Goal: Answer question/provide support: Share knowledge or assist other users

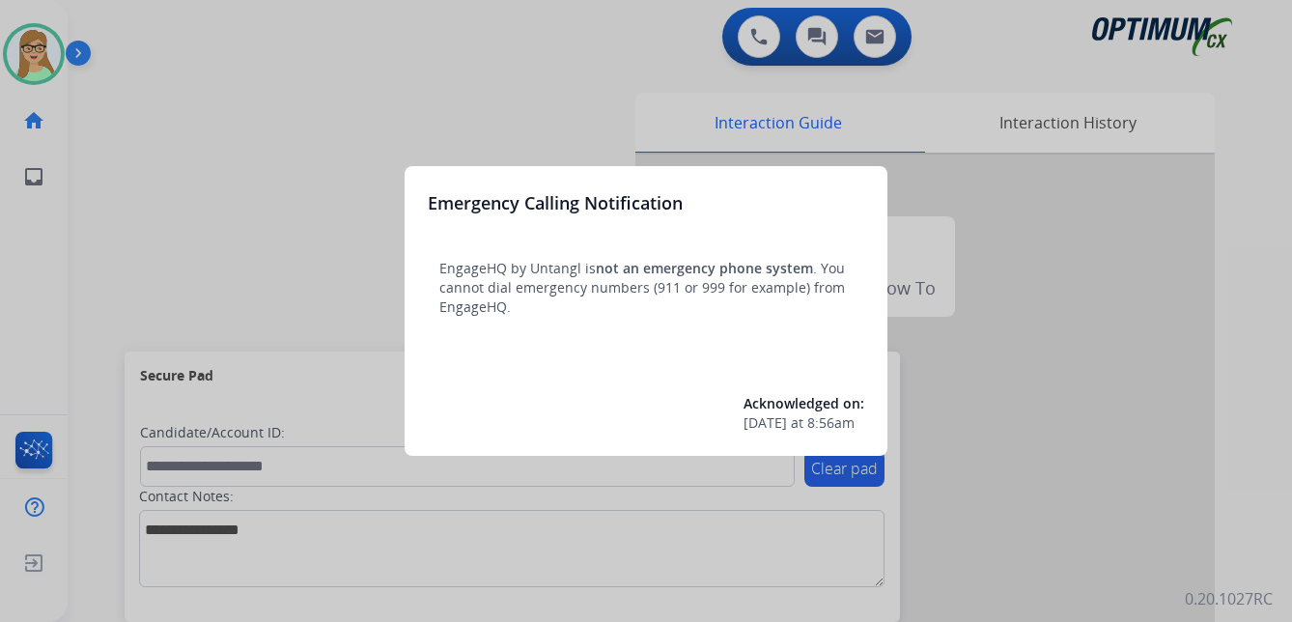
click at [414, 93] on div at bounding box center [646, 311] width 1292 height 622
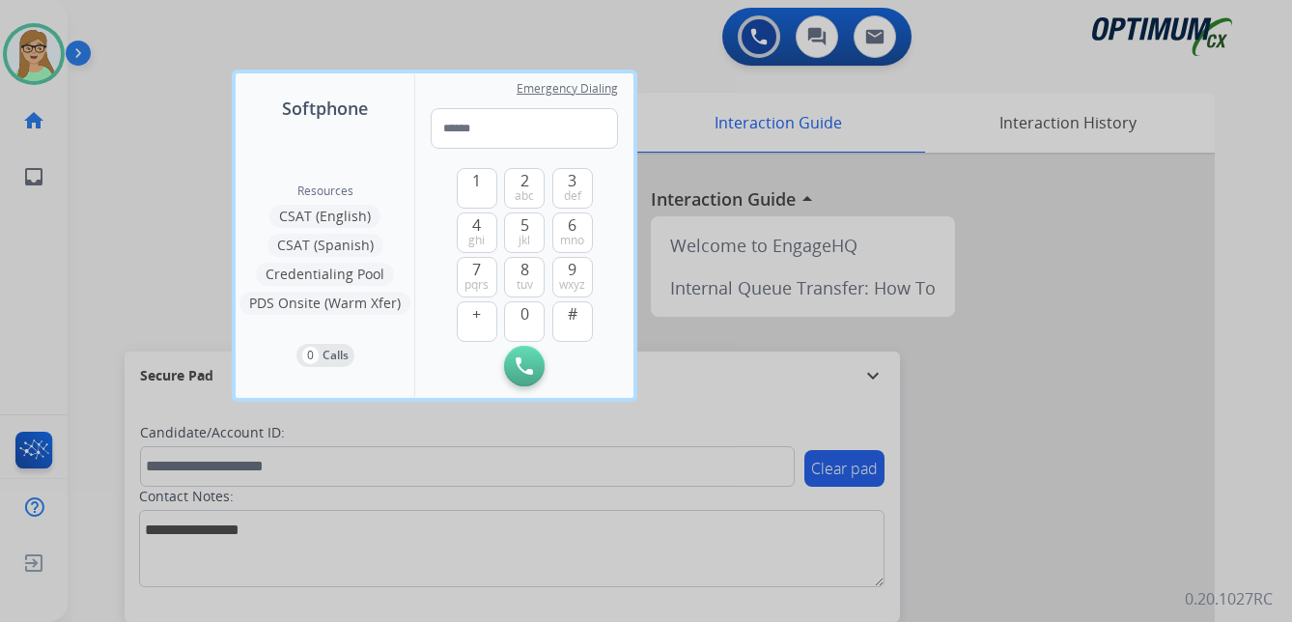
click at [324, 42] on div at bounding box center [646, 311] width 1292 height 622
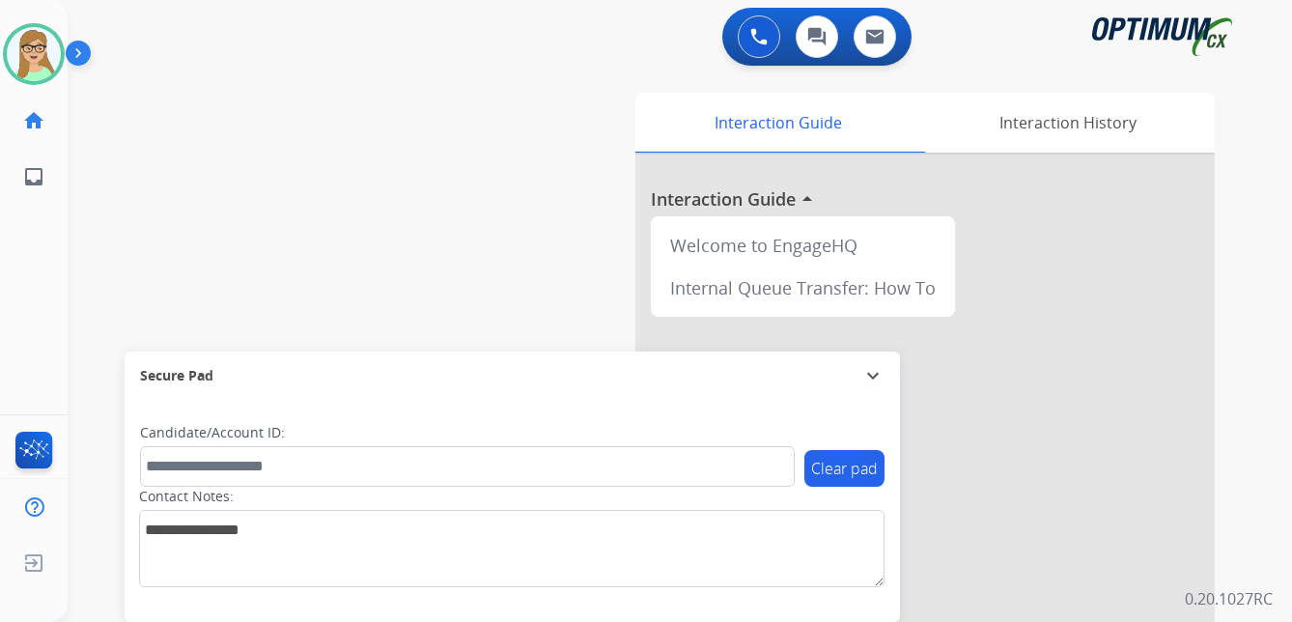
click at [88, 50] on img at bounding box center [82, 57] width 33 height 37
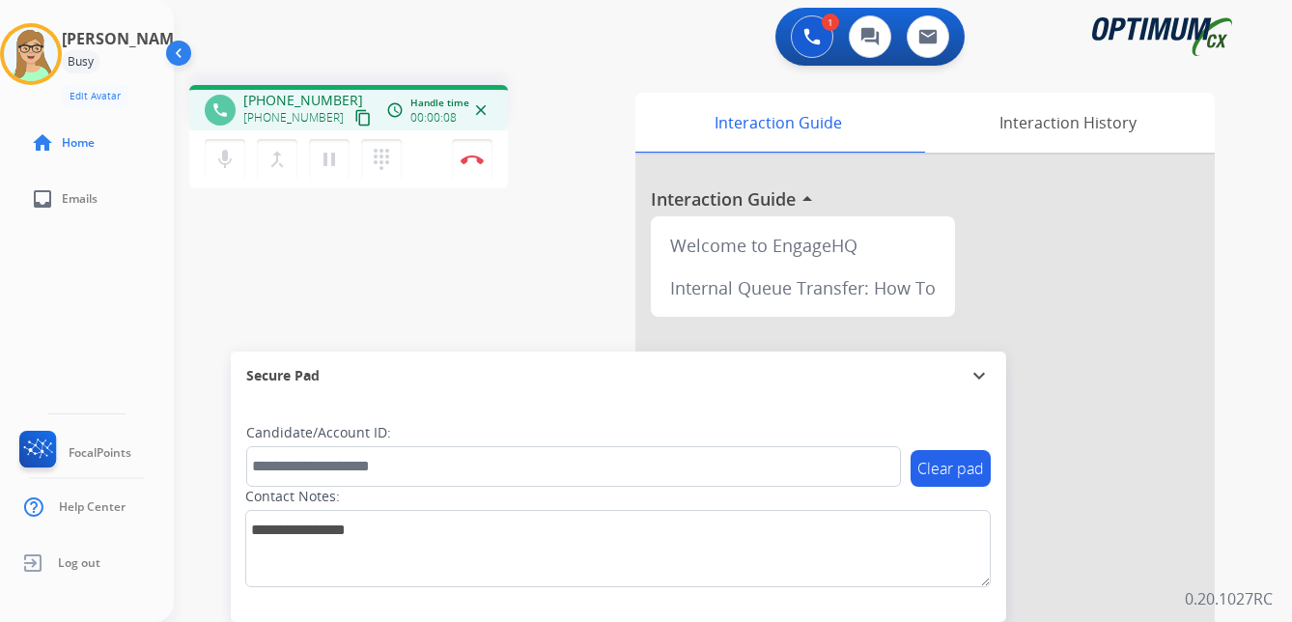
click at [354, 113] on mat-icon "content_copy" at bounding box center [362, 117] width 17 height 17
click at [475, 157] on img at bounding box center [472, 160] width 23 height 10
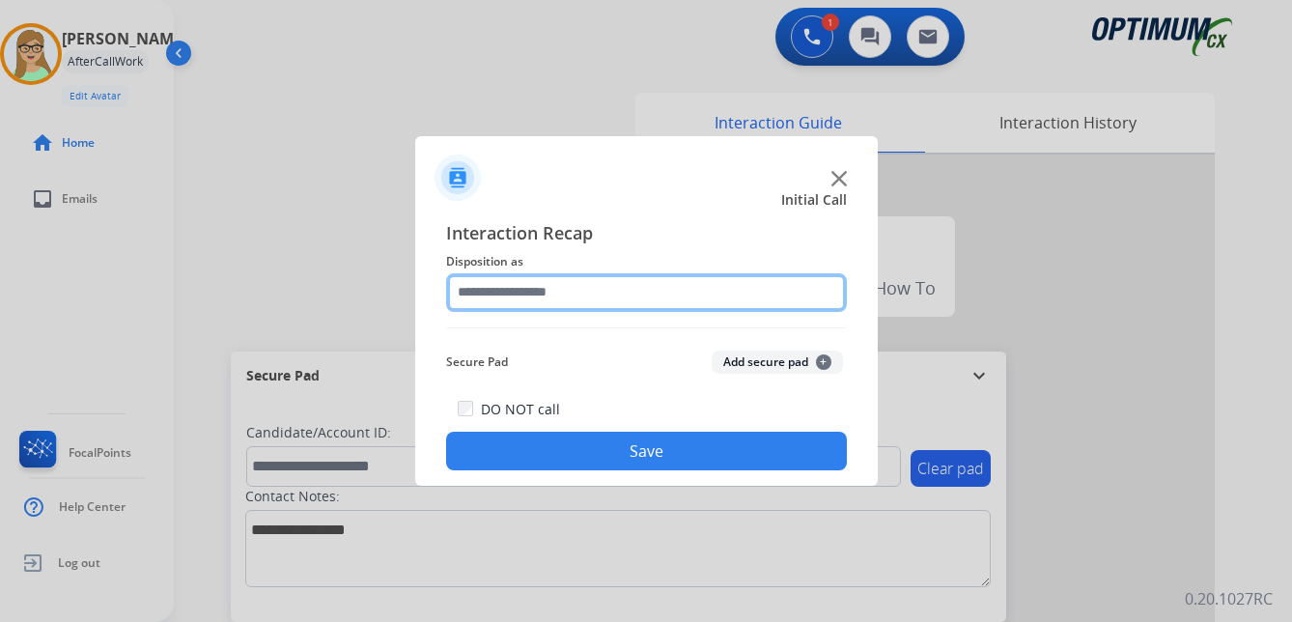
click at [518, 295] on input "text" at bounding box center [646, 292] width 401 height 39
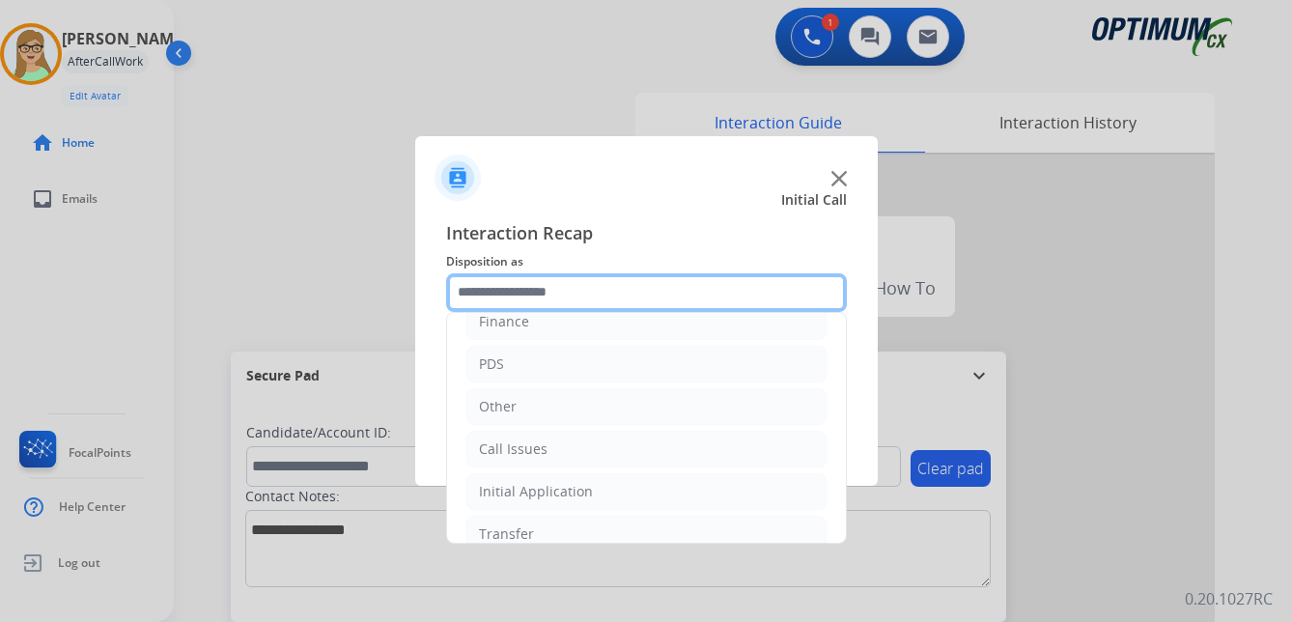
scroll to position [131, 0]
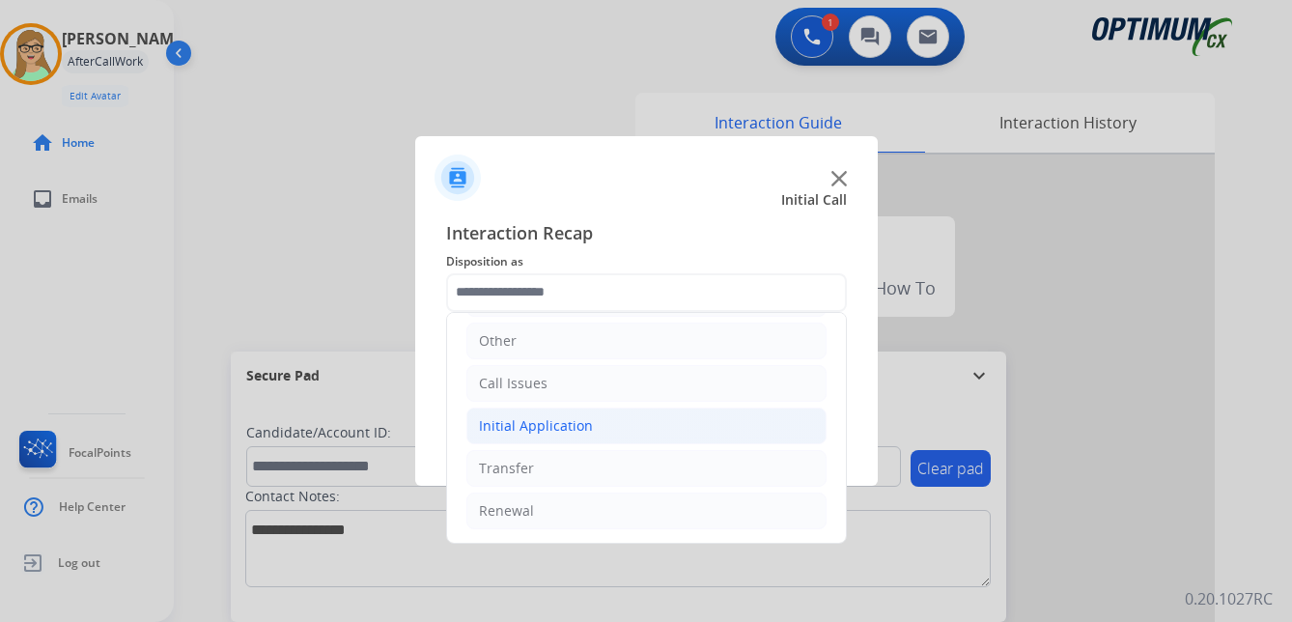
click at [560, 421] on div "Initial Application" at bounding box center [536, 425] width 114 height 19
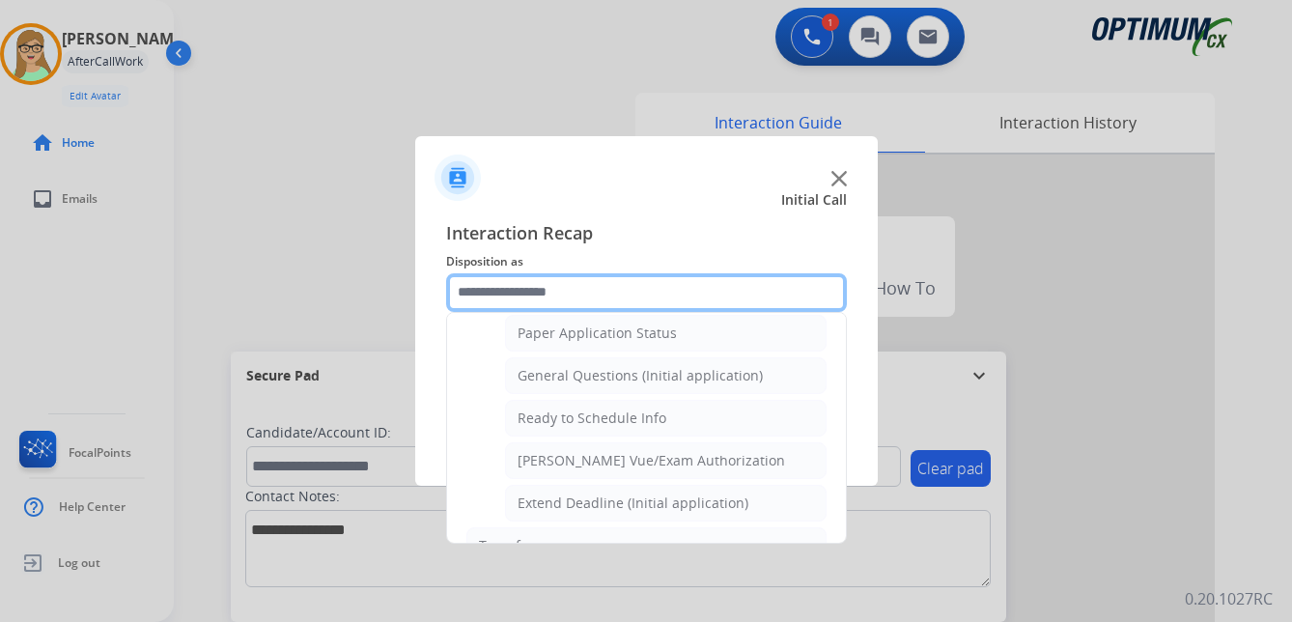
scroll to position [1097, 0]
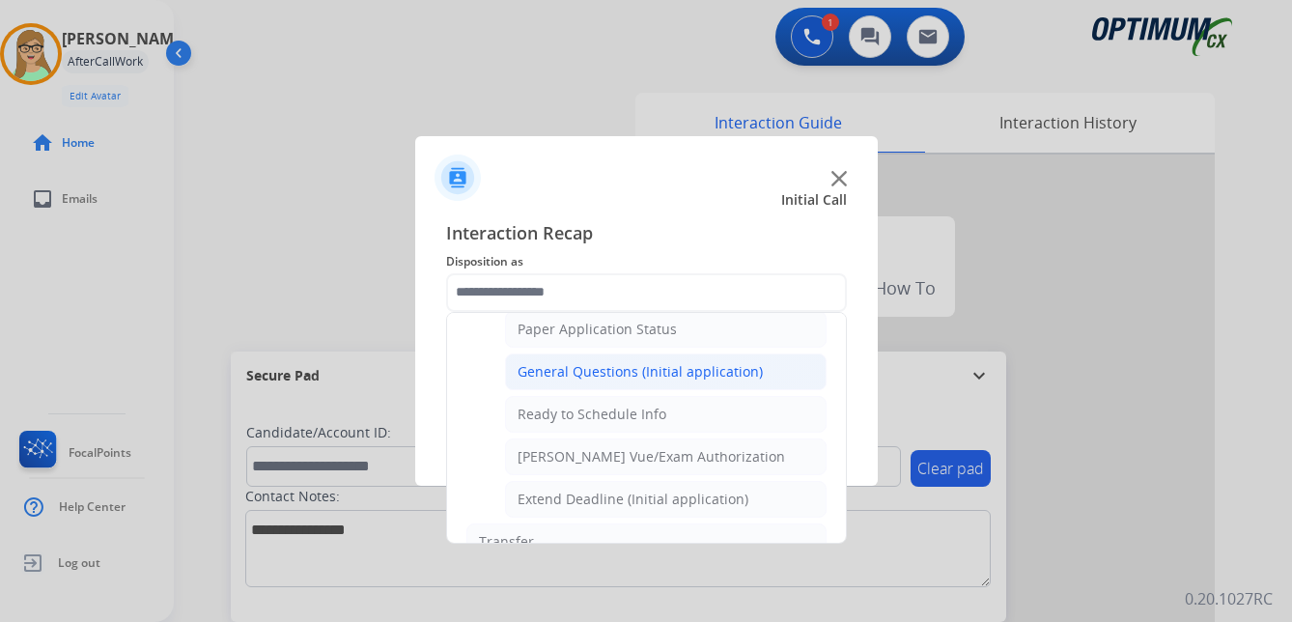
click at [575, 369] on div "General Questions (Initial application)" at bounding box center [640, 371] width 245 height 19
type input "**********"
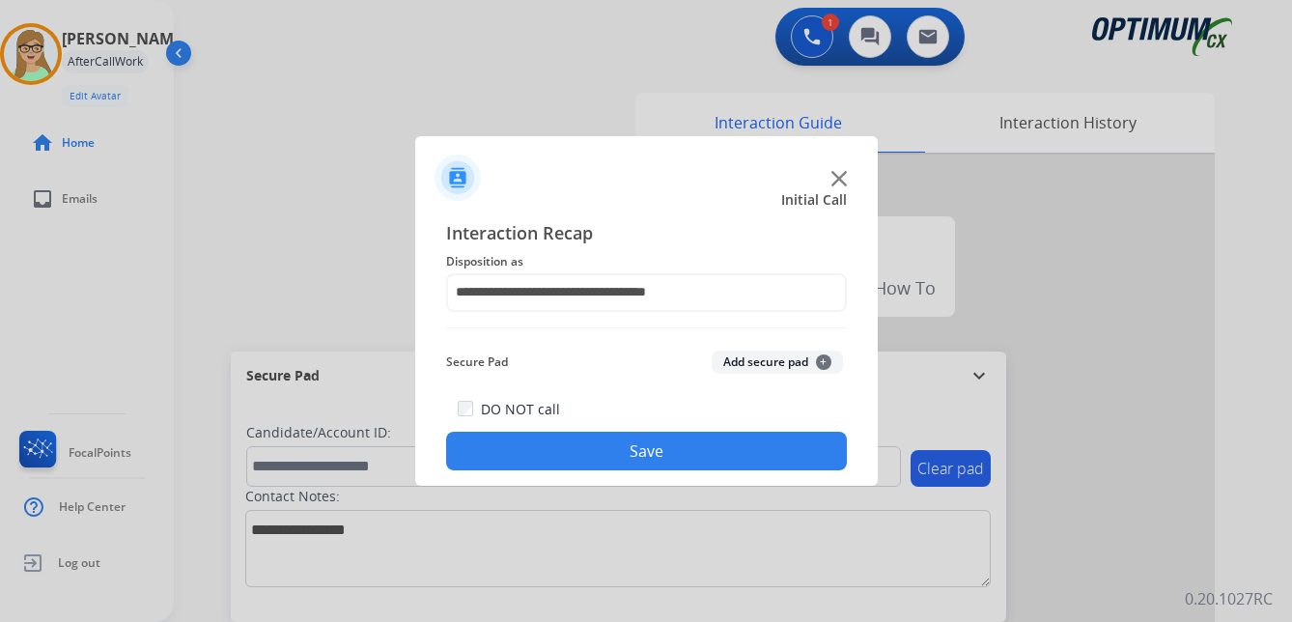
click at [575, 453] on button "Save" at bounding box center [646, 451] width 401 height 39
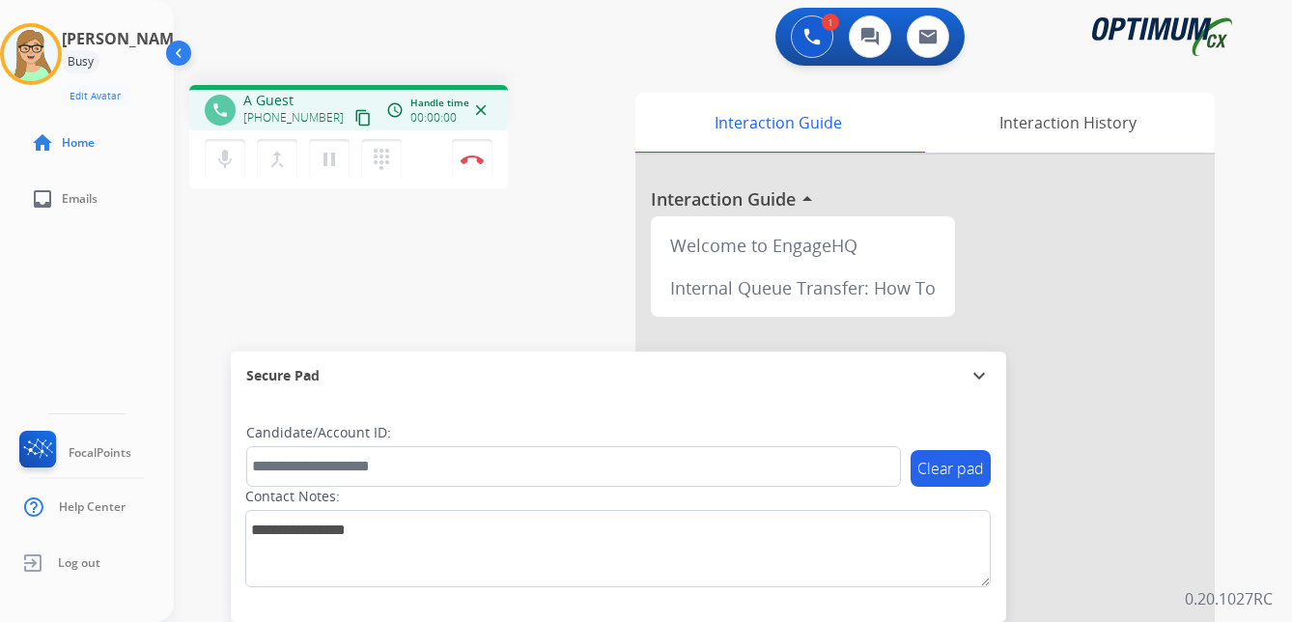
click at [354, 117] on mat-icon "content_copy" at bounding box center [362, 117] width 17 height 17
click at [480, 155] on img at bounding box center [472, 160] width 23 height 10
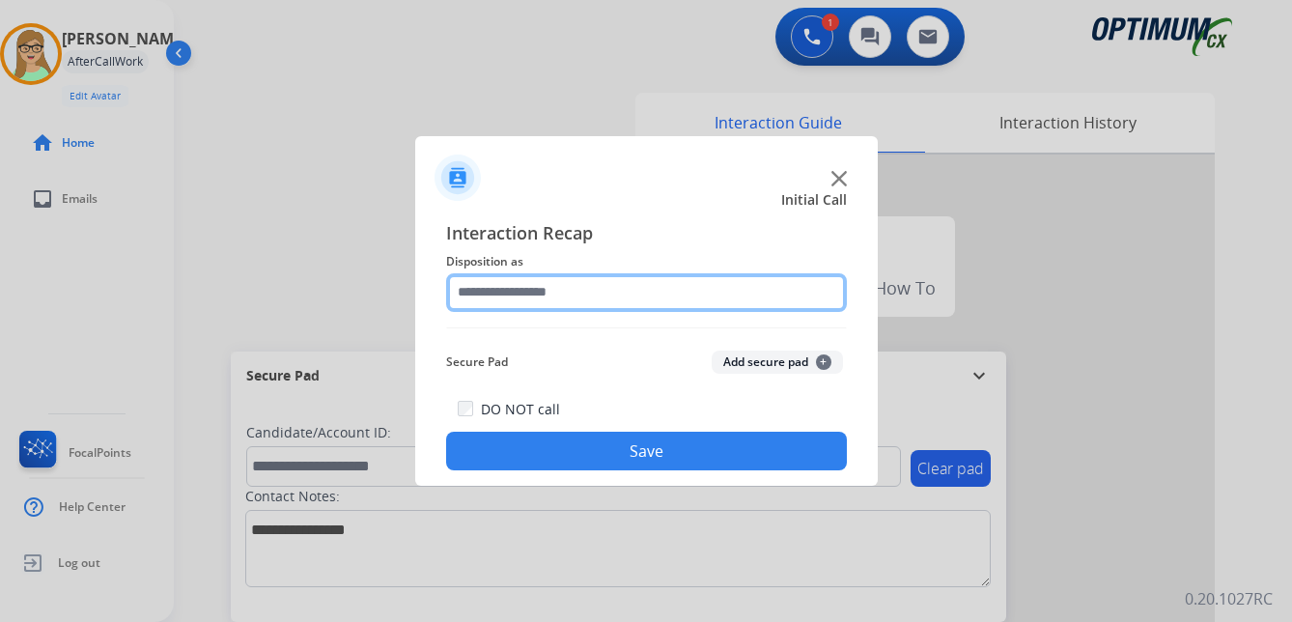
click at [518, 288] on input "text" at bounding box center [646, 292] width 401 height 39
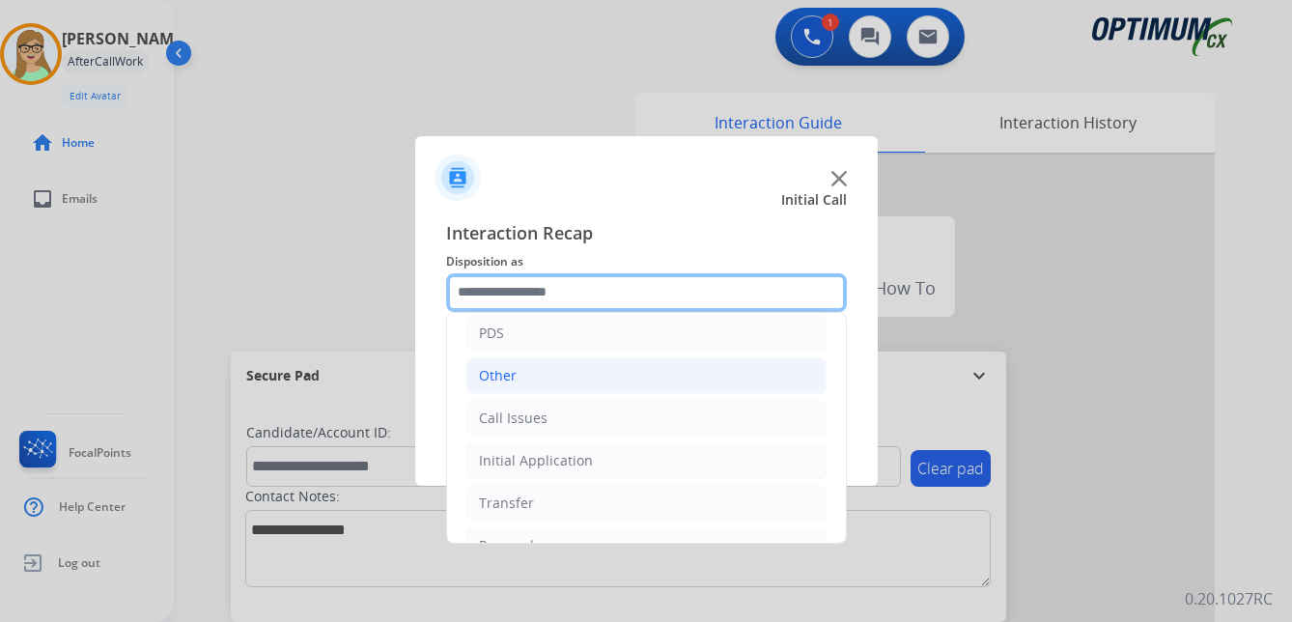
scroll to position [131, 0]
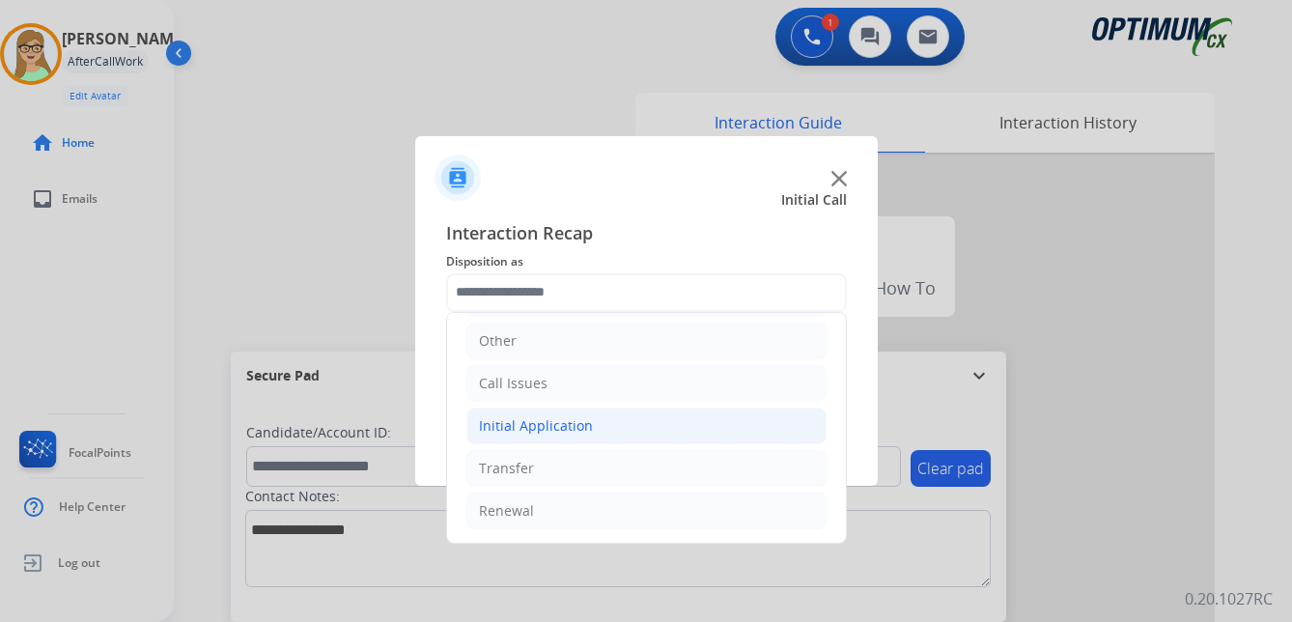
click at [538, 424] on div "Initial Application" at bounding box center [536, 425] width 114 height 19
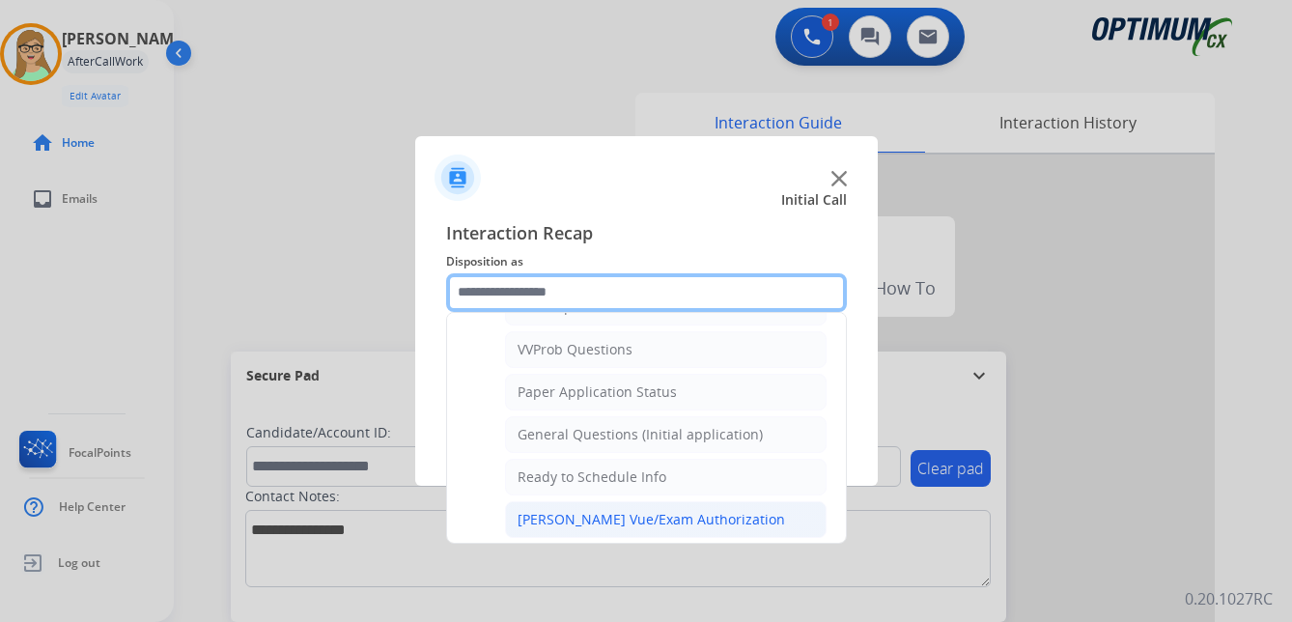
scroll to position [1001, 0]
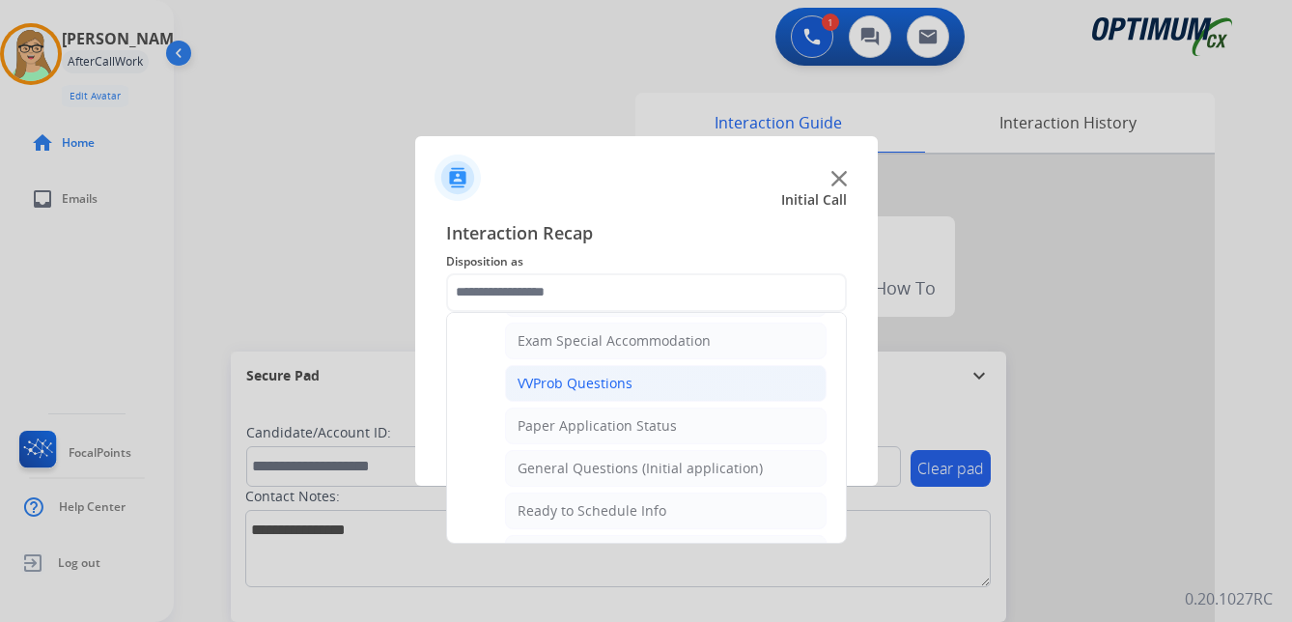
click at [584, 379] on div "VVProb Questions" at bounding box center [575, 383] width 115 height 19
type input "**********"
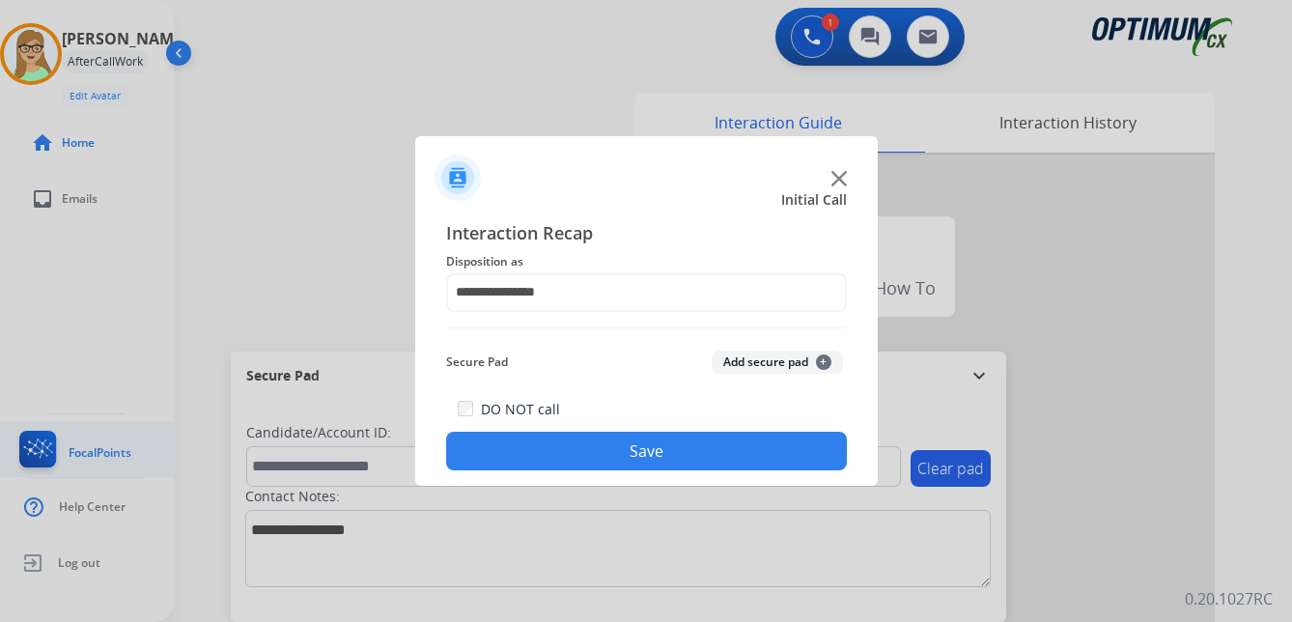
drag, startPoint x: 548, startPoint y: 458, endPoint x: 39, endPoint y: 437, distance: 509.4
click at [536, 458] on button "Save" at bounding box center [646, 451] width 401 height 39
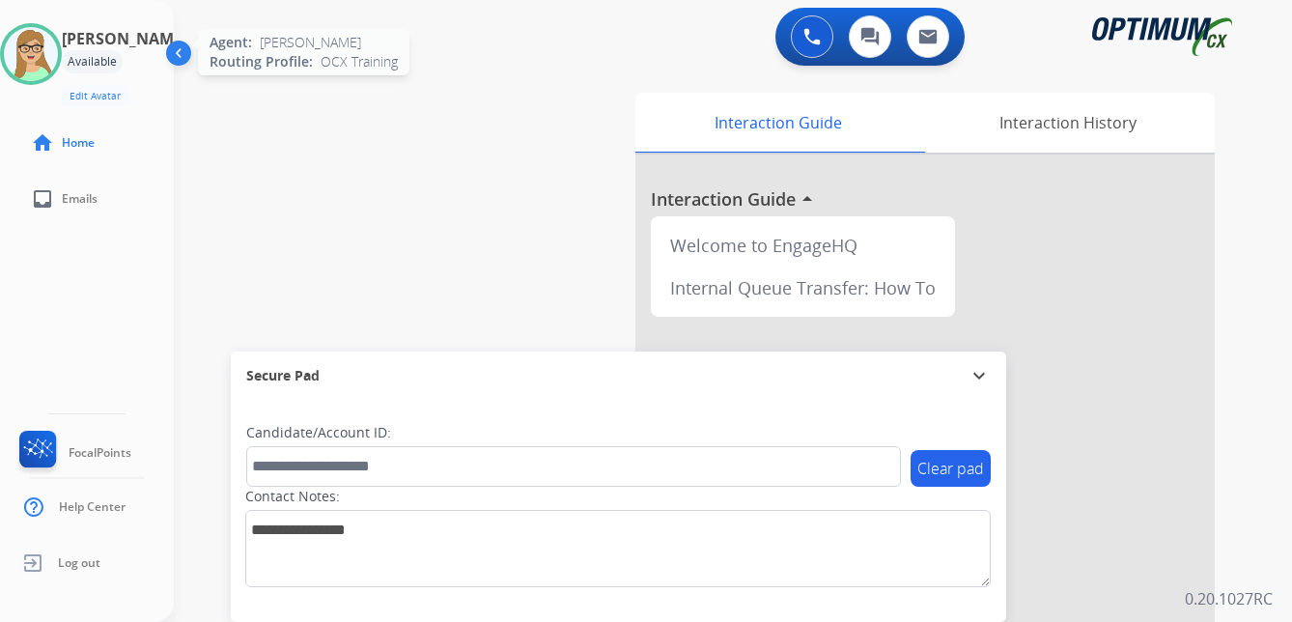
click at [52, 51] on img at bounding box center [31, 54] width 54 height 54
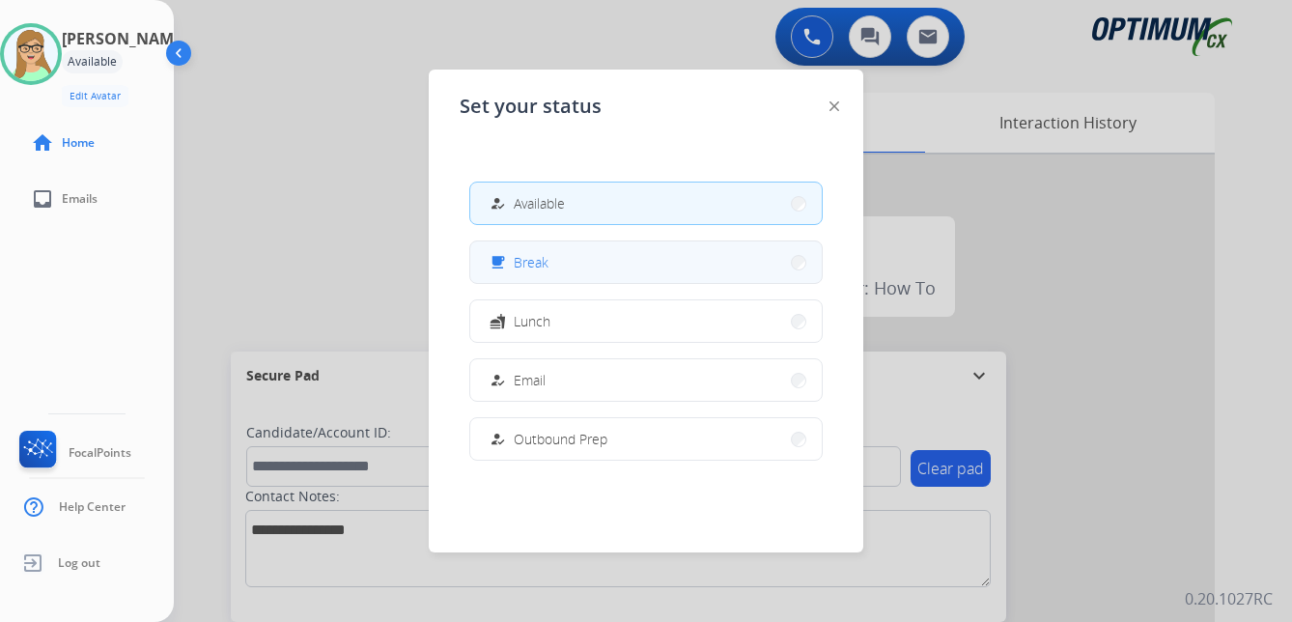
click at [533, 267] on span "Break" at bounding box center [531, 262] width 35 height 20
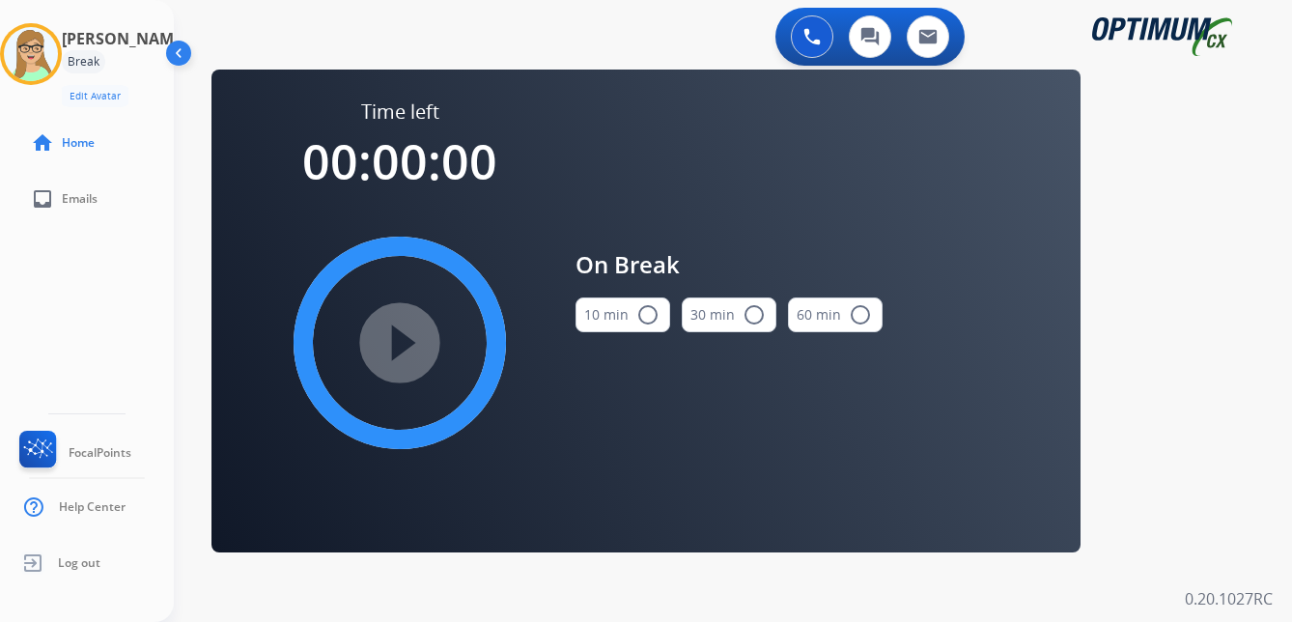
drag, startPoint x: 654, startPoint y: 313, endPoint x: 634, endPoint y: 313, distance: 20.3
click at [652, 313] on mat-icon "radio_button_unchecked" at bounding box center [647, 314] width 23 height 23
click at [411, 343] on mat-icon "play_circle_filled" at bounding box center [399, 342] width 23 height 23
click at [388, 331] on mat-icon "play_circle_filled" at bounding box center [399, 342] width 23 height 23
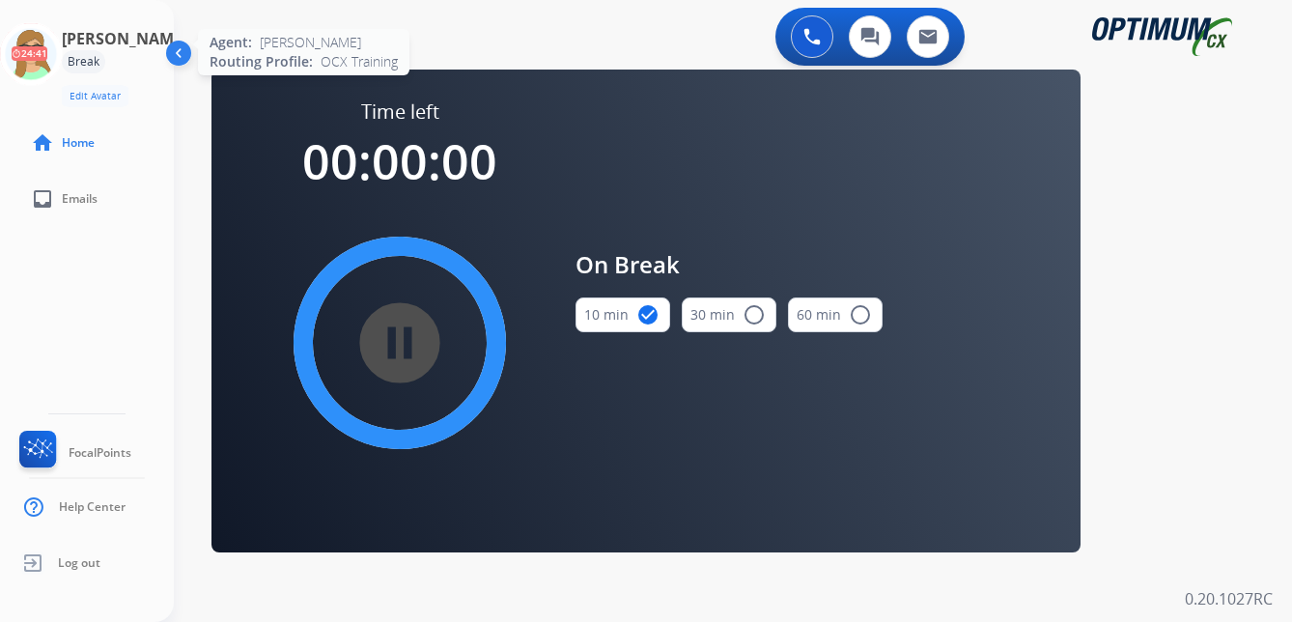
click at [49, 44] on icon at bounding box center [31, 54] width 63 height 63
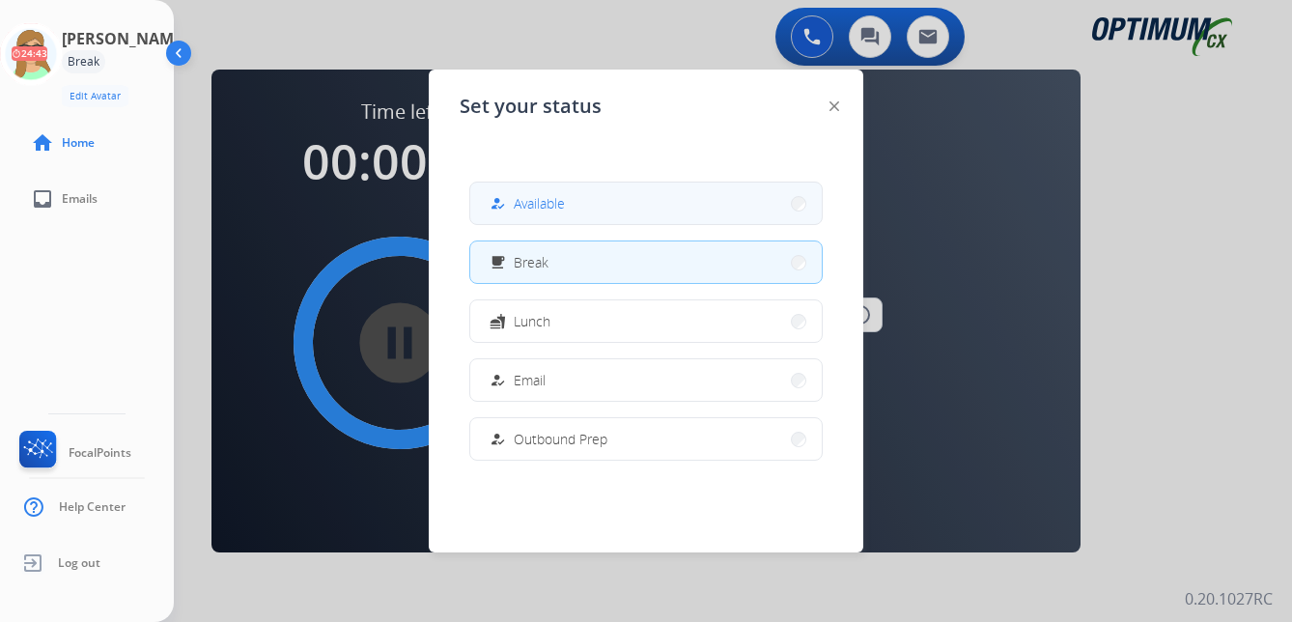
click at [517, 191] on button "how_to_reg Available" at bounding box center [646, 204] width 352 height 42
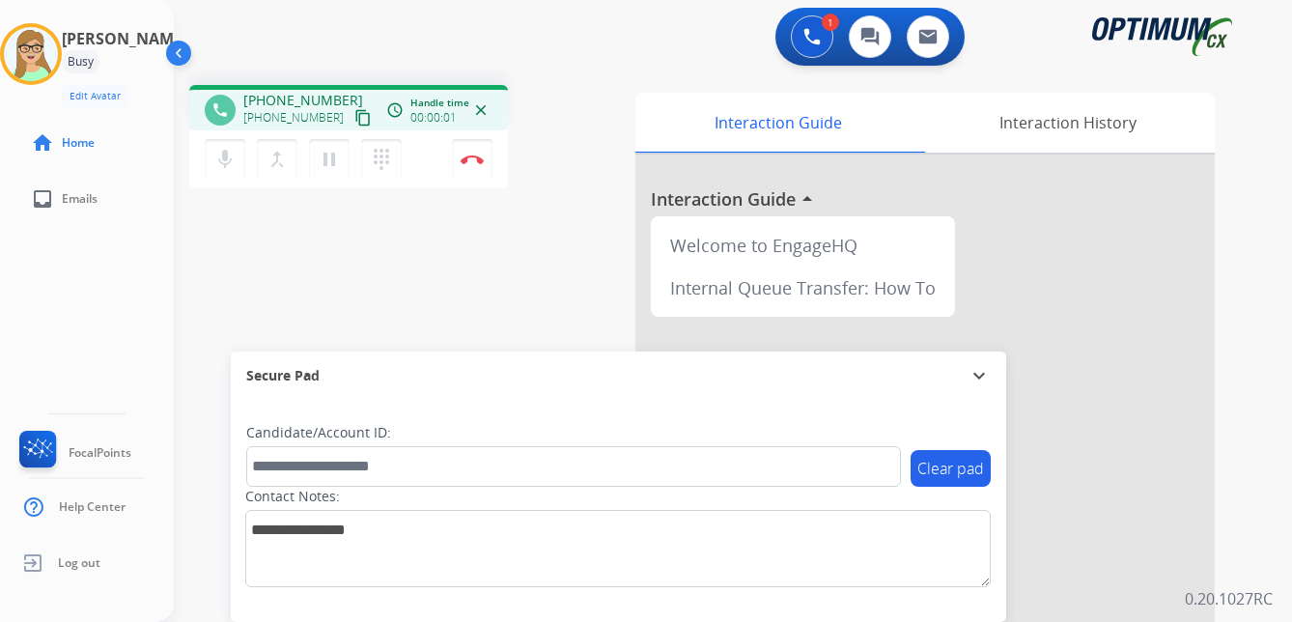
click at [354, 115] on mat-icon "content_copy" at bounding box center [362, 117] width 17 height 17
click at [471, 156] on img at bounding box center [472, 160] width 23 height 10
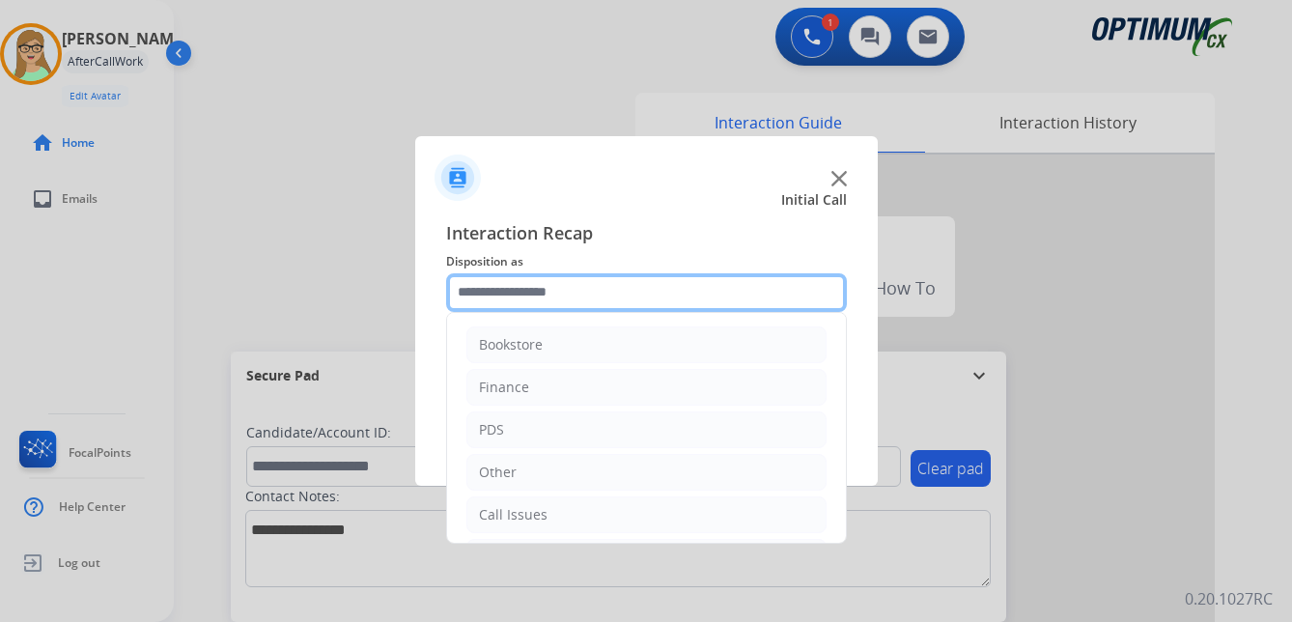
click at [521, 288] on input "text" at bounding box center [646, 292] width 401 height 39
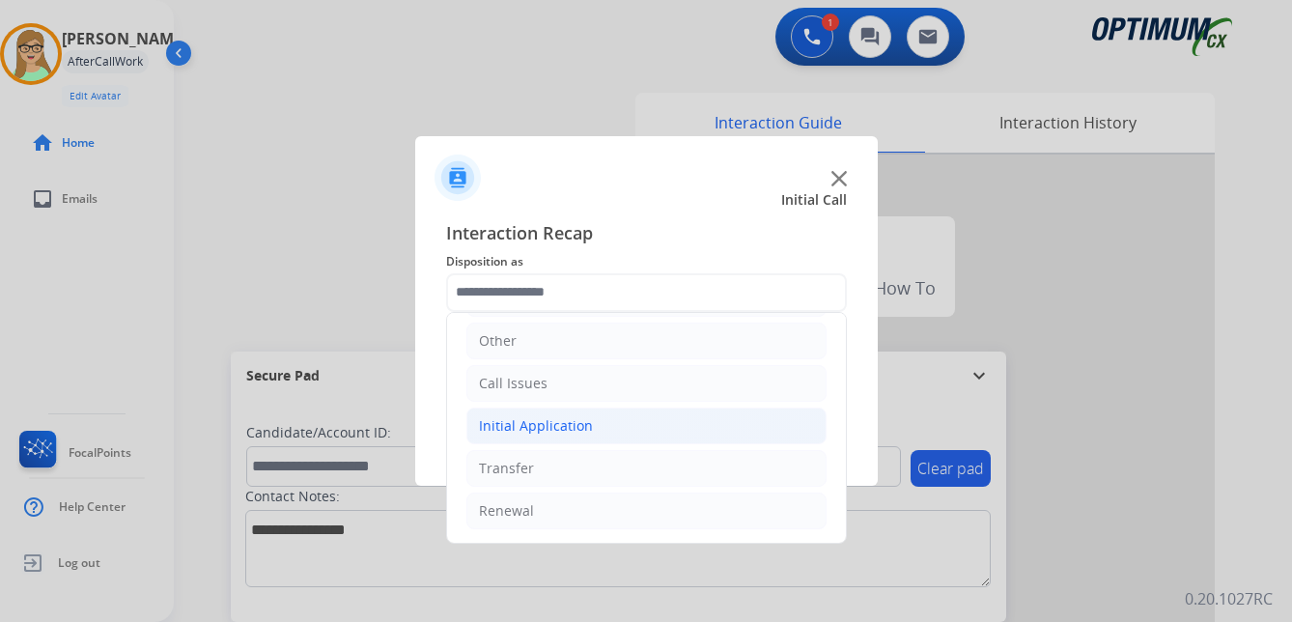
click at [569, 429] on div "Initial Application" at bounding box center [536, 425] width 114 height 19
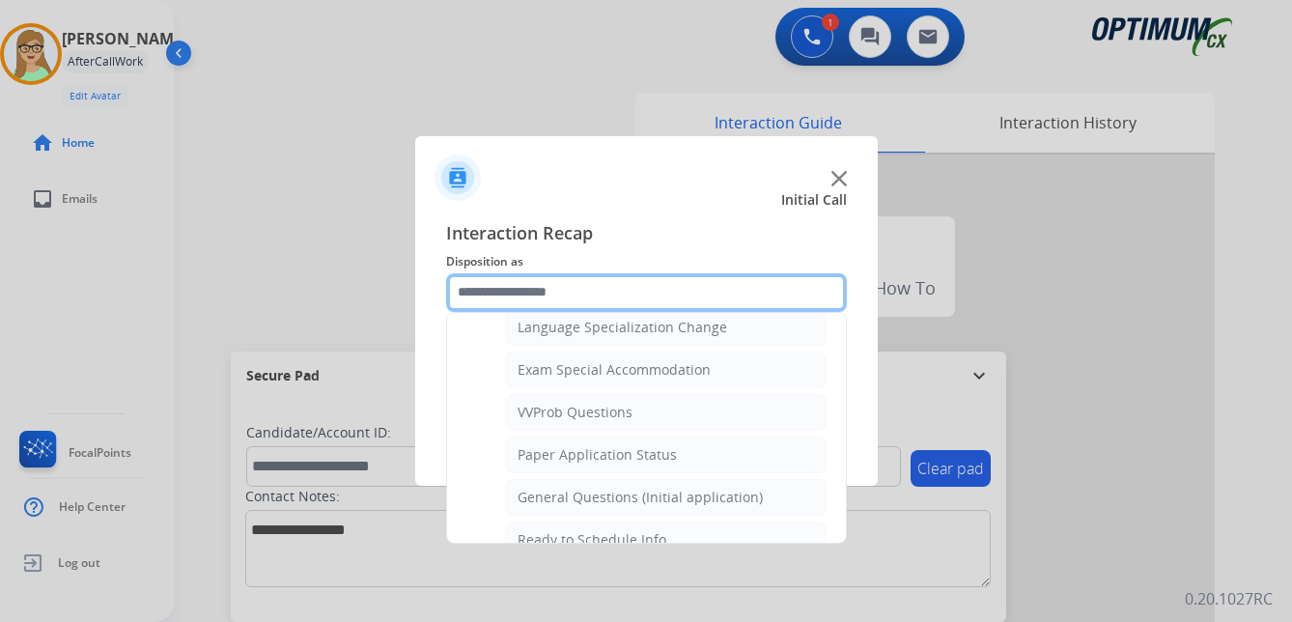
scroll to position [1001, 0]
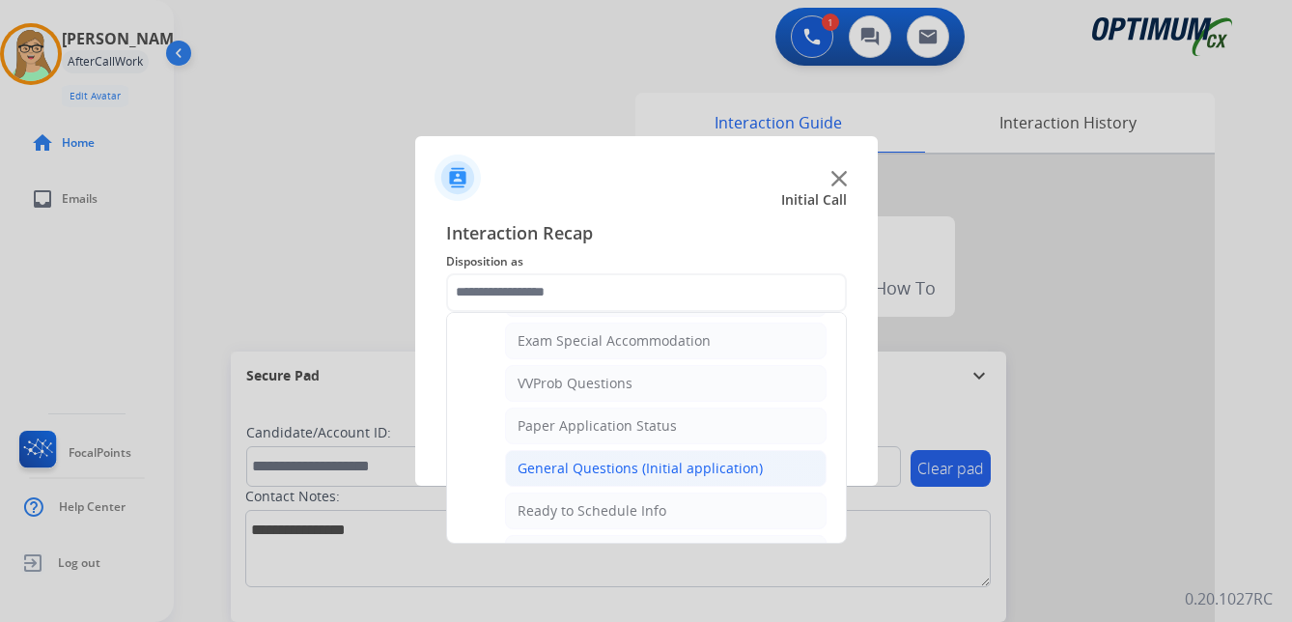
click at [612, 462] on div "General Questions (Initial application)" at bounding box center [640, 468] width 245 height 19
type input "**********"
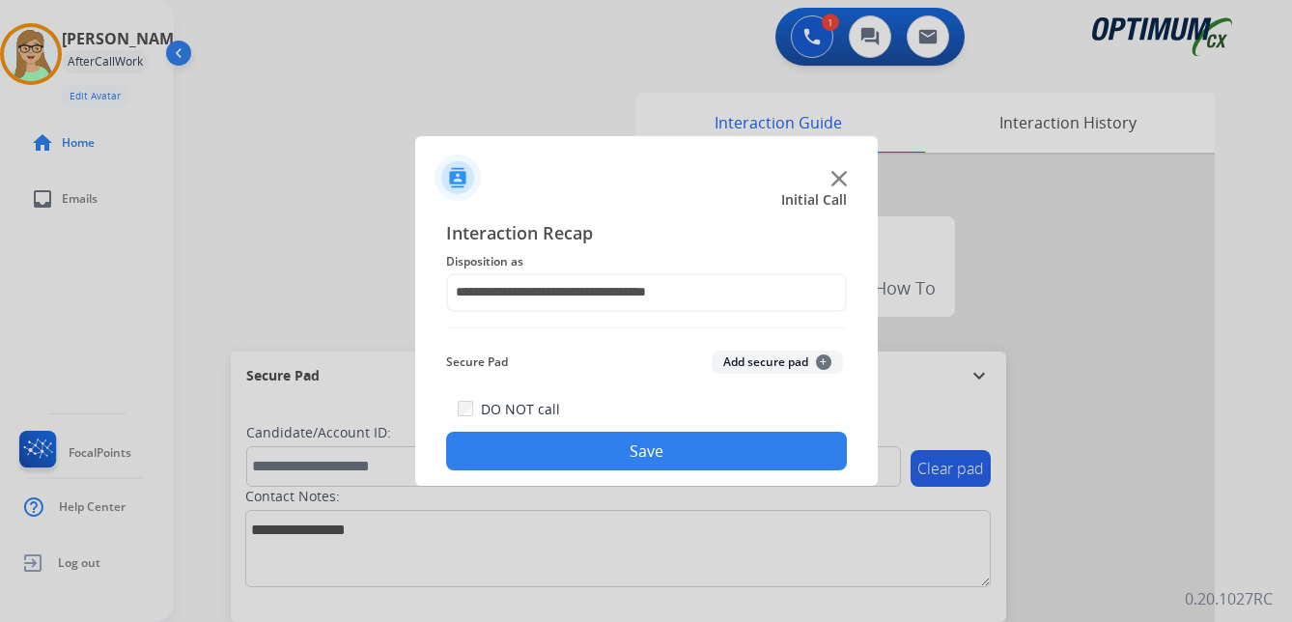
drag, startPoint x: 595, startPoint y: 450, endPoint x: 174, endPoint y: 387, distance: 425.7
click at [584, 451] on button "Save" at bounding box center [646, 451] width 401 height 39
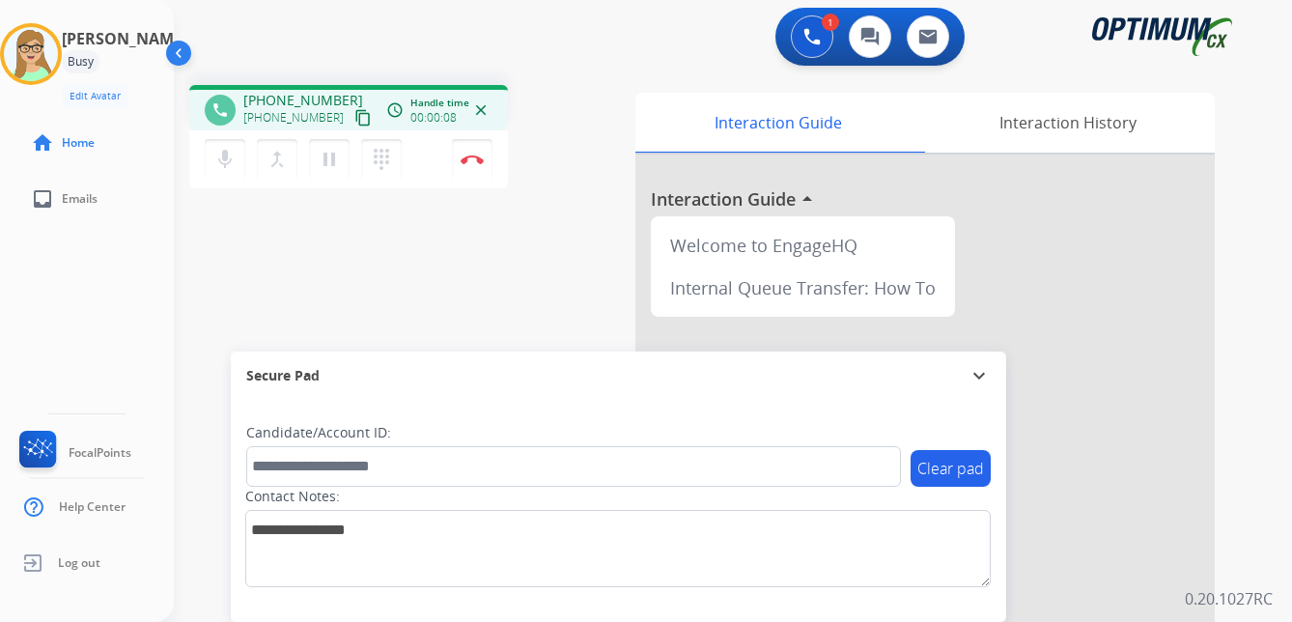
click at [354, 123] on mat-icon "content_copy" at bounding box center [362, 117] width 17 height 17
click at [475, 158] on img at bounding box center [472, 160] width 23 height 10
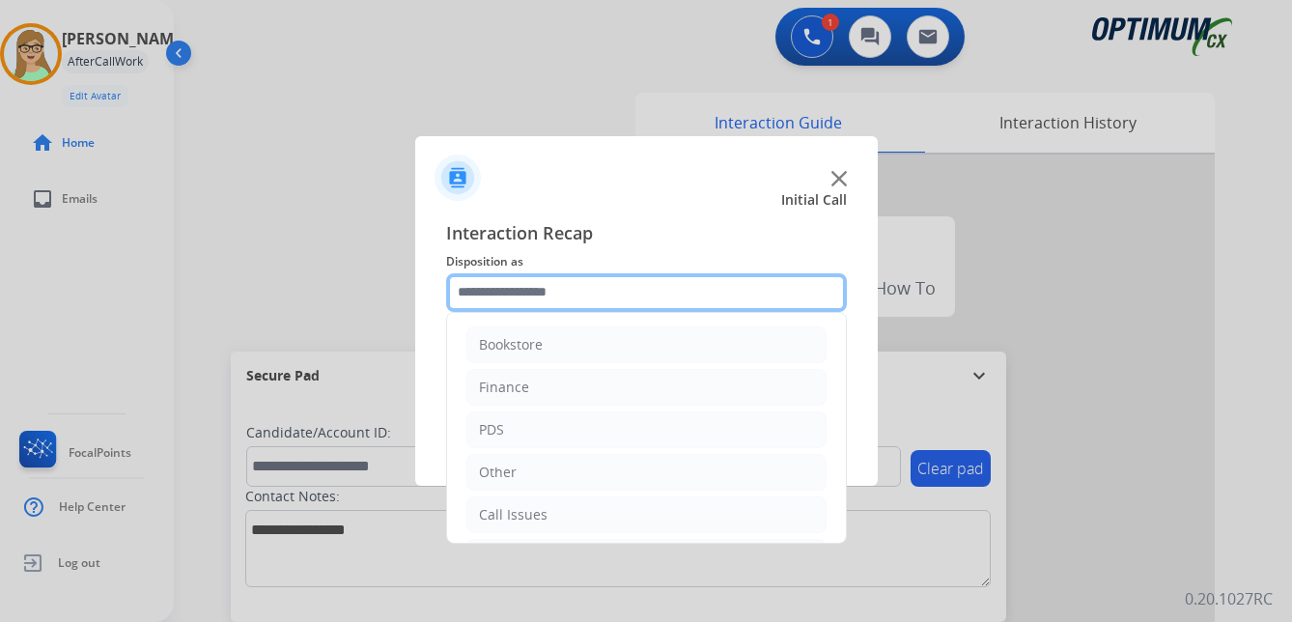
click at [521, 295] on input "text" at bounding box center [646, 292] width 401 height 39
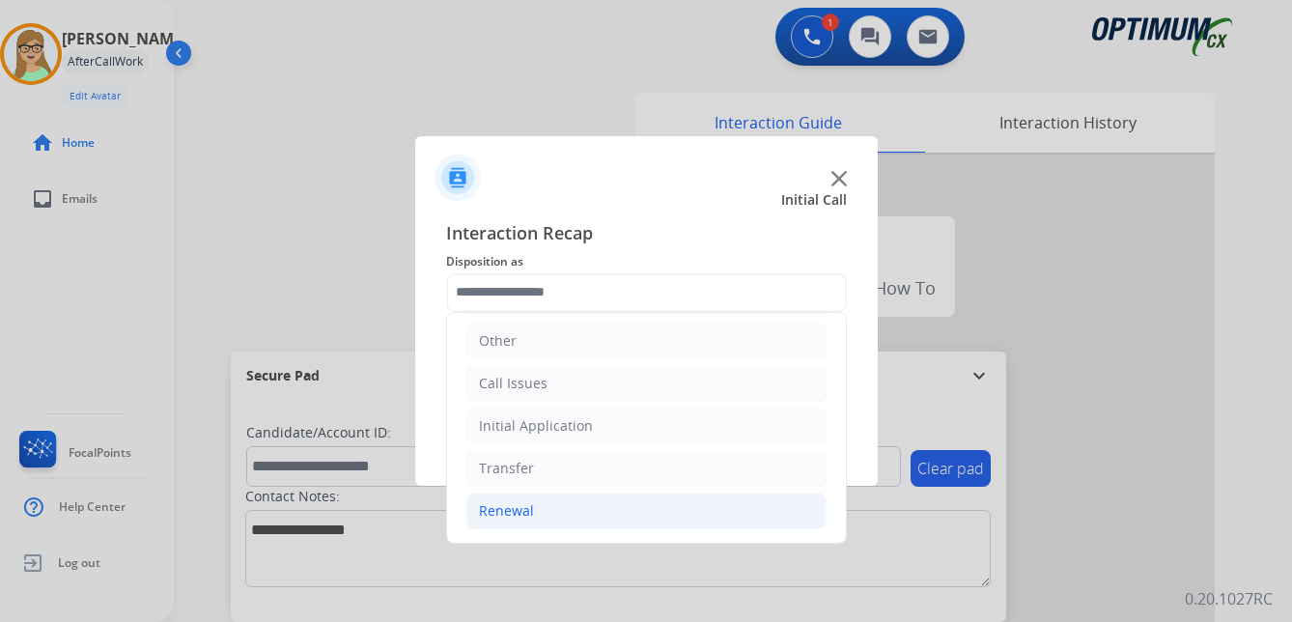
click at [530, 513] on div "Renewal" at bounding box center [506, 510] width 55 height 19
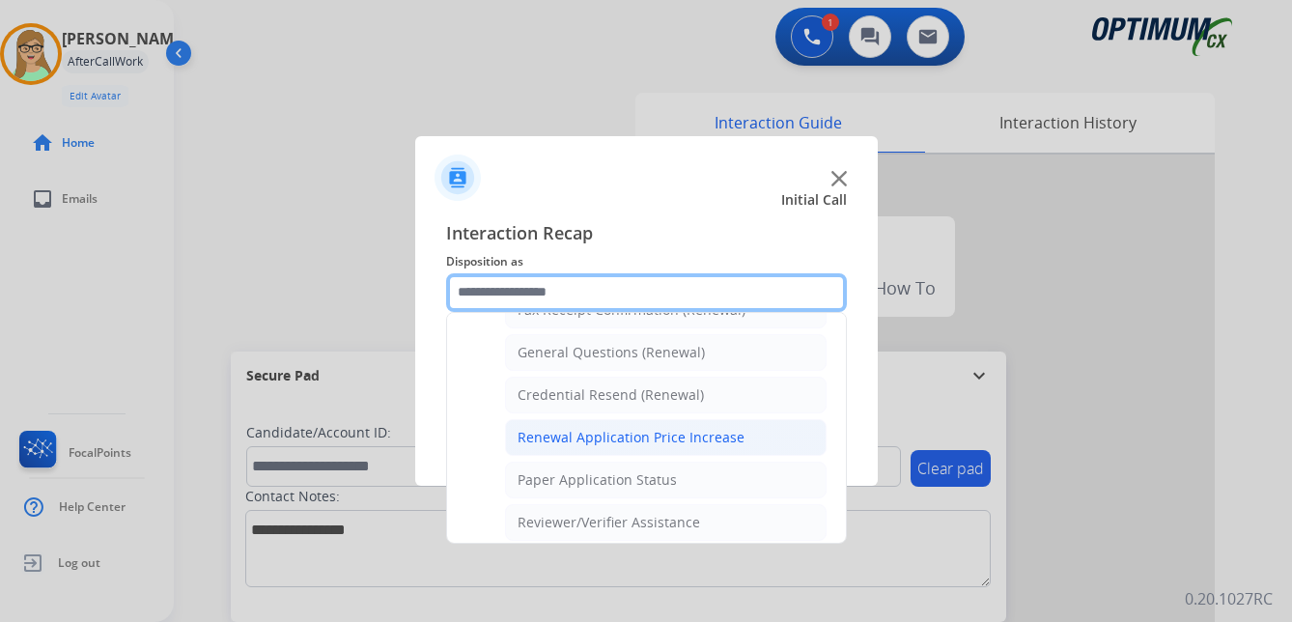
scroll to position [552, 0]
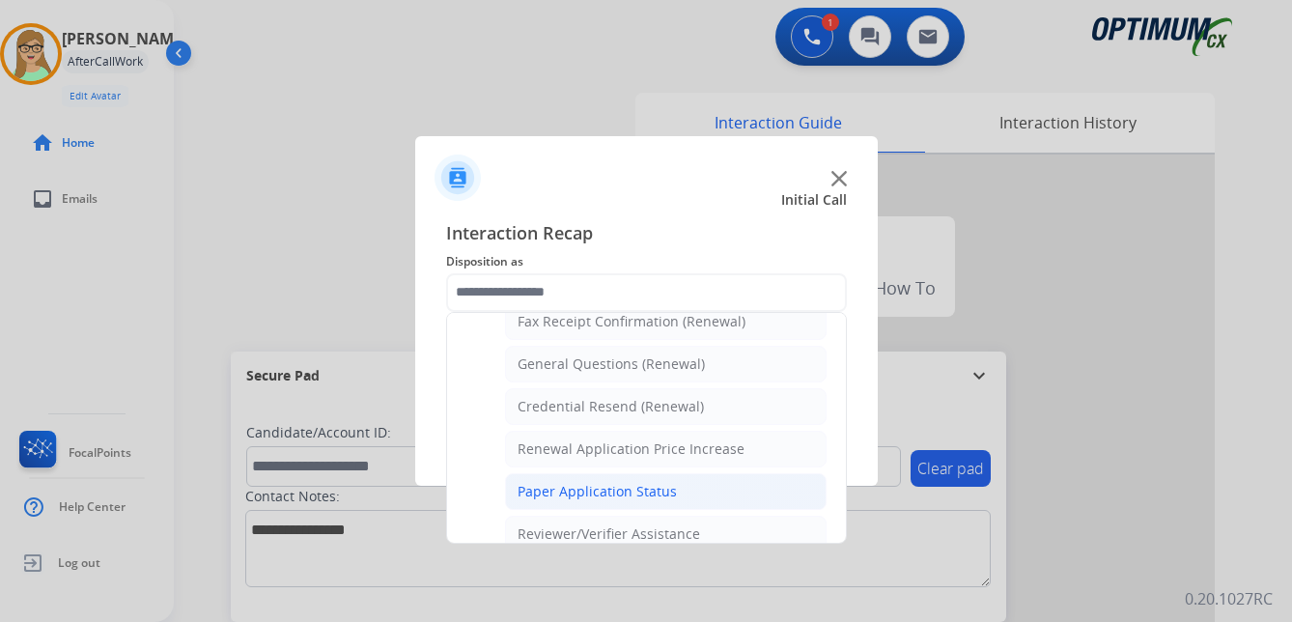
click at [598, 494] on div "Paper Application Status" at bounding box center [597, 491] width 159 height 19
type input "**********"
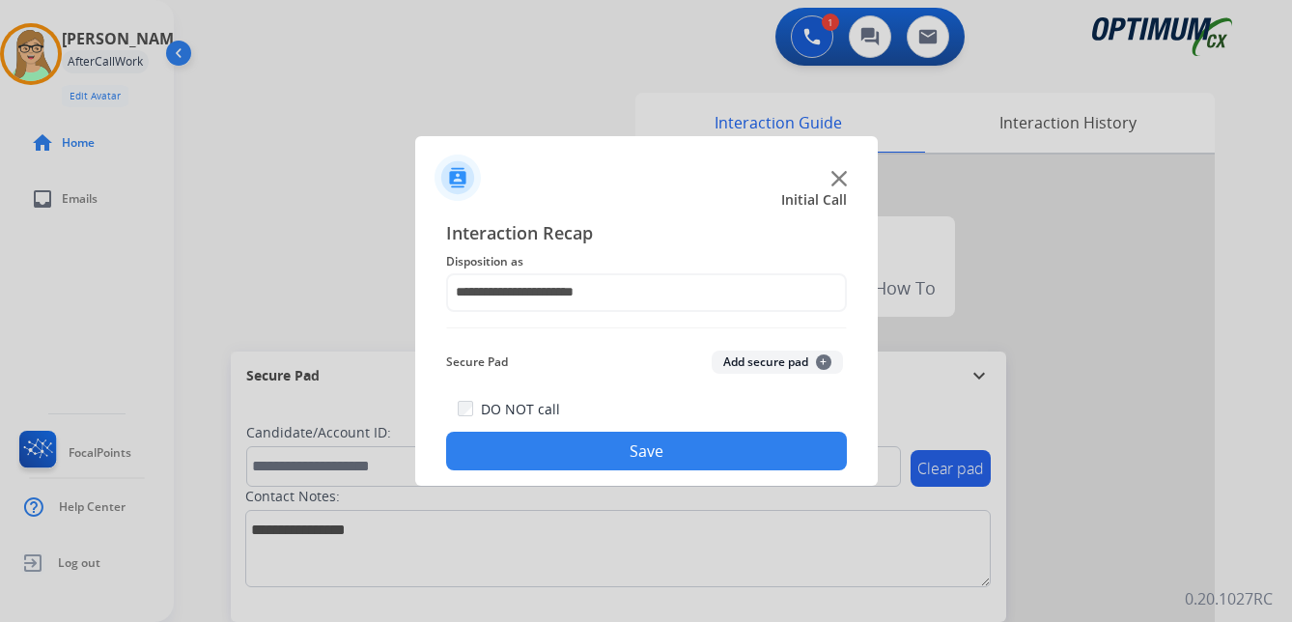
click at [576, 454] on button "Save" at bounding box center [646, 451] width 401 height 39
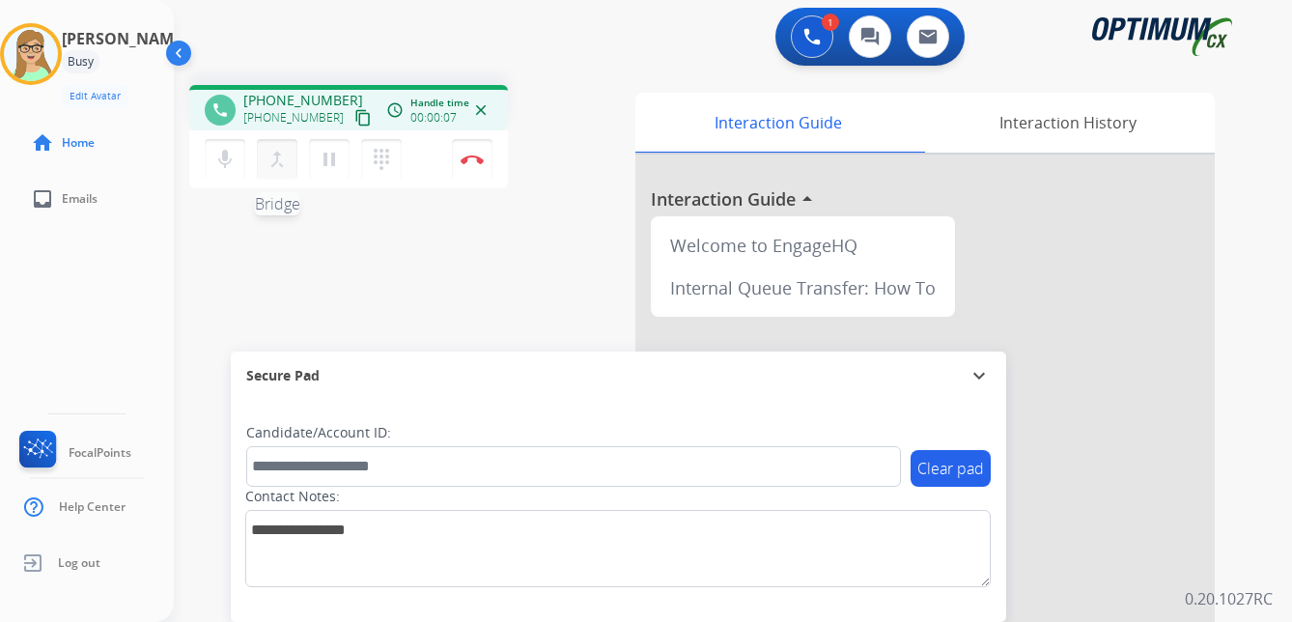
drag, startPoint x: 340, startPoint y: 120, endPoint x: 257, endPoint y: 143, distance: 86.2
click at [354, 121] on mat-icon "content_copy" at bounding box center [362, 117] width 17 height 17
click at [473, 158] on img at bounding box center [472, 160] width 23 height 10
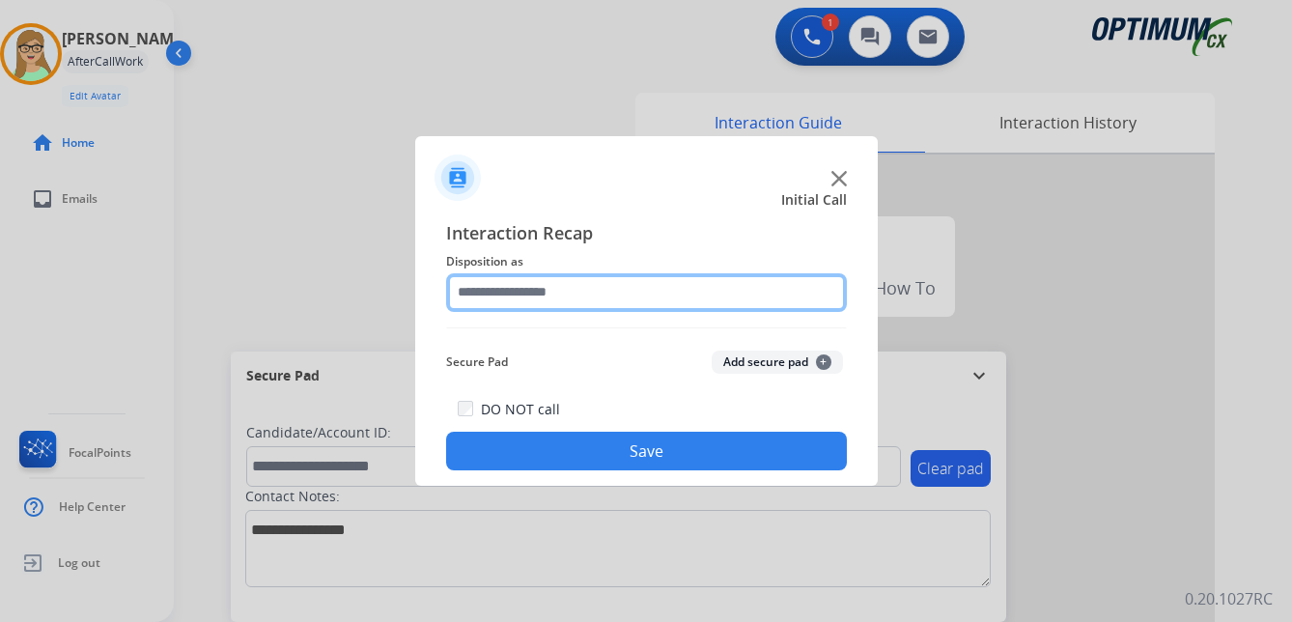
click at [520, 296] on input "text" at bounding box center [646, 292] width 401 height 39
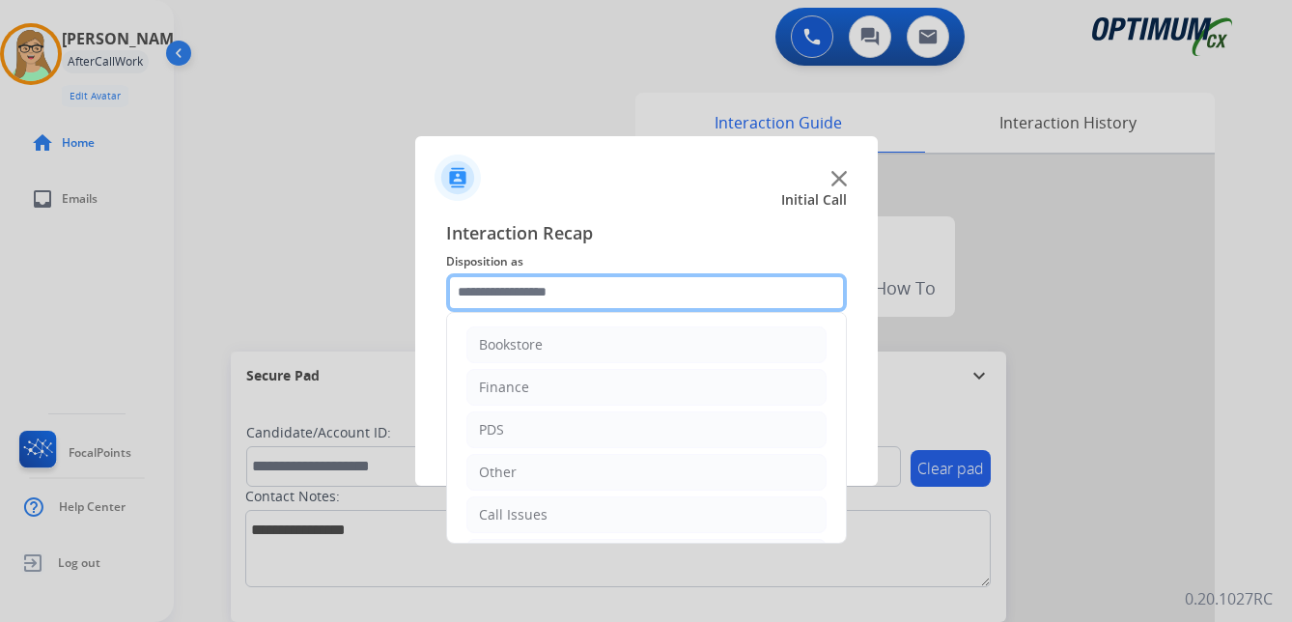
click at [521, 291] on input "text" at bounding box center [646, 292] width 401 height 39
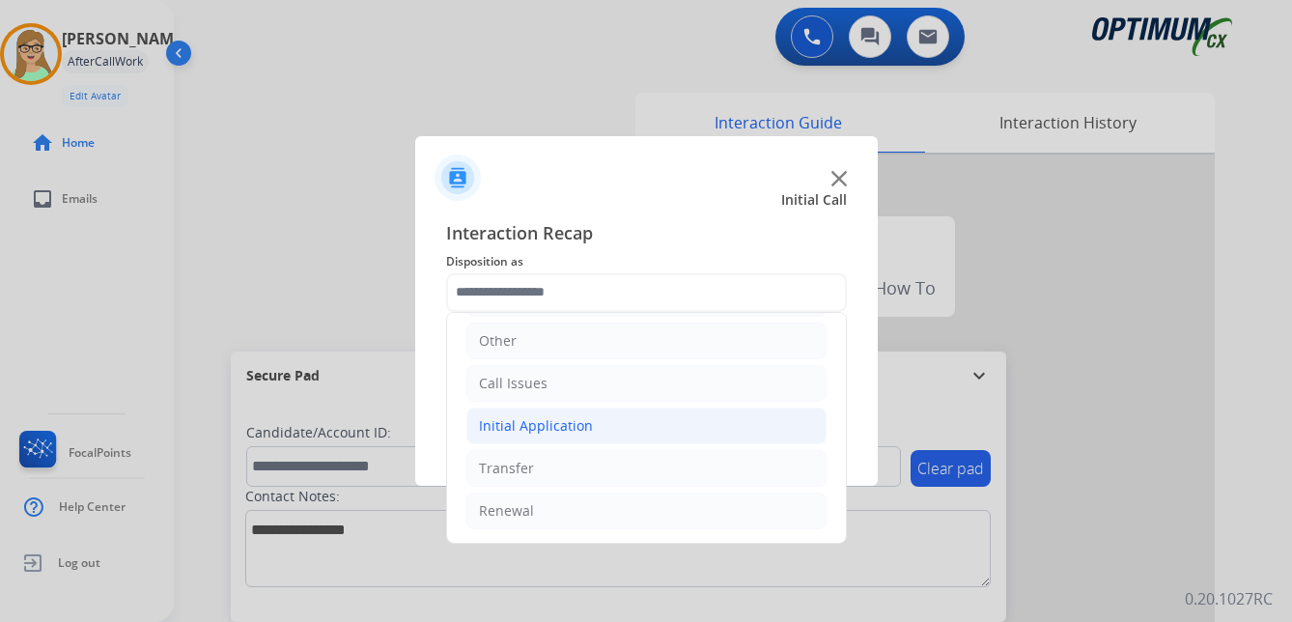
click at [545, 417] on div "Initial Application" at bounding box center [536, 425] width 114 height 19
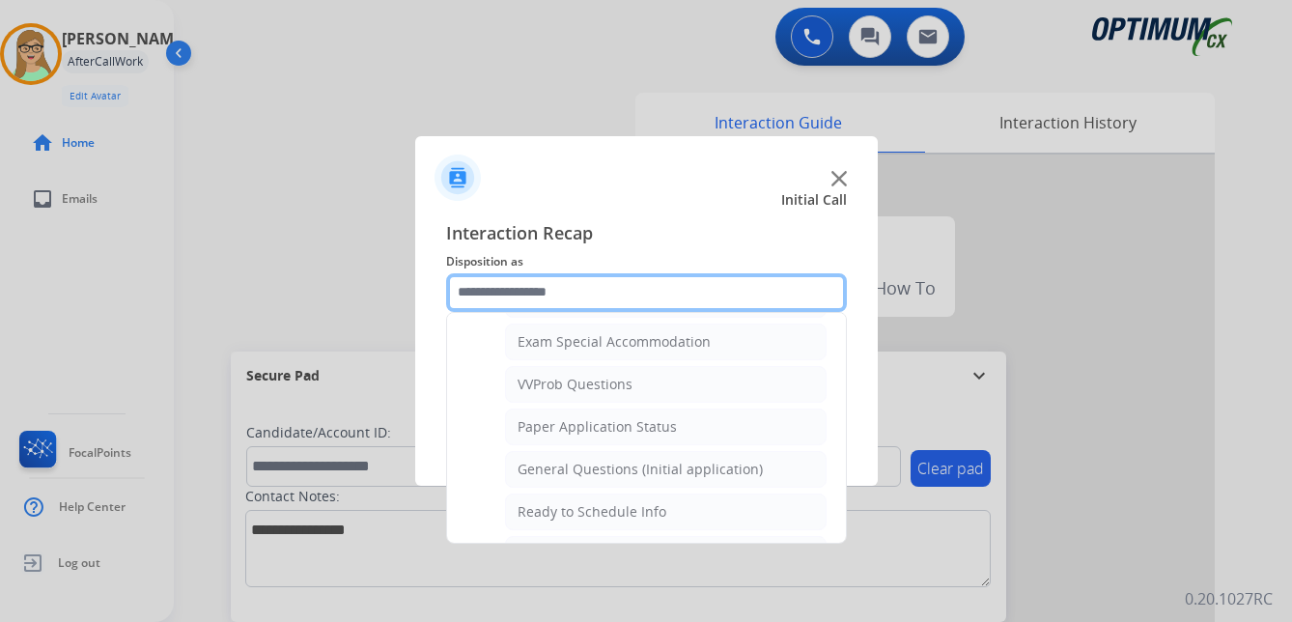
scroll to position [1001, 0]
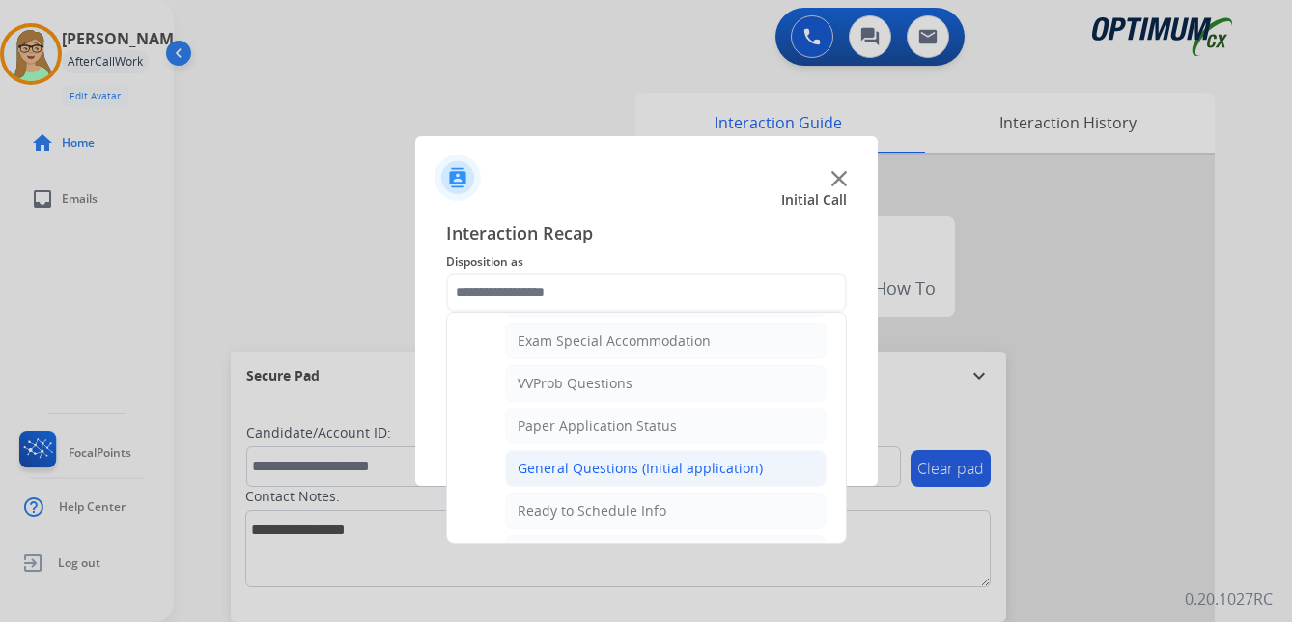
click at [619, 466] on div "General Questions (Initial application)" at bounding box center [640, 468] width 245 height 19
type input "**********"
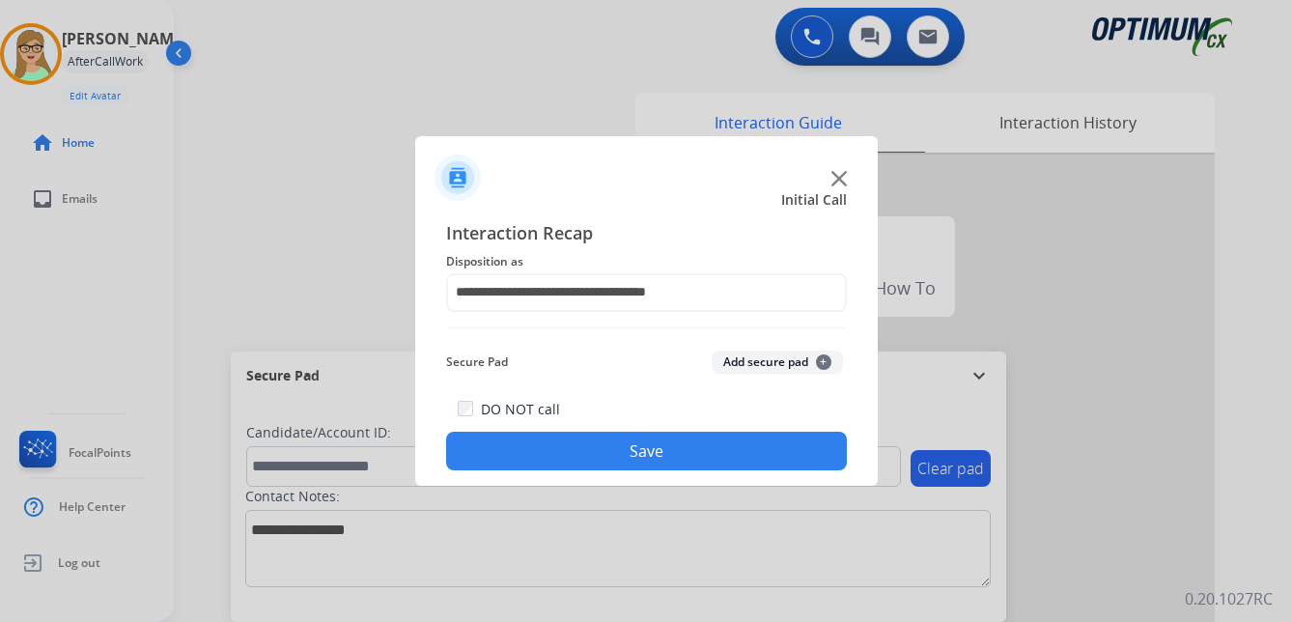
click at [606, 454] on button "Save" at bounding box center [646, 451] width 401 height 39
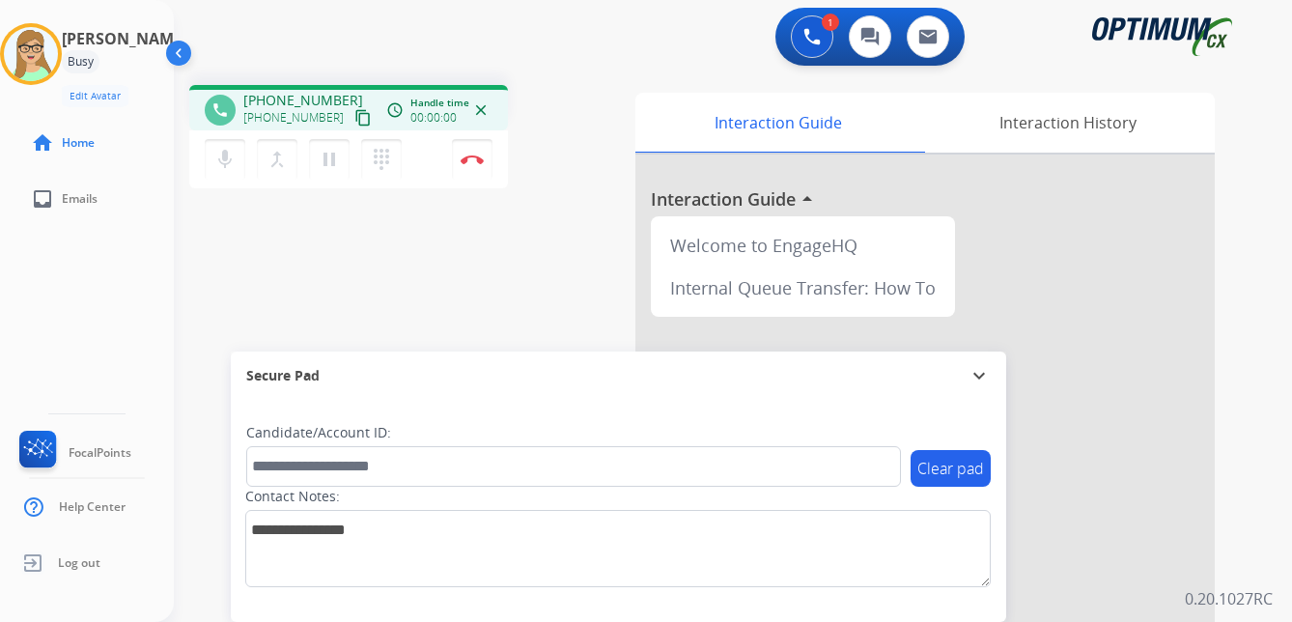
click at [354, 119] on mat-icon "content_copy" at bounding box center [362, 117] width 17 height 17
click at [471, 158] on img at bounding box center [472, 160] width 23 height 10
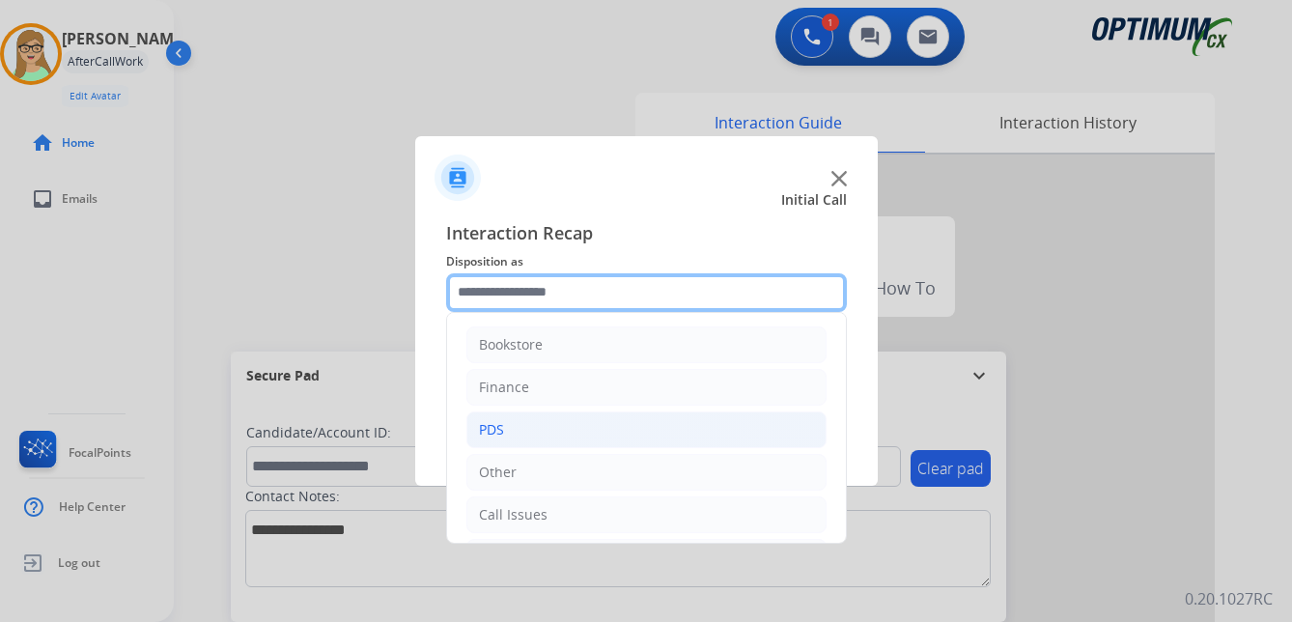
drag, startPoint x: 547, startPoint y: 296, endPoint x: 564, endPoint y: 431, distance: 136.3
click at [547, 296] on input "text" at bounding box center [646, 292] width 401 height 39
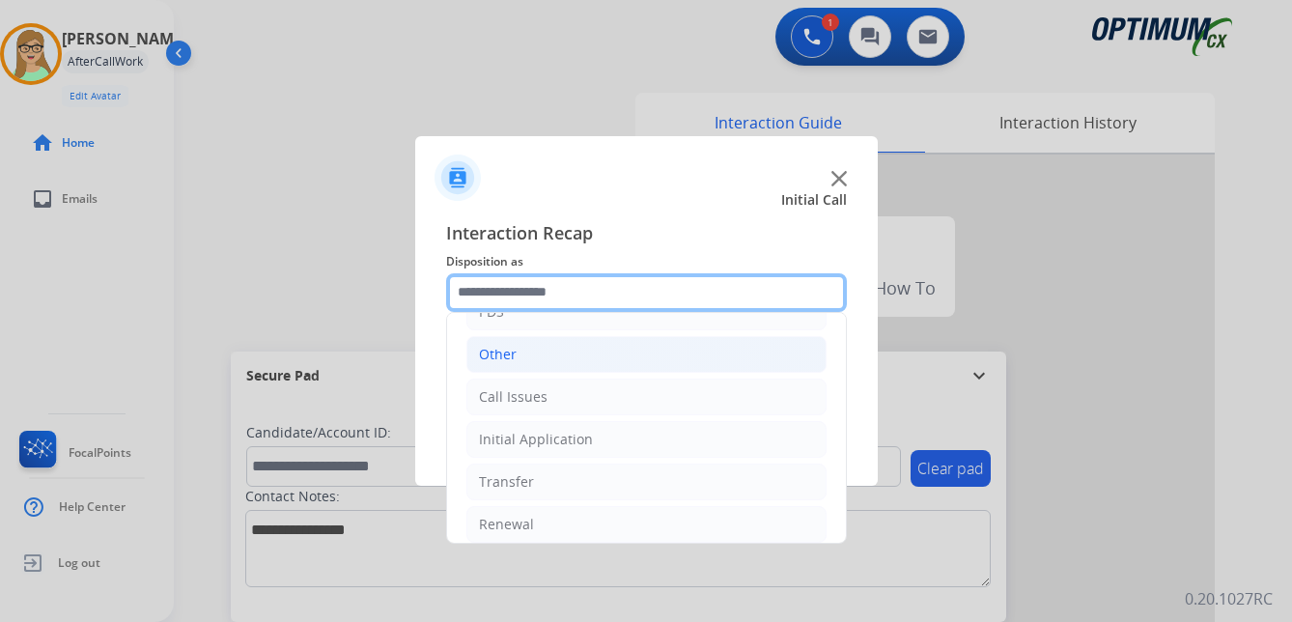
scroll to position [131, 0]
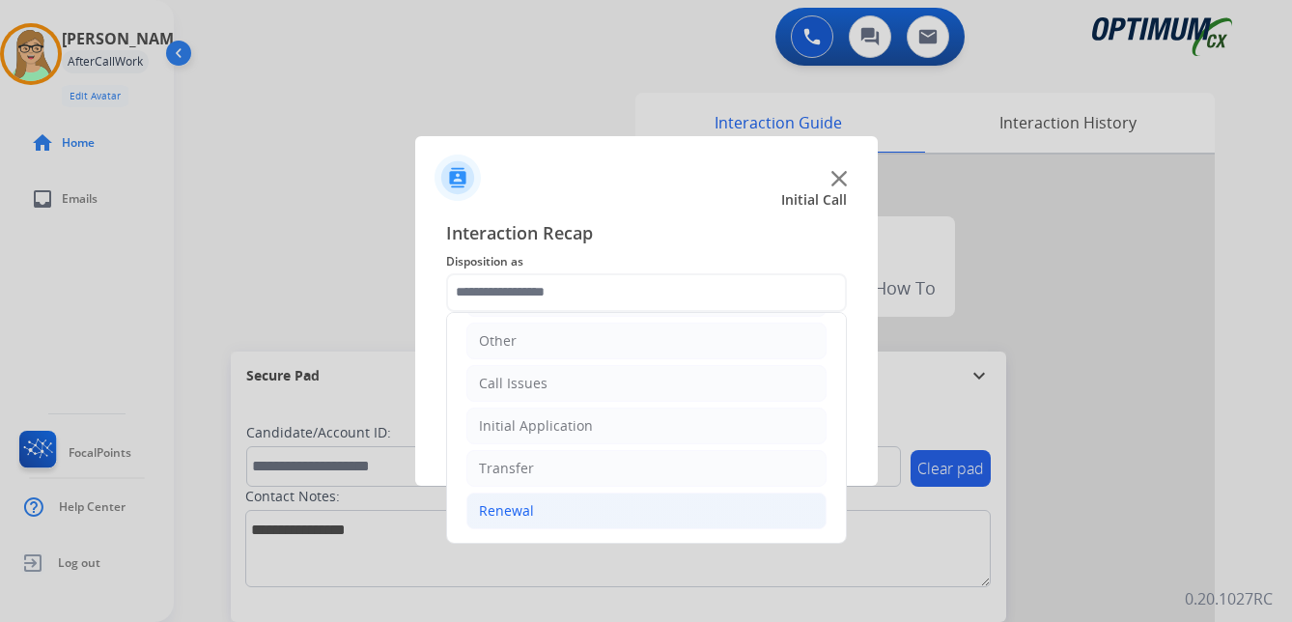
click at [505, 511] on div "Renewal" at bounding box center [506, 510] width 55 height 19
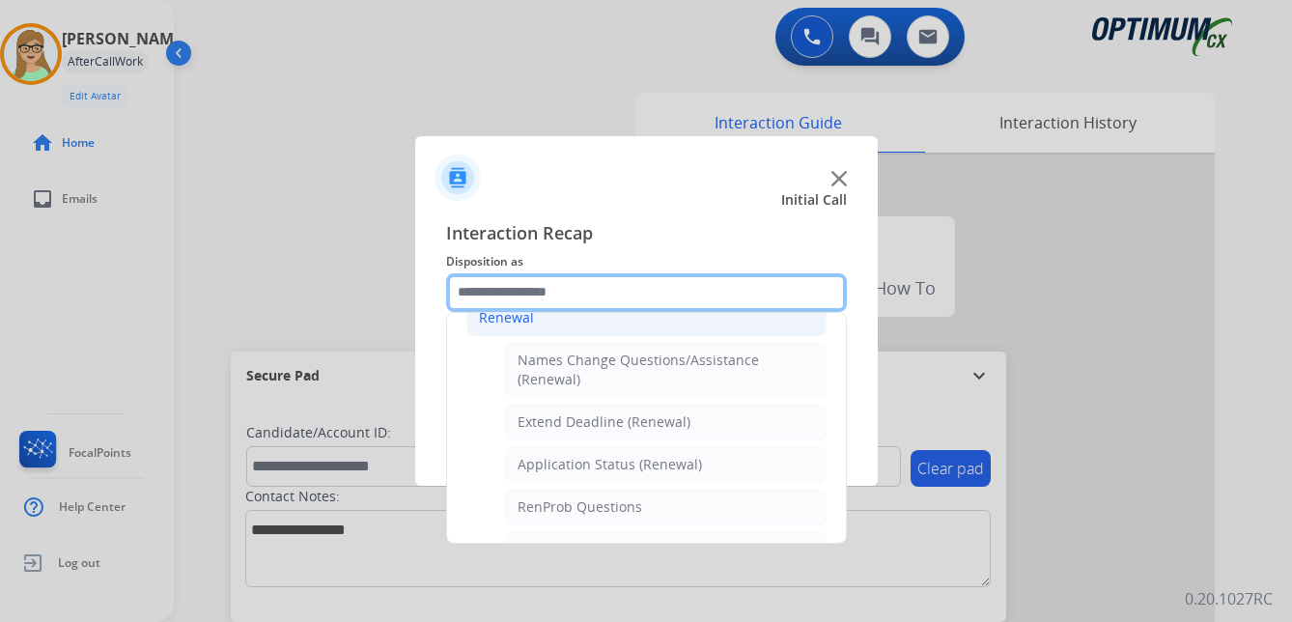
scroll to position [421, 0]
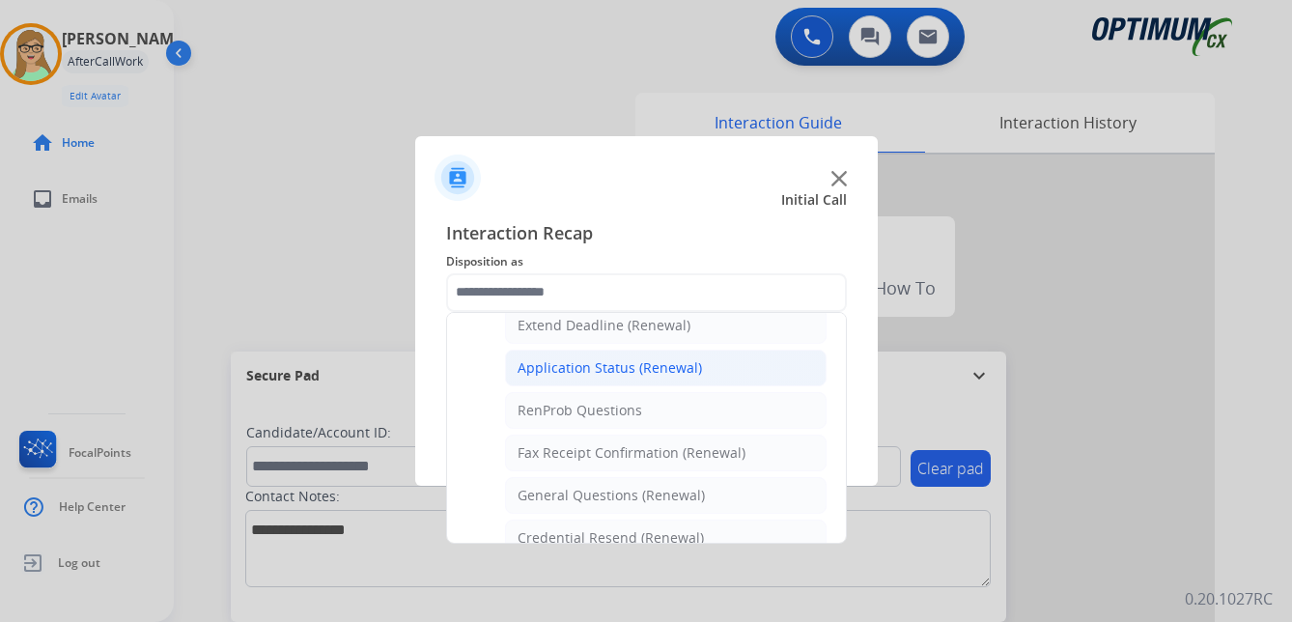
click at [600, 361] on div "Application Status (Renewal)" at bounding box center [610, 367] width 184 height 19
type input "**********"
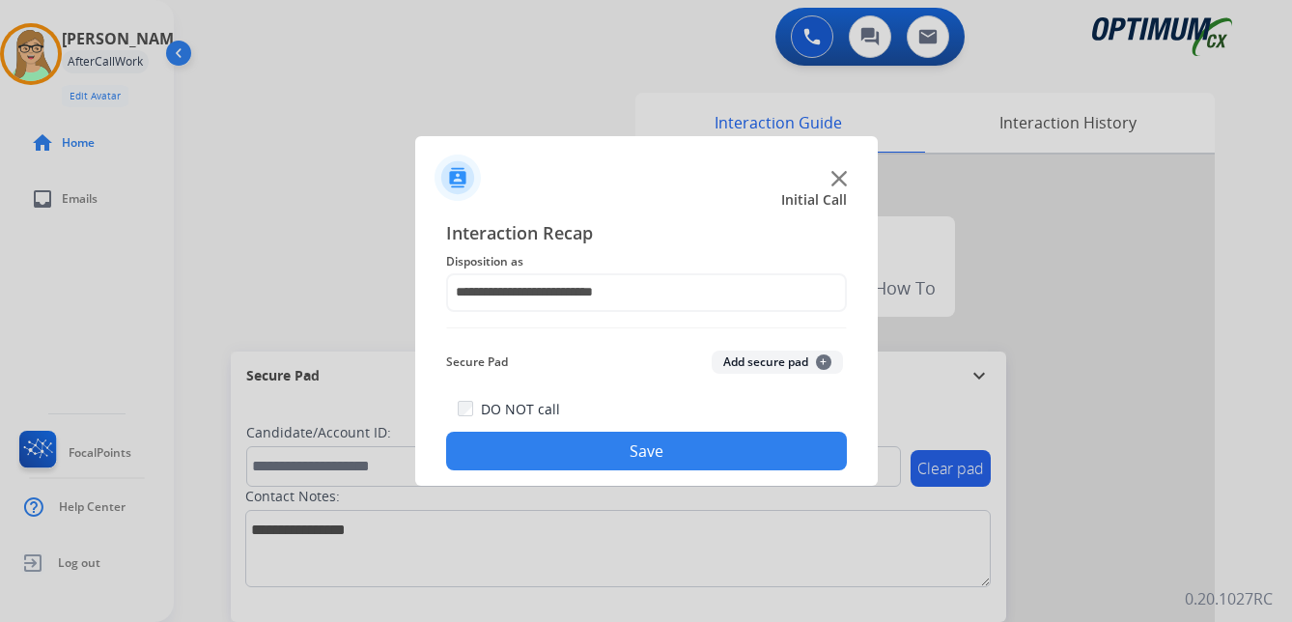
click at [544, 444] on button "Save" at bounding box center [646, 451] width 401 height 39
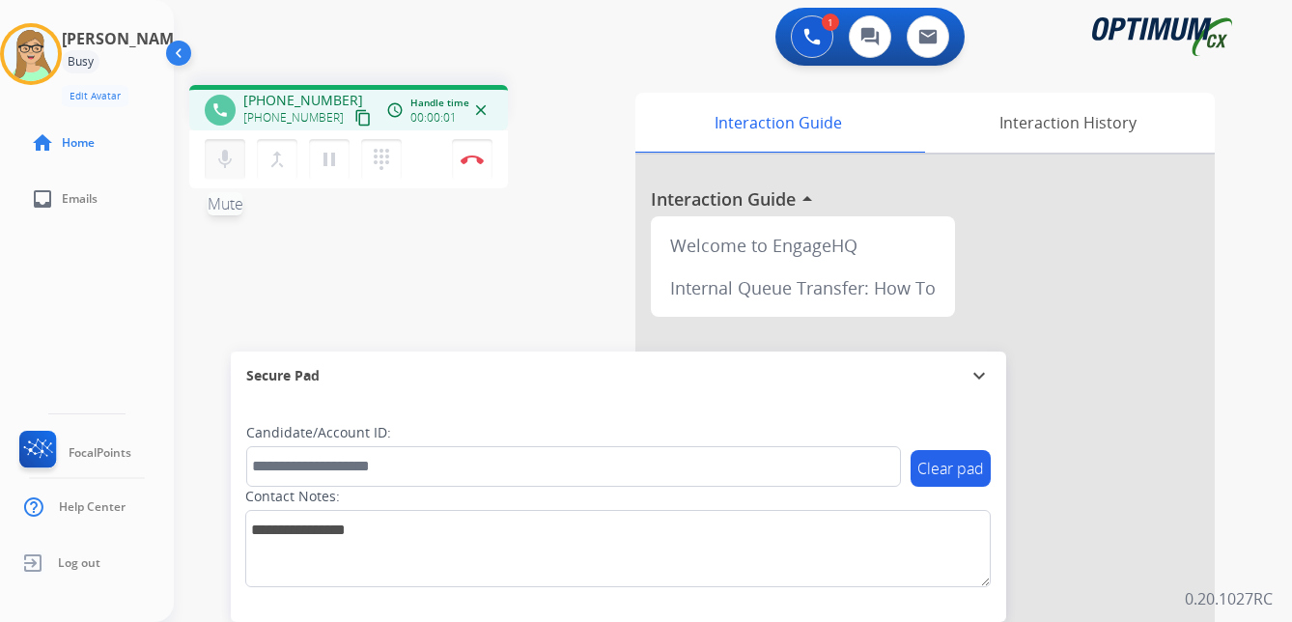
drag, startPoint x: 342, startPoint y: 120, endPoint x: 212, endPoint y: 151, distance: 133.1
click at [315, 128] on div "[PHONE_NUMBER] content_copy" at bounding box center [308, 117] width 131 height 23
click at [354, 115] on mat-icon "content_copy" at bounding box center [362, 117] width 17 height 17
click at [471, 156] on img at bounding box center [472, 160] width 23 height 10
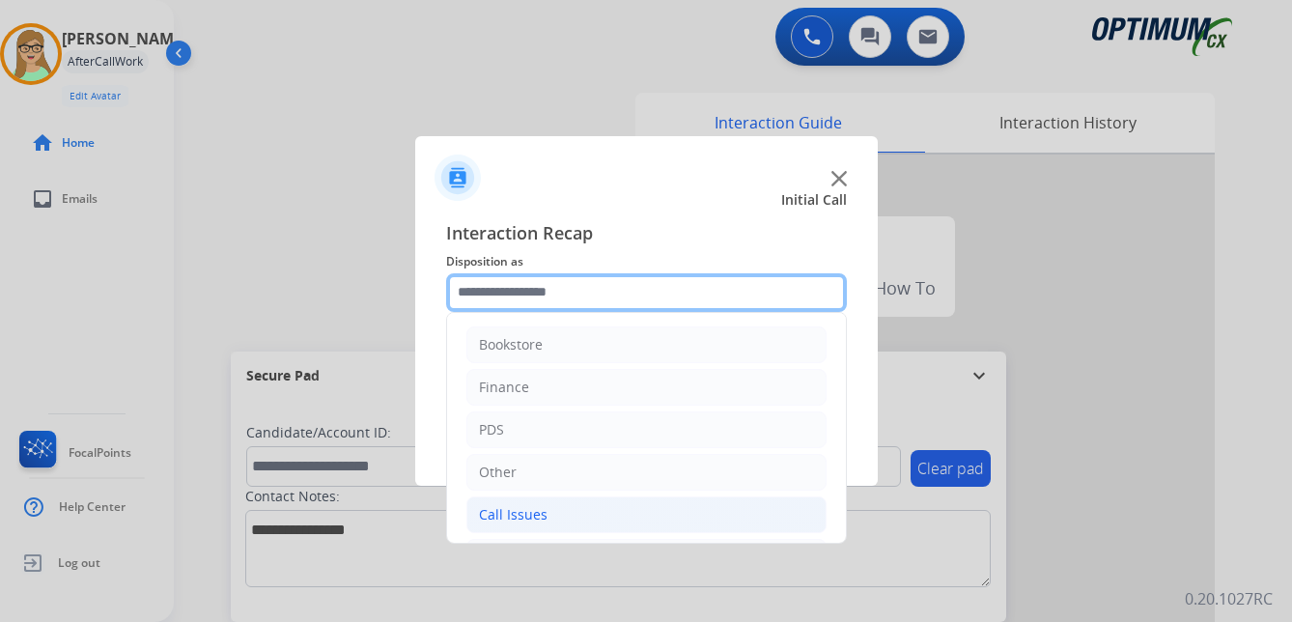
drag, startPoint x: 522, startPoint y: 294, endPoint x: 513, endPoint y: 508, distance: 214.6
click at [522, 294] on input "text" at bounding box center [646, 292] width 401 height 39
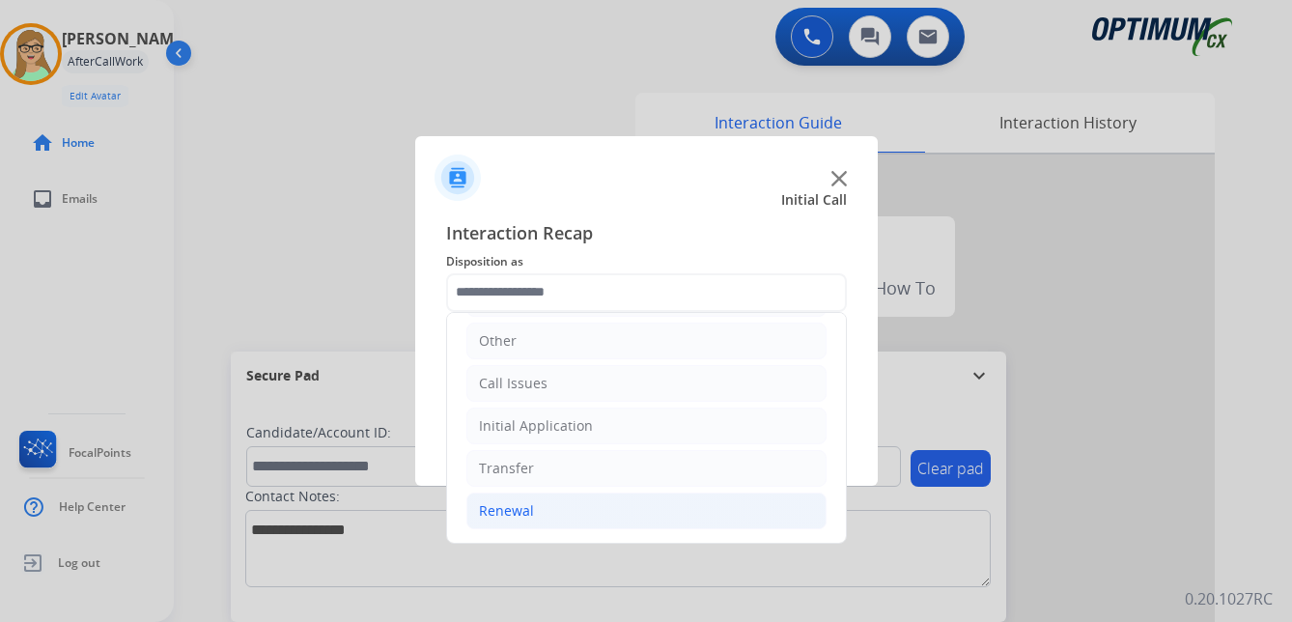
click at [515, 511] on div "Renewal" at bounding box center [506, 510] width 55 height 19
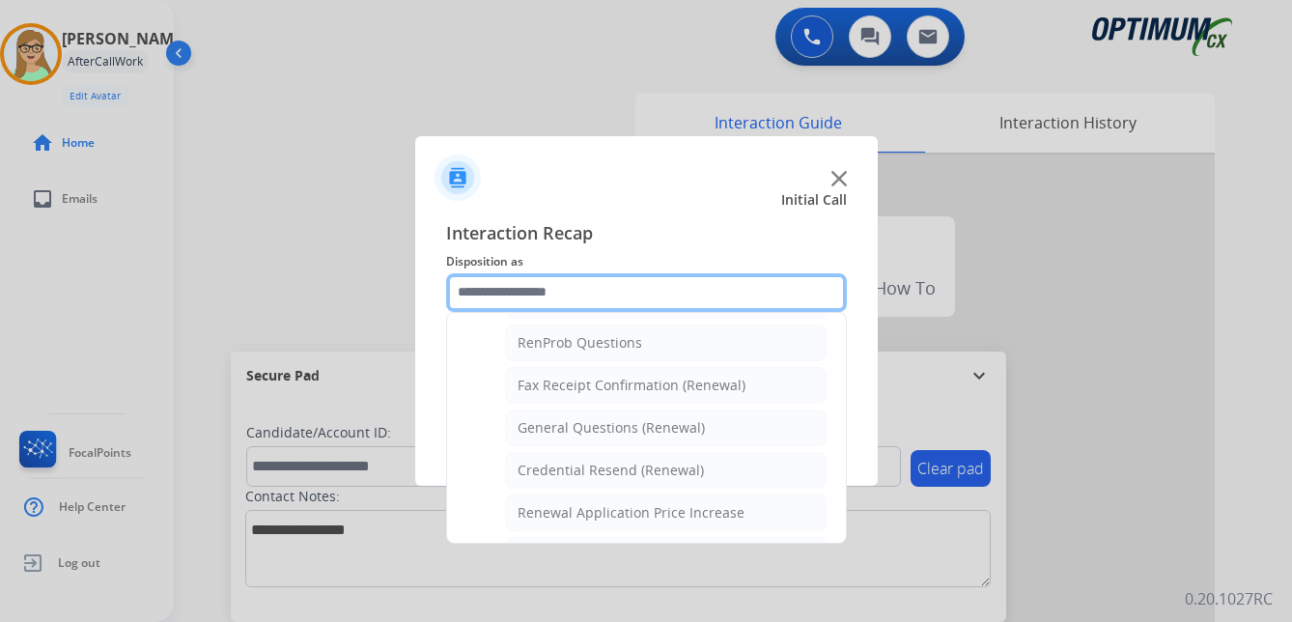
scroll to position [518, 0]
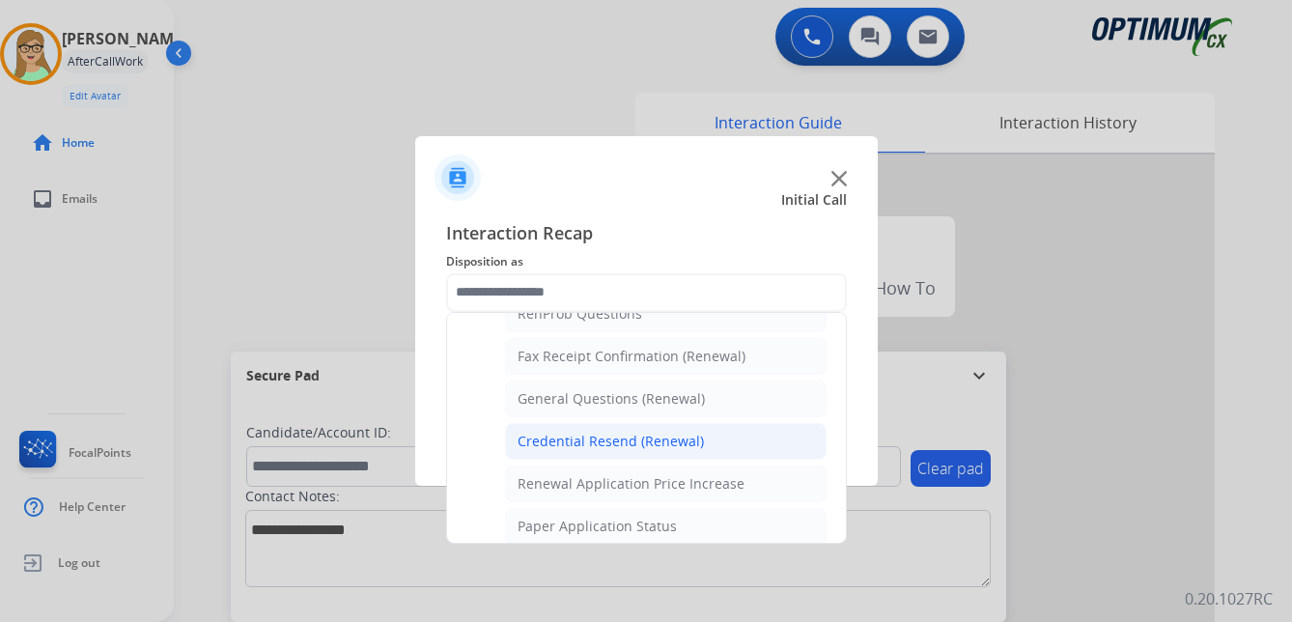
click at [609, 439] on div "Credential Resend (Renewal)" at bounding box center [611, 441] width 186 height 19
type input "**********"
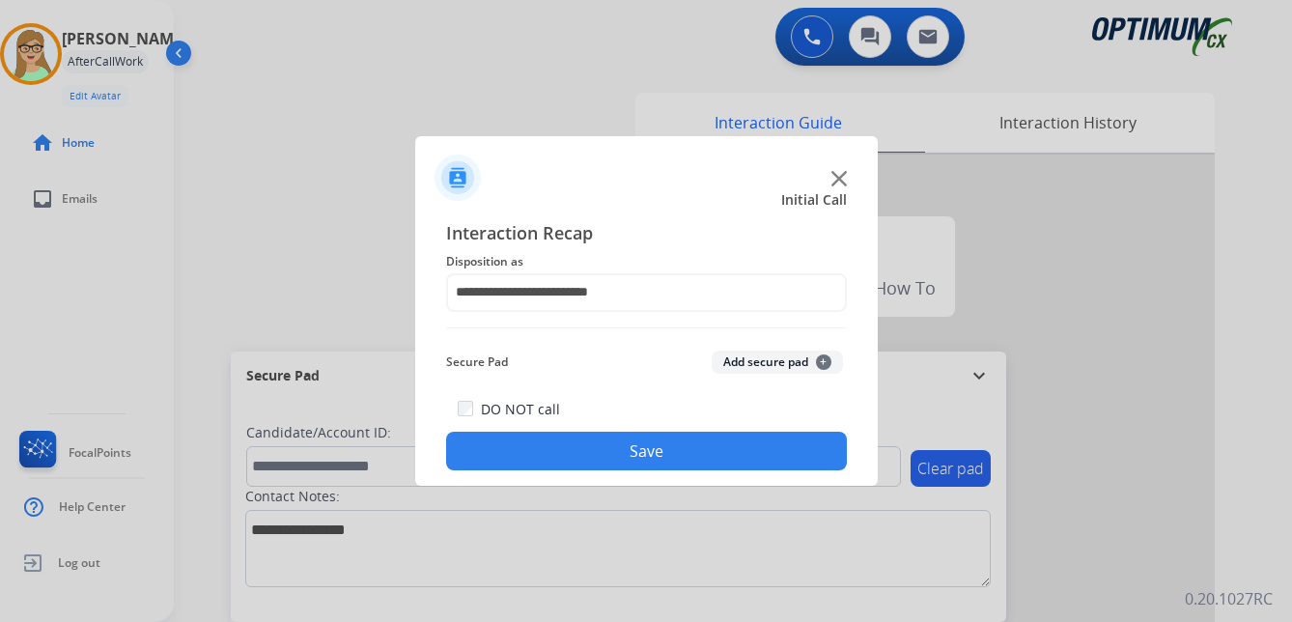
click at [587, 453] on button "Save" at bounding box center [646, 451] width 401 height 39
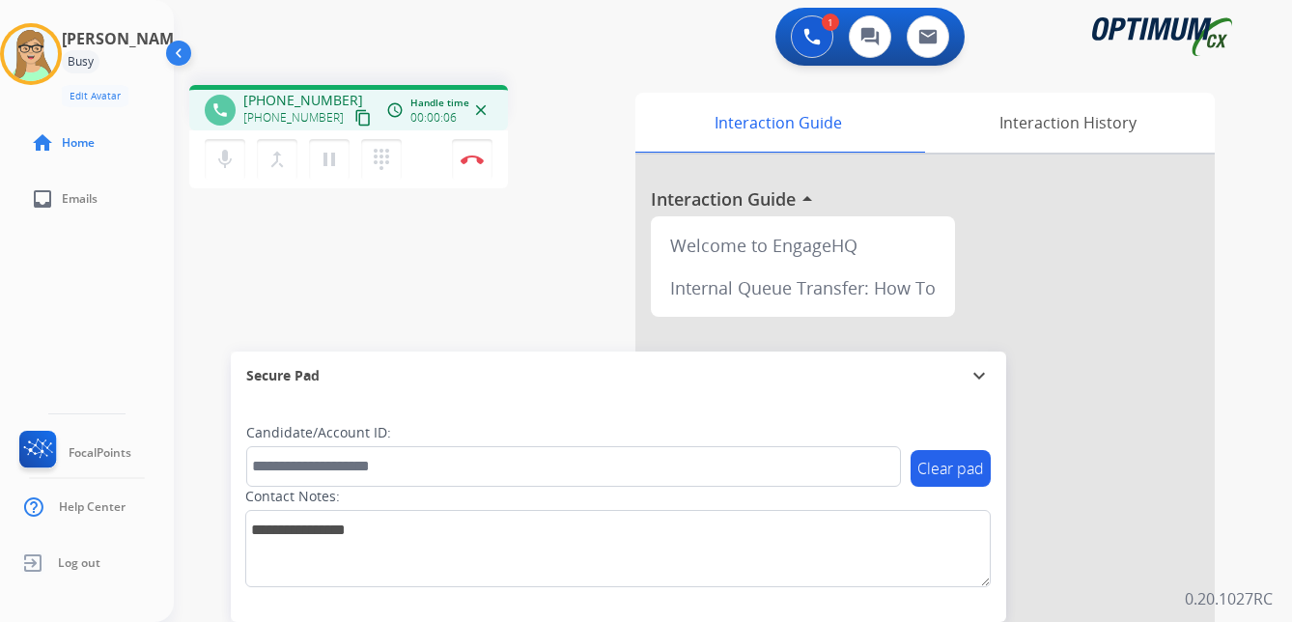
drag, startPoint x: 342, startPoint y: 114, endPoint x: 2, endPoint y: 209, distance: 352.9
click at [354, 115] on mat-icon "content_copy" at bounding box center [362, 117] width 17 height 17
click at [476, 156] on img at bounding box center [472, 160] width 23 height 10
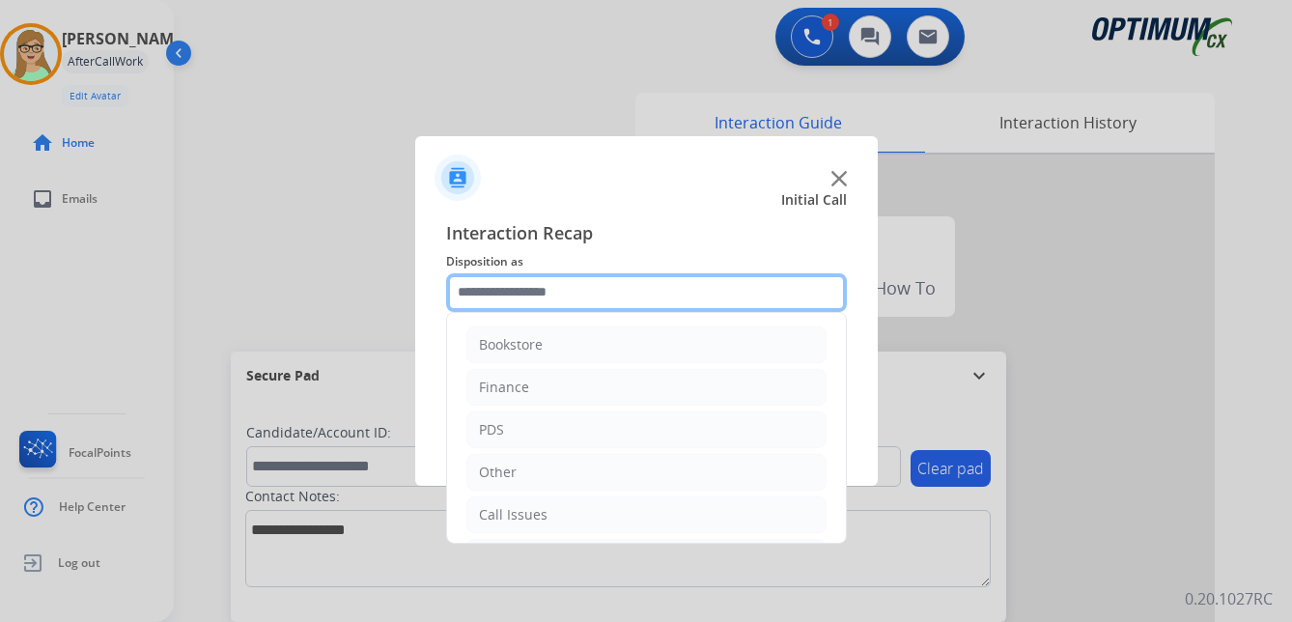
click at [529, 296] on input "text" at bounding box center [646, 292] width 401 height 39
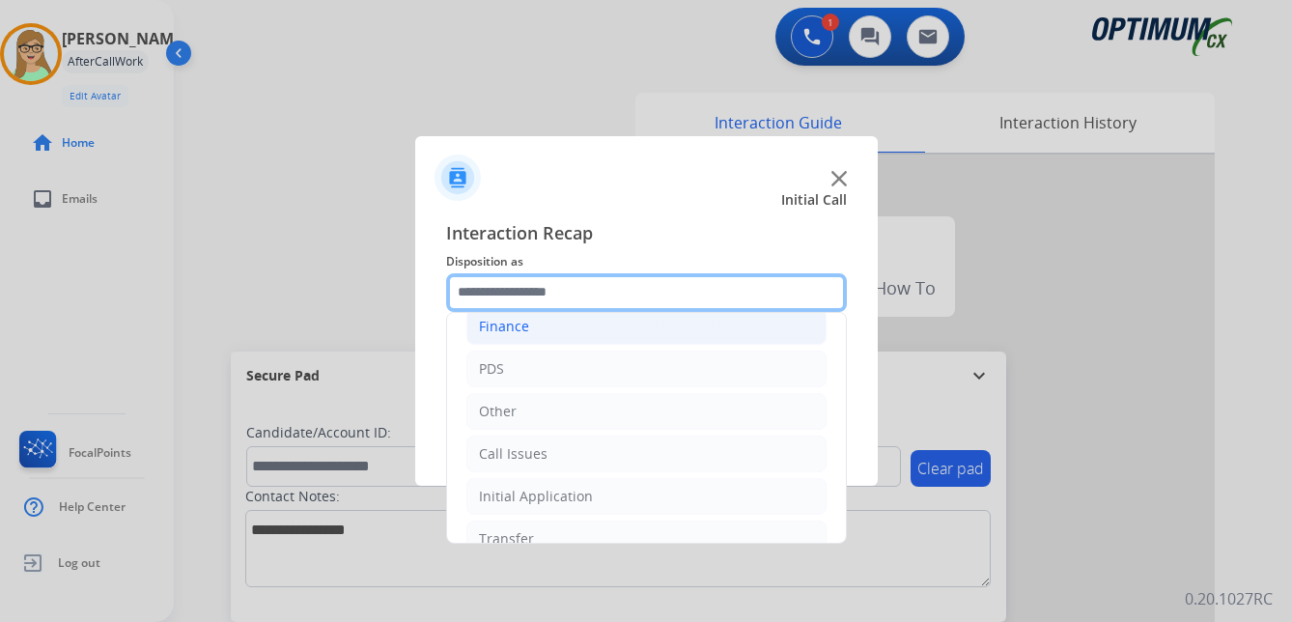
scroll to position [131, 0]
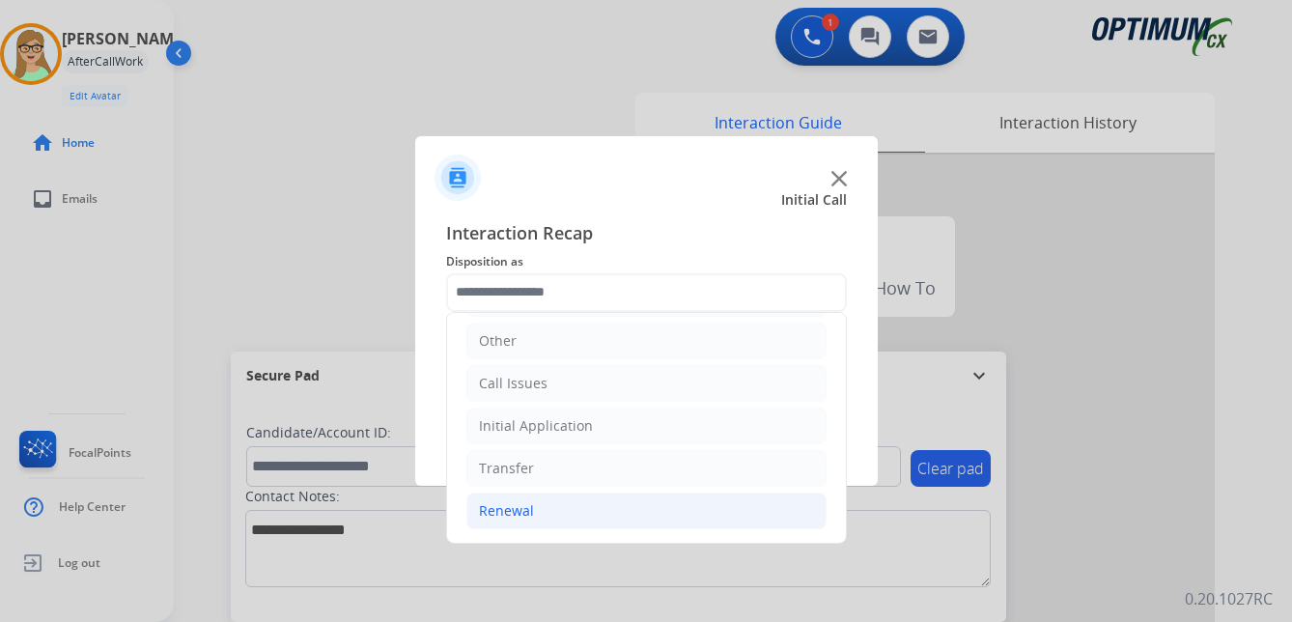
click at [521, 511] on div "Renewal" at bounding box center [506, 510] width 55 height 19
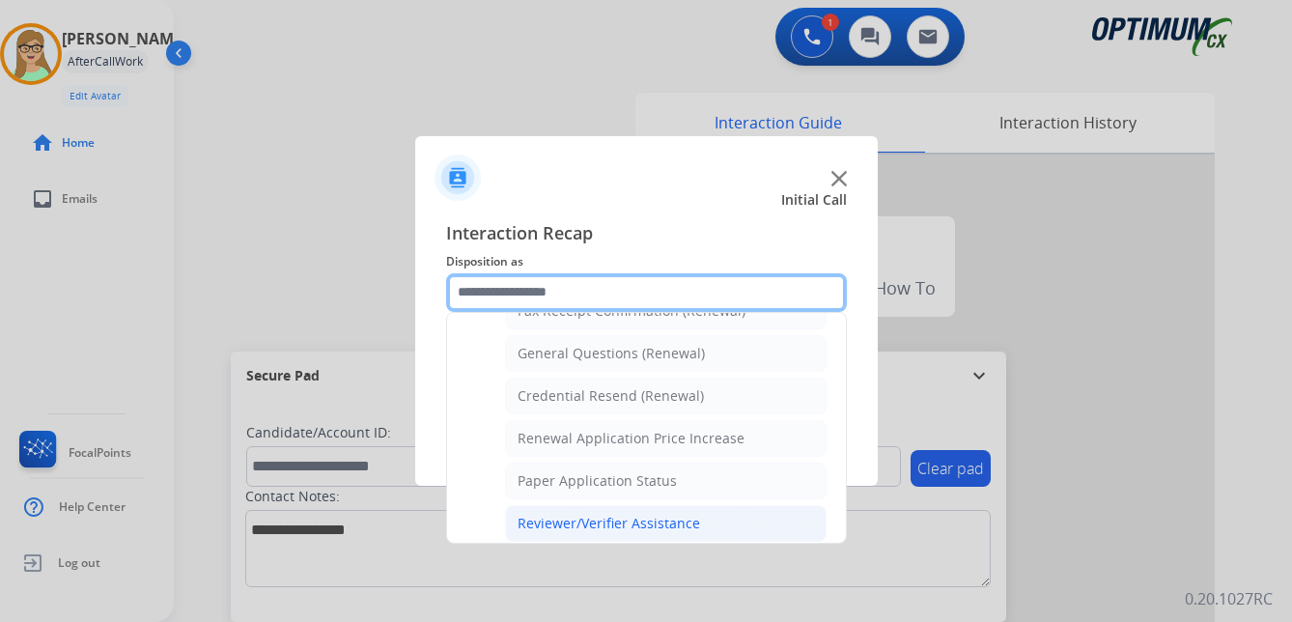
scroll to position [518, 0]
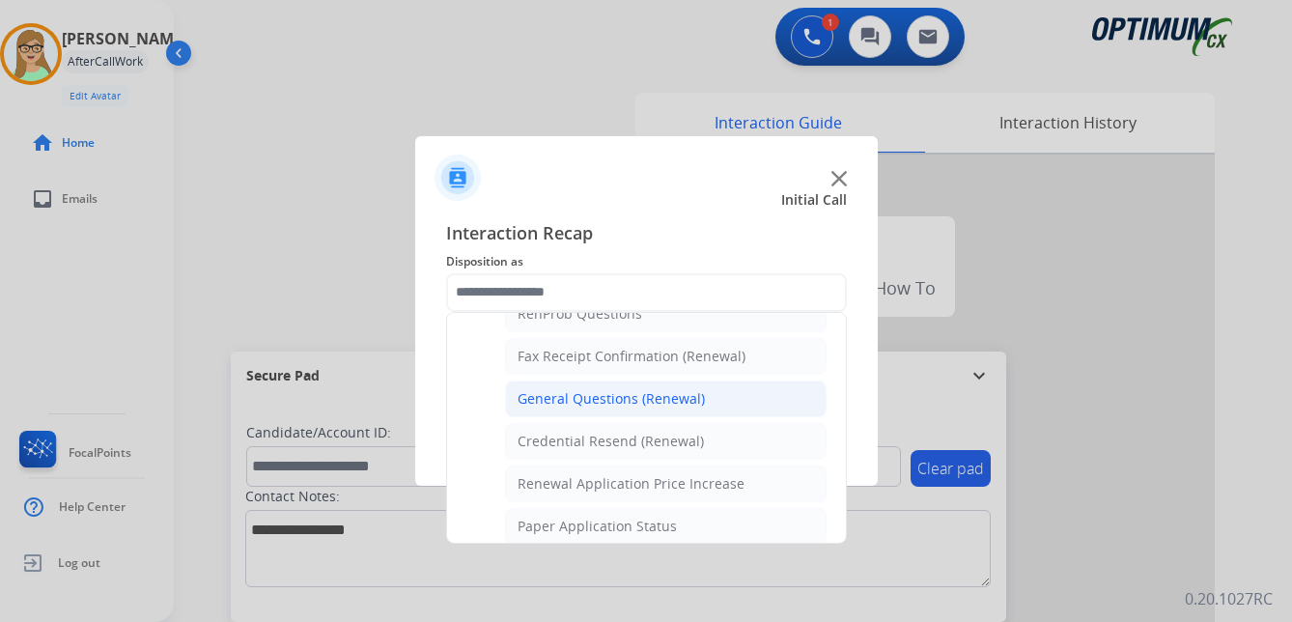
click at [593, 391] on div "General Questions (Renewal)" at bounding box center [611, 398] width 187 height 19
type input "**********"
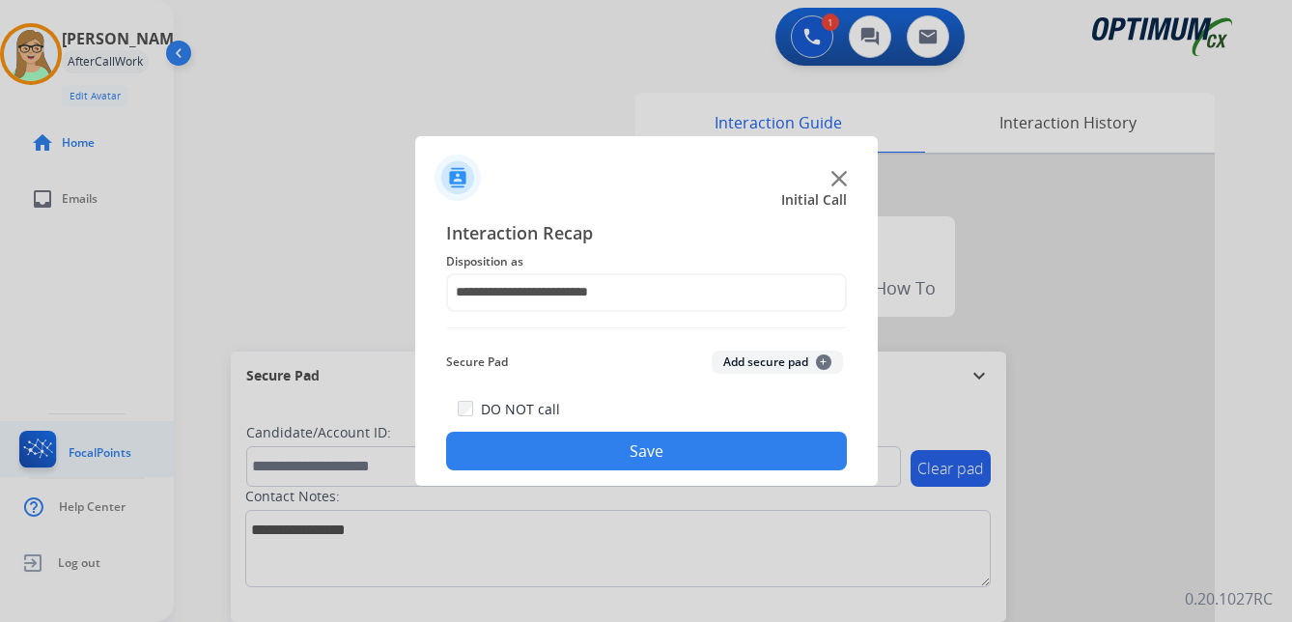
drag, startPoint x: 577, startPoint y: 449, endPoint x: 120, endPoint y: 460, distance: 456.9
click at [567, 449] on button "Save" at bounding box center [646, 451] width 401 height 39
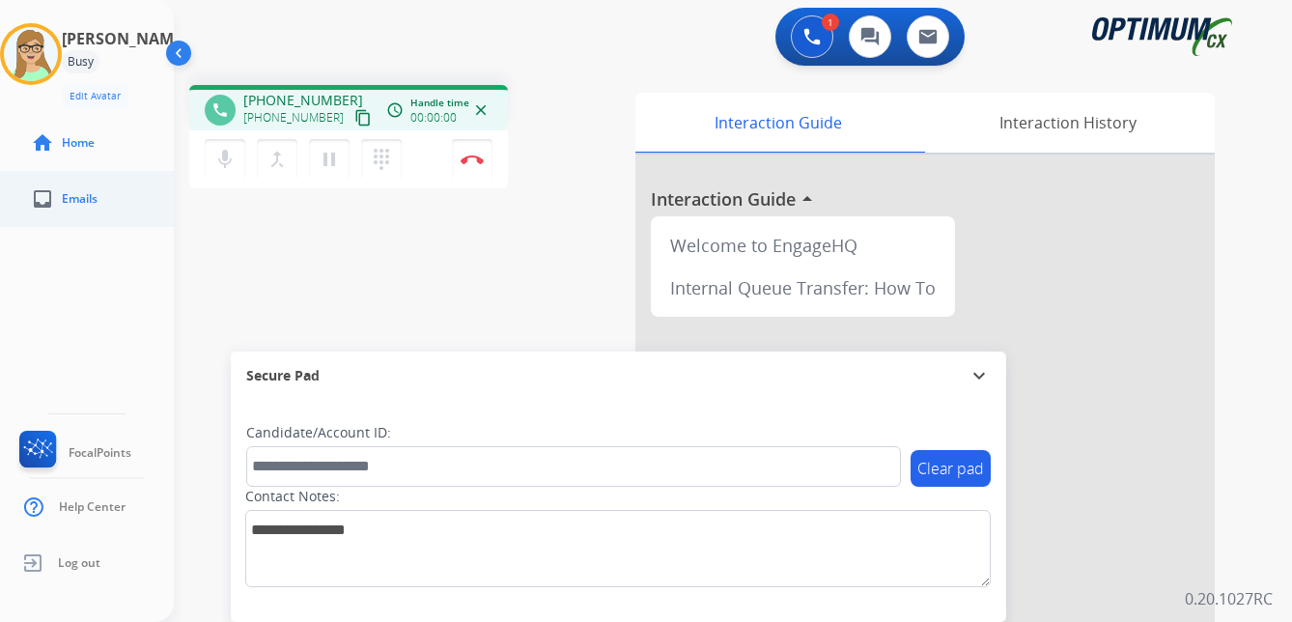
drag, startPoint x: 347, startPoint y: 120, endPoint x: 7, endPoint y: 177, distance: 344.7
click at [354, 120] on mat-icon "content_copy" at bounding box center [362, 117] width 17 height 17
click at [469, 158] on img at bounding box center [472, 160] width 23 height 10
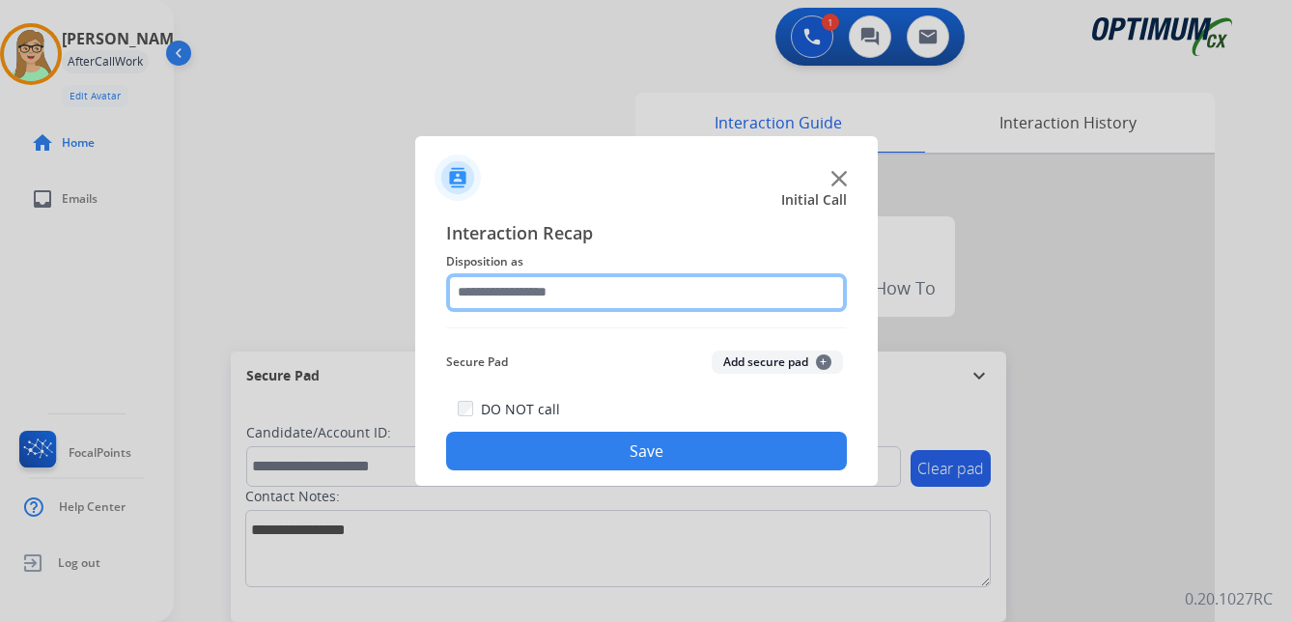
click at [522, 296] on input "text" at bounding box center [646, 292] width 401 height 39
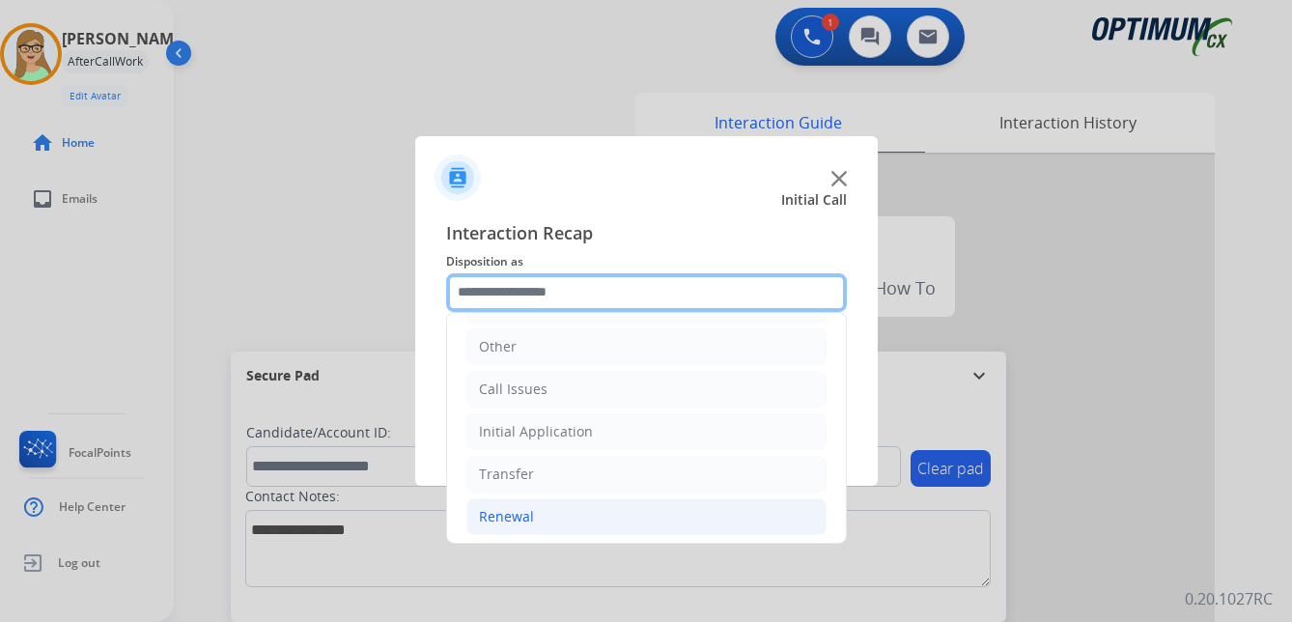
scroll to position [131, 0]
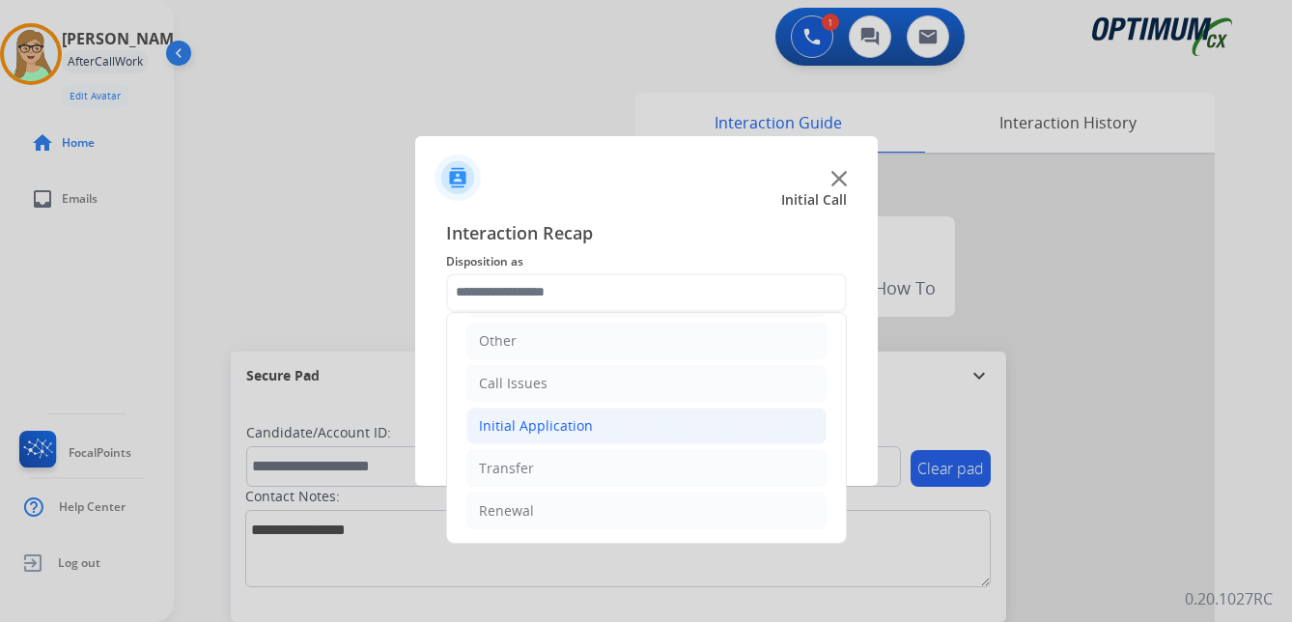
click at [544, 428] on div "Initial Application" at bounding box center [536, 425] width 114 height 19
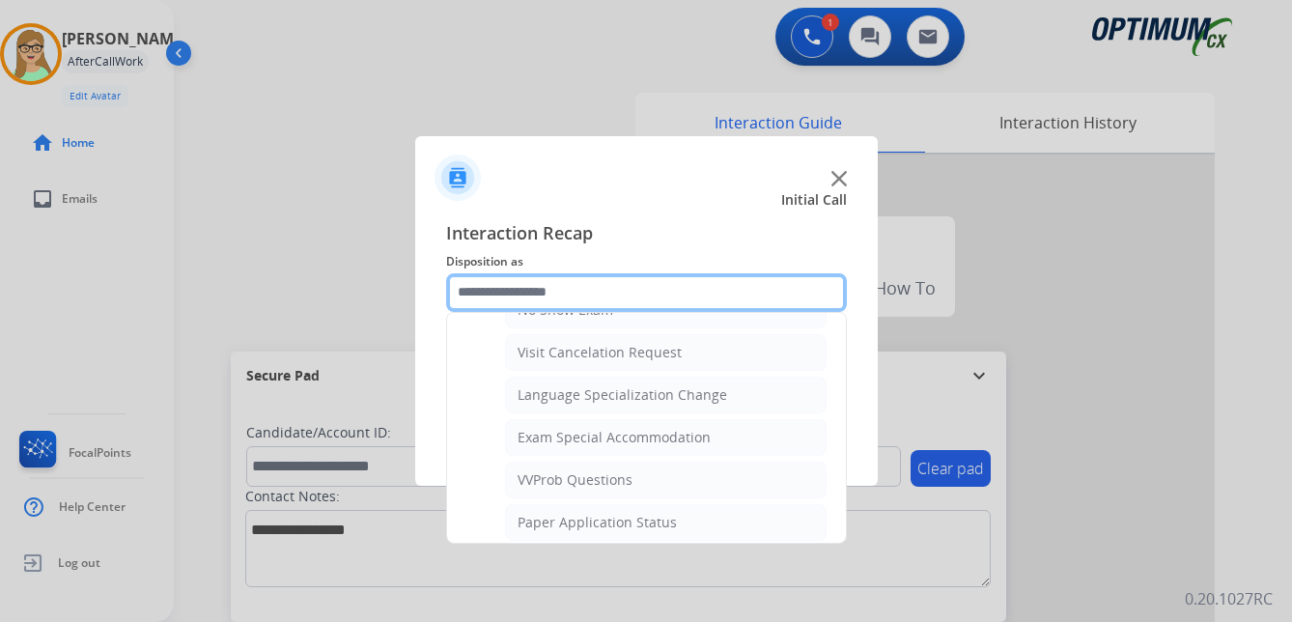
scroll to position [1001, 0]
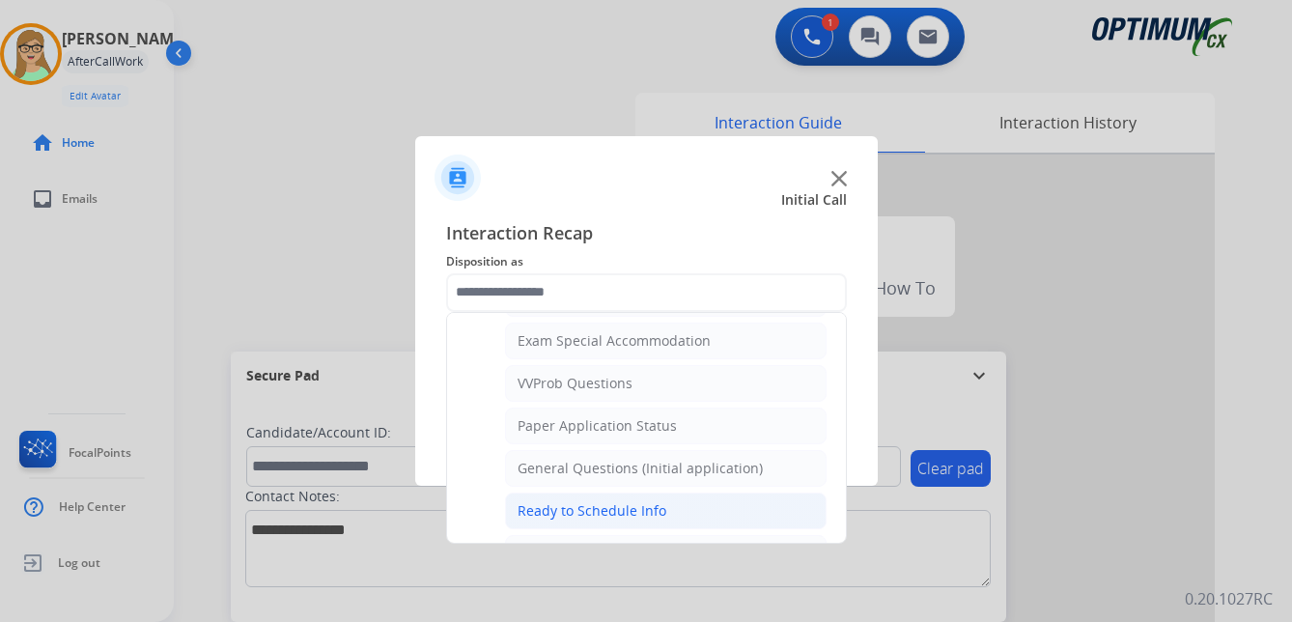
click at [541, 516] on div "Ready to Schedule Info" at bounding box center [592, 510] width 149 height 19
type input "**********"
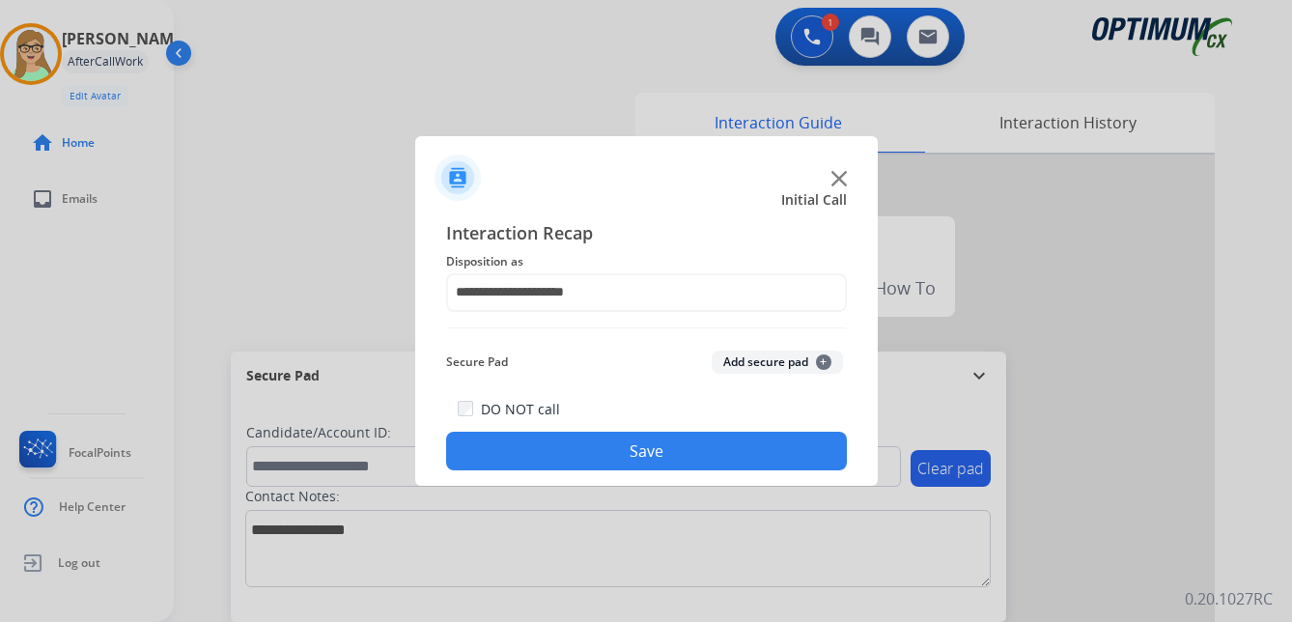
click at [567, 460] on button "Save" at bounding box center [646, 451] width 401 height 39
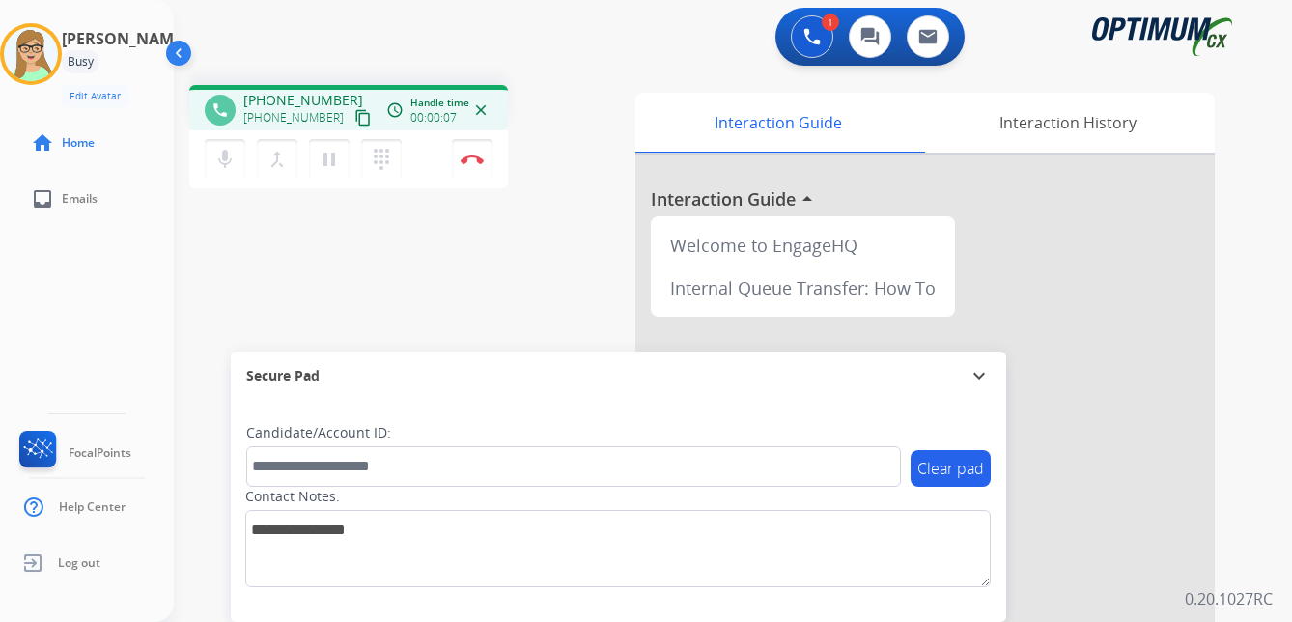
click at [354, 126] on mat-icon "content_copy" at bounding box center [362, 117] width 17 height 17
click at [472, 158] on img at bounding box center [472, 160] width 23 height 10
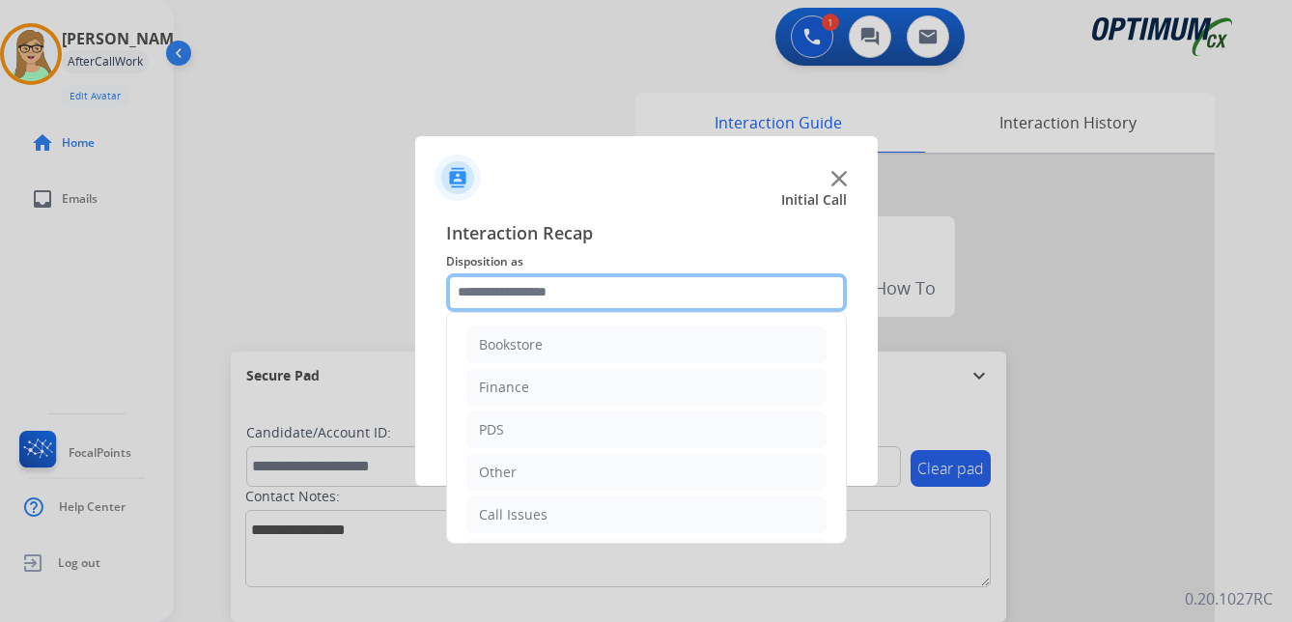
click at [526, 287] on input "text" at bounding box center [646, 292] width 401 height 39
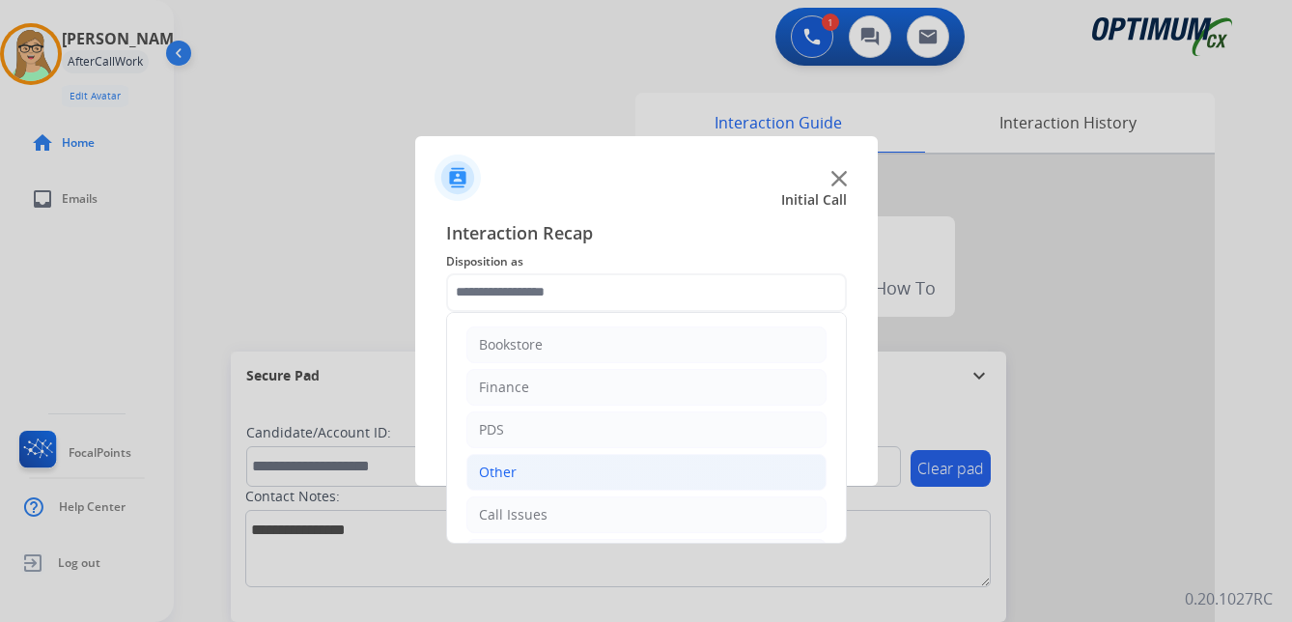
click at [496, 478] on div "Other" at bounding box center [498, 472] width 38 height 19
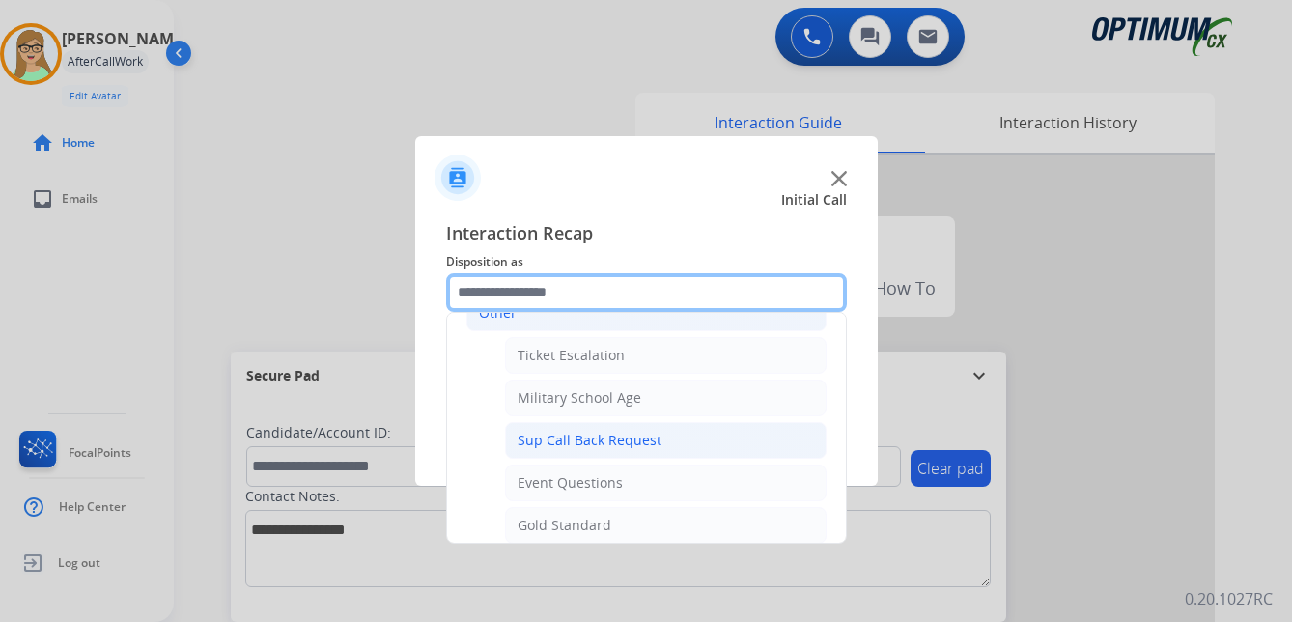
scroll to position [193, 0]
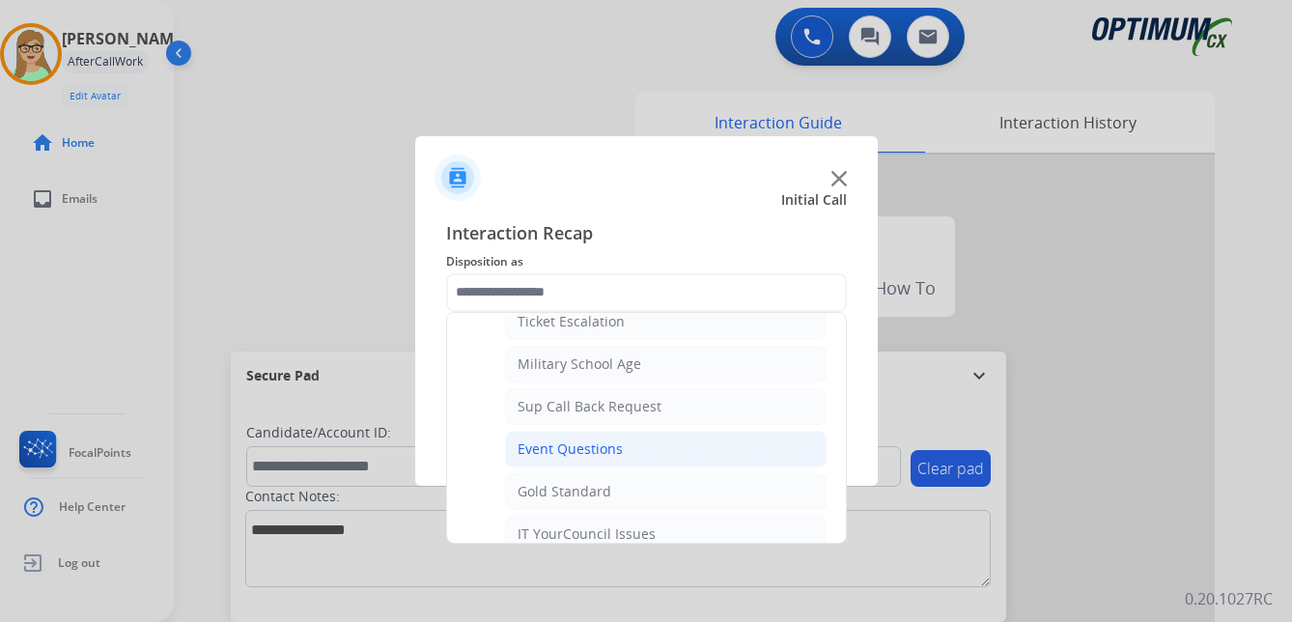
click at [595, 450] on div "Event Questions" at bounding box center [570, 448] width 105 height 19
type input "**********"
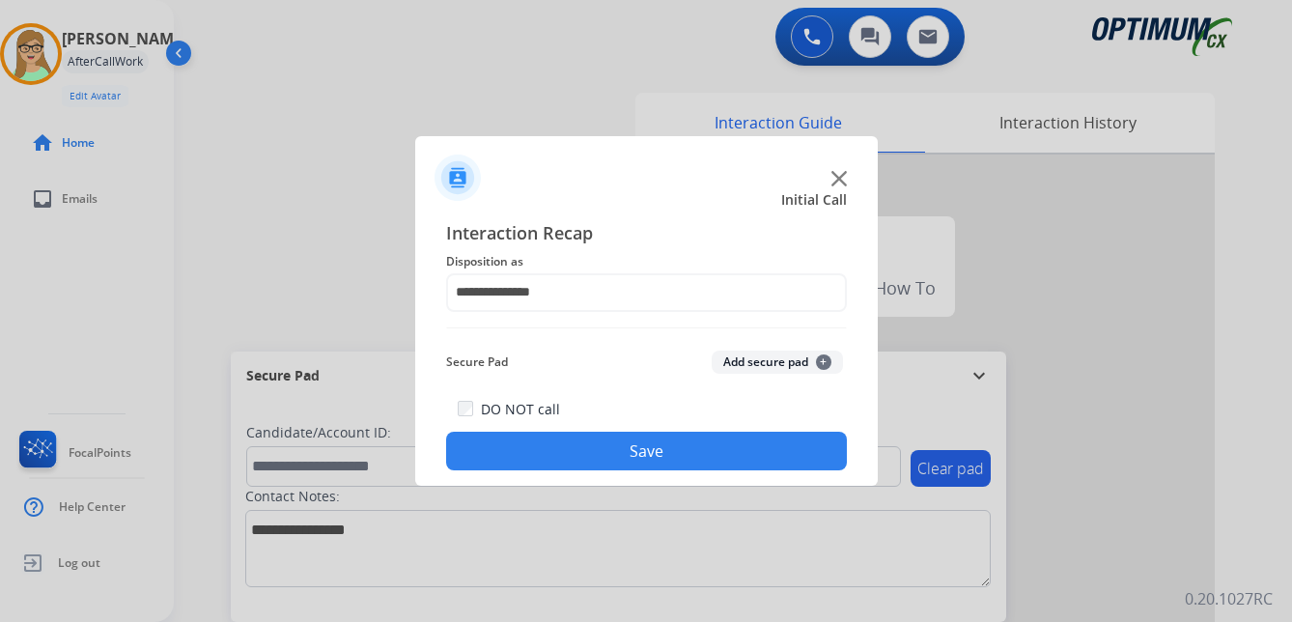
click at [583, 456] on button "Save" at bounding box center [646, 451] width 401 height 39
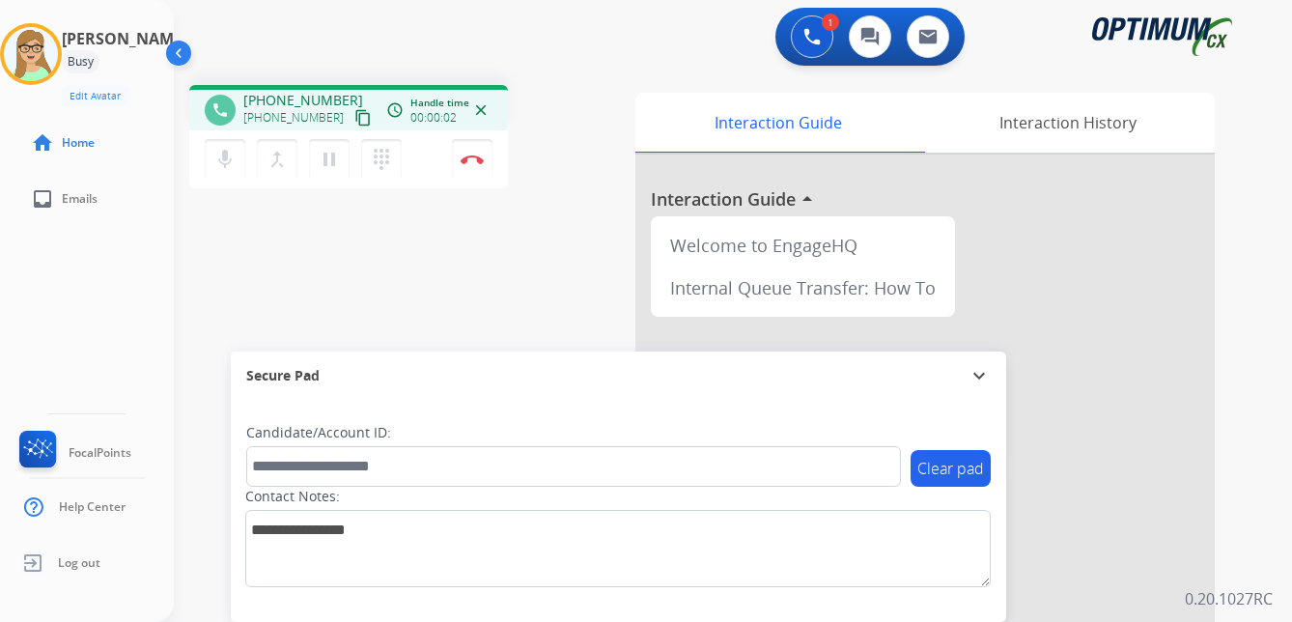
click at [354, 116] on mat-icon "content_copy" at bounding box center [362, 117] width 17 height 17
click at [477, 157] on img at bounding box center [472, 160] width 23 height 10
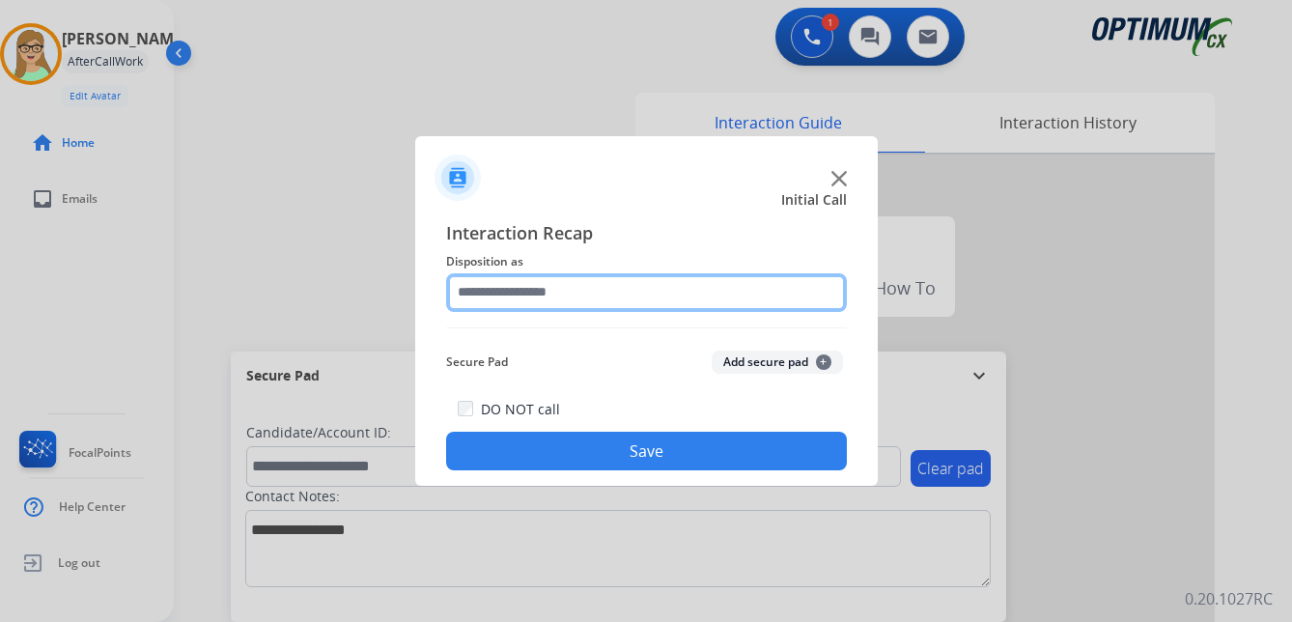
click at [535, 288] on input "text" at bounding box center [646, 292] width 401 height 39
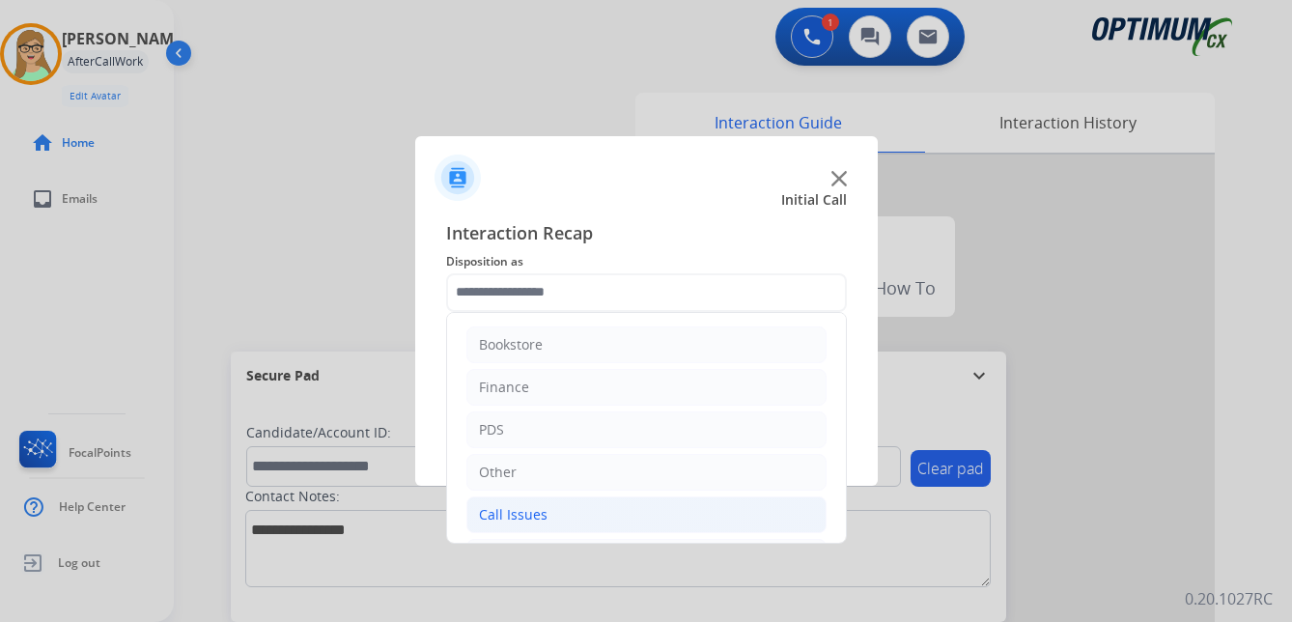
click at [515, 512] on div "Call Issues" at bounding box center [513, 514] width 69 height 19
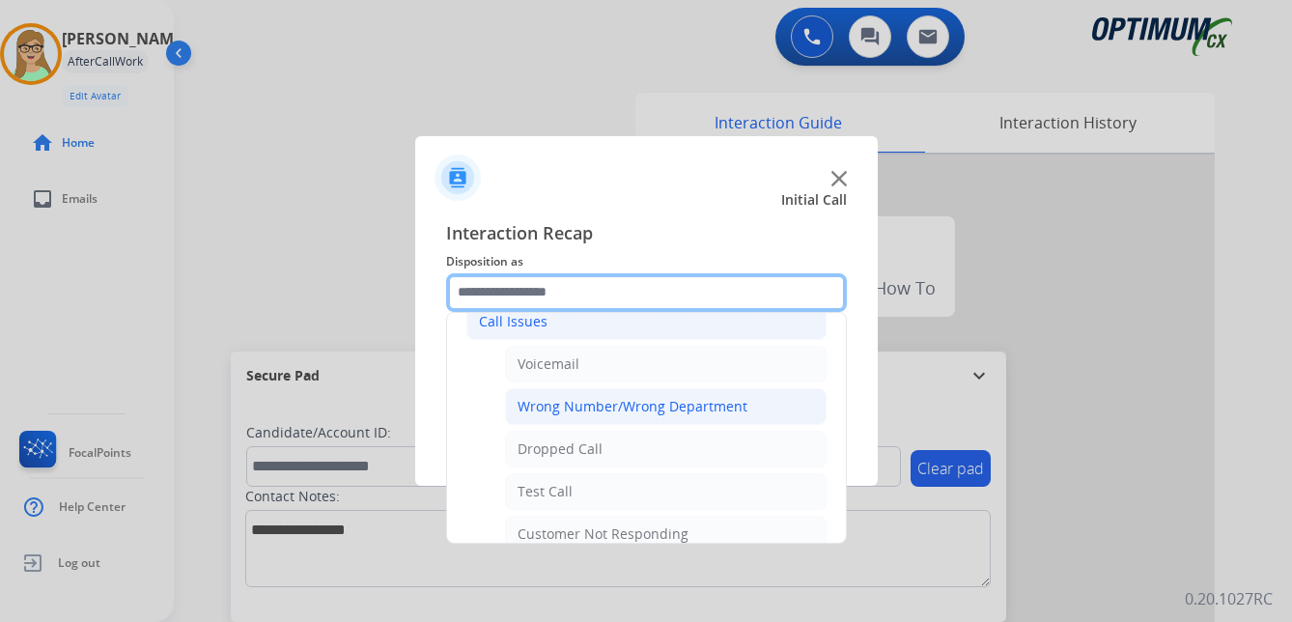
scroll to position [97, 0]
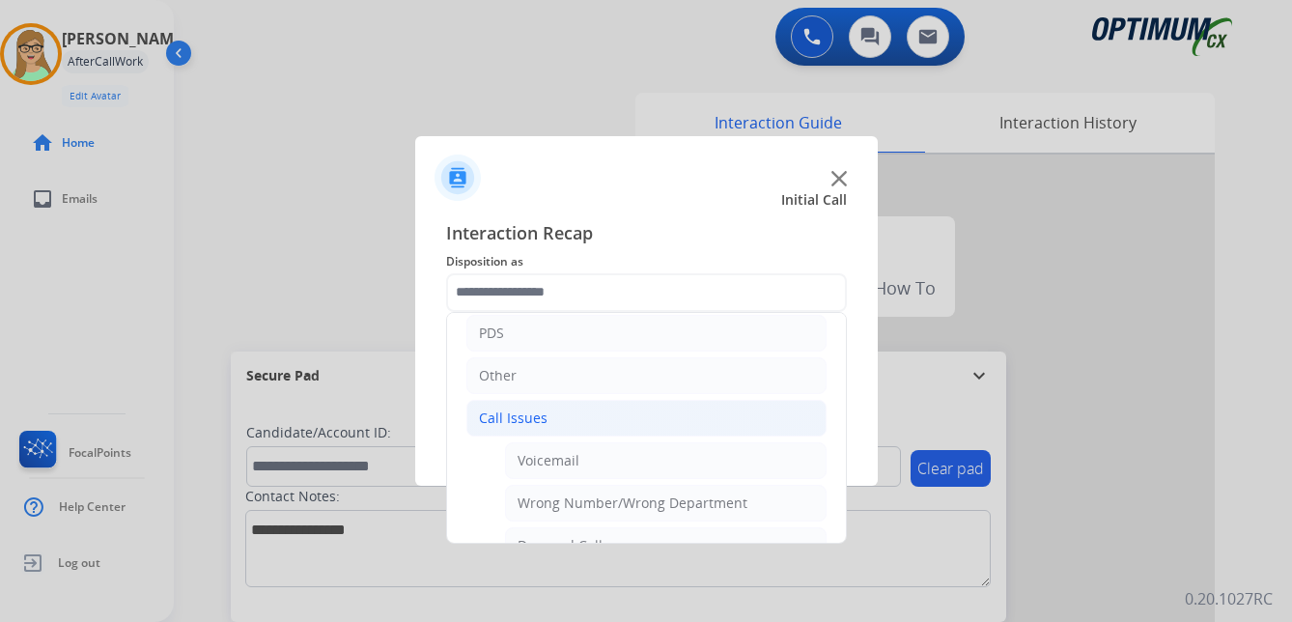
click at [522, 422] on div "Call Issues" at bounding box center [513, 418] width 69 height 19
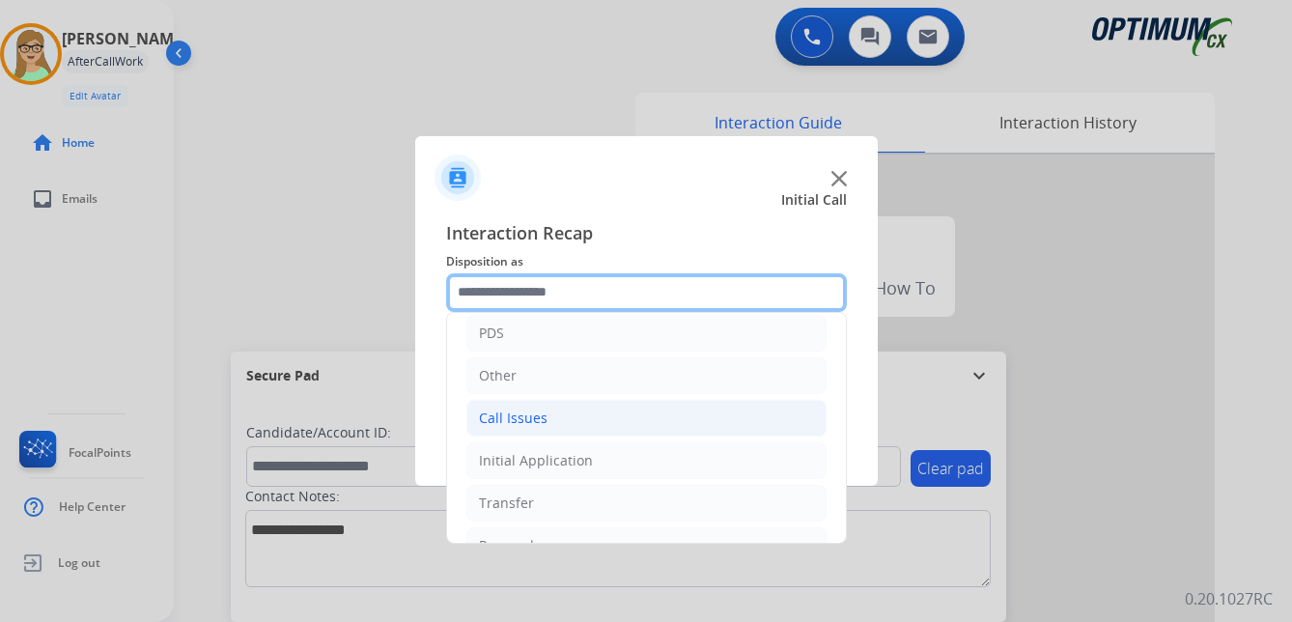
scroll to position [131, 0]
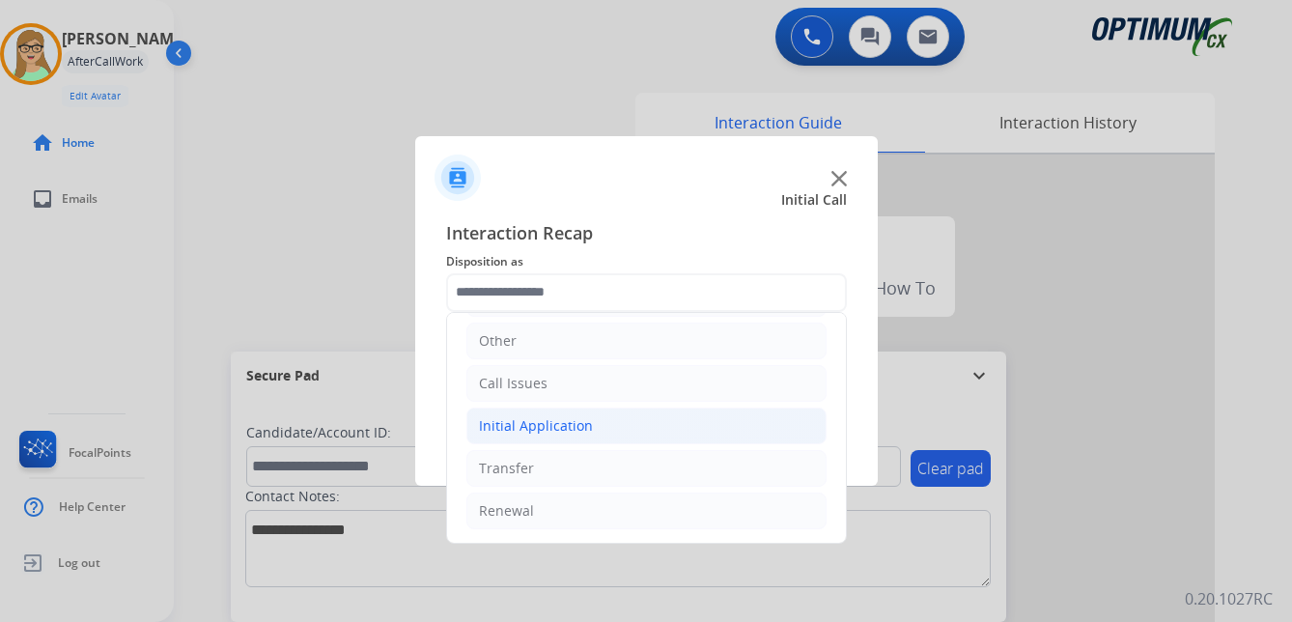
click at [520, 426] on div "Initial Application" at bounding box center [536, 425] width 114 height 19
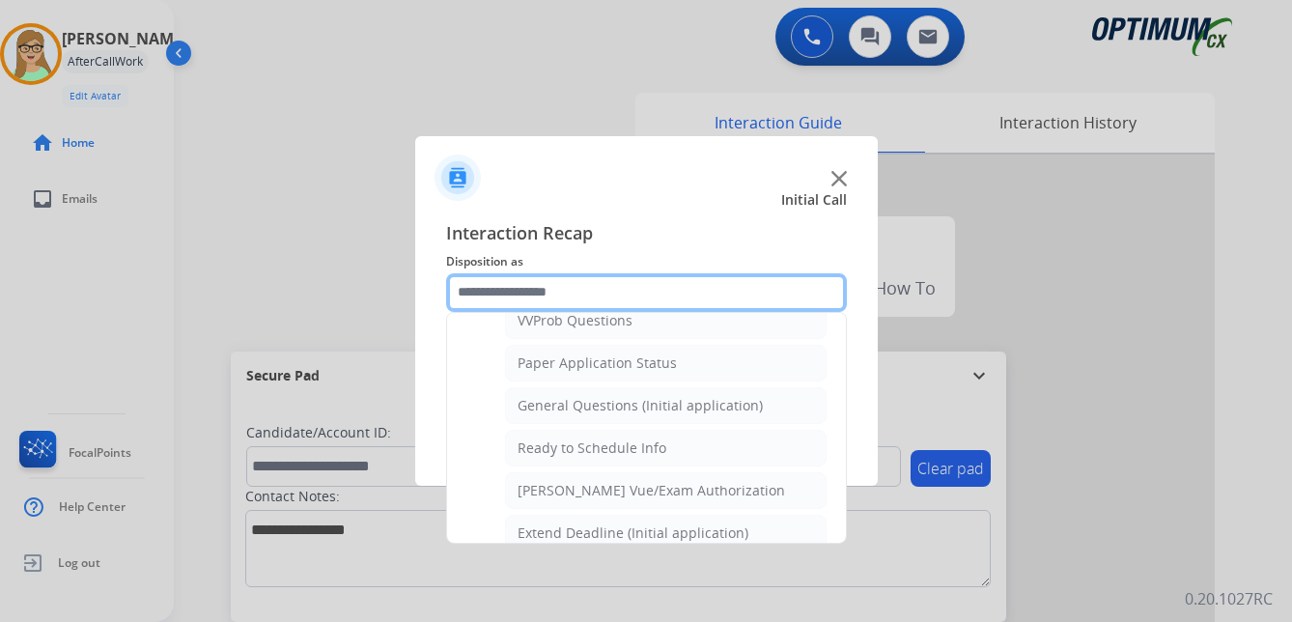
scroll to position [1097, 0]
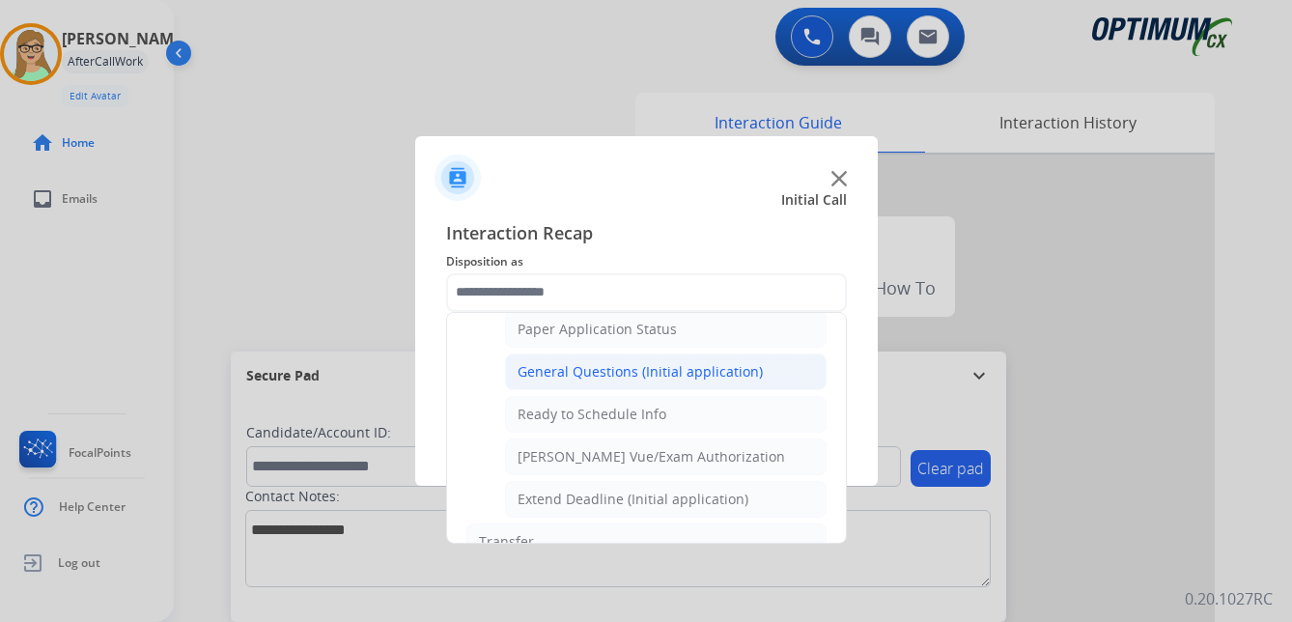
click at [606, 377] on div "General Questions (Initial application)" at bounding box center [640, 371] width 245 height 19
type input "**********"
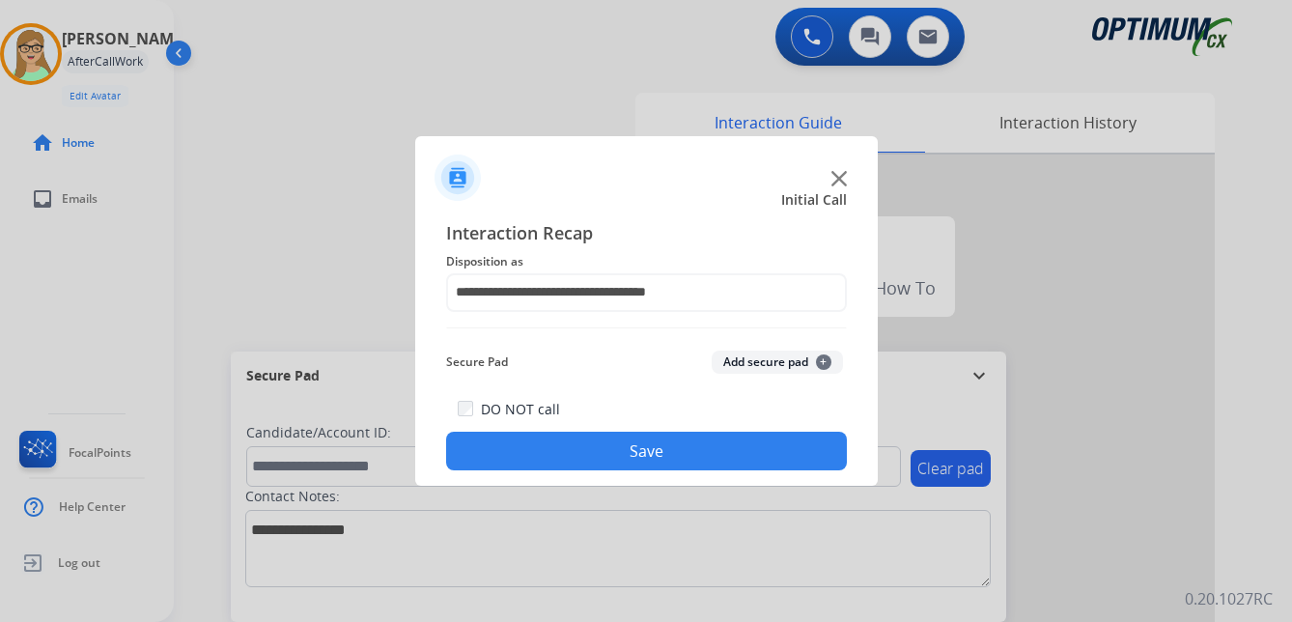
click at [574, 446] on button "Save" at bounding box center [646, 451] width 401 height 39
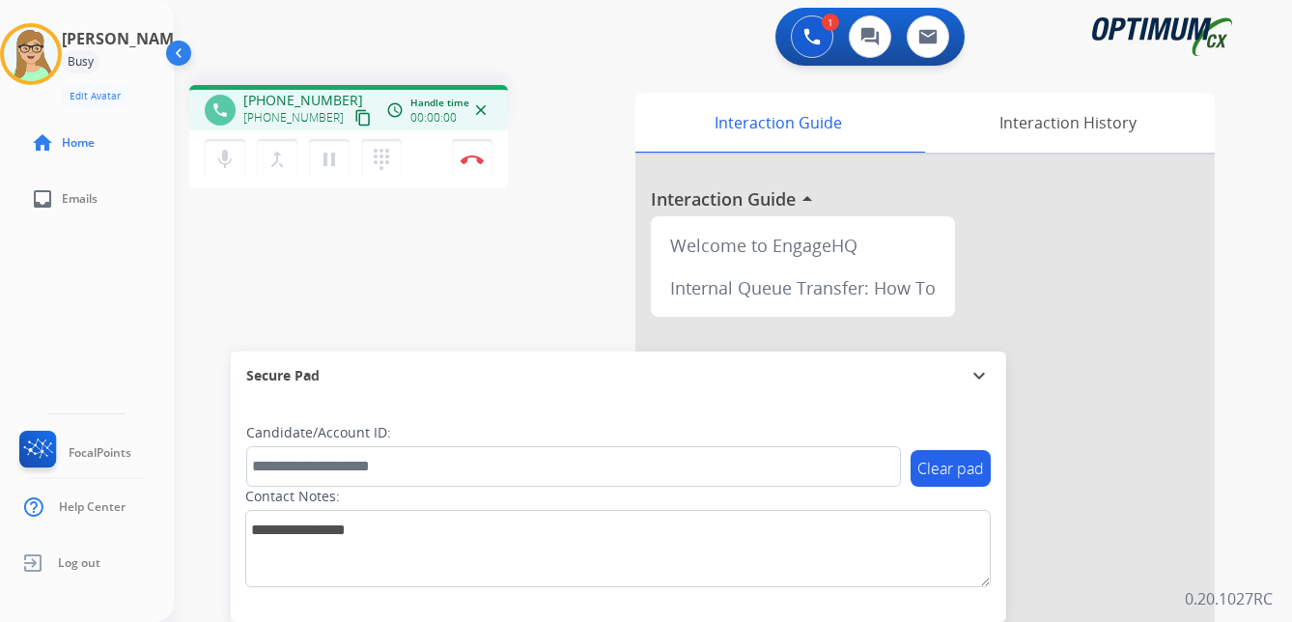
click at [354, 117] on mat-icon "content_copy" at bounding box center [362, 117] width 17 height 17
click at [475, 157] on img at bounding box center [472, 160] width 23 height 10
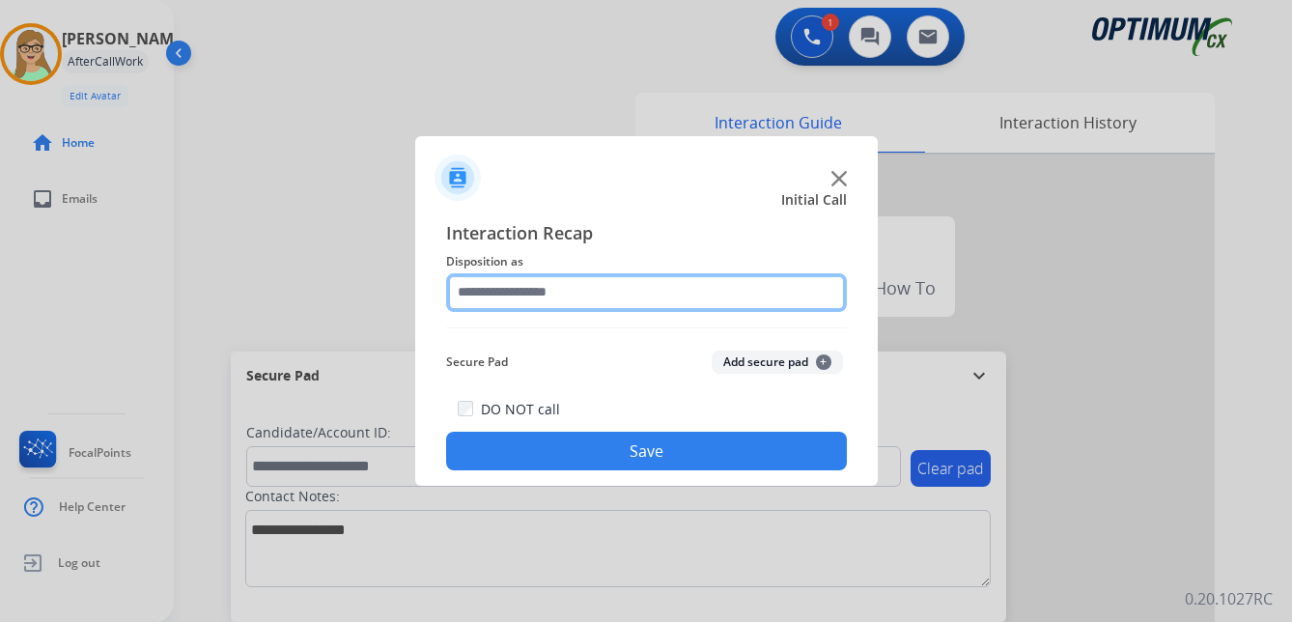
click at [543, 300] on input "text" at bounding box center [646, 292] width 401 height 39
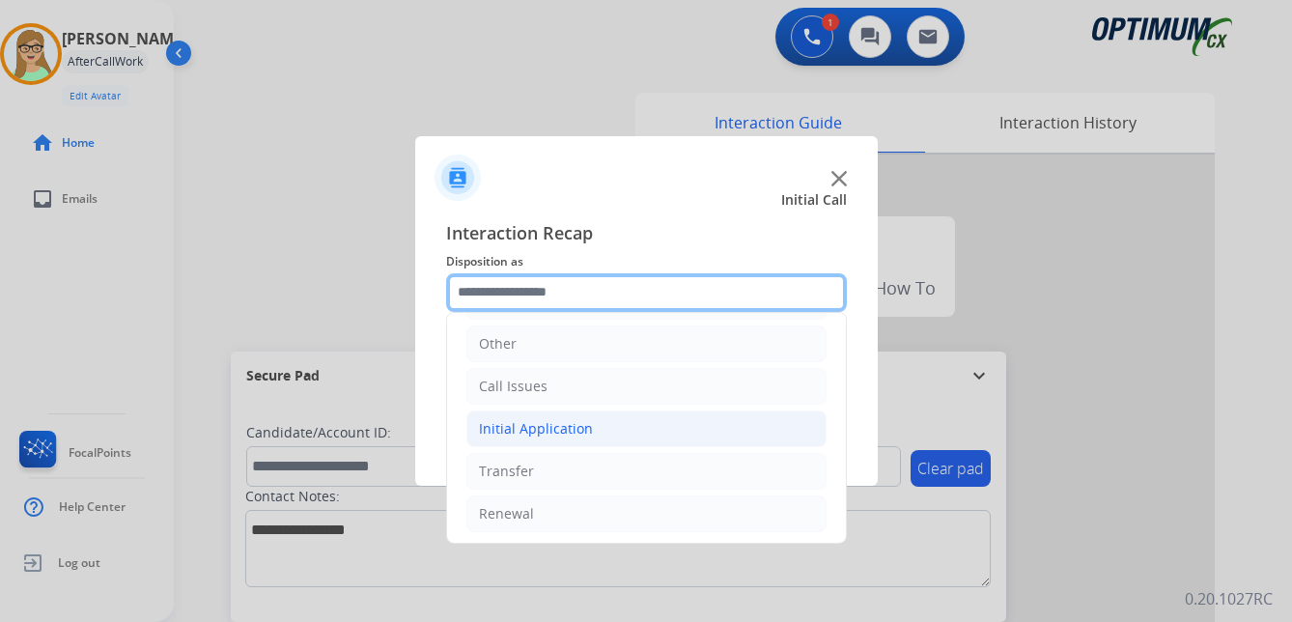
scroll to position [131, 0]
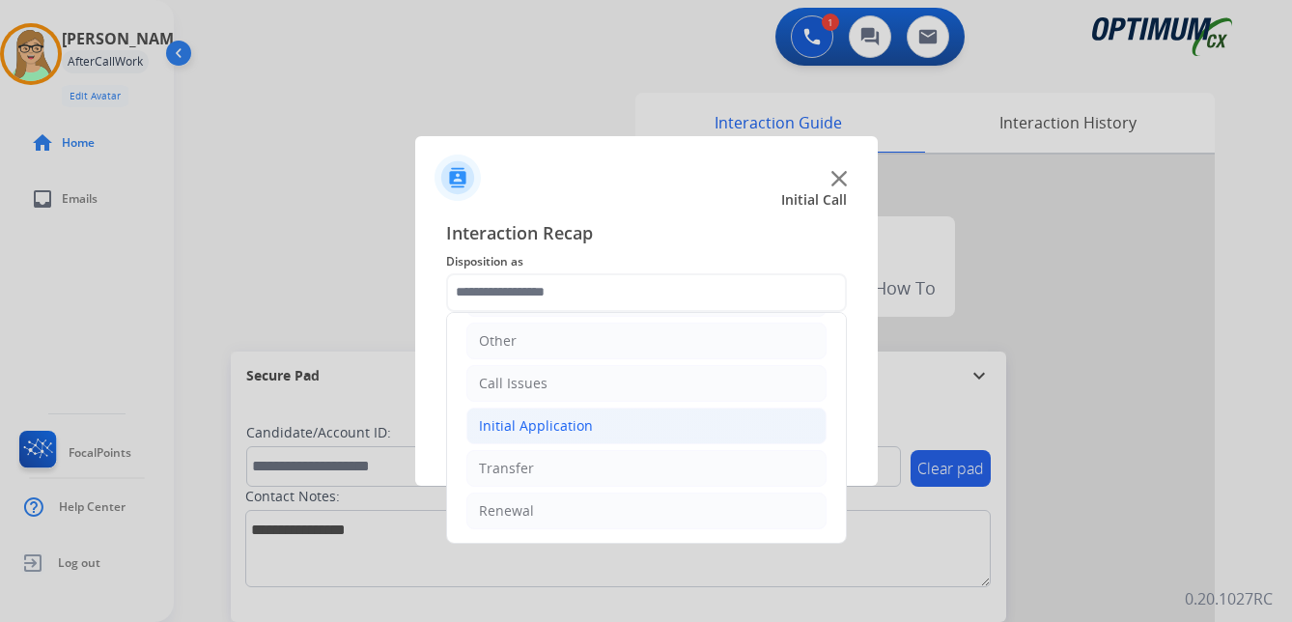
click at [570, 424] on div "Initial Application" at bounding box center [536, 425] width 114 height 19
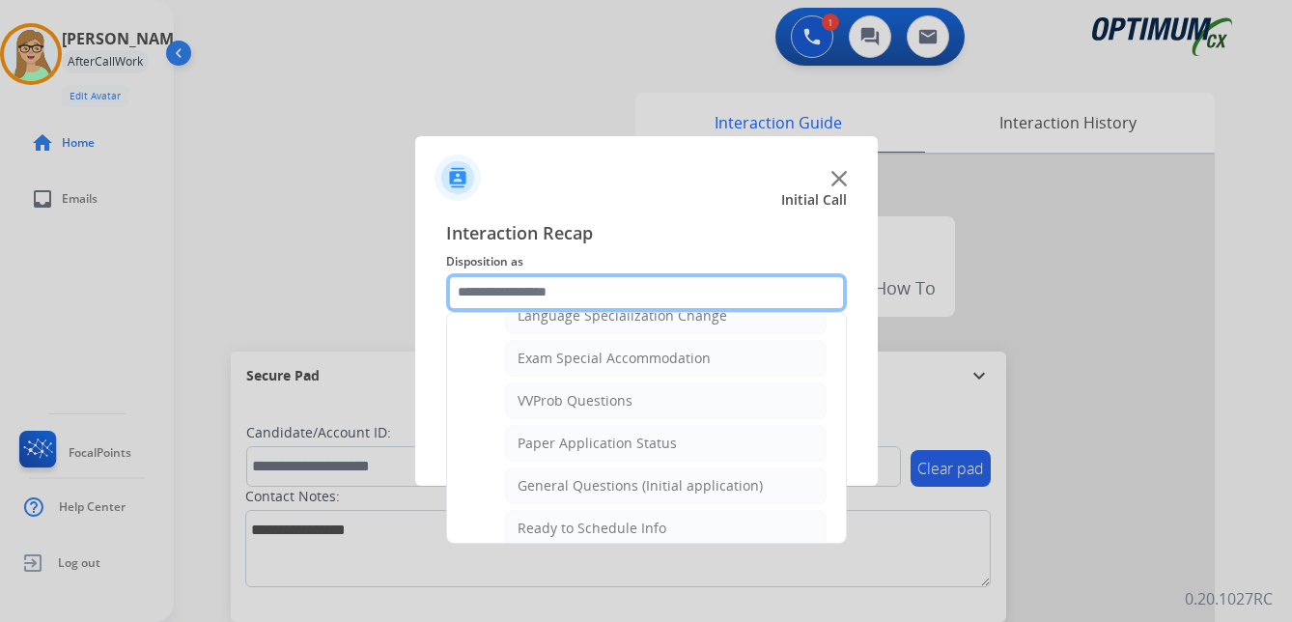
scroll to position [1001, 0]
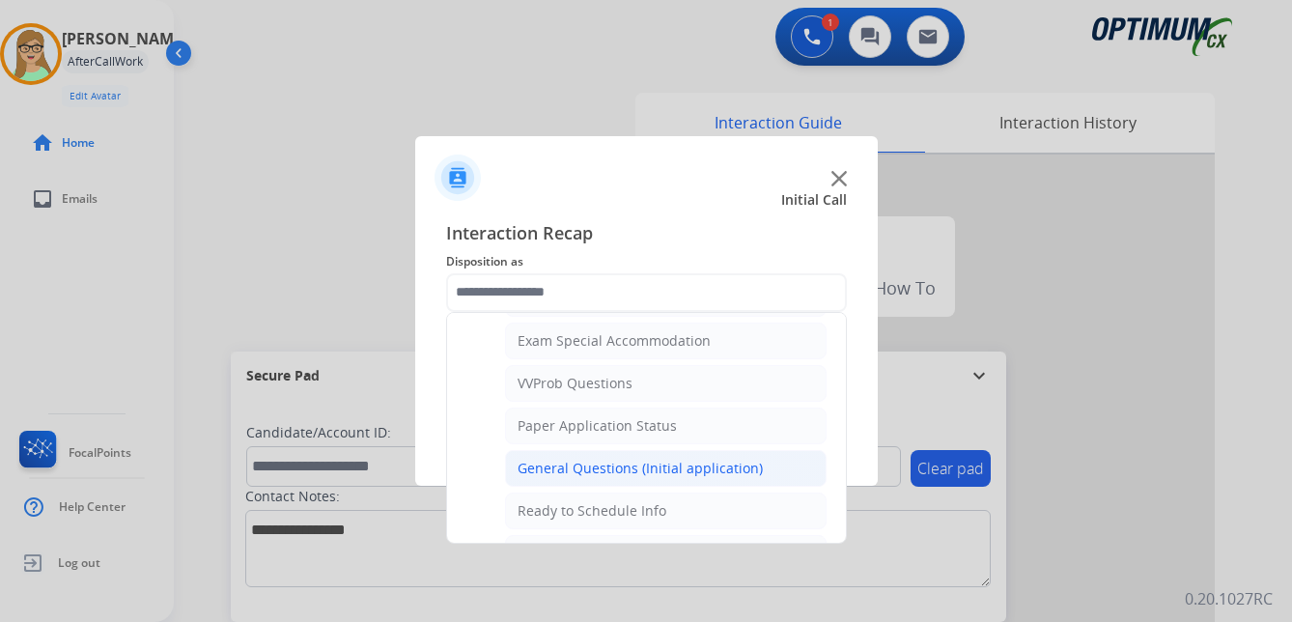
click at [628, 467] on div "General Questions (Initial application)" at bounding box center [640, 468] width 245 height 19
type input "**********"
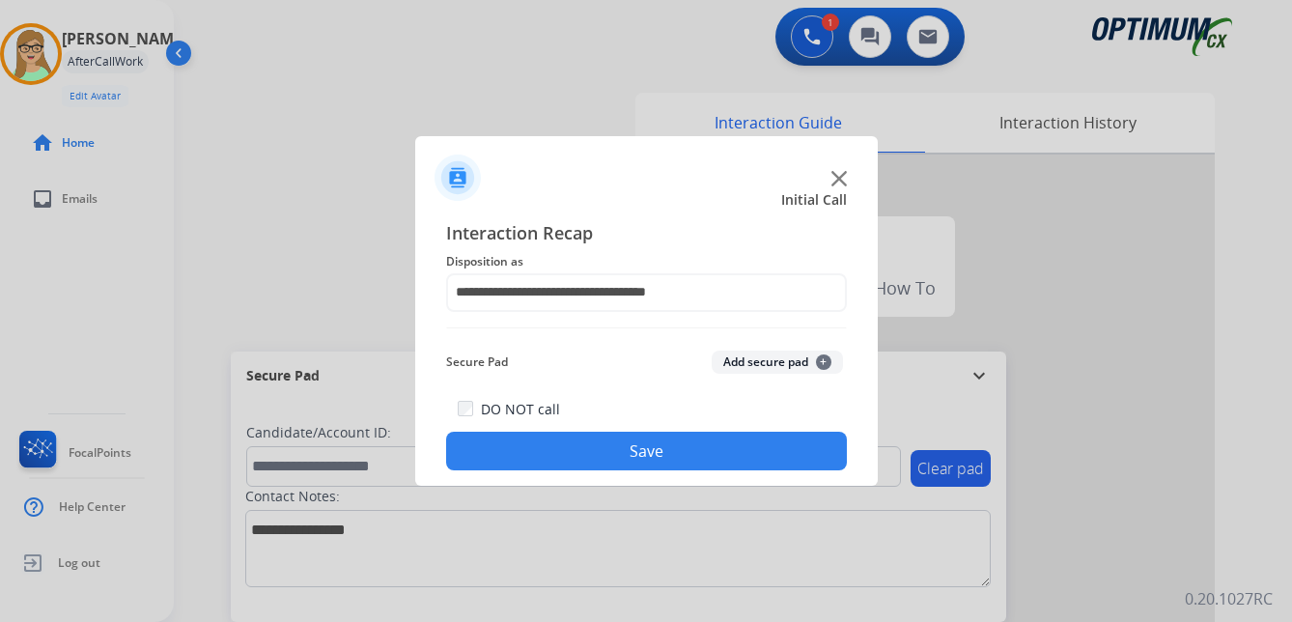
click at [579, 453] on button "Save" at bounding box center [646, 451] width 401 height 39
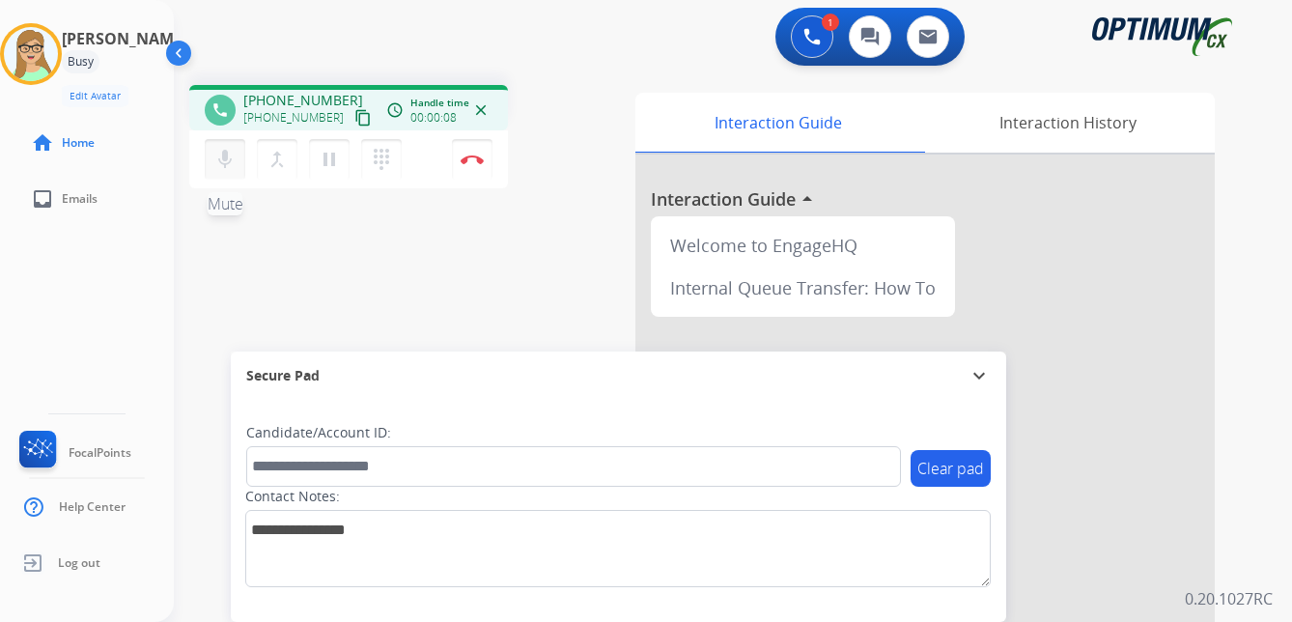
drag, startPoint x: 345, startPoint y: 115, endPoint x: 238, endPoint y: 143, distance: 110.8
click at [354, 115] on mat-icon "content_copy" at bounding box center [362, 117] width 17 height 17
click at [473, 156] on img at bounding box center [472, 160] width 23 height 10
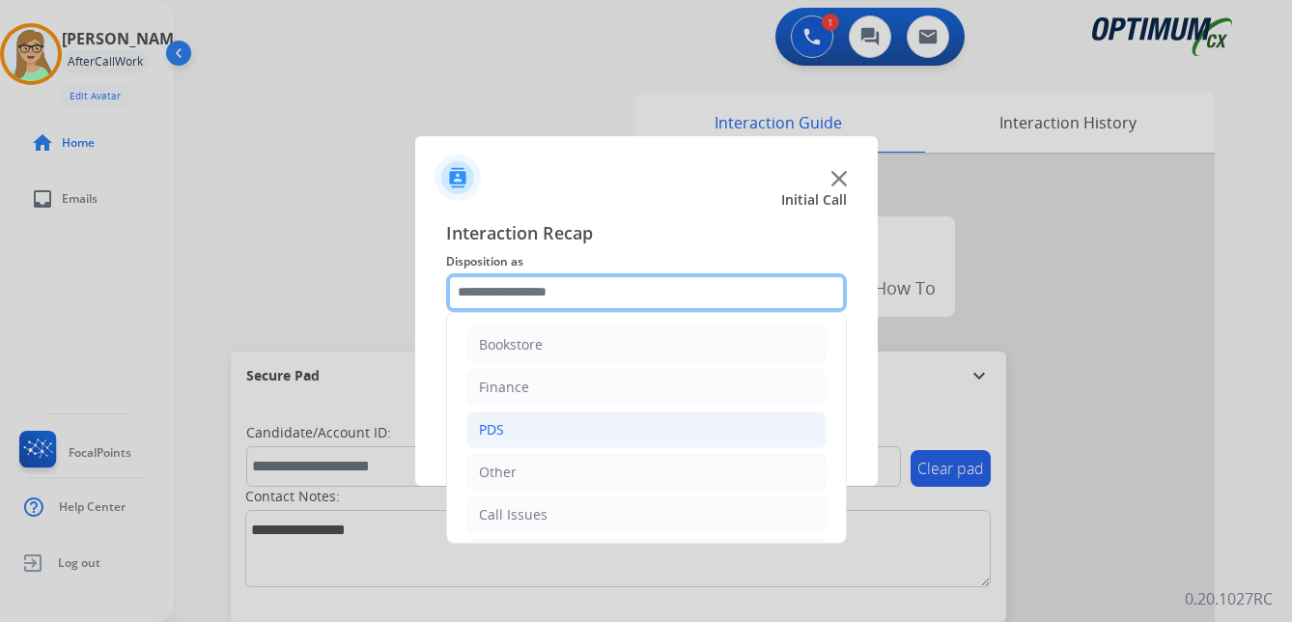
drag, startPoint x: 506, startPoint y: 289, endPoint x: 605, endPoint y: 437, distance: 178.4
click at [508, 289] on input "text" at bounding box center [646, 292] width 401 height 39
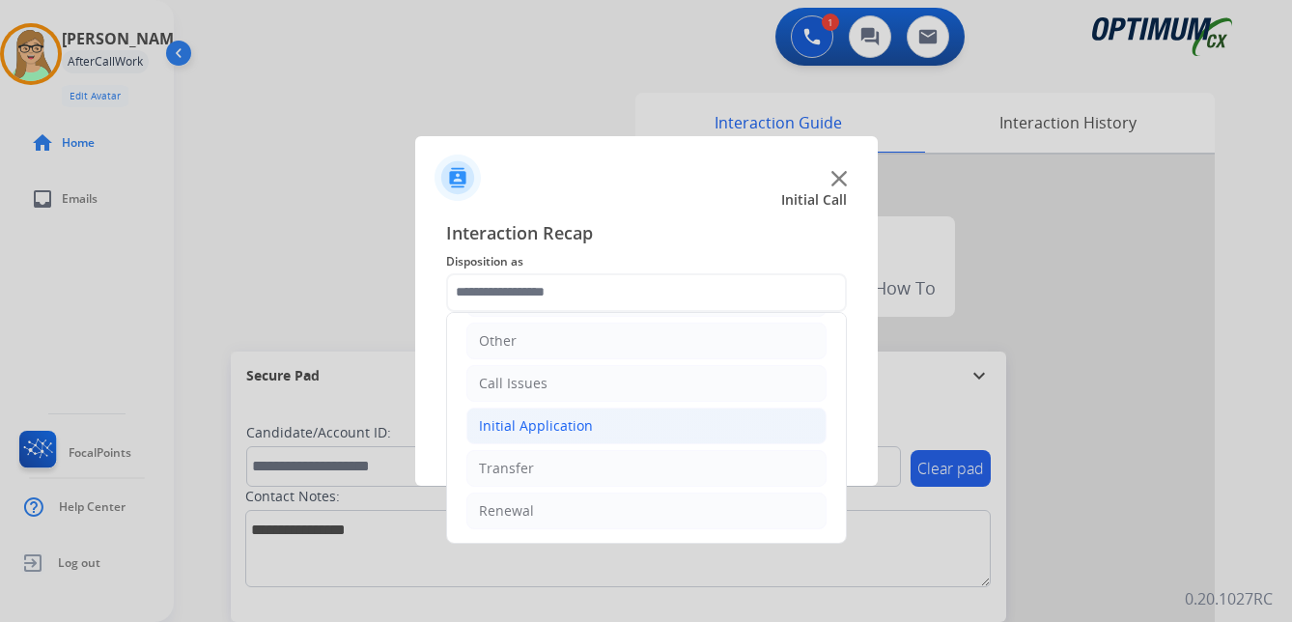
click at [550, 425] on div "Initial Application" at bounding box center [536, 425] width 114 height 19
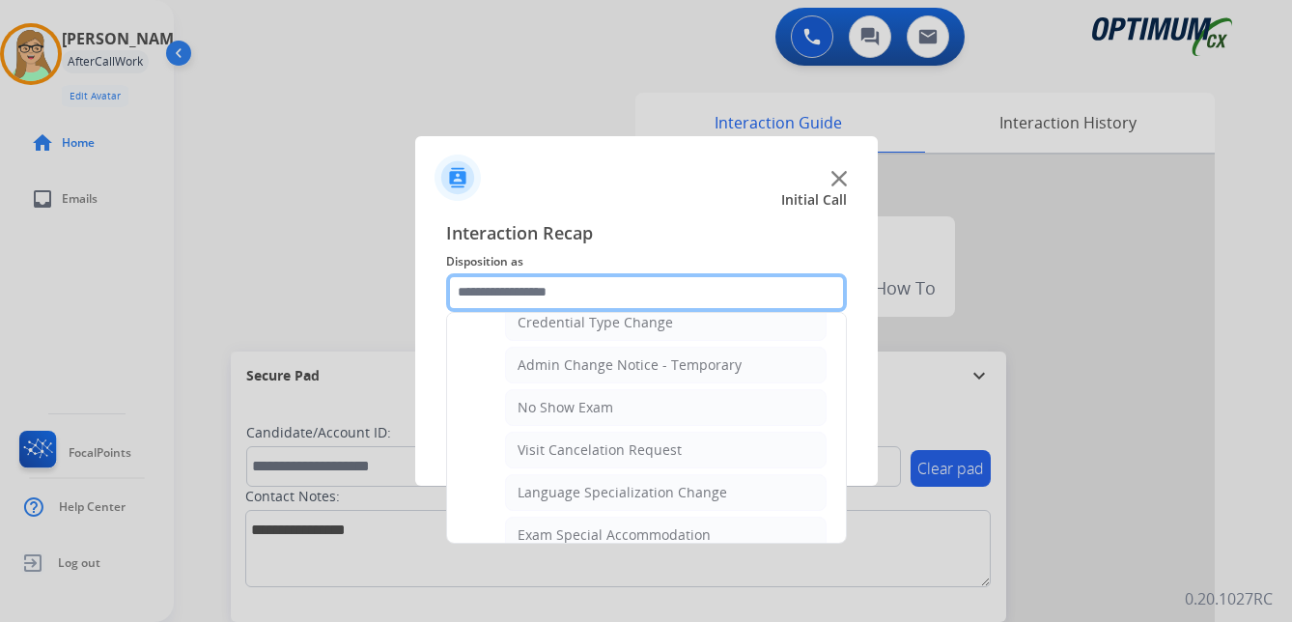
scroll to position [807, 0]
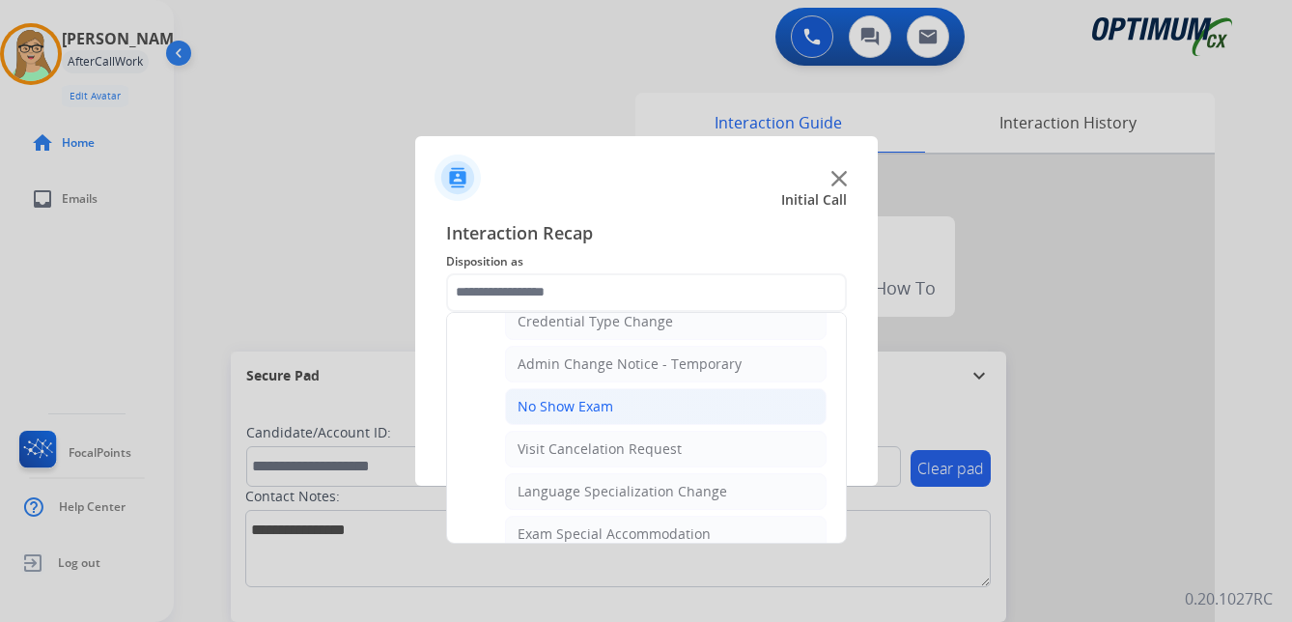
click at [579, 405] on div "No Show Exam" at bounding box center [566, 406] width 96 height 19
type input "**********"
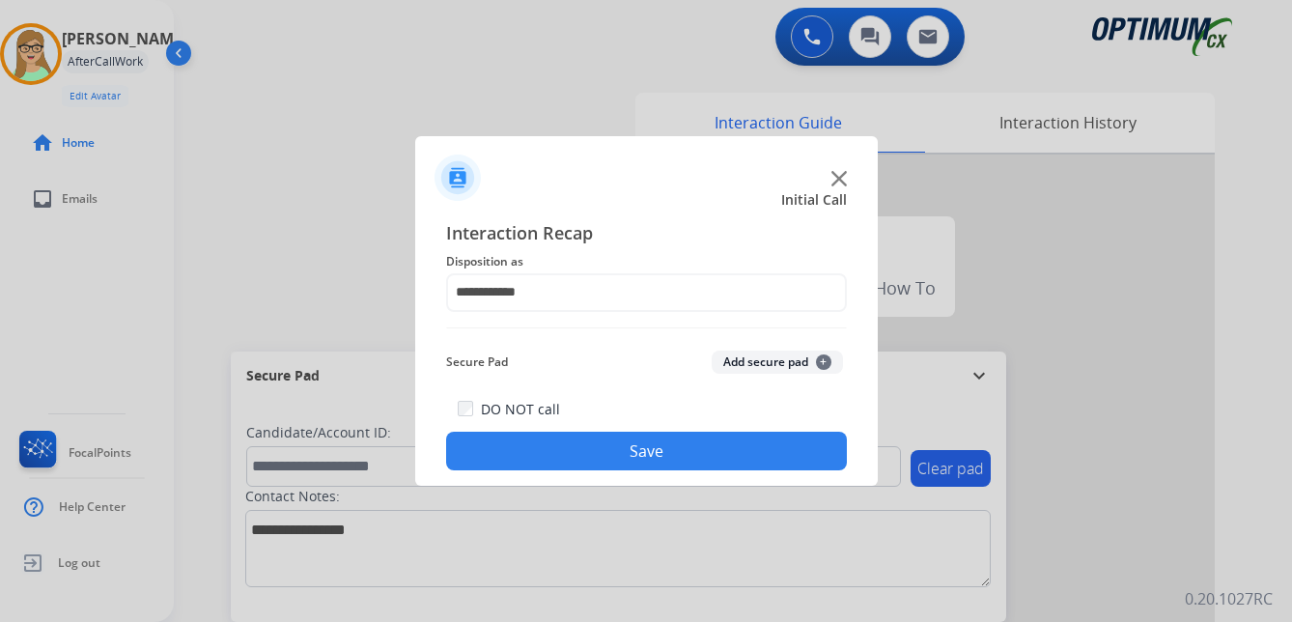
drag, startPoint x: 555, startPoint y: 439, endPoint x: 413, endPoint y: 448, distance: 142.2
click at [548, 441] on button "Save" at bounding box center [646, 451] width 401 height 39
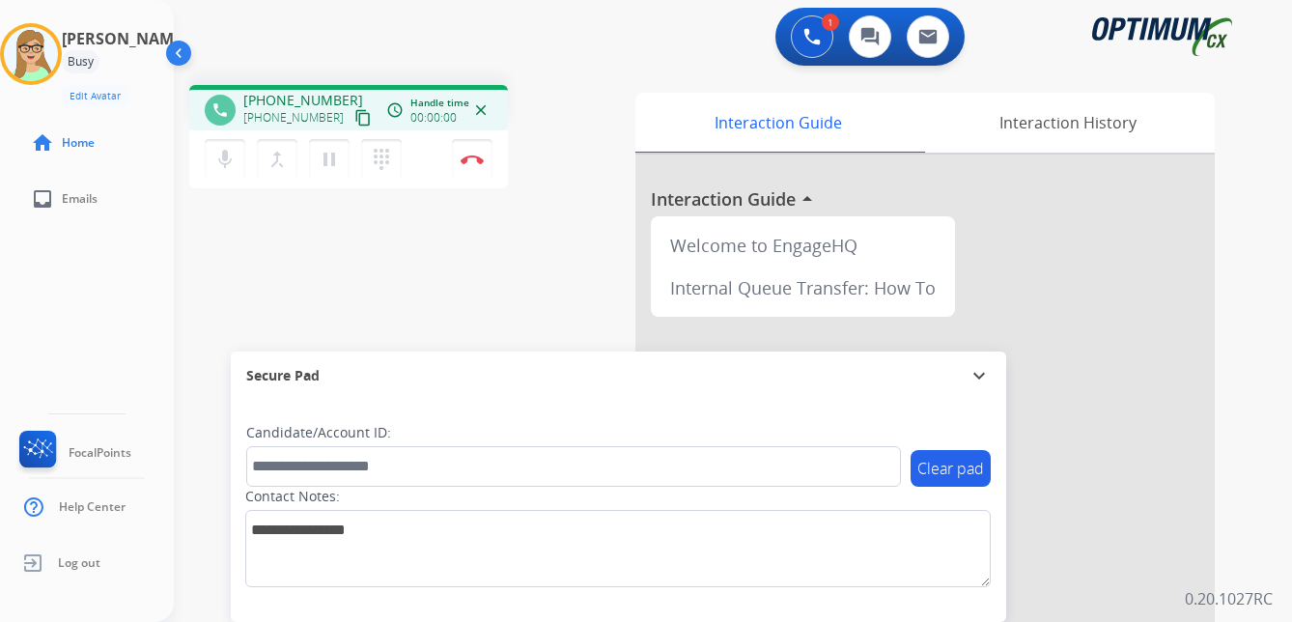
click at [354, 117] on mat-icon "content_copy" at bounding box center [362, 117] width 17 height 17
click at [473, 155] on img at bounding box center [472, 160] width 23 height 10
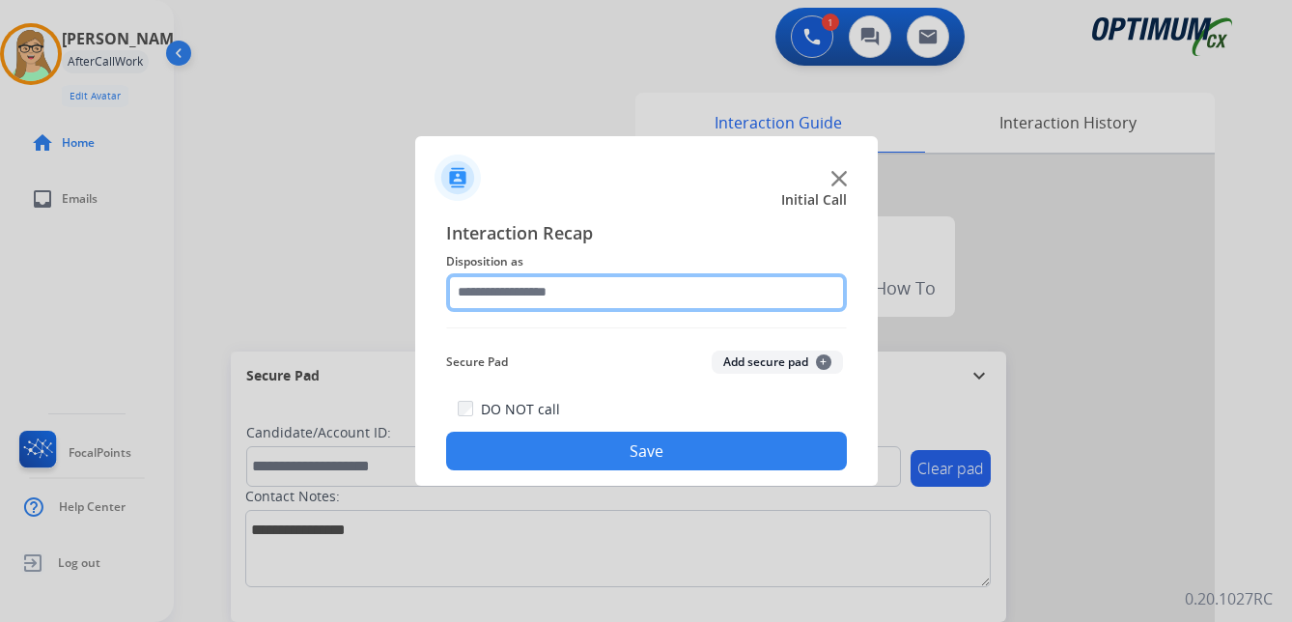
click at [558, 291] on input "text" at bounding box center [646, 292] width 401 height 39
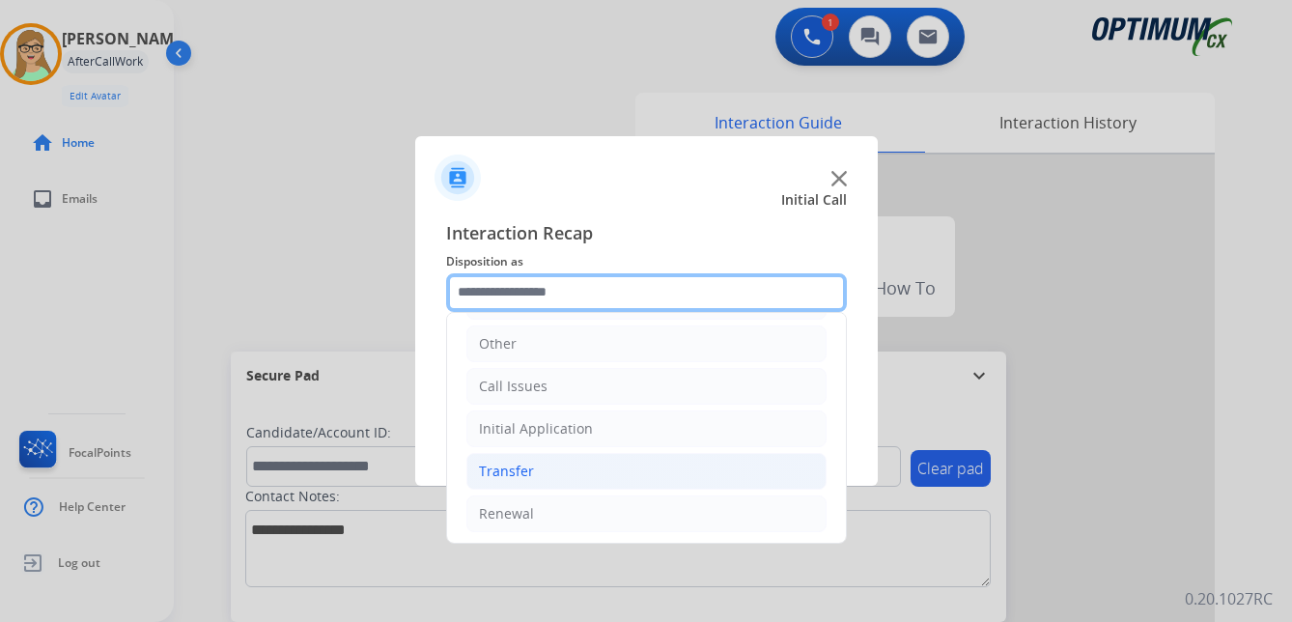
scroll to position [131, 0]
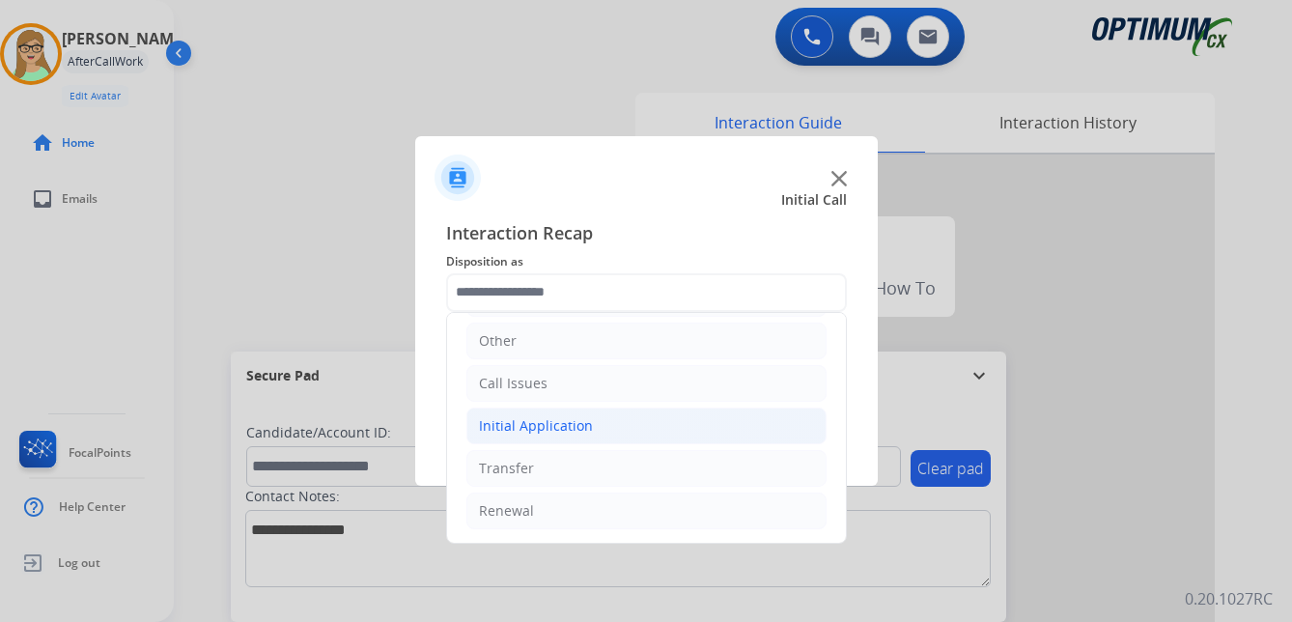
click at [553, 424] on div "Initial Application" at bounding box center [536, 425] width 114 height 19
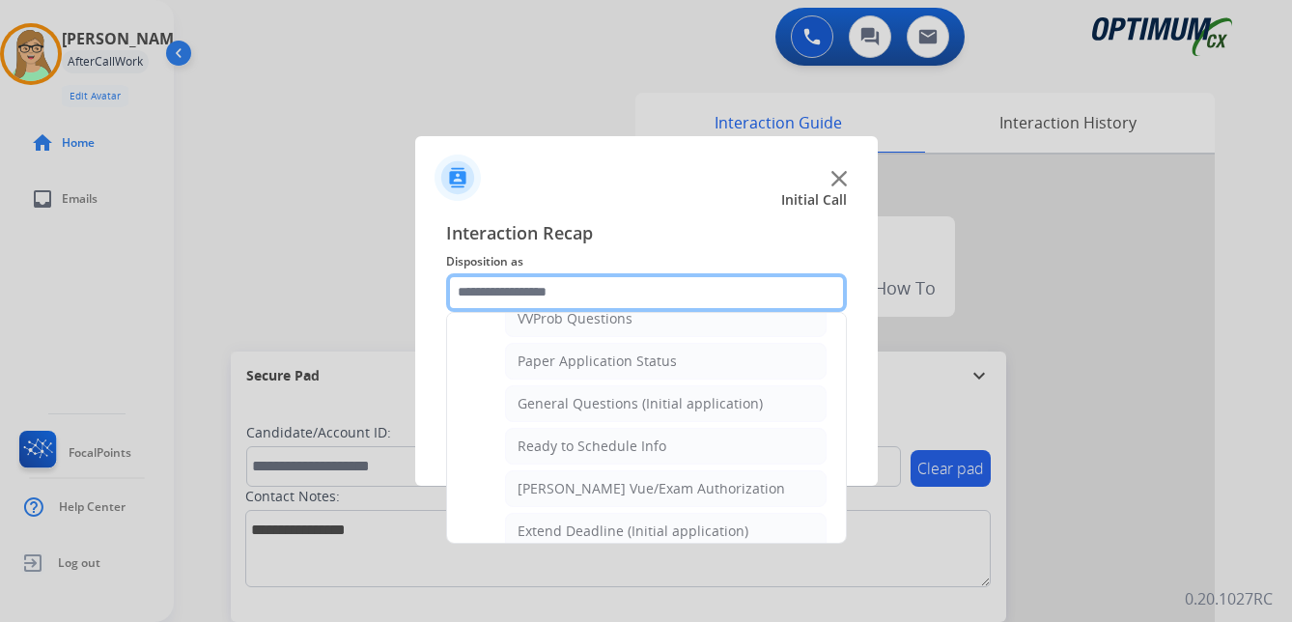
scroll to position [1097, 0]
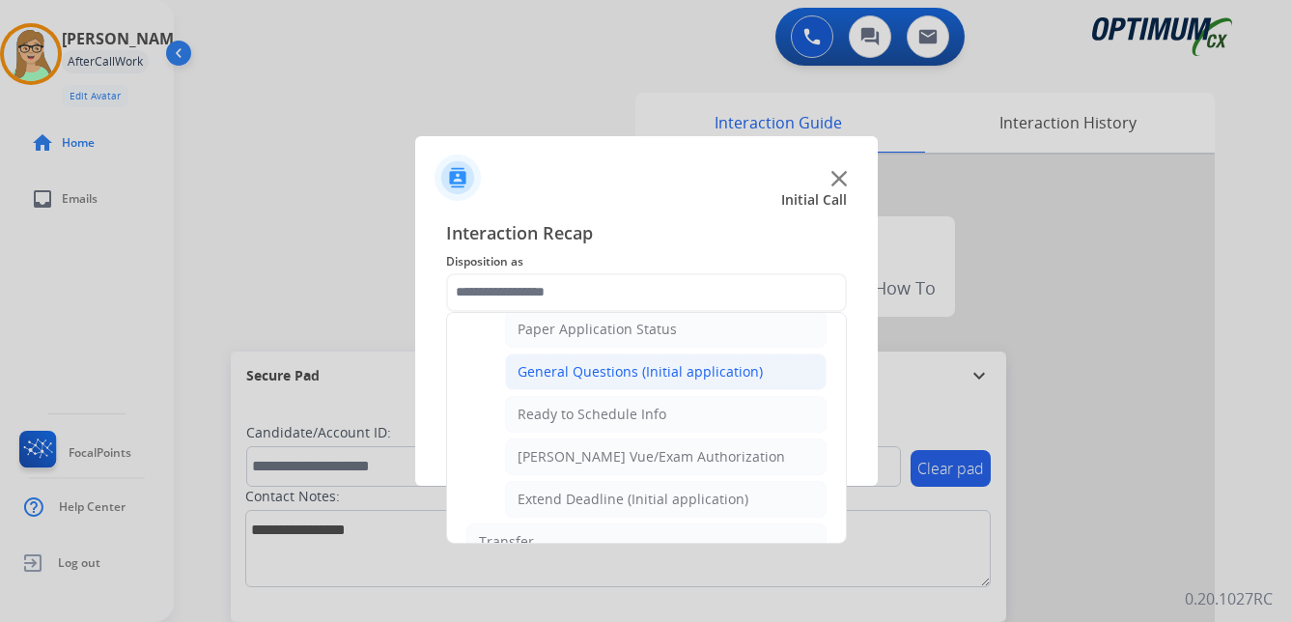
click at [593, 365] on div "General Questions (Initial application)" at bounding box center [640, 371] width 245 height 19
type input "**********"
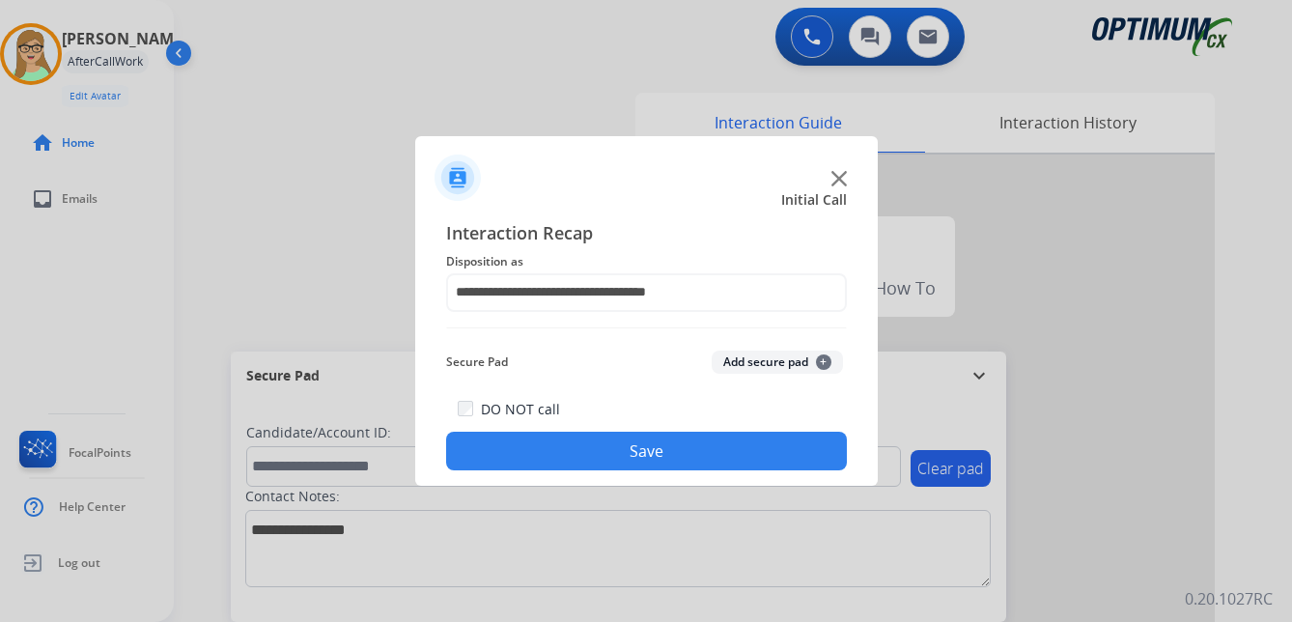
click at [564, 445] on button "Save" at bounding box center [646, 451] width 401 height 39
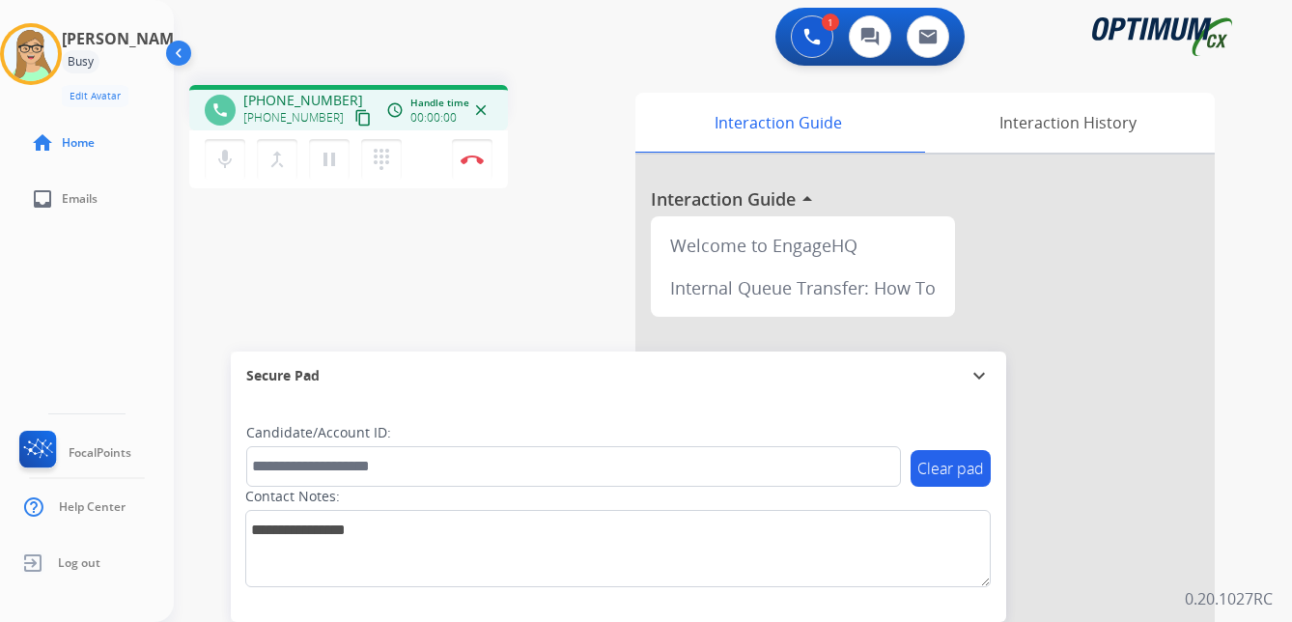
click at [354, 119] on mat-icon "content_copy" at bounding box center [362, 117] width 17 height 17
click at [470, 155] on img at bounding box center [472, 160] width 23 height 10
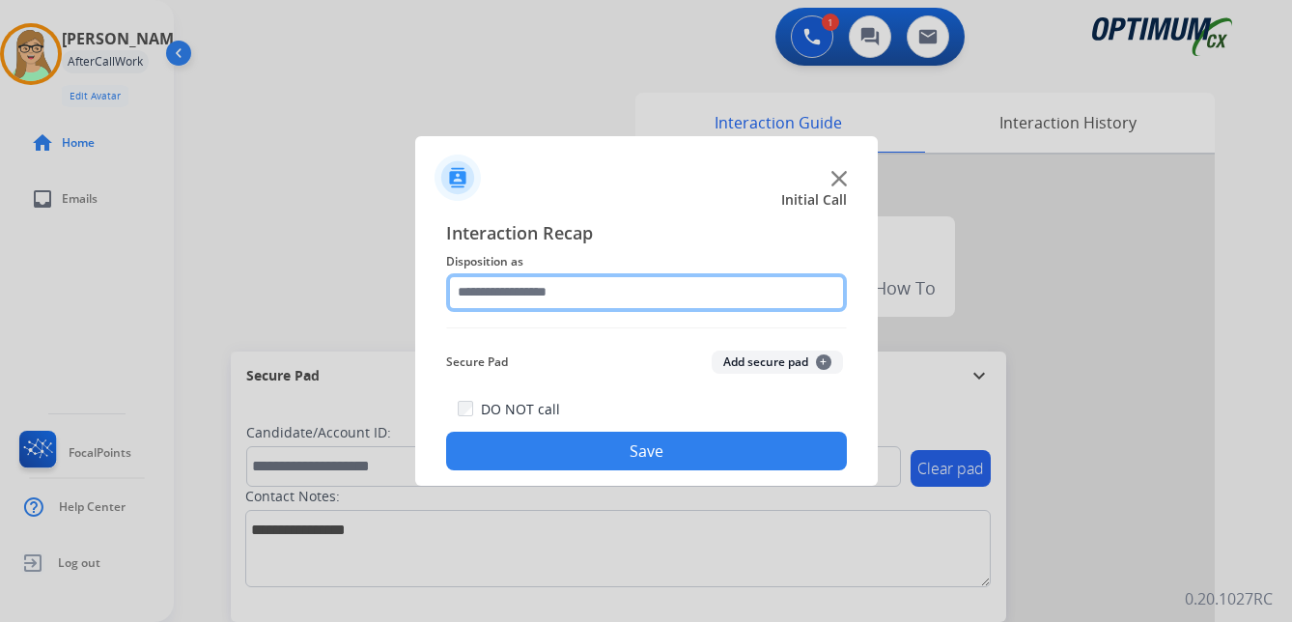
click at [506, 294] on input "text" at bounding box center [646, 292] width 401 height 39
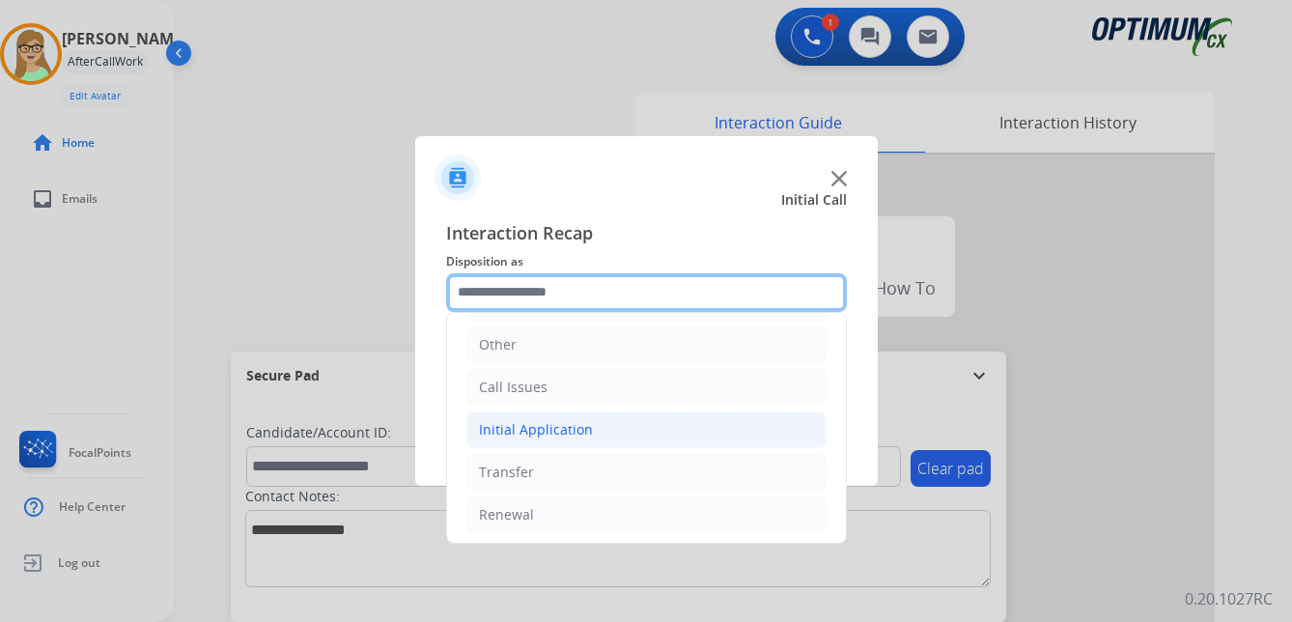
scroll to position [131, 0]
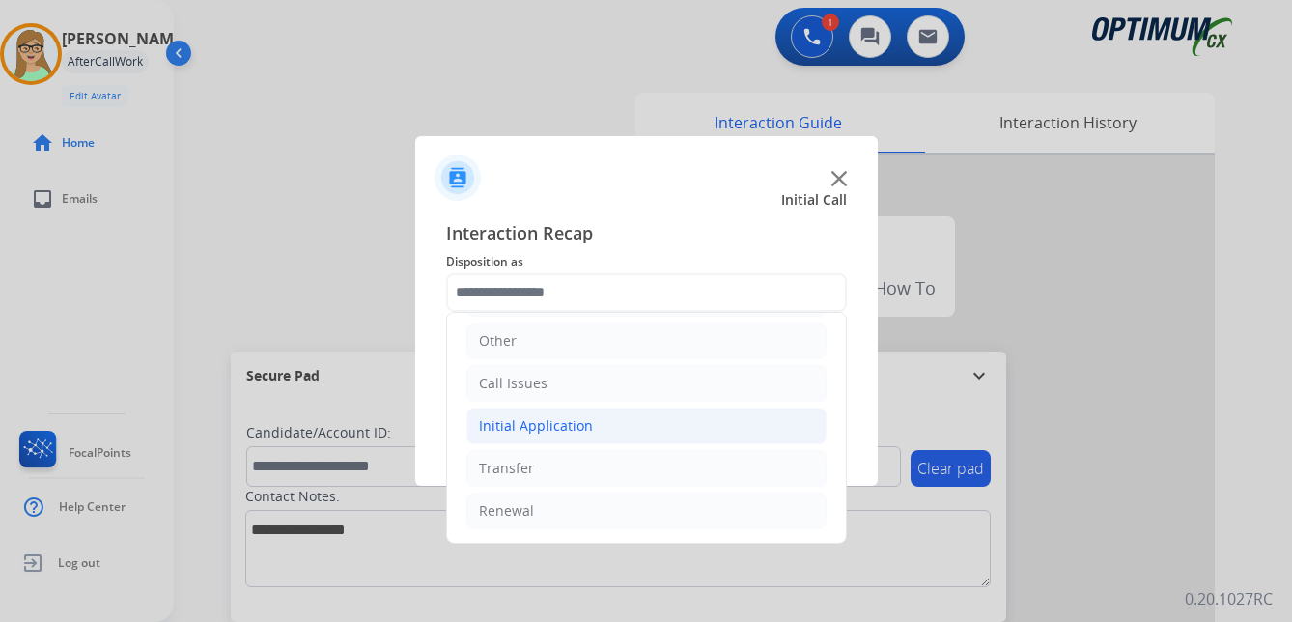
click at [549, 421] on div "Initial Application" at bounding box center [536, 425] width 114 height 19
click at [542, 420] on div "Initial Application" at bounding box center [536, 425] width 114 height 19
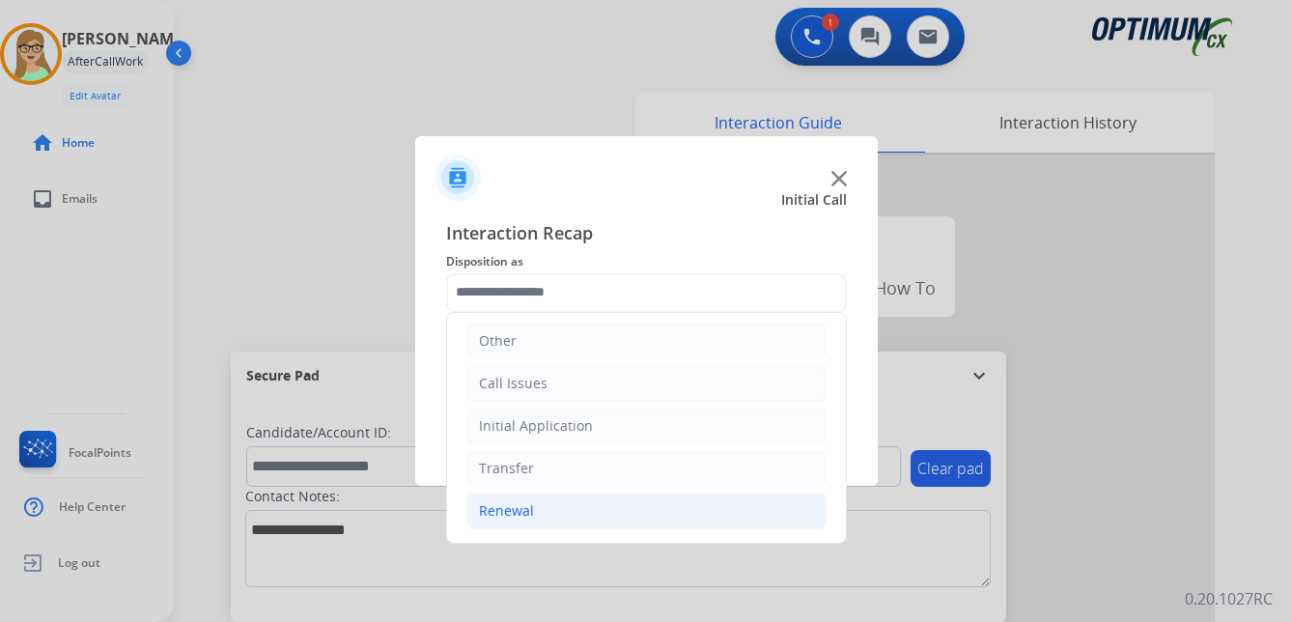
click at [511, 506] on div "Renewal" at bounding box center [506, 510] width 55 height 19
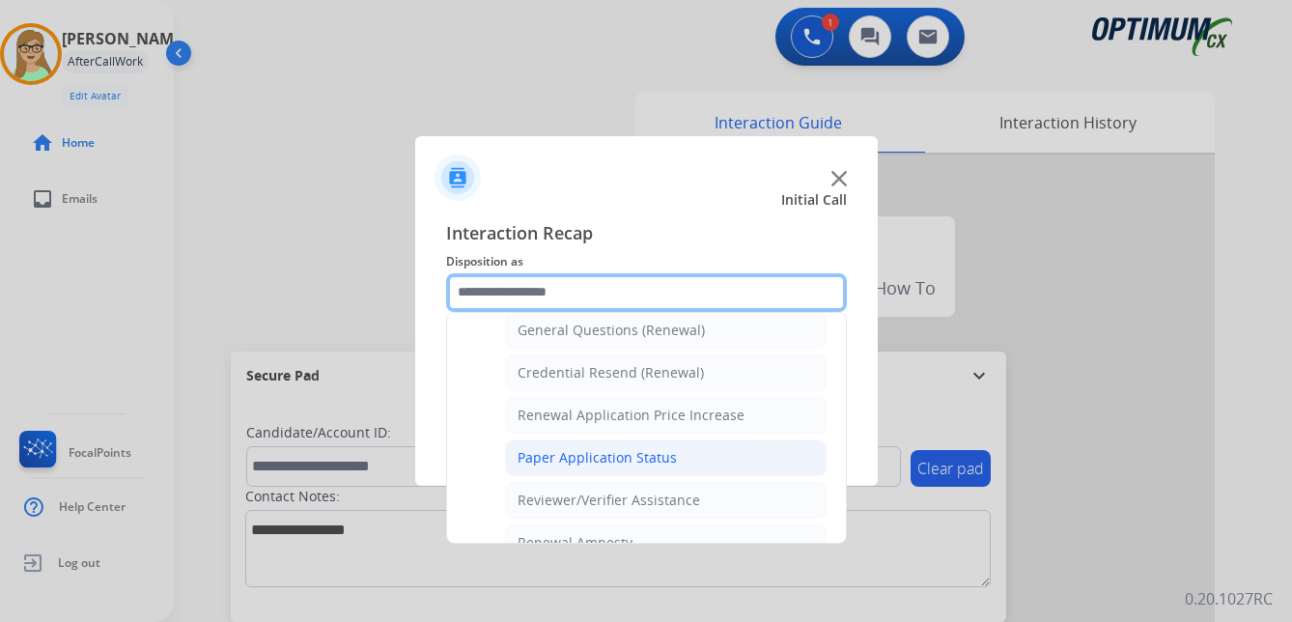
scroll to position [552, 0]
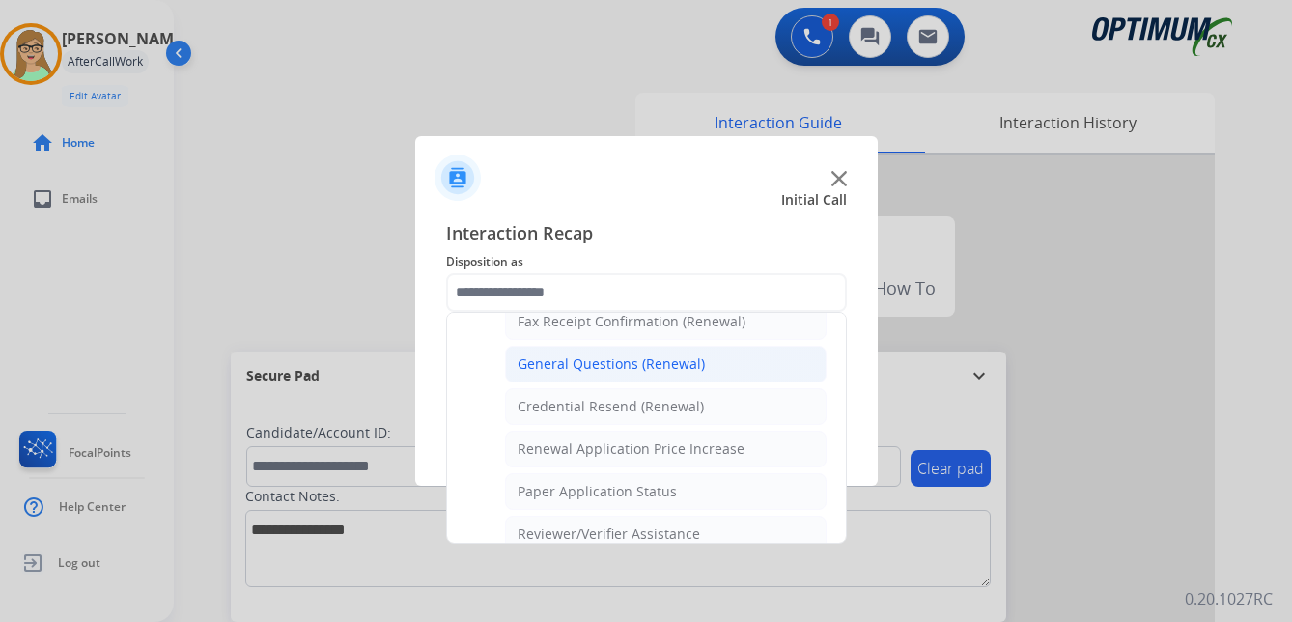
click at [584, 363] on div "General Questions (Renewal)" at bounding box center [611, 363] width 187 height 19
type input "**********"
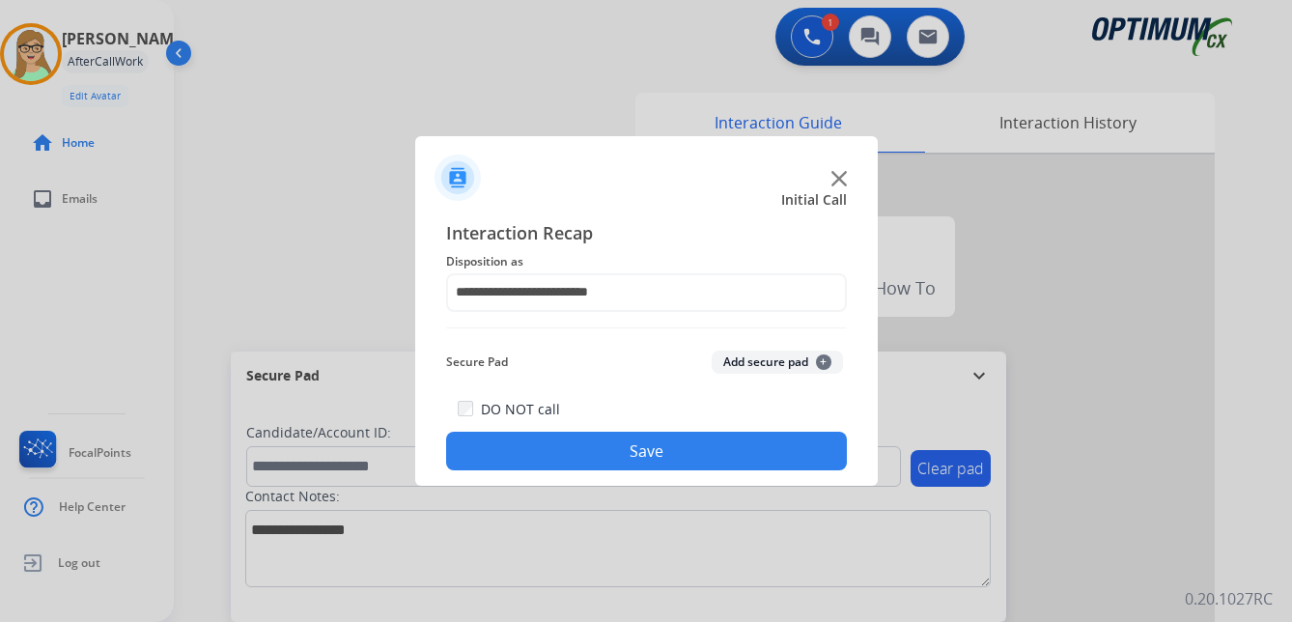
click at [528, 458] on button "Save" at bounding box center [646, 451] width 401 height 39
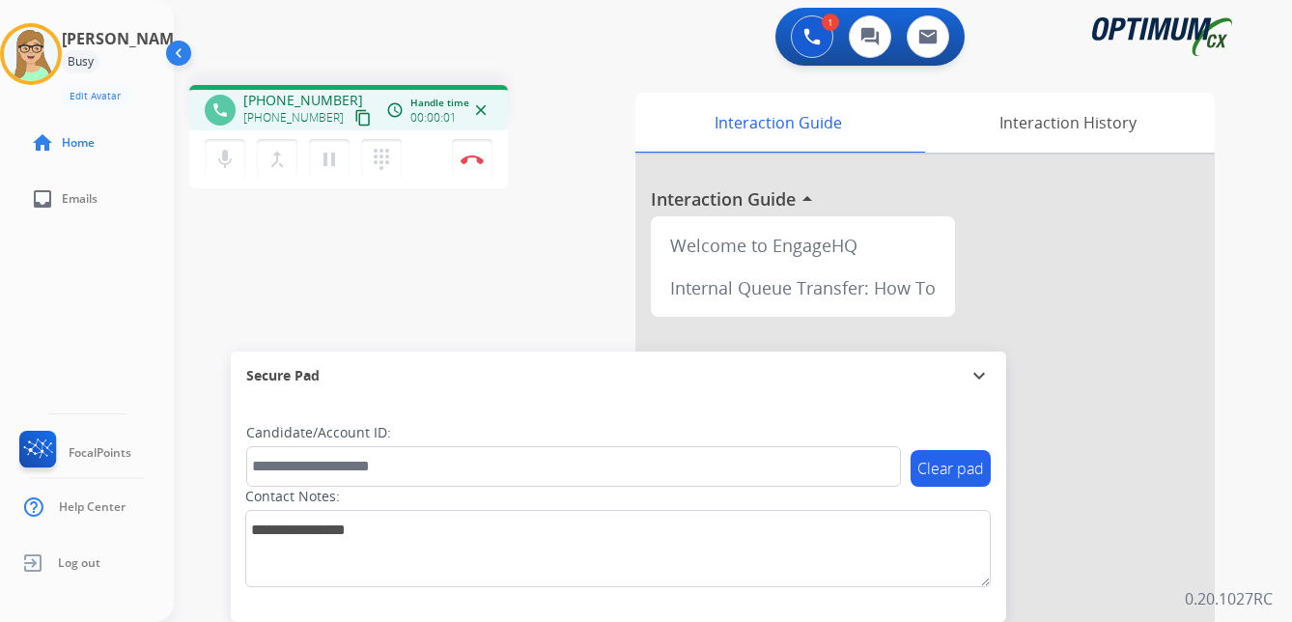
click at [354, 117] on mat-icon "content_copy" at bounding box center [362, 117] width 17 height 17
click at [469, 157] on img at bounding box center [472, 160] width 23 height 10
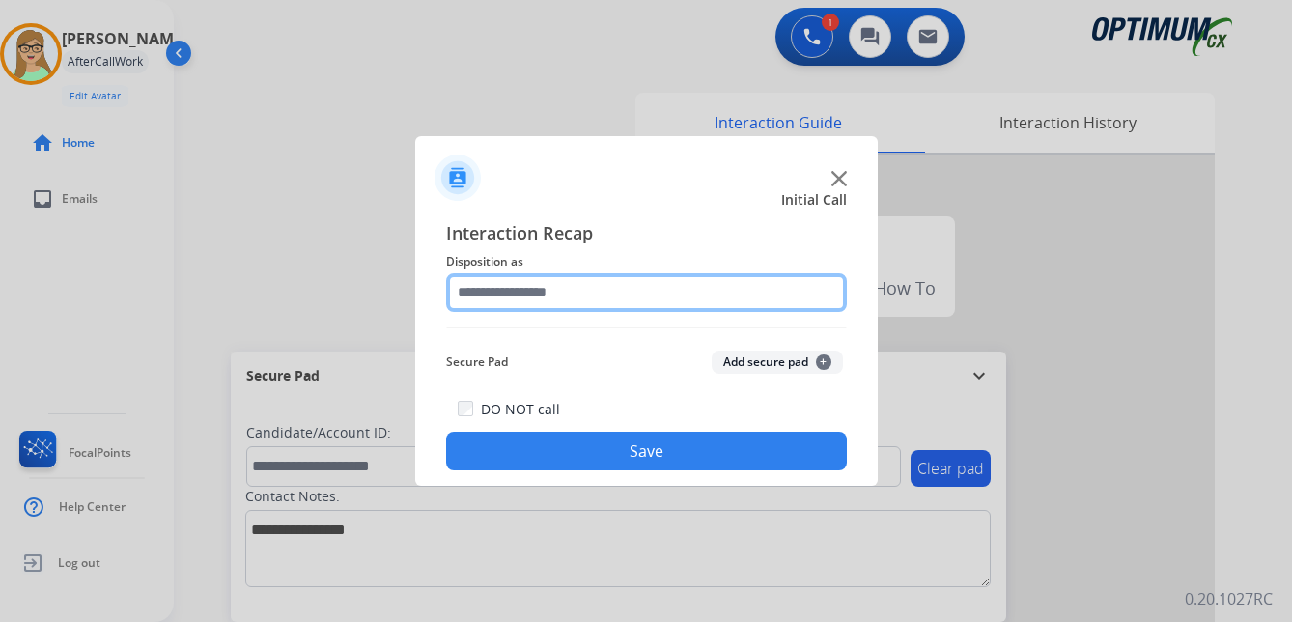
click at [515, 297] on input "text" at bounding box center [646, 292] width 401 height 39
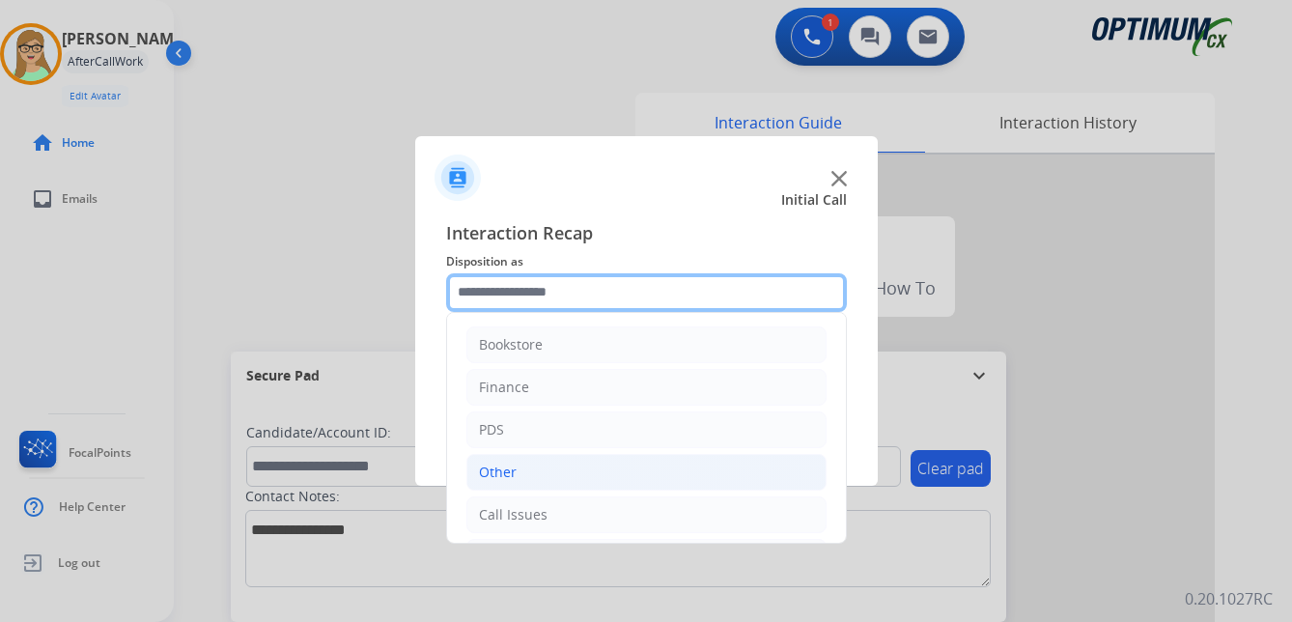
scroll to position [97, 0]
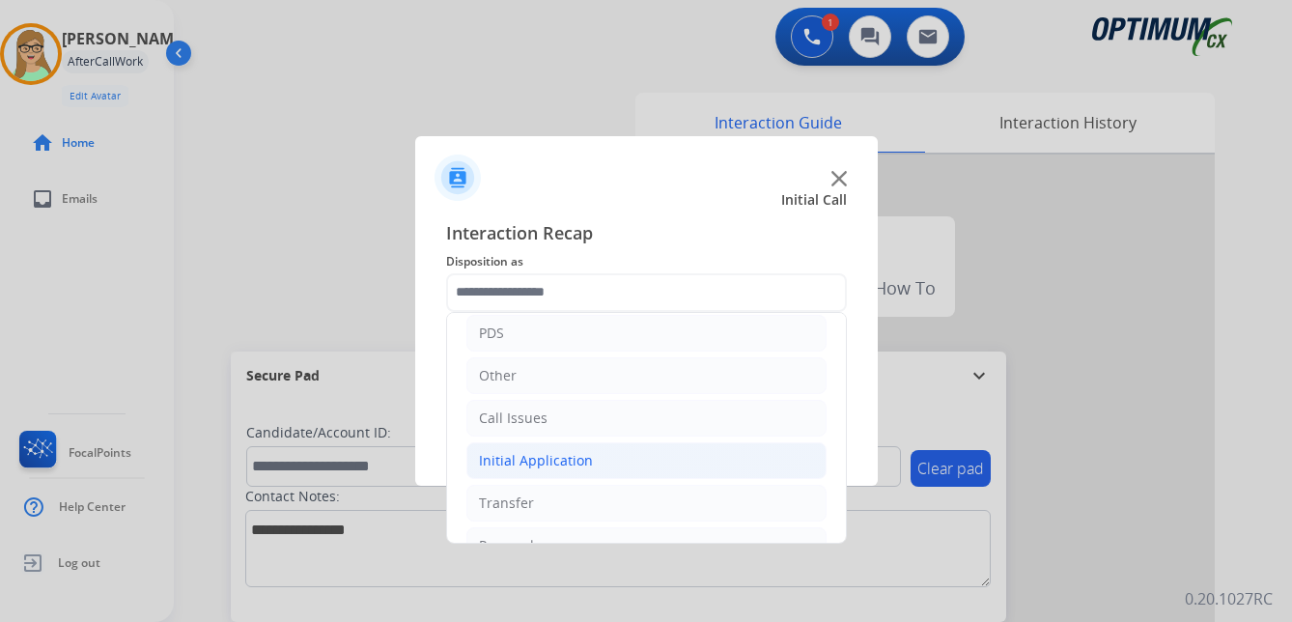
click at [548, 461] on div "Initial Application" at bounding box center [536, 460] width 114 height 19
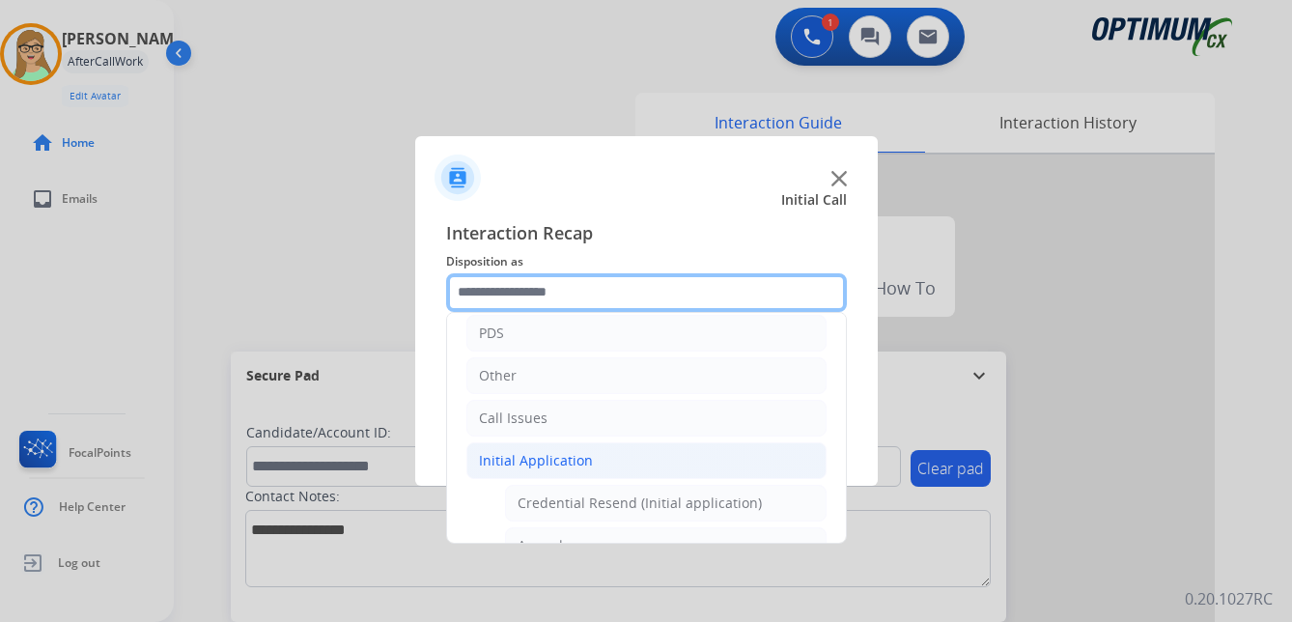
scroll to position [193, 0]
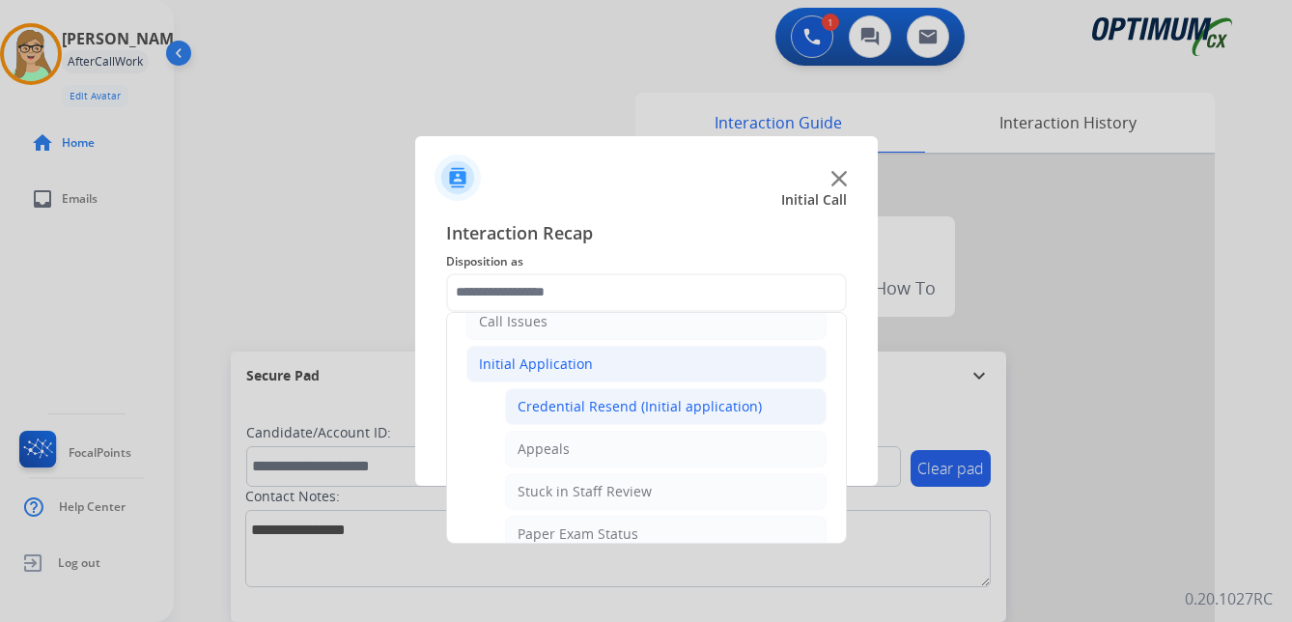
click at [639, 409] on div "Credential Resend (Initial application)" at bounding box center [640, 406] width 244 height 19
type input "**********"
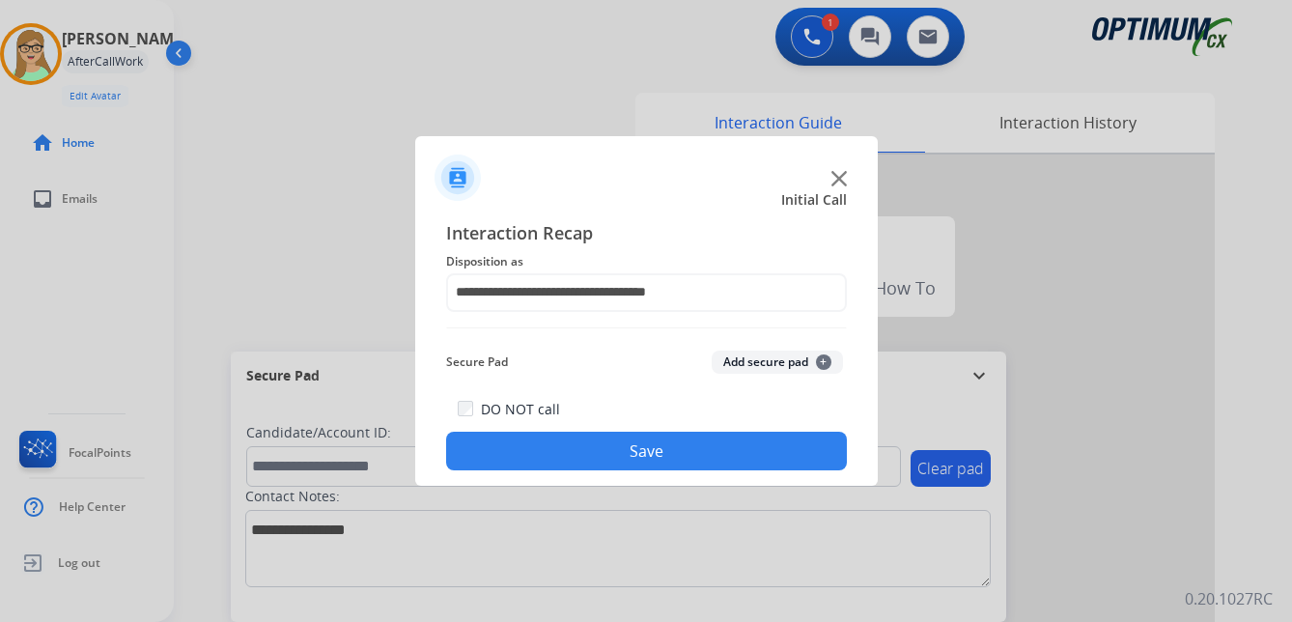
click at [579, 456] on button "Save" at bounding box center [646, 451] width 401 height 39
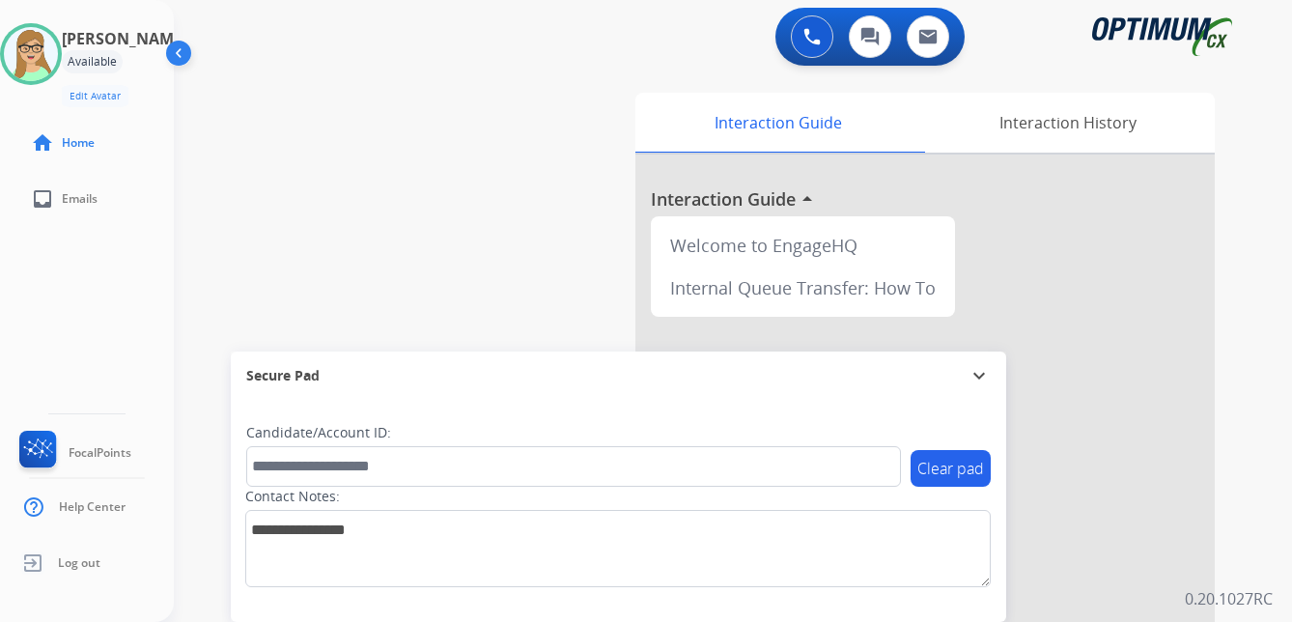
click at [272, 210] on div "swap_horiz Break voice bridge close_fullscreen Connect 3-Way Call merge_type Se…" at bounding box center [710, 472] width 1072 height 805
drag, startPoint x: 53, startPoint y: 50, endPoint x: 86, endPoint y: 47, distance: 33.0
click at [53, 50] on img at bounding box center [31, 54] width 54 height 54
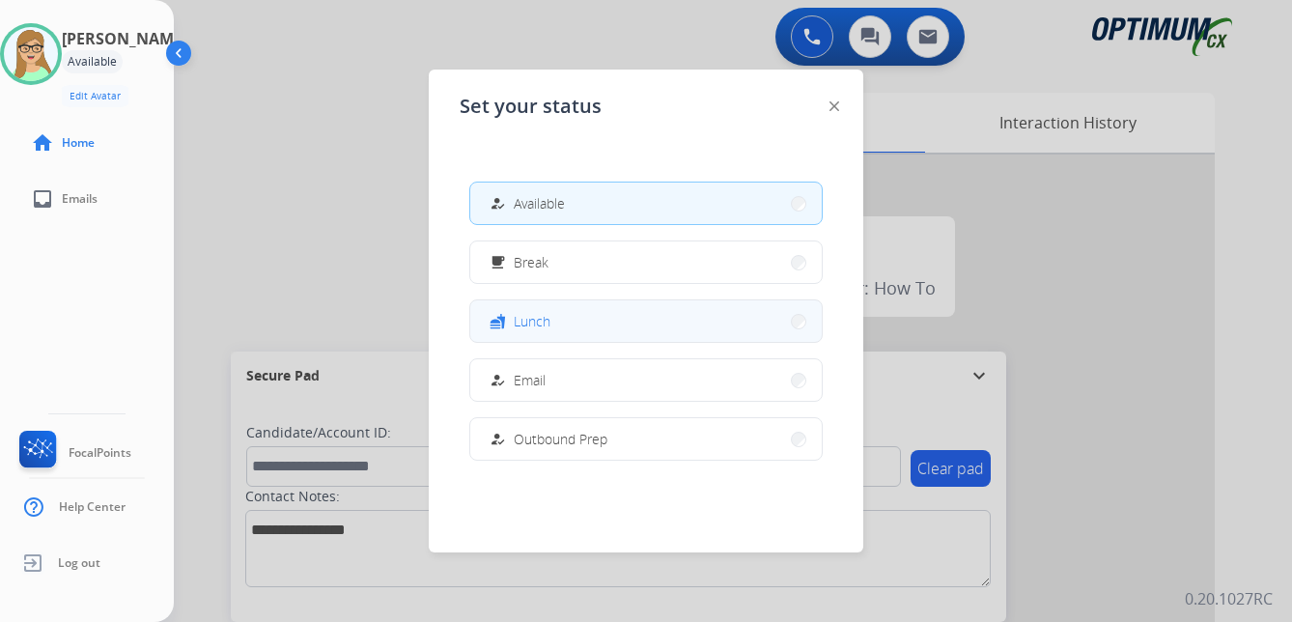
click at [539, 323] on span "Lunch" at bounding box center [532, 321] width 37 height 20
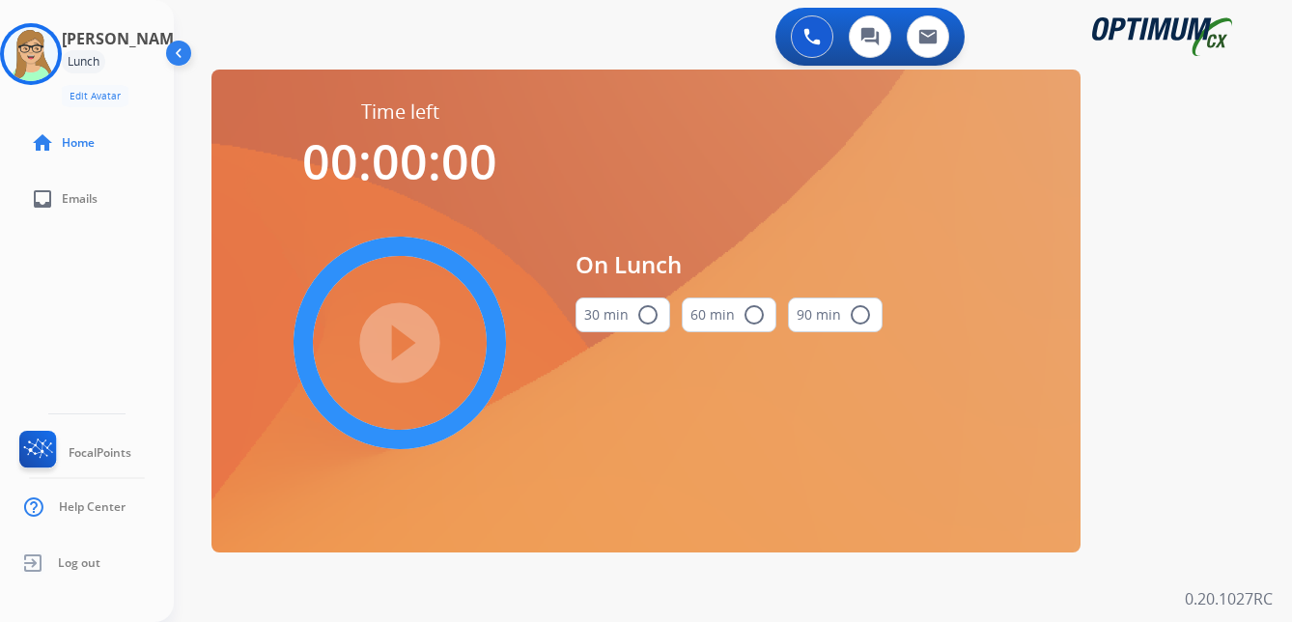
drag, startPoint x: 652, startPoint y: 317, endPoint x: 641, endPoint y: 317, distance: 10.6
click at [651, 317] on mat-icon "radio_button_unchecked" at bounding box center [647, 314] width 23 height 23
click at [401, 354] on mat-icon "play_circle_filled" at bounding box center [399, 342] width 23 height 23
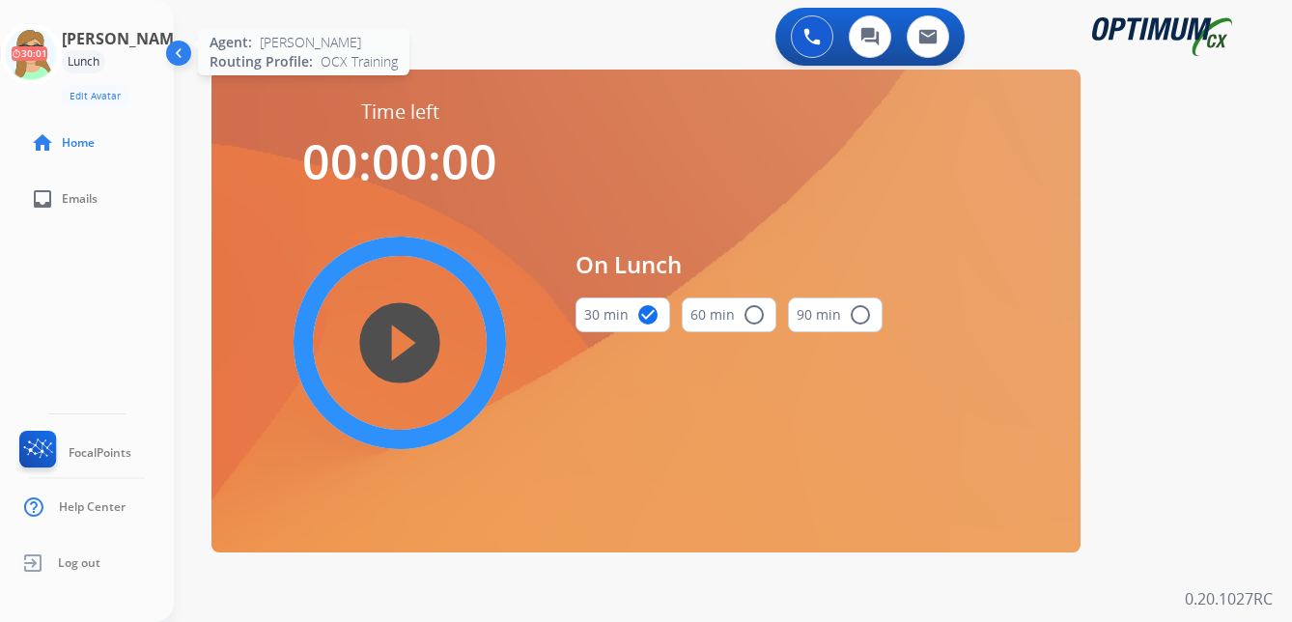
click at [57, 47] on icon at bounding box center [31, 54] width 63 height 63
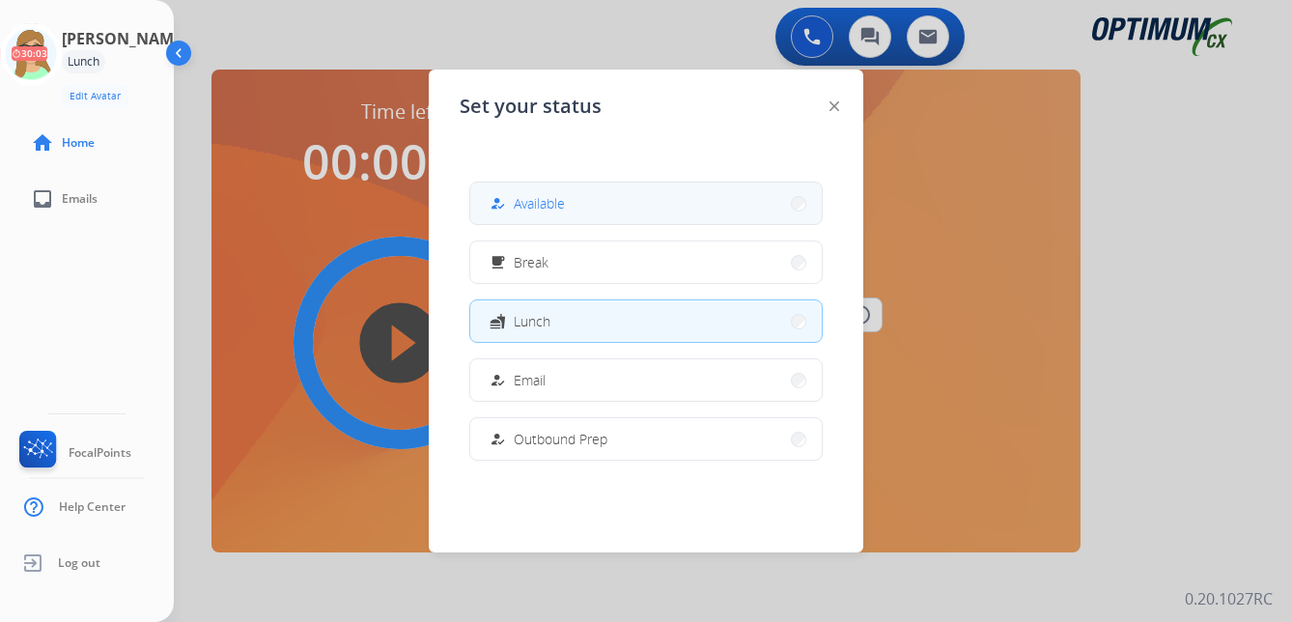
click at [532, 217] on button "how_to_reg Available" at bounding box center [646, 204] width 352 height 42
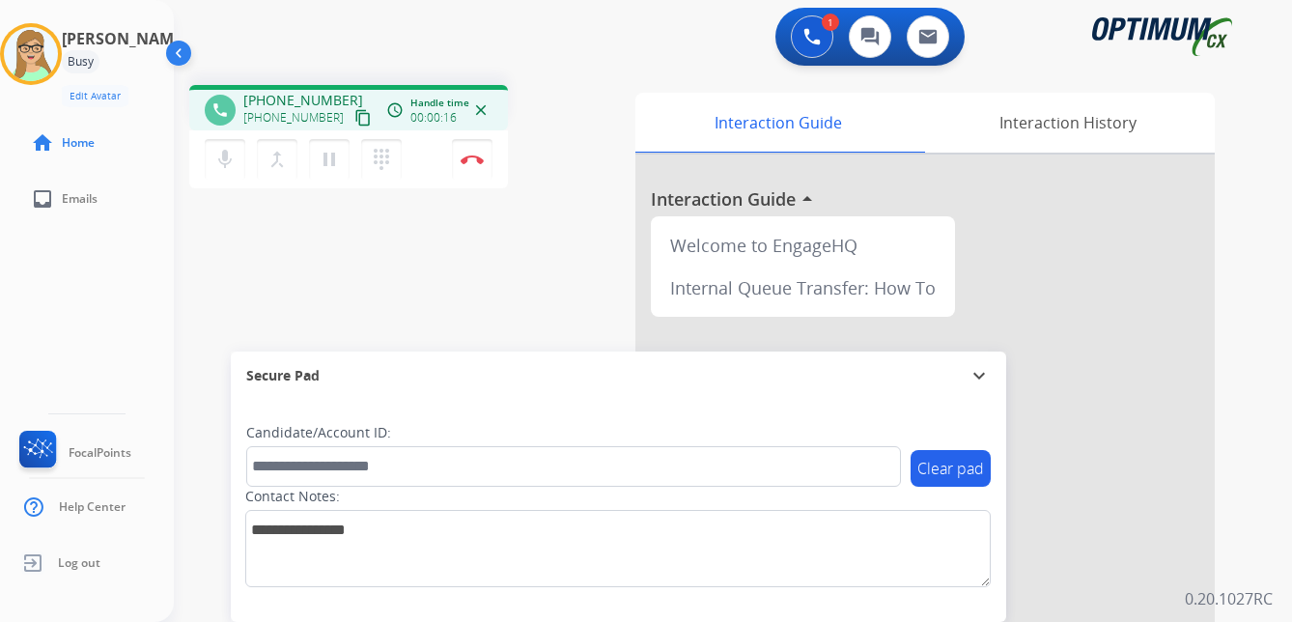
drag, startPoint x: 346, startPoint y: 115, endPoint x: 2, endPoint y: 135, distance: 344.4
click at [354, 115] on mat-icon "content_copy" at bounding box center [362, 117] width 17 height 17
click at [472, 316] on div "phone [PHONE_NUMBER] [PHONE_NUMBER] content_copy access_time Call metrics Queue…" at bounding box center [710, 472] width 1072 height 805
click at [475, 159] on img at bounding box center [472, 160] width 23 height 10
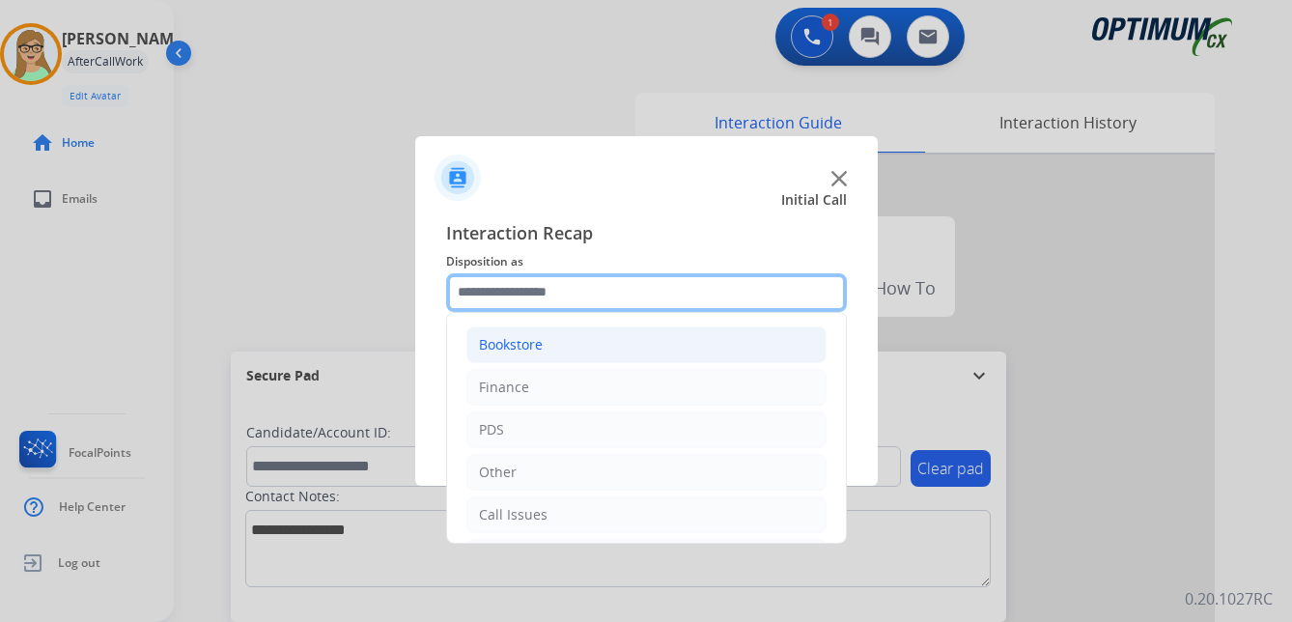
drag, startPoint x: 515, startPoint y: 292, endPoint x: 563, endPoint y: 344, distance: 71.1
click at [515, 292] on input "text" at bounding box center [646, 292] width 401 height 39
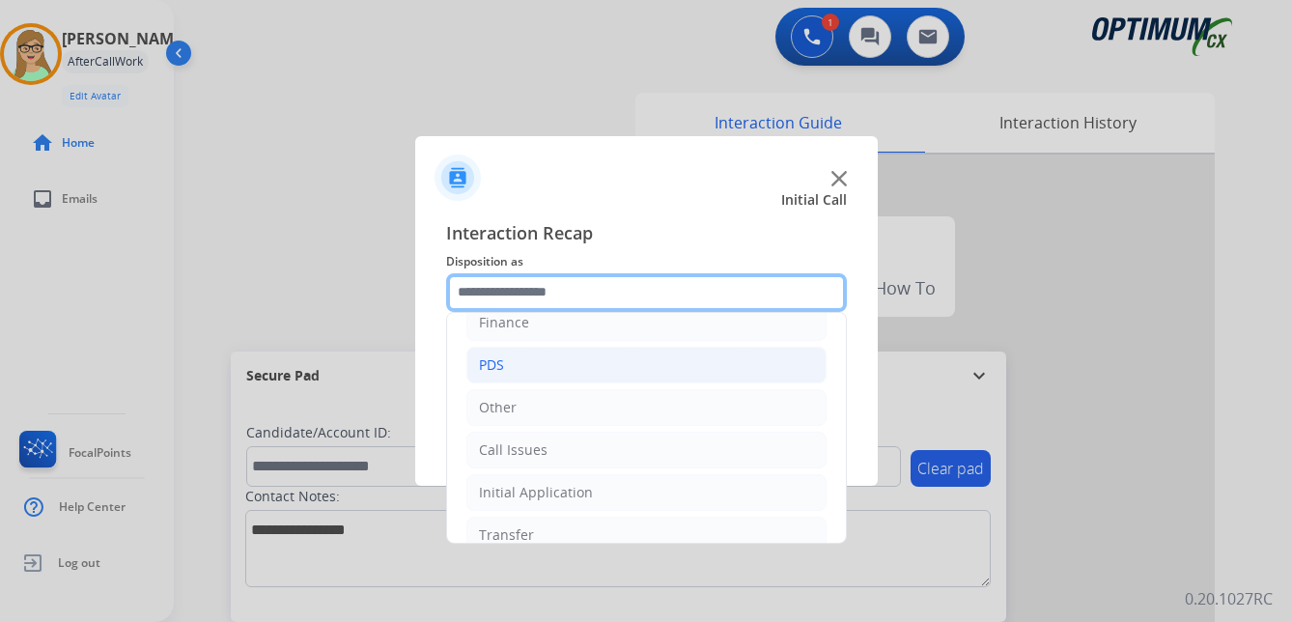
scroll to position [131, 0]
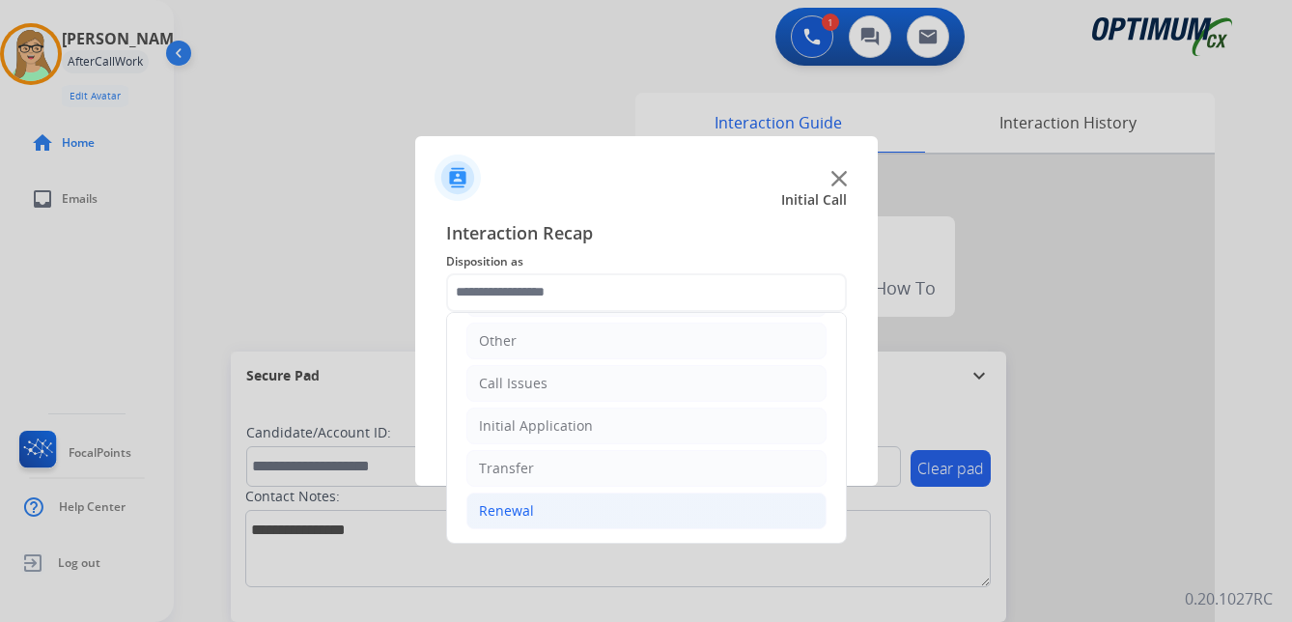
click at [508, 512] on div "Renewal" at bounding box center [506, 510] width 55 height 19
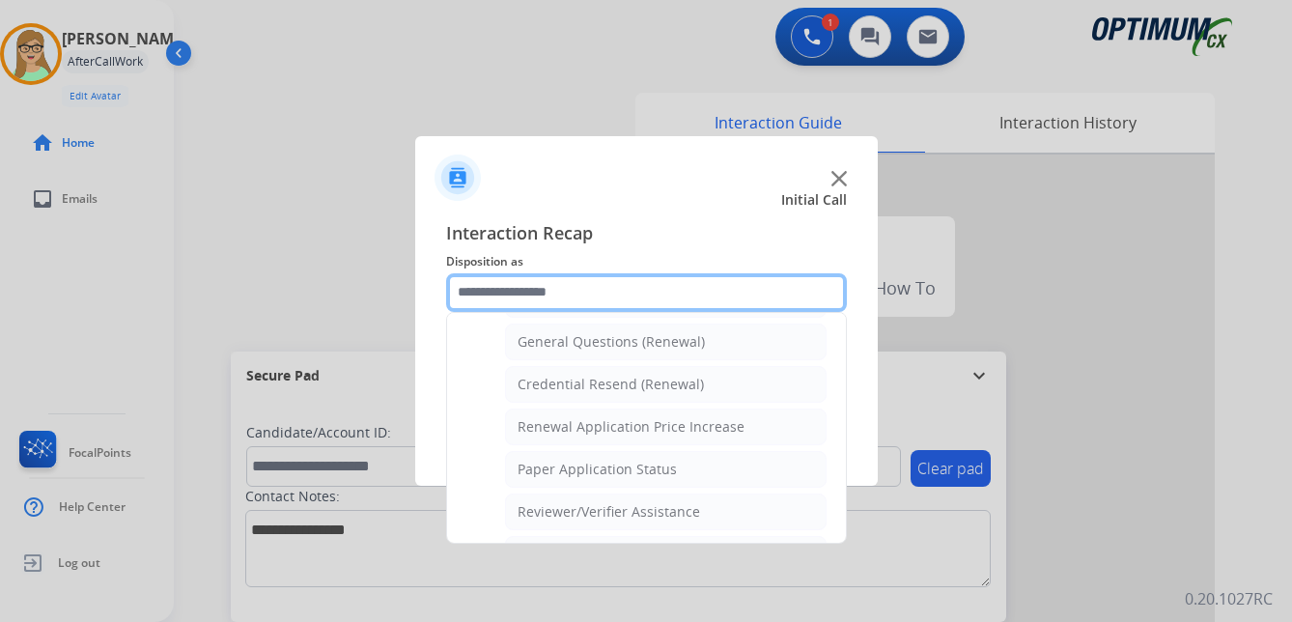
scroll to position [552, 0]
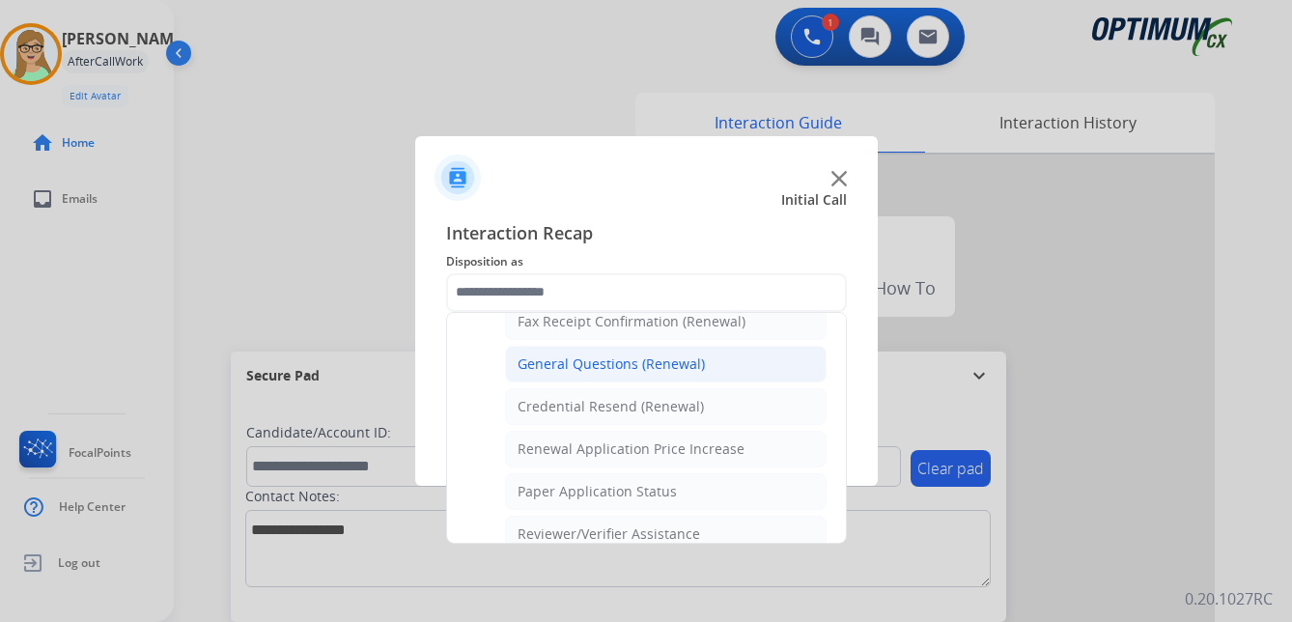
click at [546, 366] on div "General Questions (Renewal)" at bounding box center [611, 363] width 187 height 19
type input "**********"
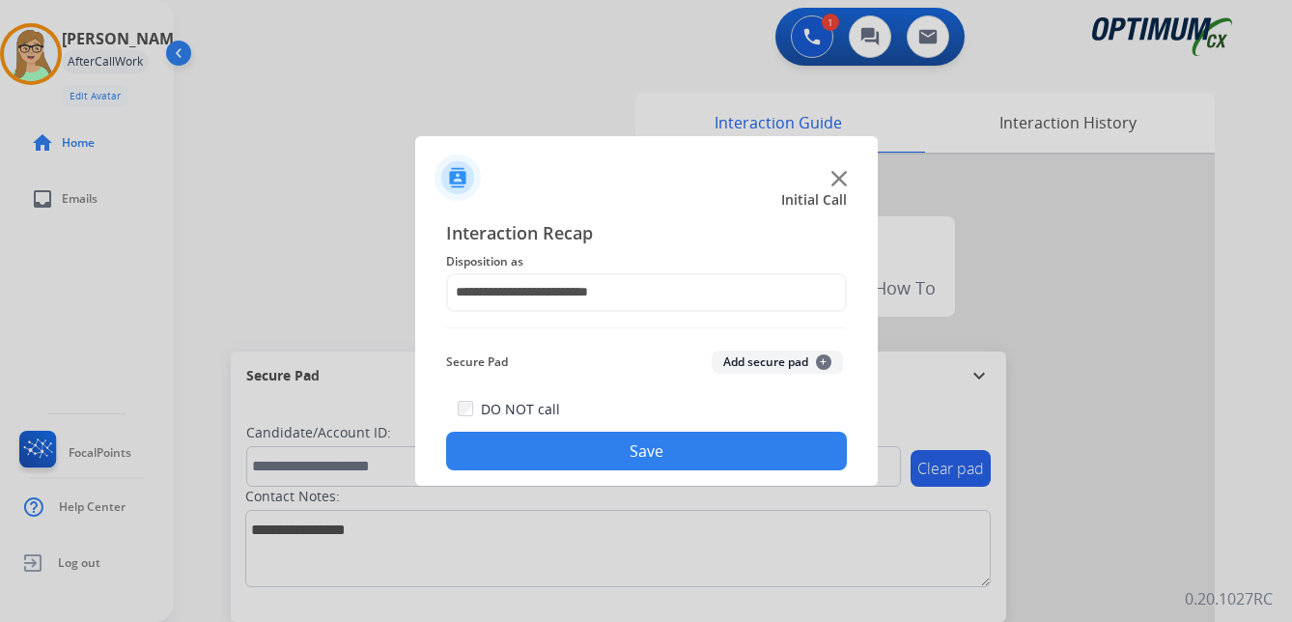
click at [525, 461] on button "Save" at bounding box center [646, 451] width 401 height 39
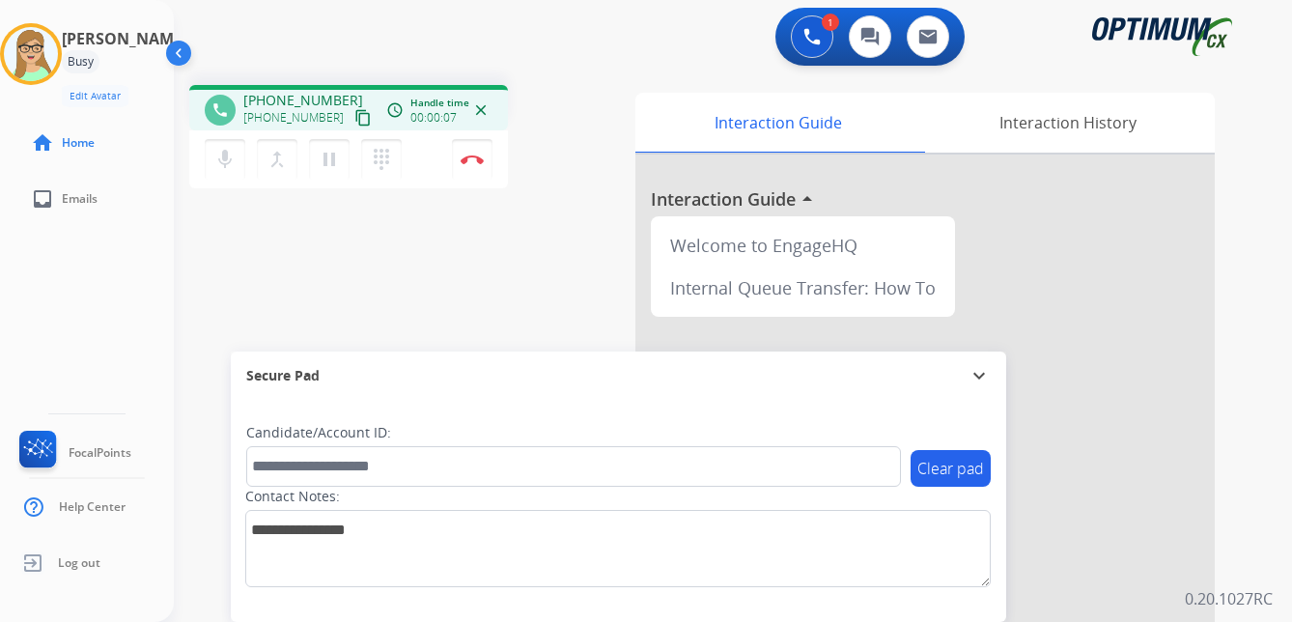
click at [354, 121] on mat-icon "content_copy" at bounding box center [362, 117] width 17 height 17
click at [468, 162] on img at bounding box center [472, 160] width 23 height 10
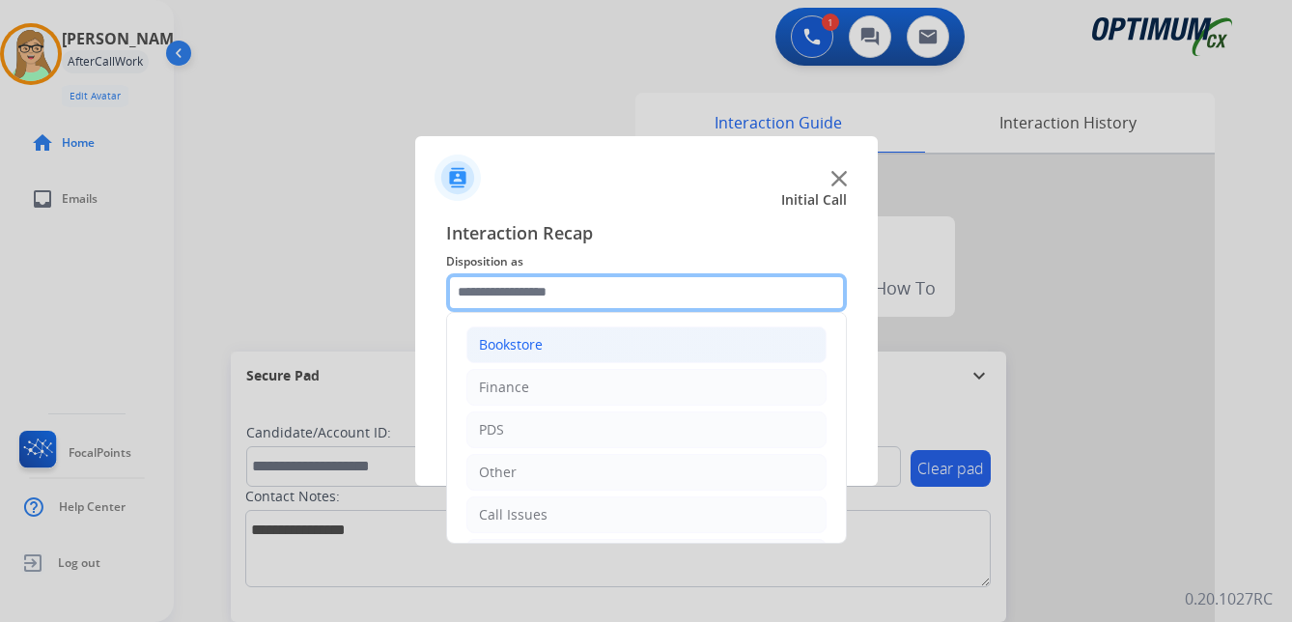
drag, startPoint x: 498, startPoint y: 292, endPoint x: 523, endPoint y: 326, distance: 42.9
click at [498, 292] on input "text" at bounding box center [646, 292] width 401 height 39
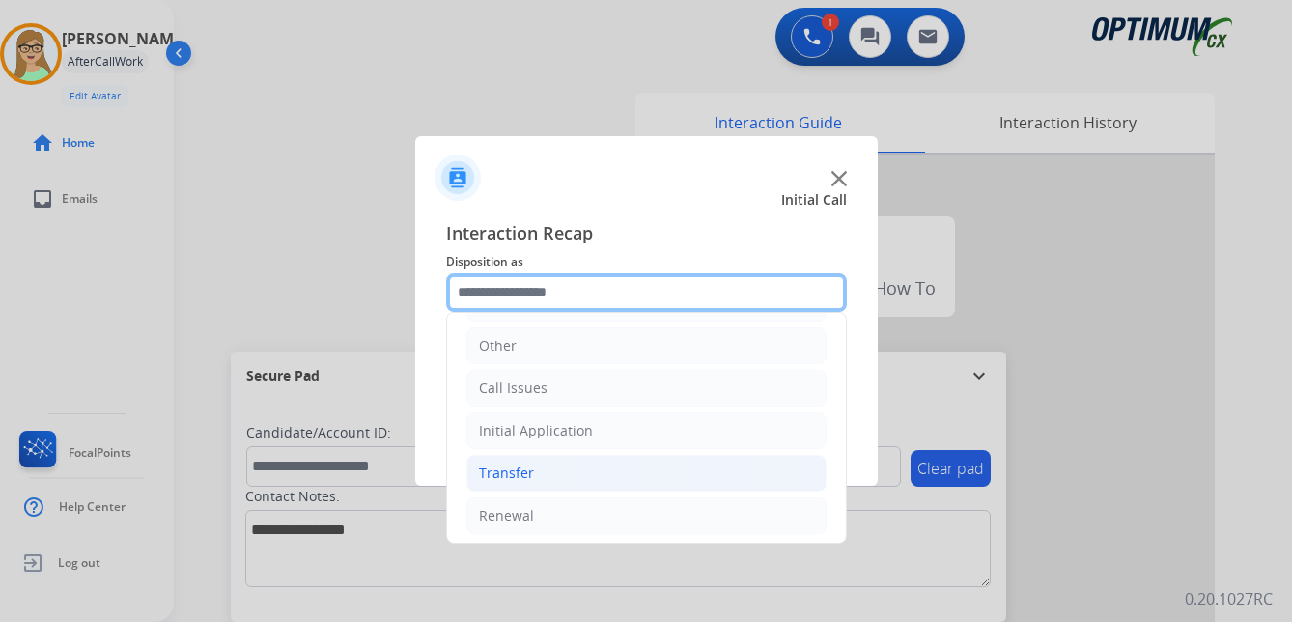
scroll to position [131, 0]
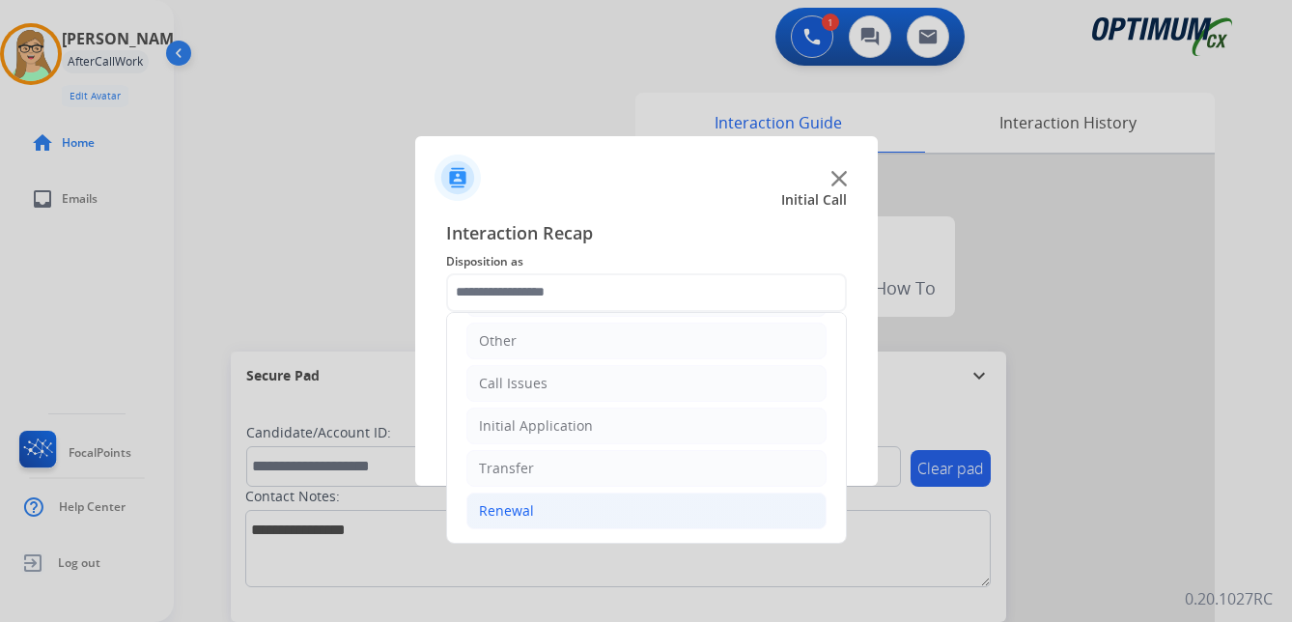
click at [506, 511] on div "Renewal" at bounding box center [506, 510] width 55 height 19
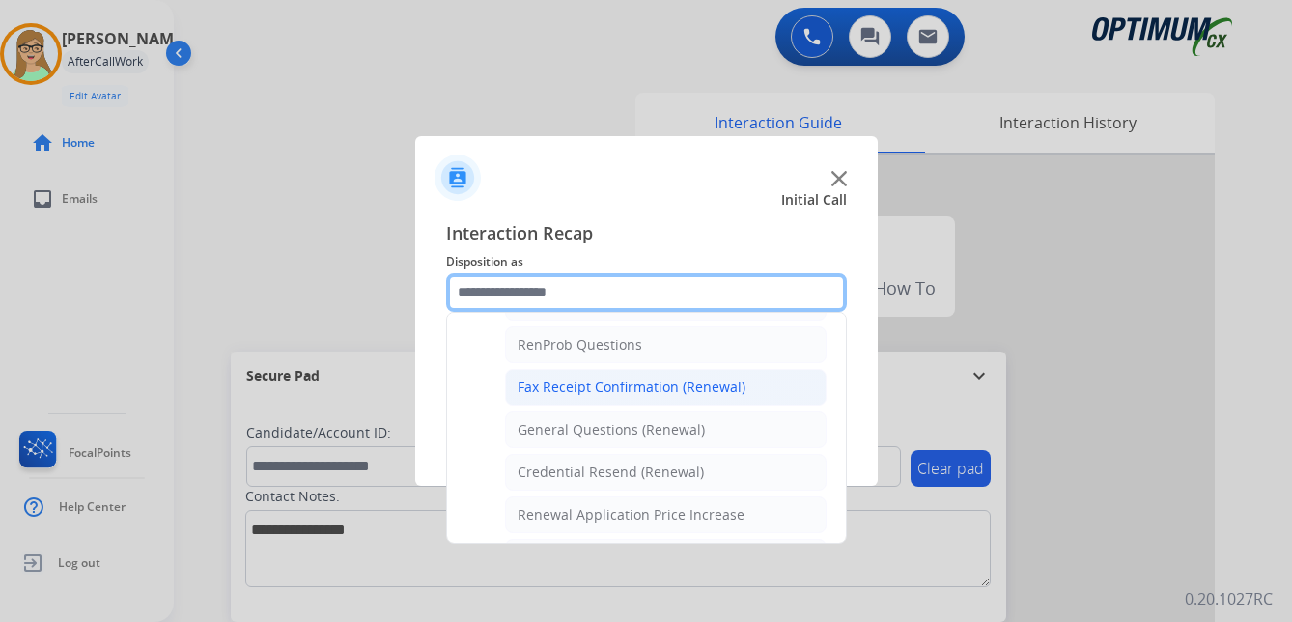
scroll to position [518, 0]
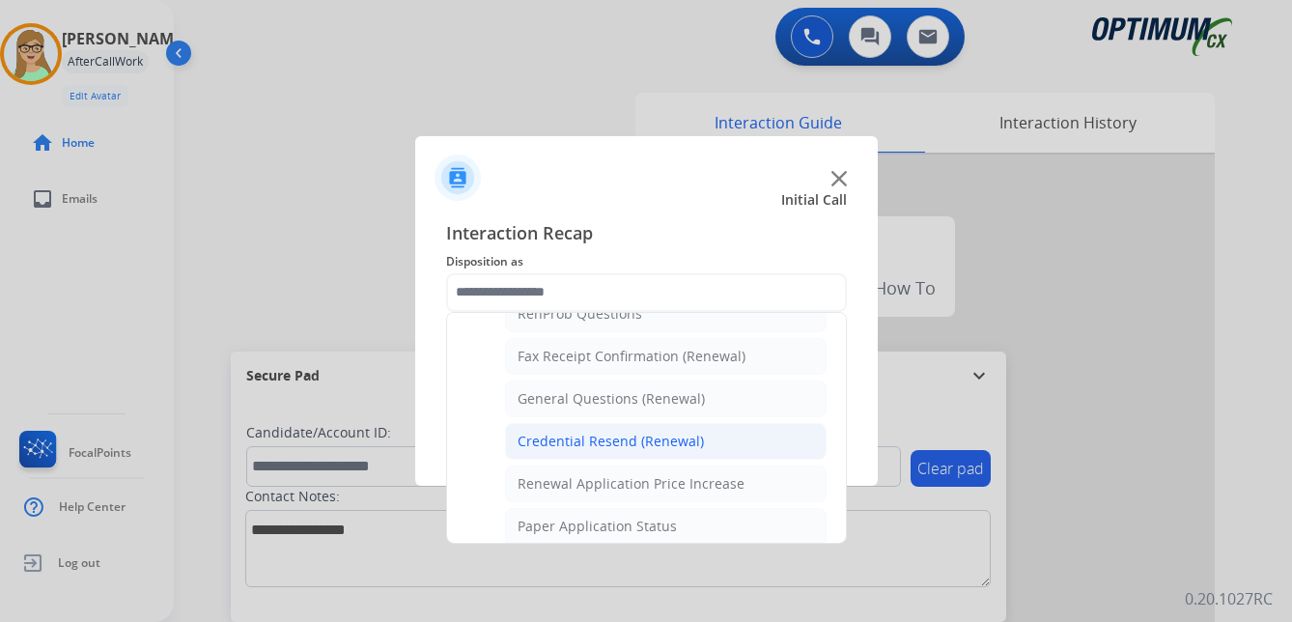
click at [619, 441] on div "Credential Resend (Renewal)" at bounding box center [611, 441] width 186 height 19
type input "**********"
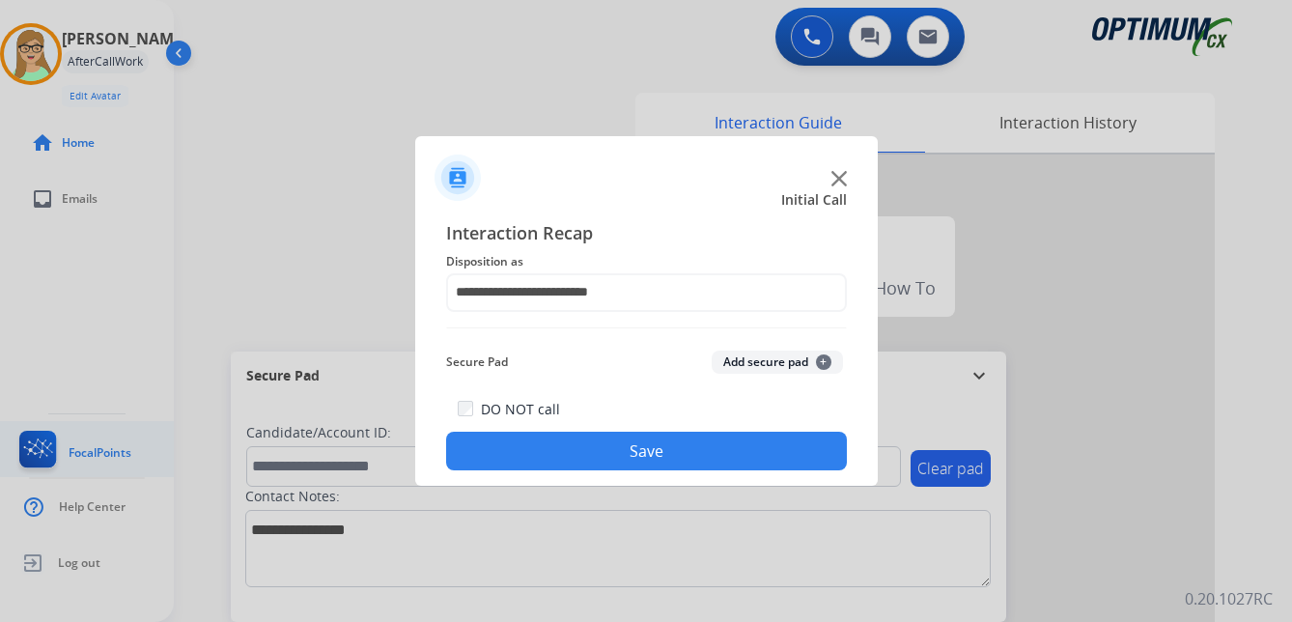
drag, startPoint x: 550, startPoint y: 456, endPoint x: 61, endPoint y: 448, distance: 488.7
click at [548, 456] on button "Save" at bounding box center [646, 451] width 401 height 39
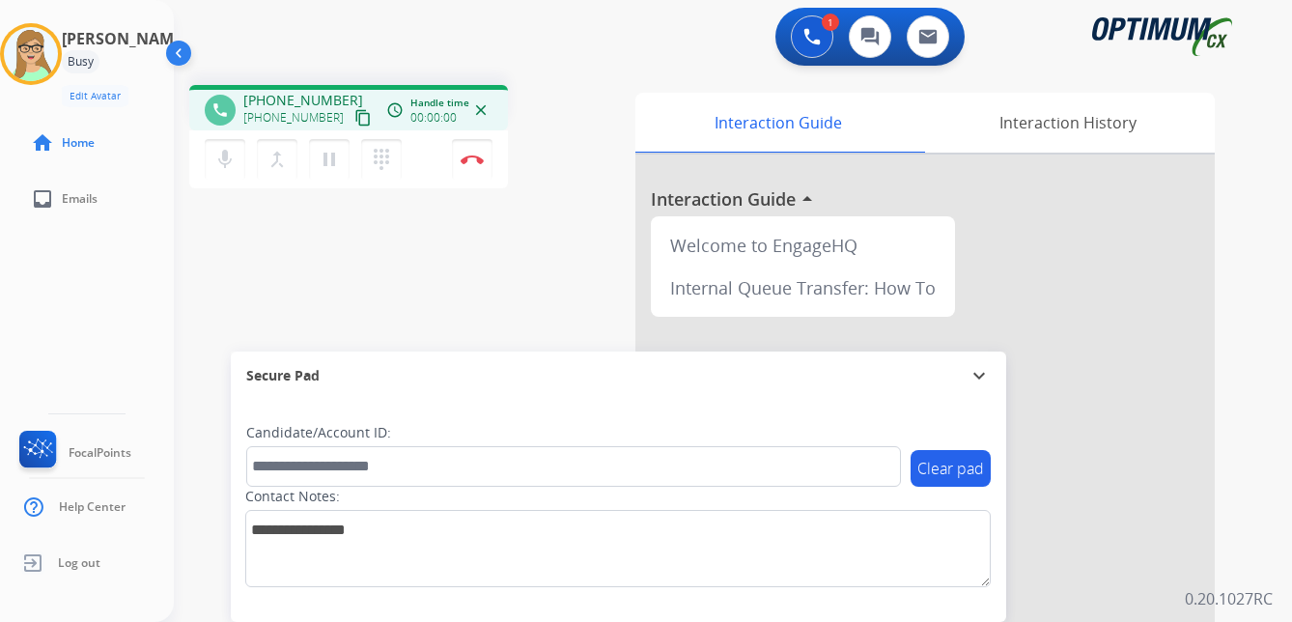
drag, startPoint x: 341, startPoint y: 117, endPoint x: 321, endPoint y: 125, distance: 21.7
click at [354, 117] on mat-icon "content_copy" at bounding box center [362, 117] width 17 height 17
click at [474, 157] on img at bounding box center [472, 160] width 23 height 10
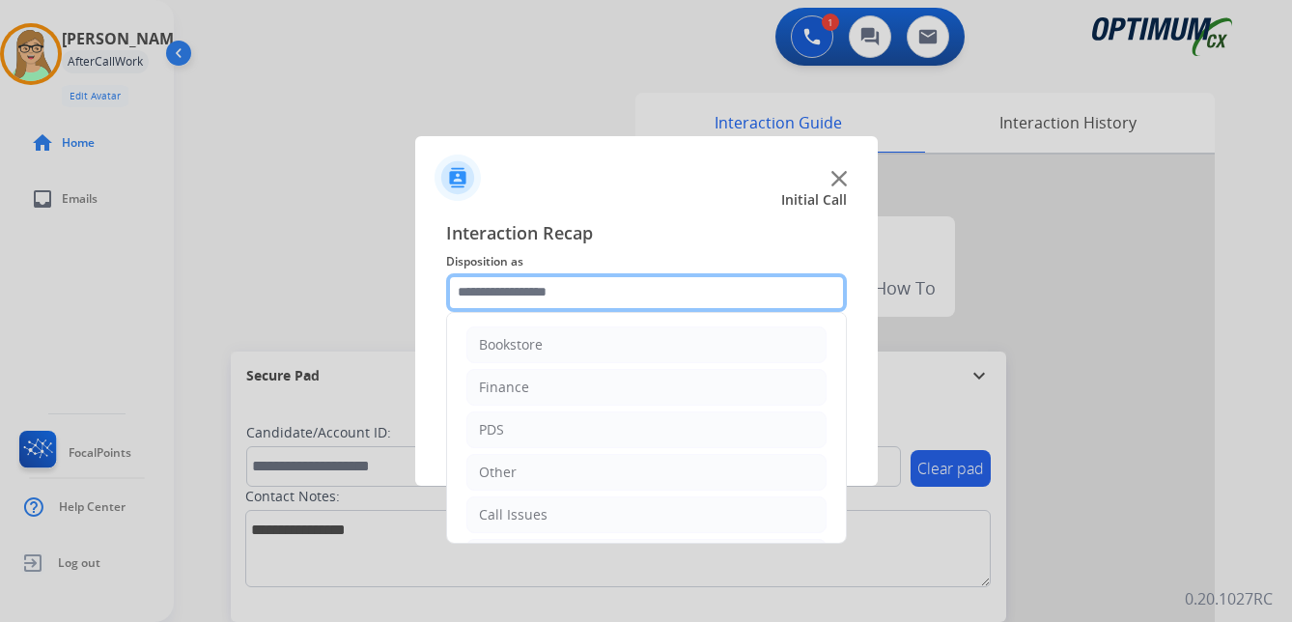
click at [510, 289] on input "text" at bounding box center [646, 292] width 401 height 39
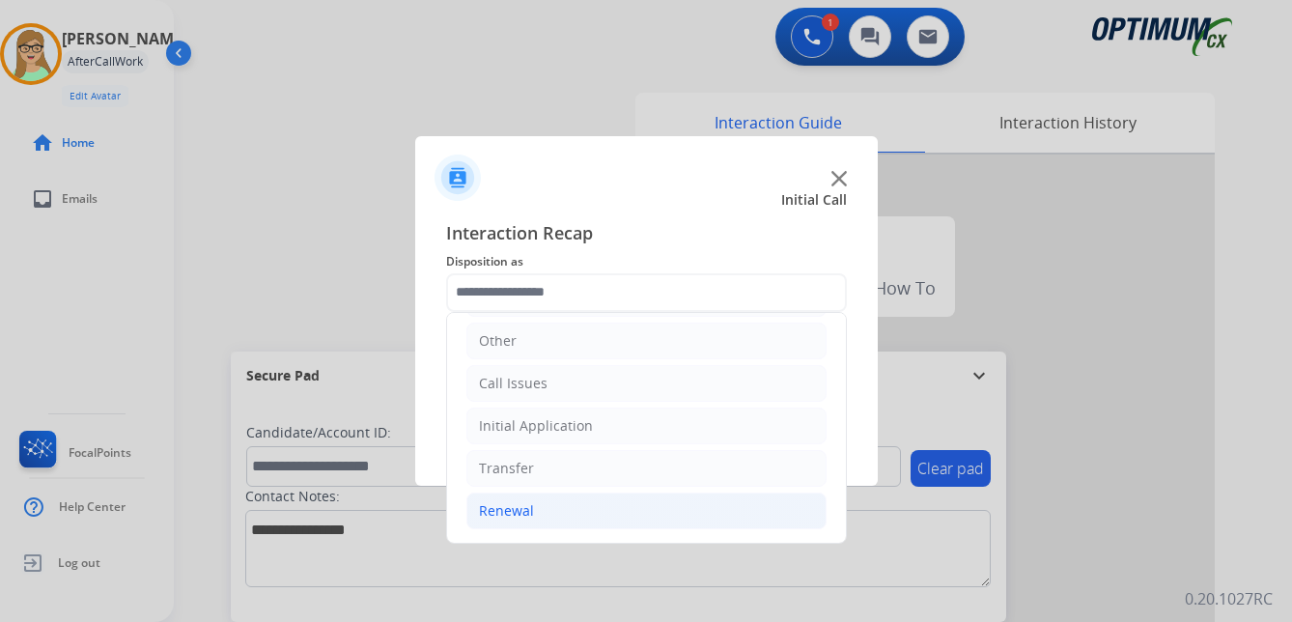
drag, startPoint x: 502, startPoint y: 506, endPoint x: 538, endPoint y: 496, distance: 37.0
click at [509, 505] on div "Renewal" at bounding box center [506, 510] width 55 height 19
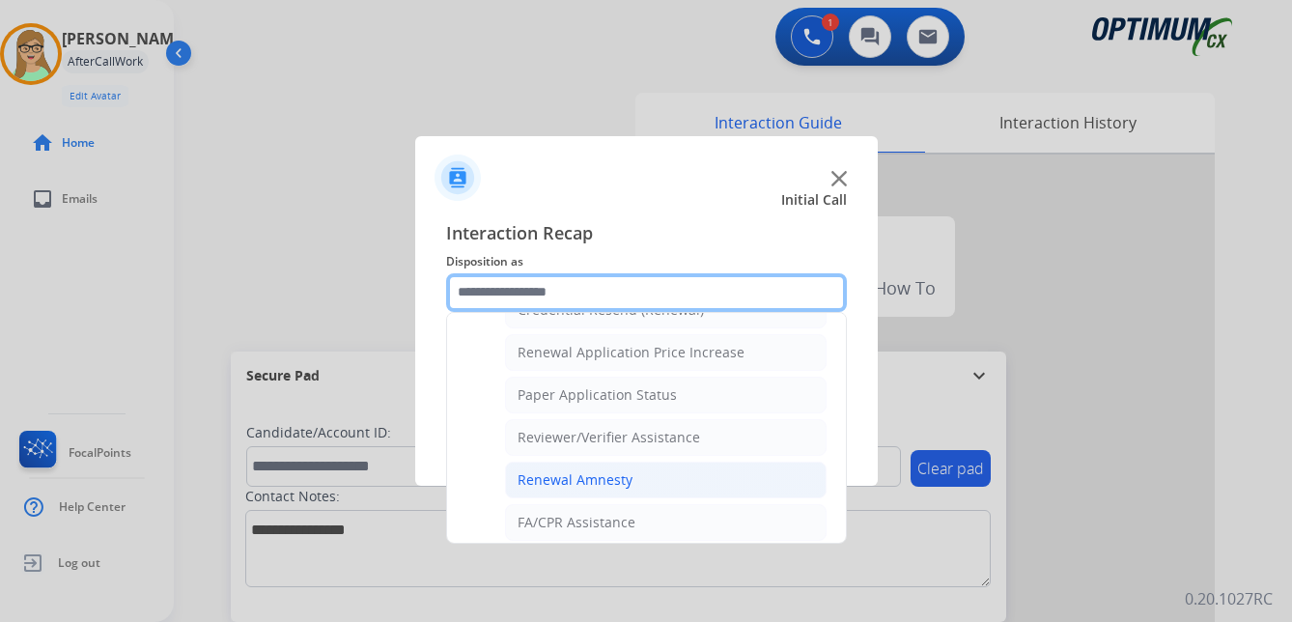
scroll to position [552, 0]
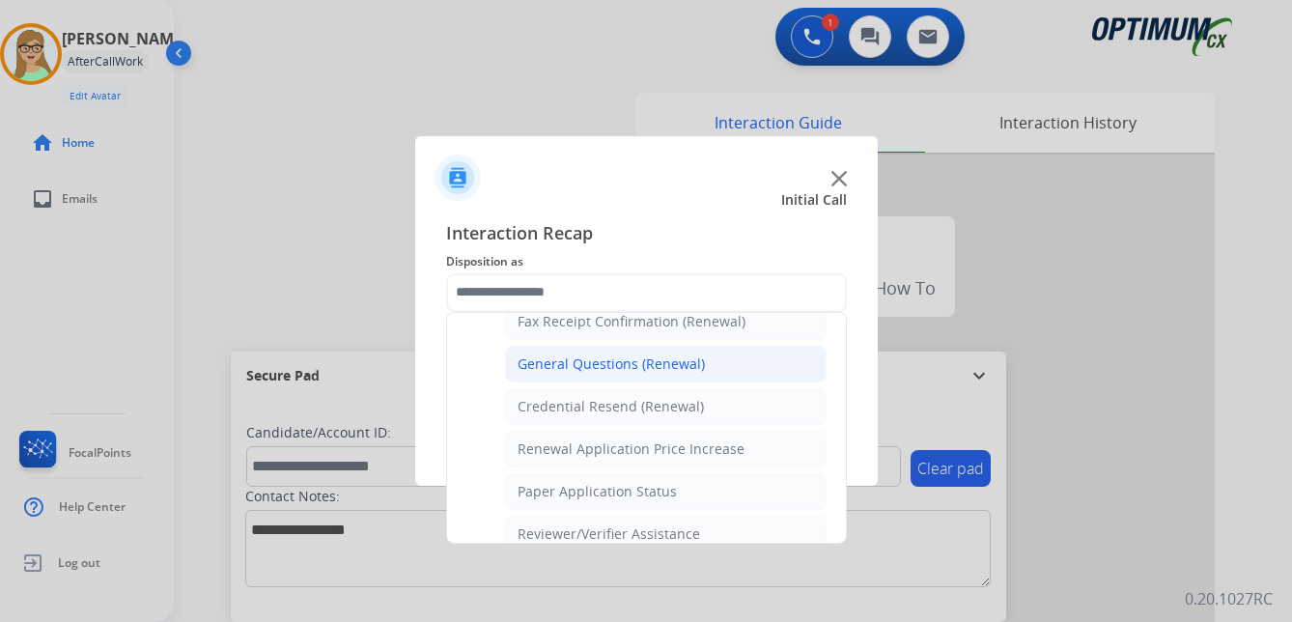
click at [570, 366] on div "General Questions (Renewal)" at bounding box center [611, 363] width 187 height 19
type input "**********"
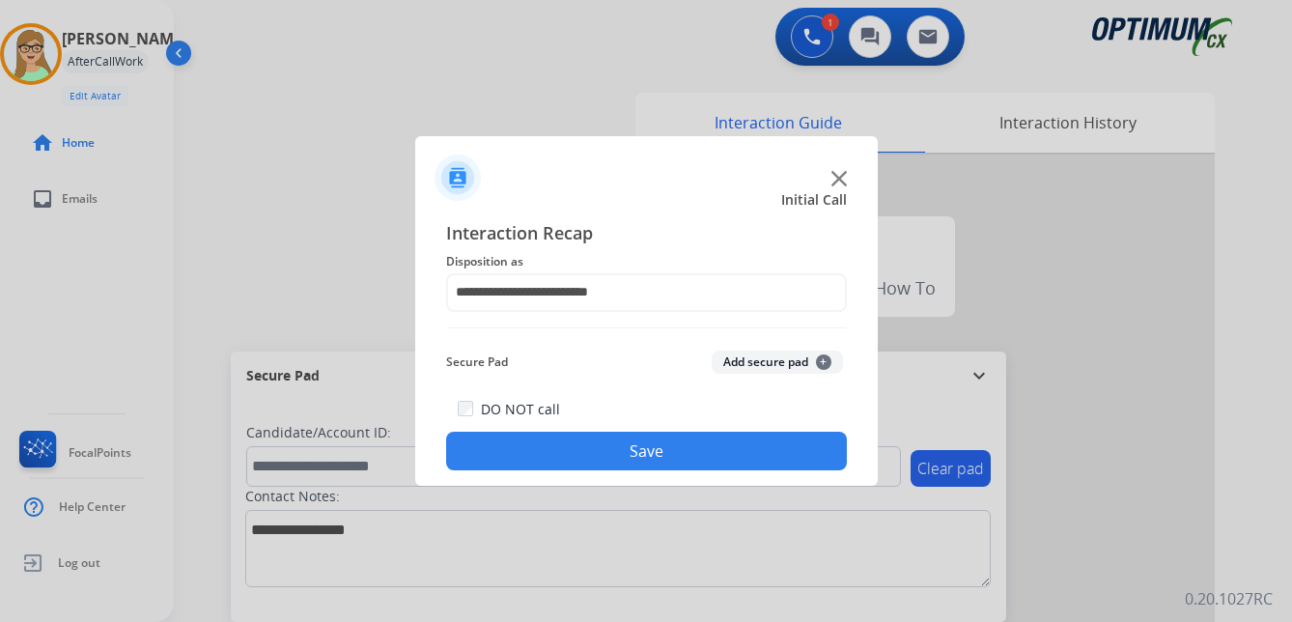
click at [539, 458] on button "Save" at bounding box center [646, 451] width 401 height 39
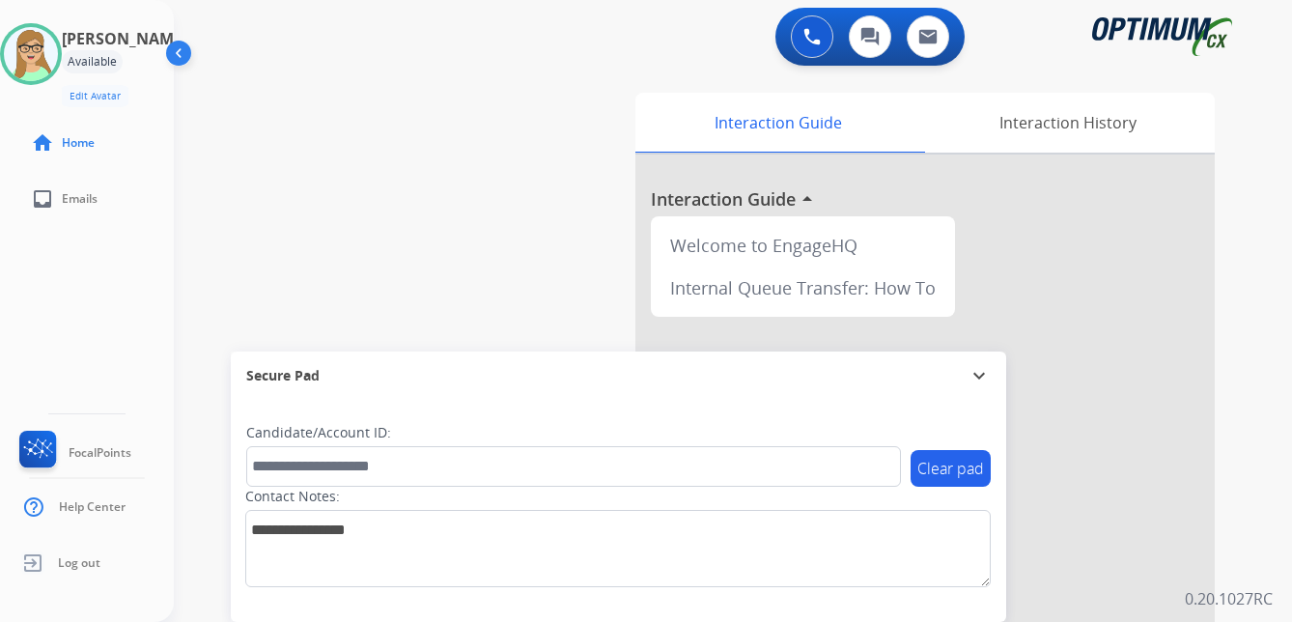
drag, startPoint x: 27, startPoint y: 56, endPoint x: 106, endPoint y: 73, distance: 81.1
click at [27, 56] on img at bounding box center [31, 54] width 54 height 54
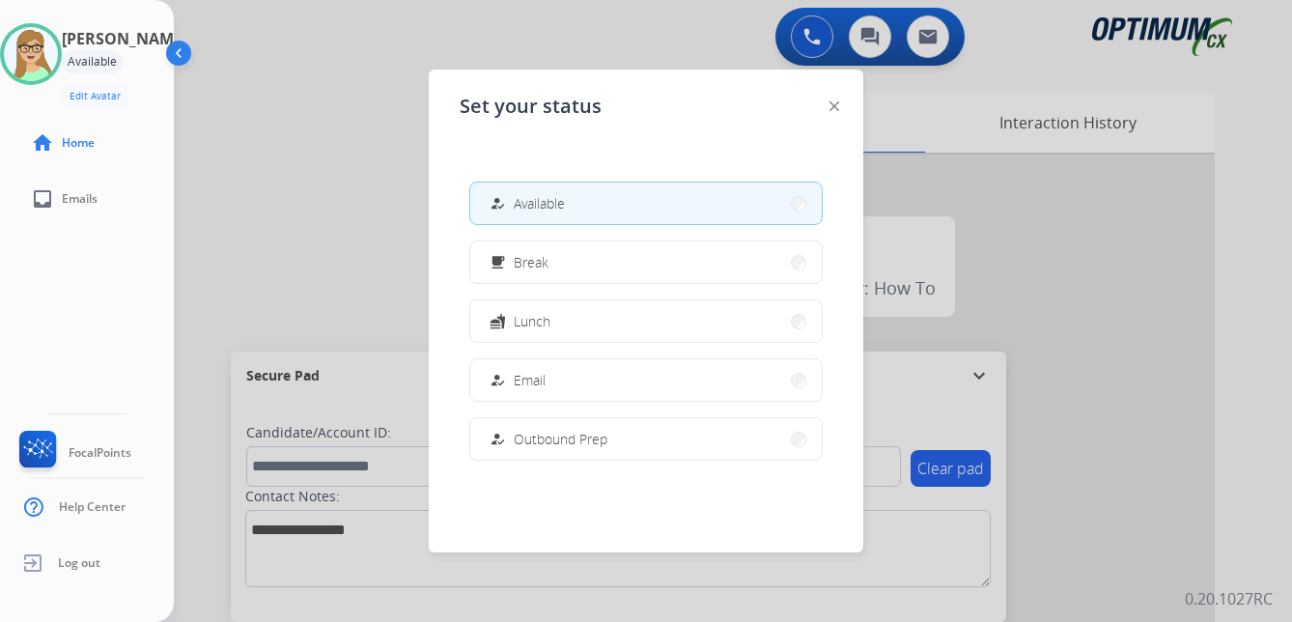
click at [527, 257] on span "Break" at bounding box center [531, 262] width 35 height 20
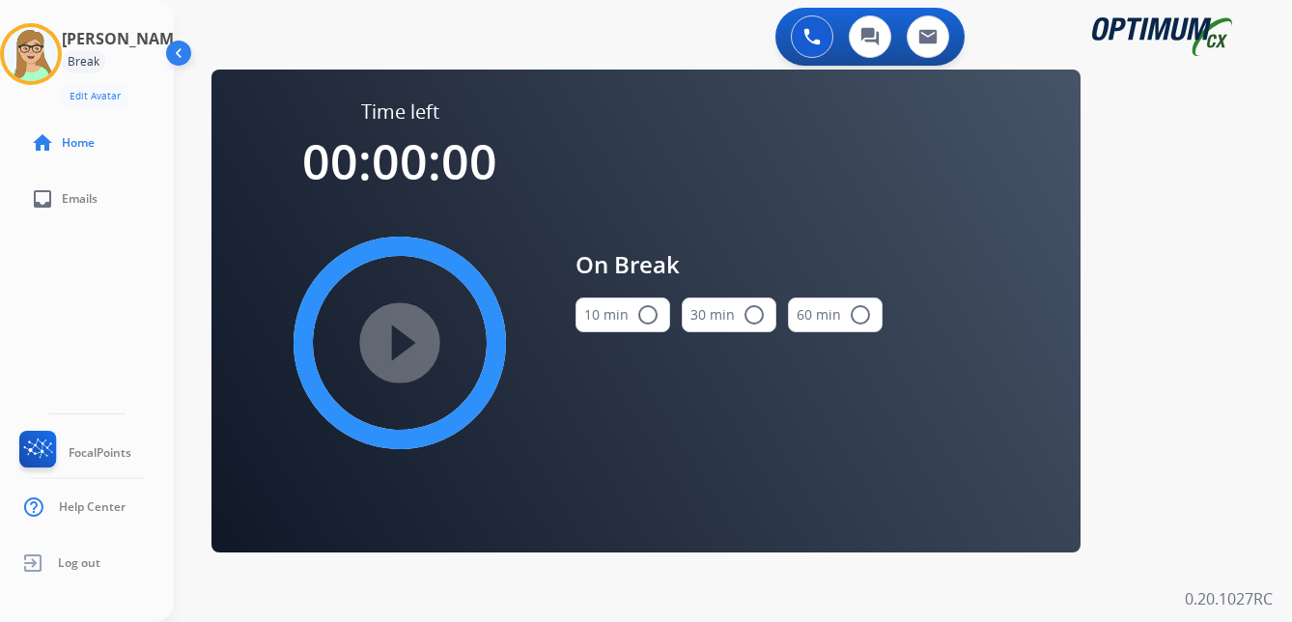
drag, startPoint x: 652, startPoint y: 316, endPoint x: 581, endPoint y: 322, distance: 70.7
click at [650, 316] on mat-icon "radio_button_unchecked" at bounding box center [647, 314] width 23 height 23
click at [411, 346] on mat-icon "play_circle_filled" at bounding box center [399, 342] width 23 height 23
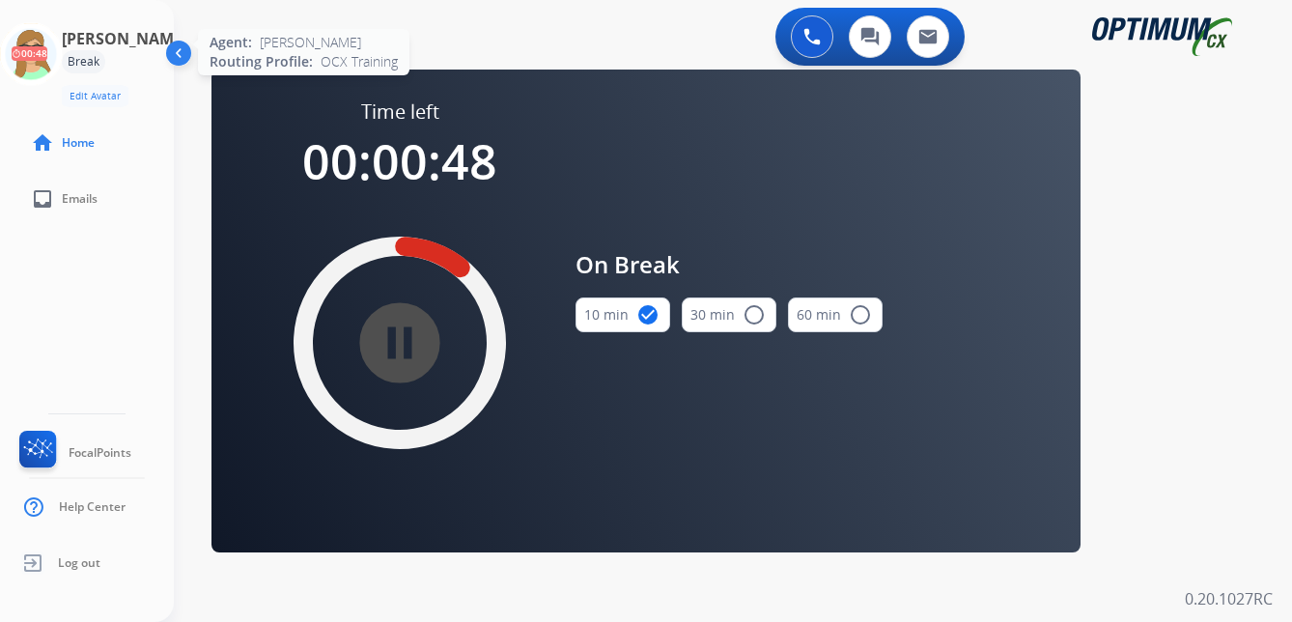
click at [46, 51] on icon at bounding box center [31, 54] width 63 height 63
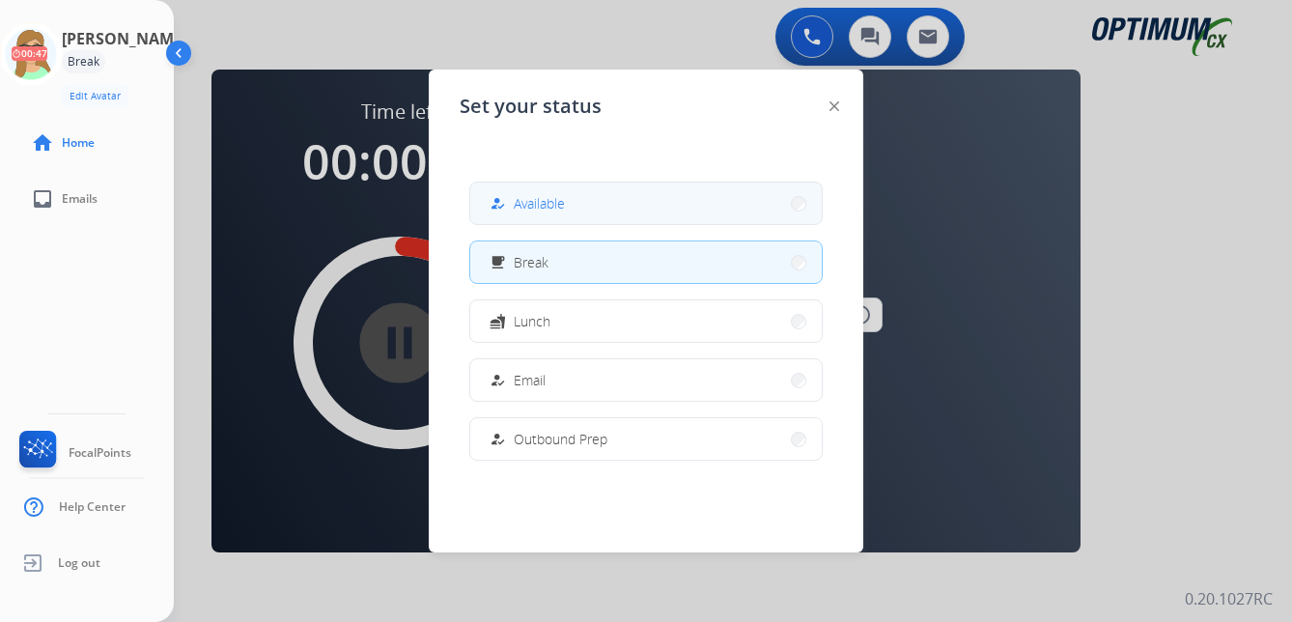
click at [523, 199] on span "Available" at bounding box center [539, 203] width 51 height 20
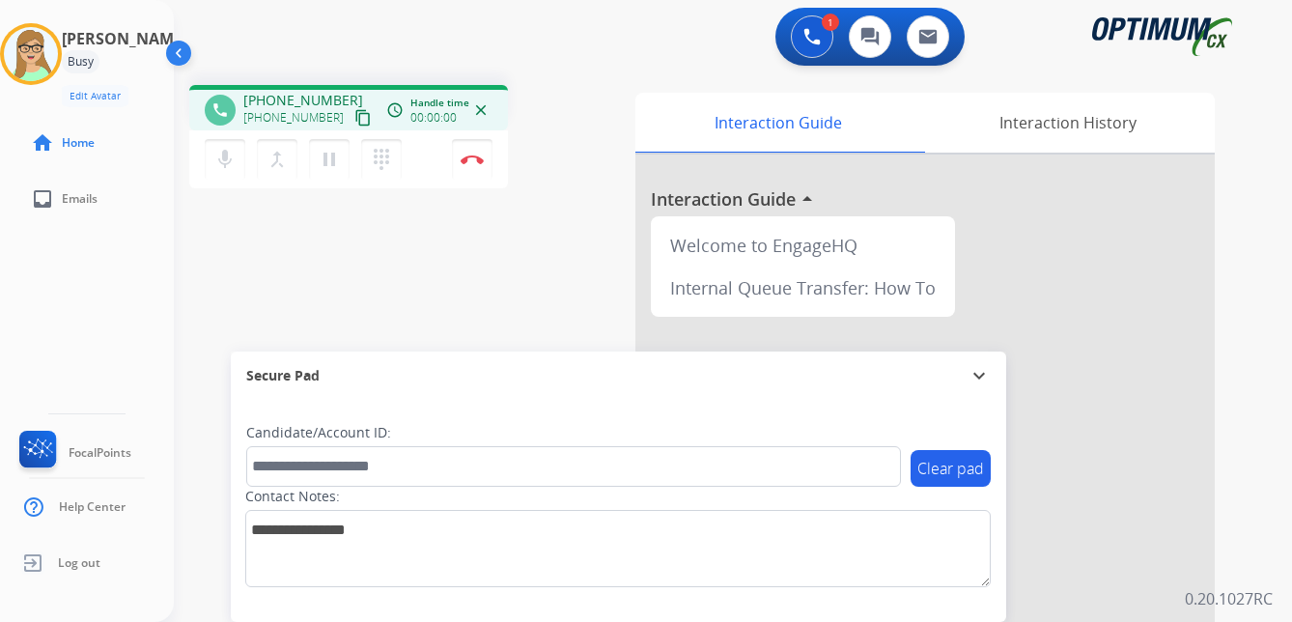
click at [354, 122] on mat-icon "content_copy" at bounding box center [362, 117] width 17 height 17
click at [474, 154] on button "Disconnect" at bounding box center [472, 159] width 41 height 41
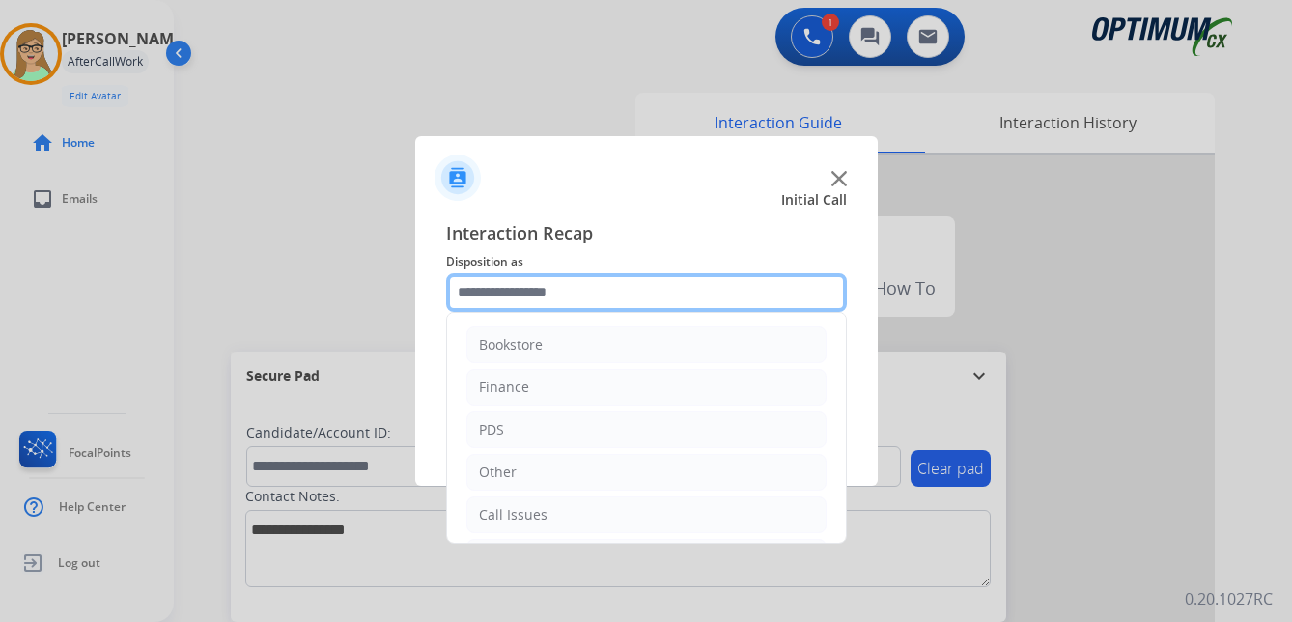
click at [534, 292] on input "text" at bounding box center [646, 292] width 401 height 39
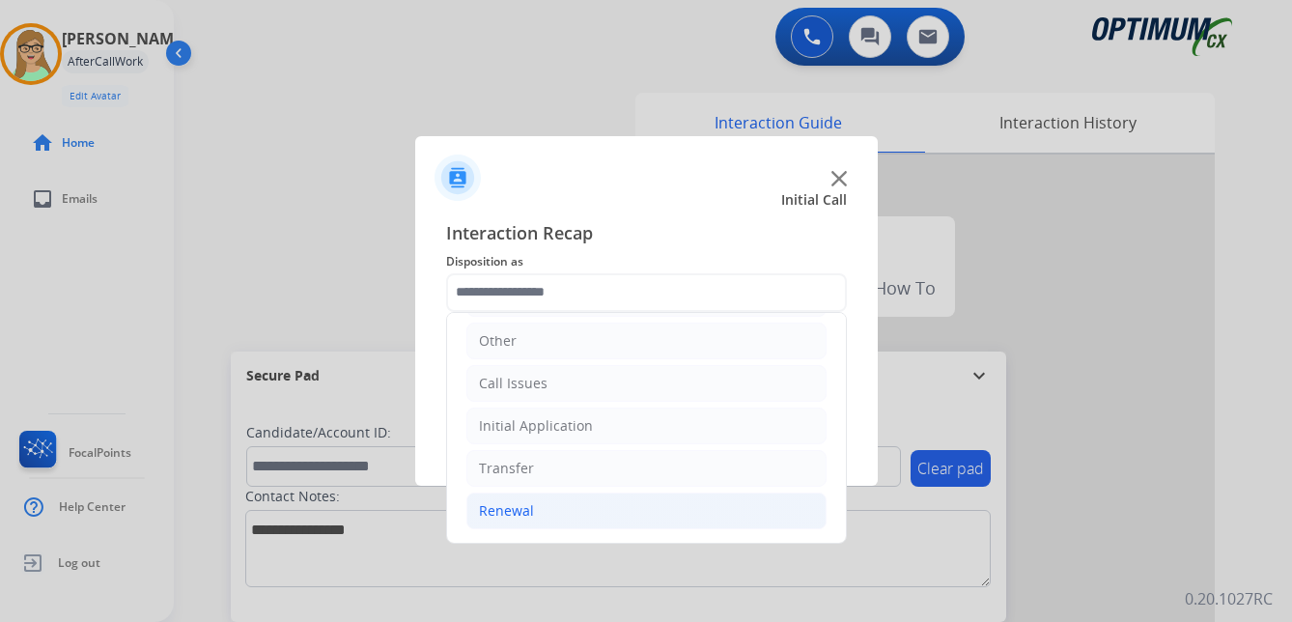
click at [509, 513] on div "Renewal" at bounding box center [506, 510] width 55 height 19
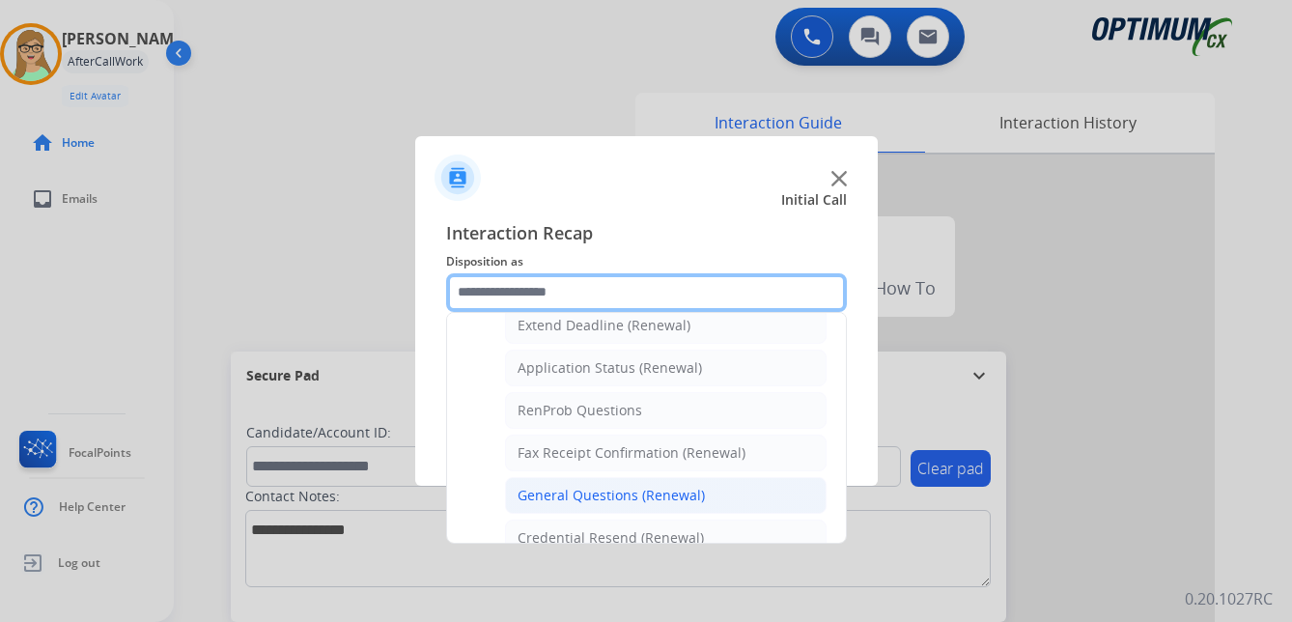
scroll to position [518, 0]
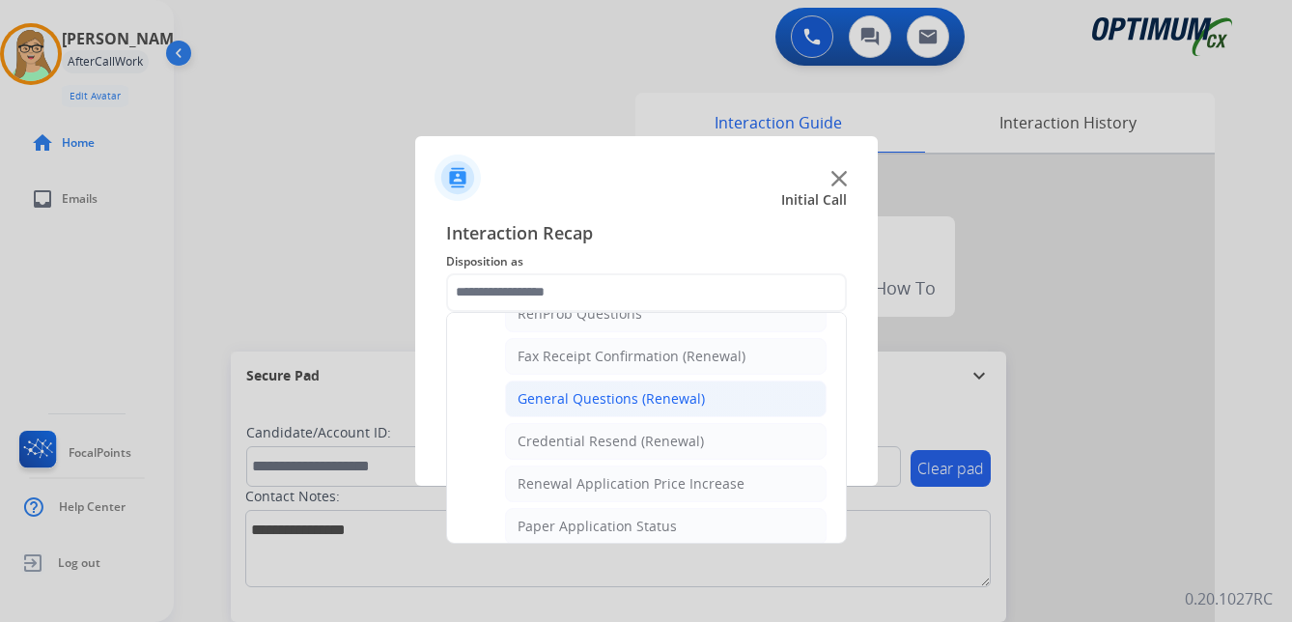
click at [593, 400] on div "General Questions (Renewal)" at bounding box center [611, 398] width 187 height 19
type input "**********"
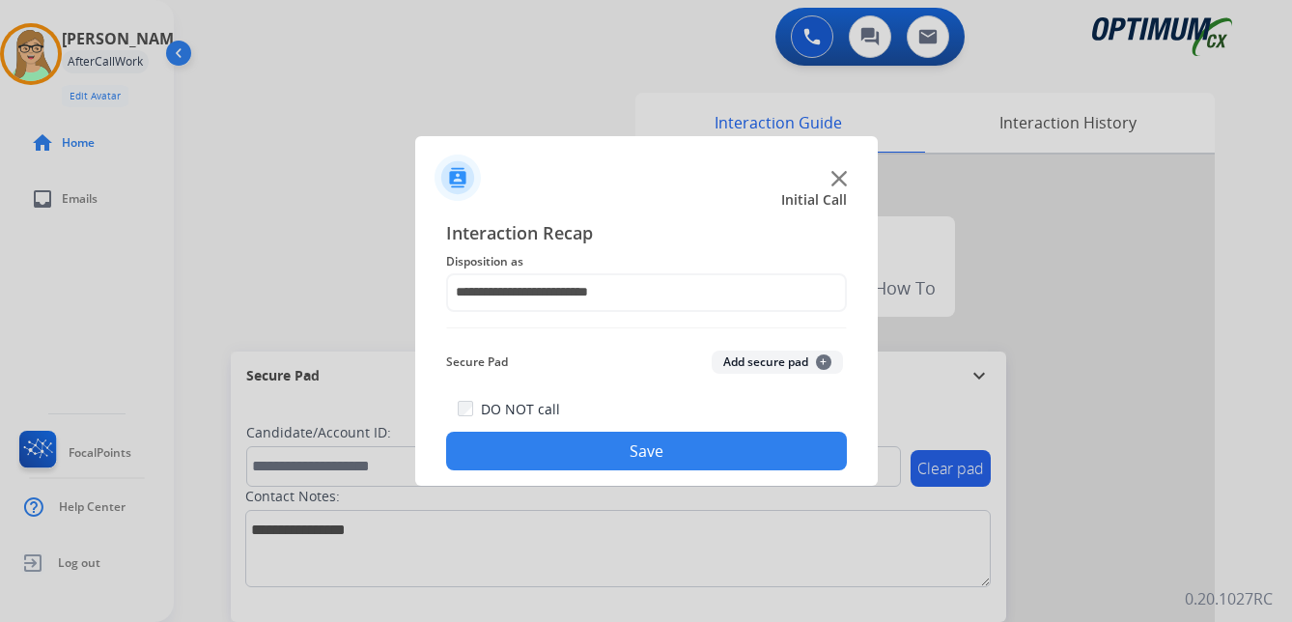
drag, startPoint x: 567, startPoint y: 463, endPoint x: 42, endPoint y: 394, distance: 528.9
click at [554, 461] on button "Save" at bounding box center [646, 451] width 401 height 39
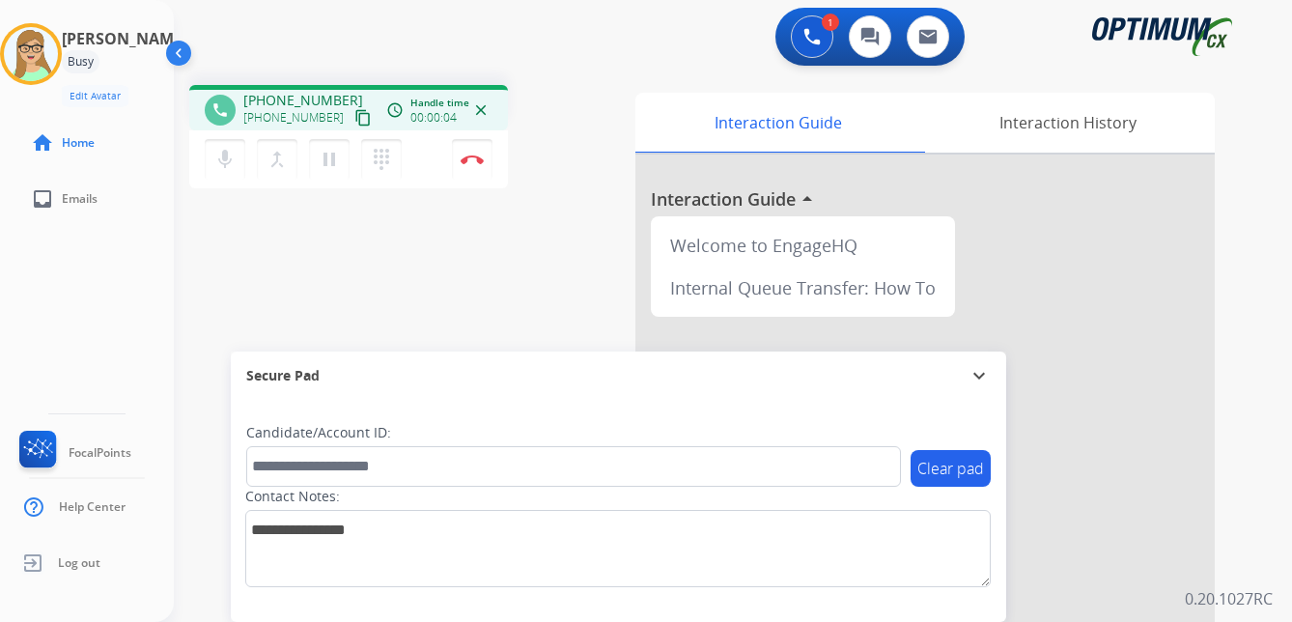
click at [354, 117] on mat-icon "content_copy" at bounding box center [362, 117] width 17 height 17
click at [475, 158] on img at bounding box center [472, 160] width 23 height 10
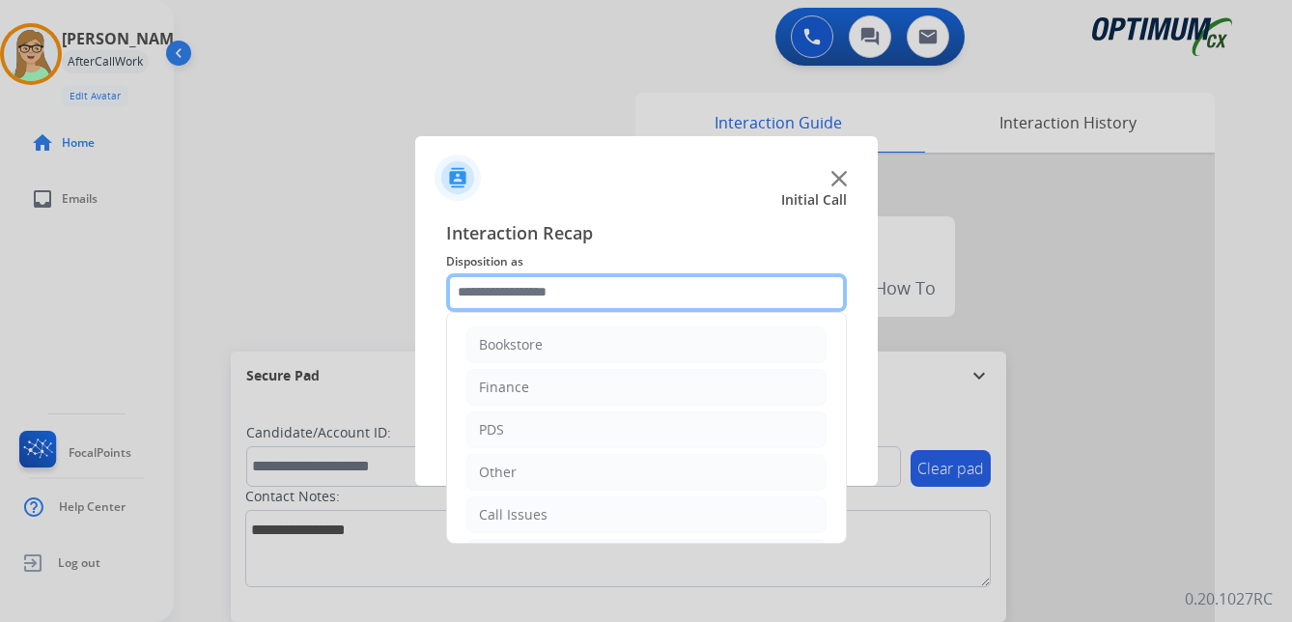
click at [520, 287] on input "text" at bounding box center [646, 292] width 401 height 39
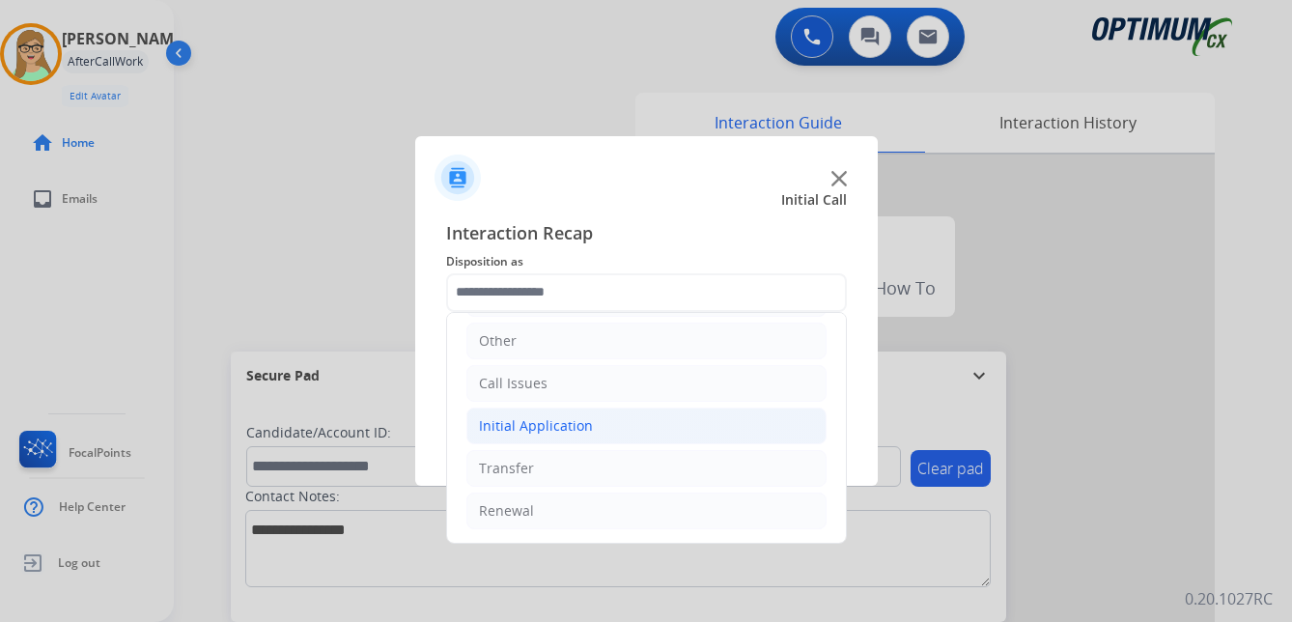
click at [542, 428] on div "Initial Application" at bounding box center [536, 425] width 114 height 19
click at [559, 508] on div "Appeals" at bounding box center [544, 510] width 52 height 19
type input "*******"
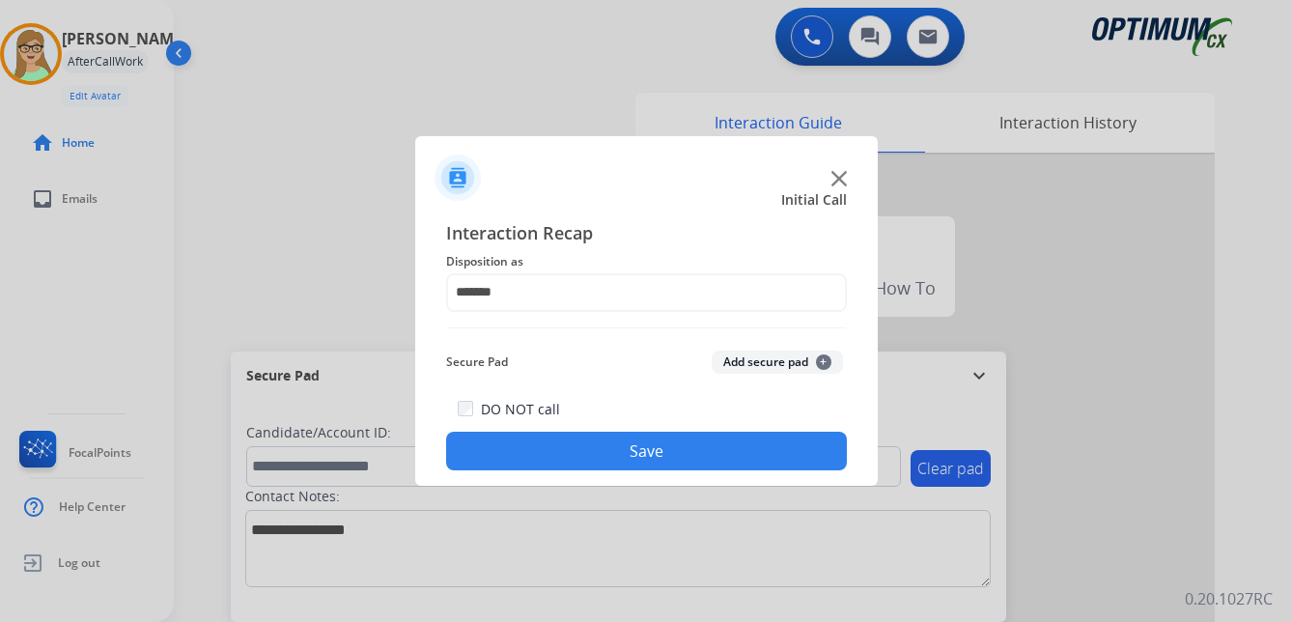
click at [605, 457] on button "Save" at bounding box center [646, 451] width 401 height 39
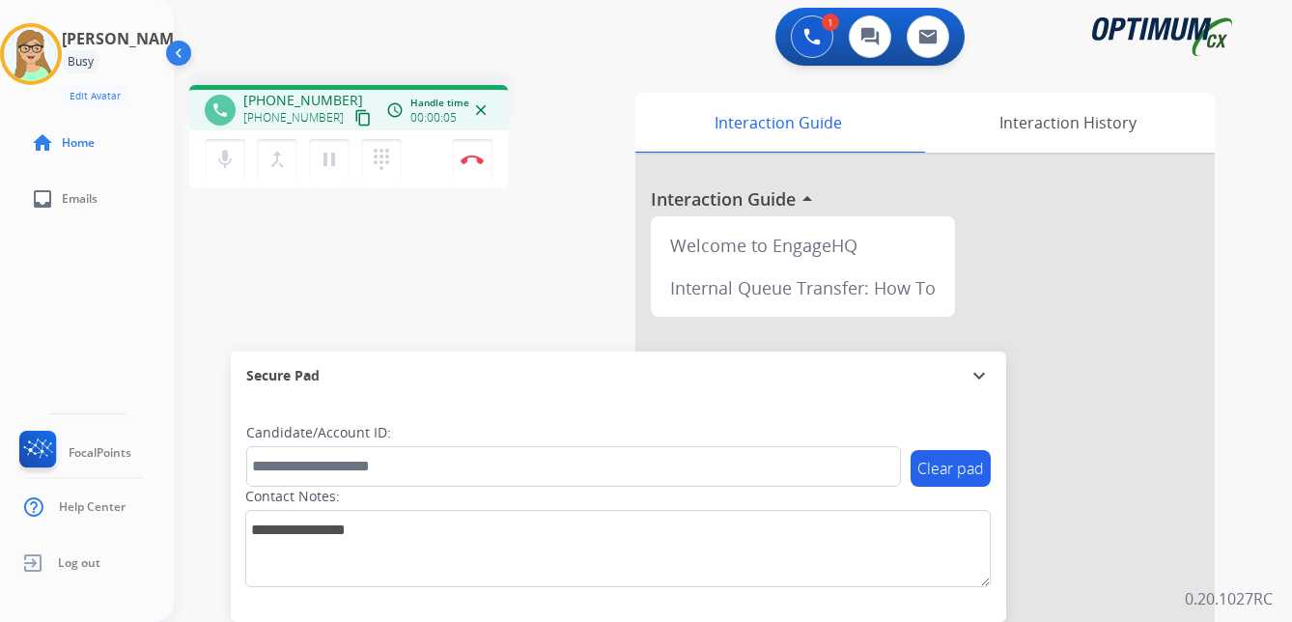
click at [354, 121] on mat-icon "content_copy" at bounding box center [362, 117] width 17 height 17
click at [472, 156] on img at bounding box center [472, 160] width 23 height 10
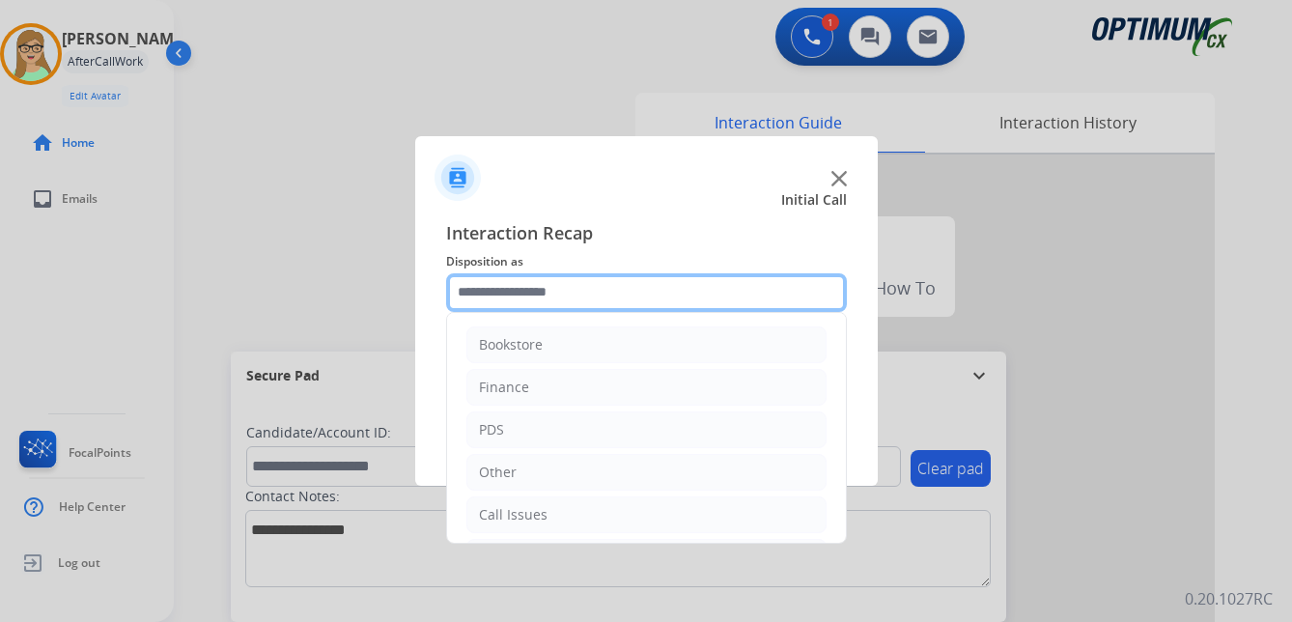
click at [498, 286] on input "text" at bounding box center [646, 292] width 401 height 39
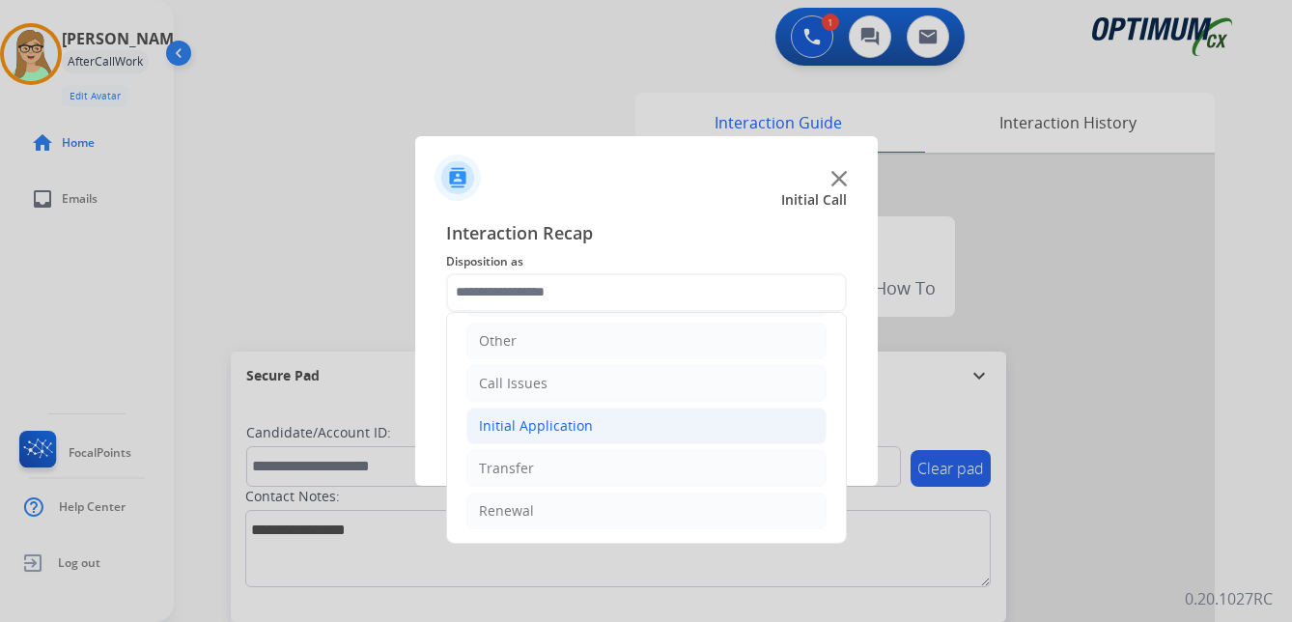
click at [563, 419] on div "Initial Application" at bounding box center [536, 425] width 114 height 19
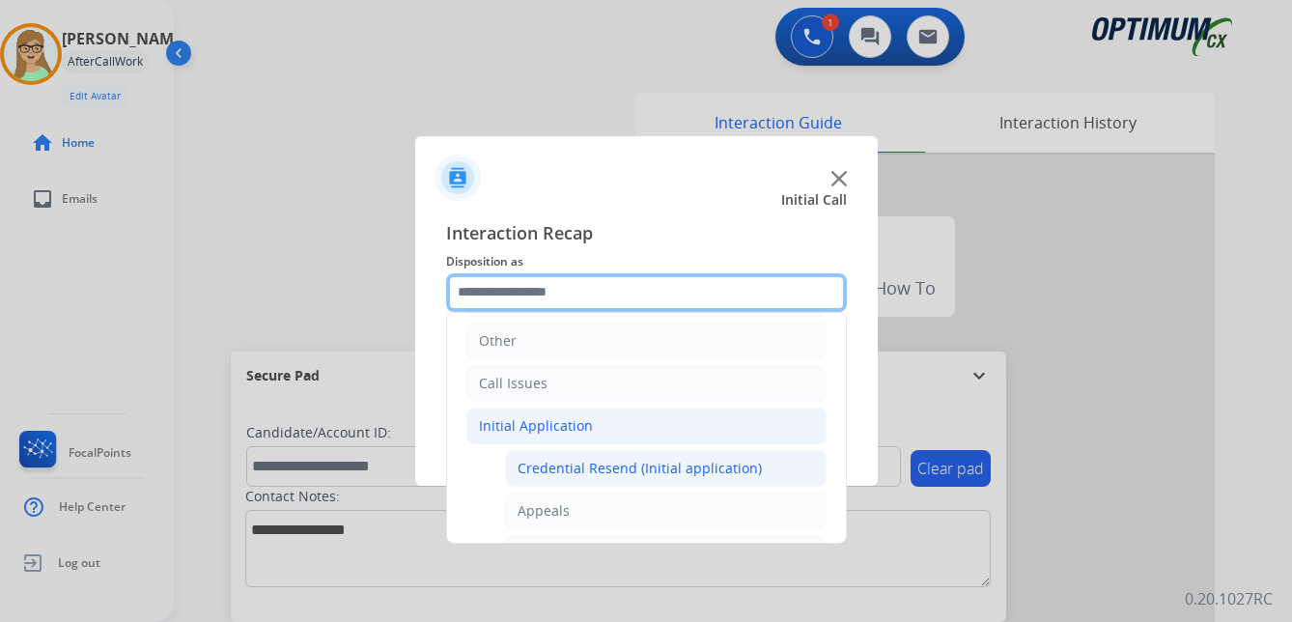
scroll to position [228, 0]
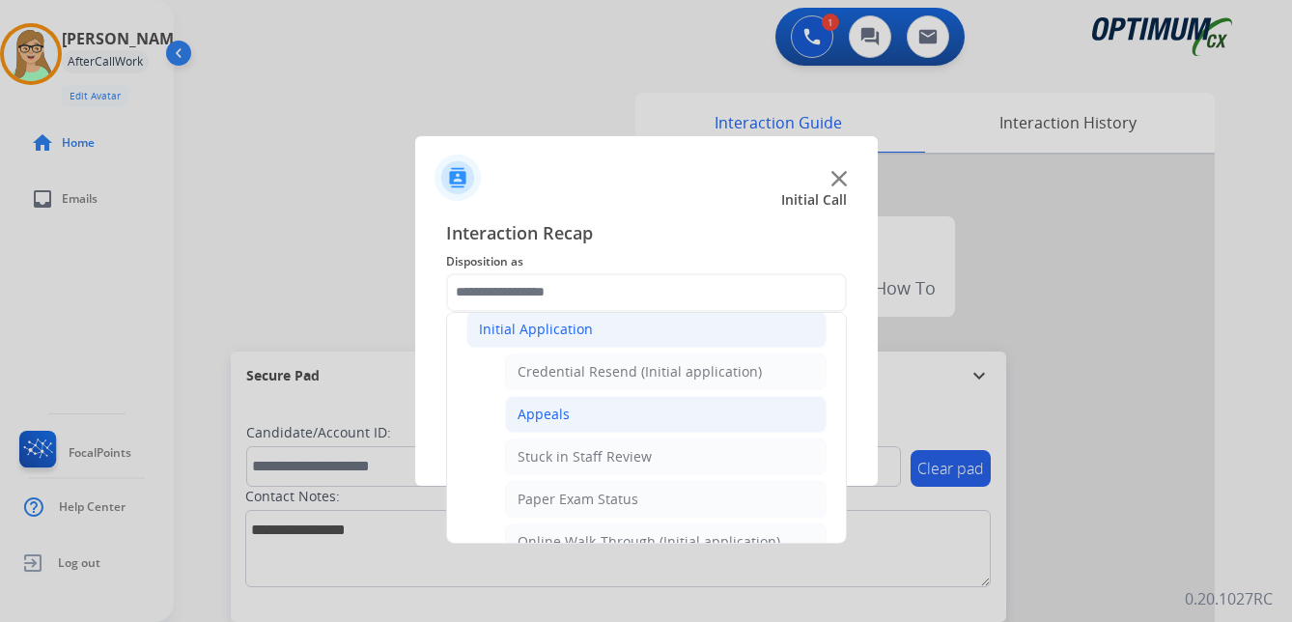
click at [542, 411] on div "Appeals" at bounding box center [544, 414] width 52 height 19
type input "*******"
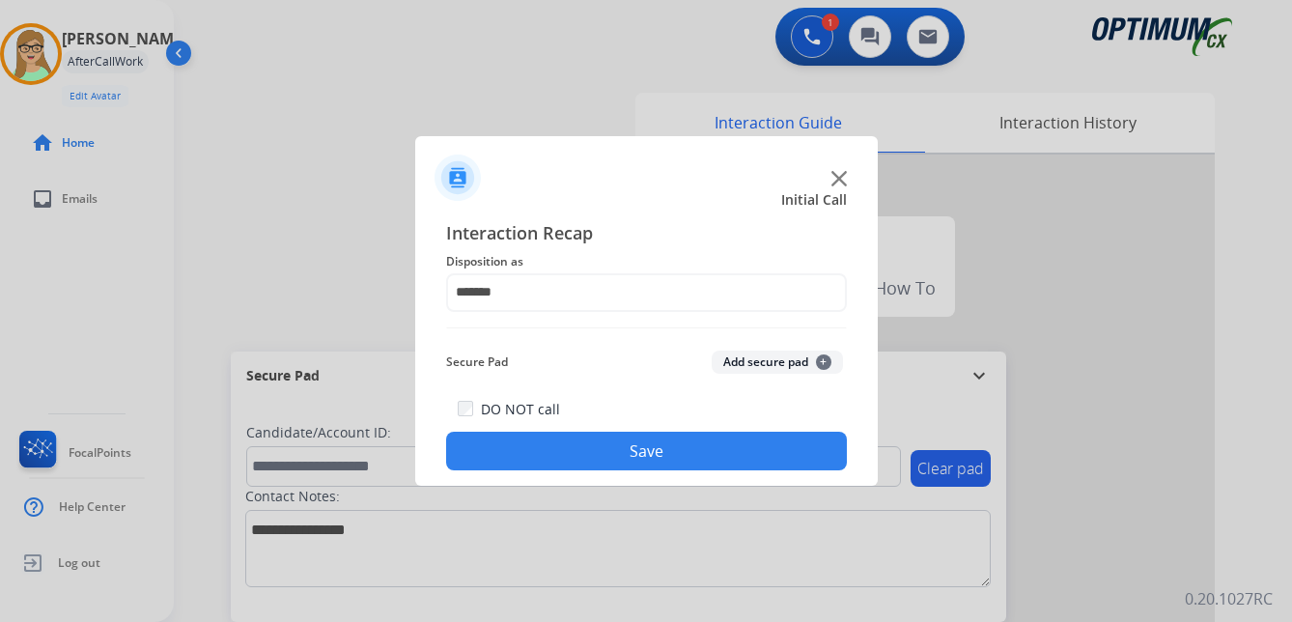
click at [533, 454] on button "Save" at bounding box center [646, 451] width 401 height 39
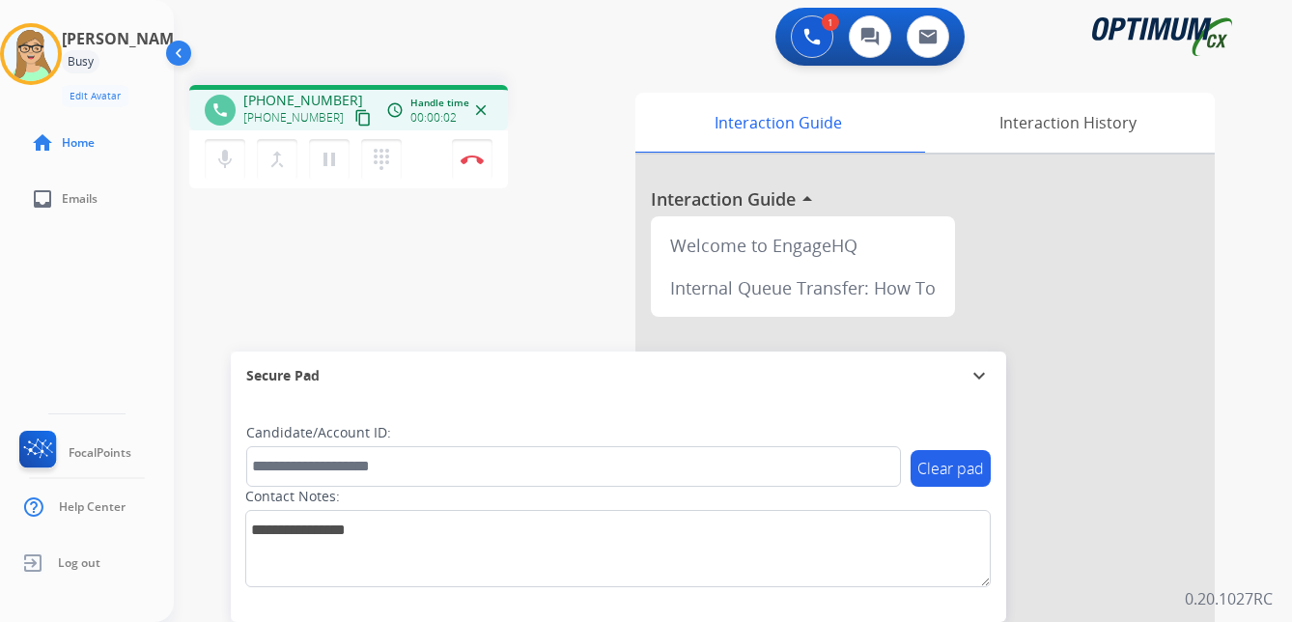
click at [354, 118] on mat-icon "content_copy" at bounding box center [362, 117] width 17 height 17
click at [472, 159] on img at bounding box center [472, 160] width 23 height 10
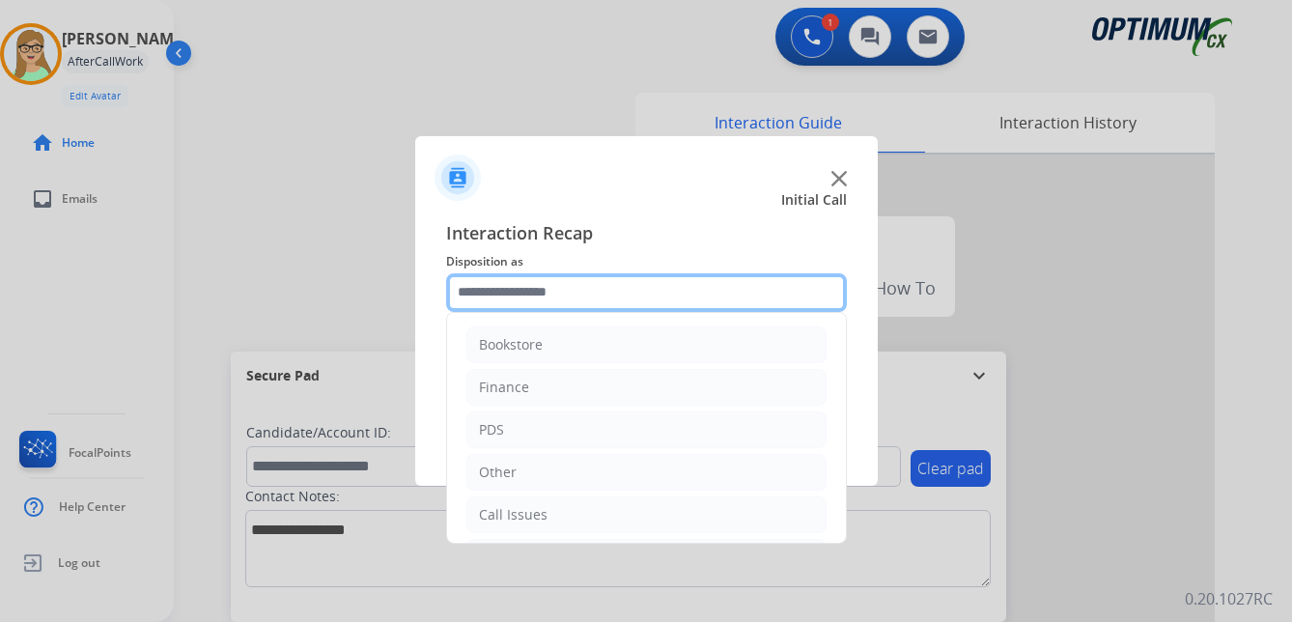
click at [529, 299] on input "text" at bounding box center [646, 292] width 401 height 39
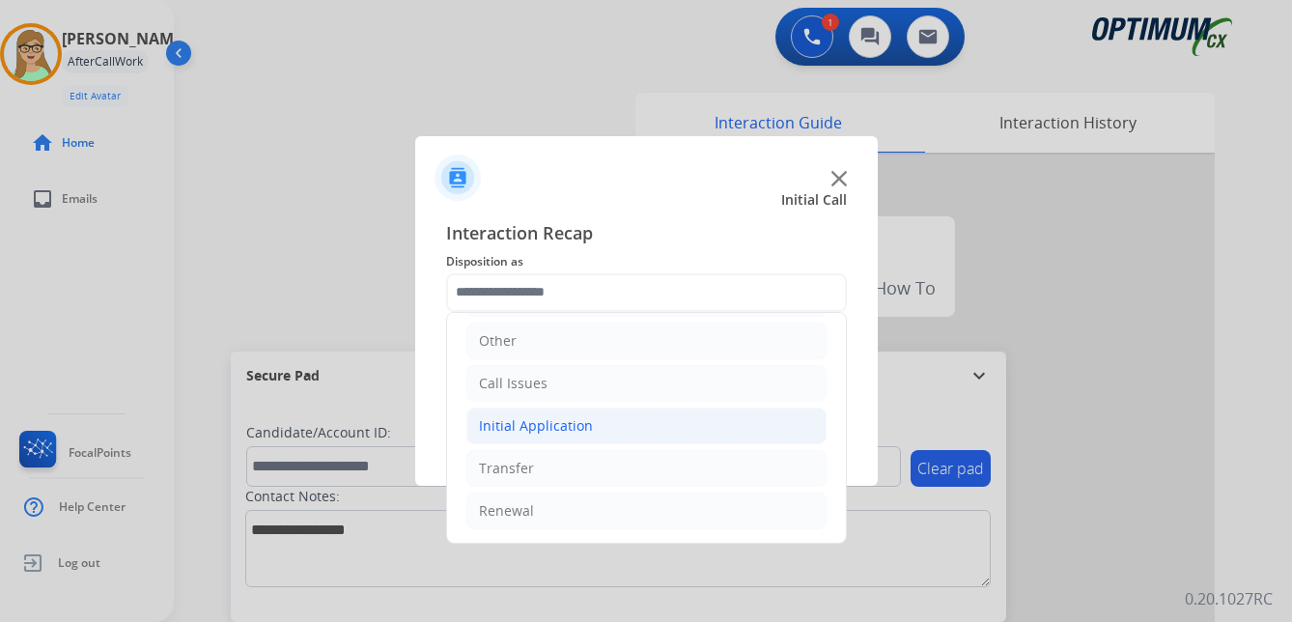
click at [562, 426] on div "Initial Application" at bounding box center [536, 425] width 114 height 19
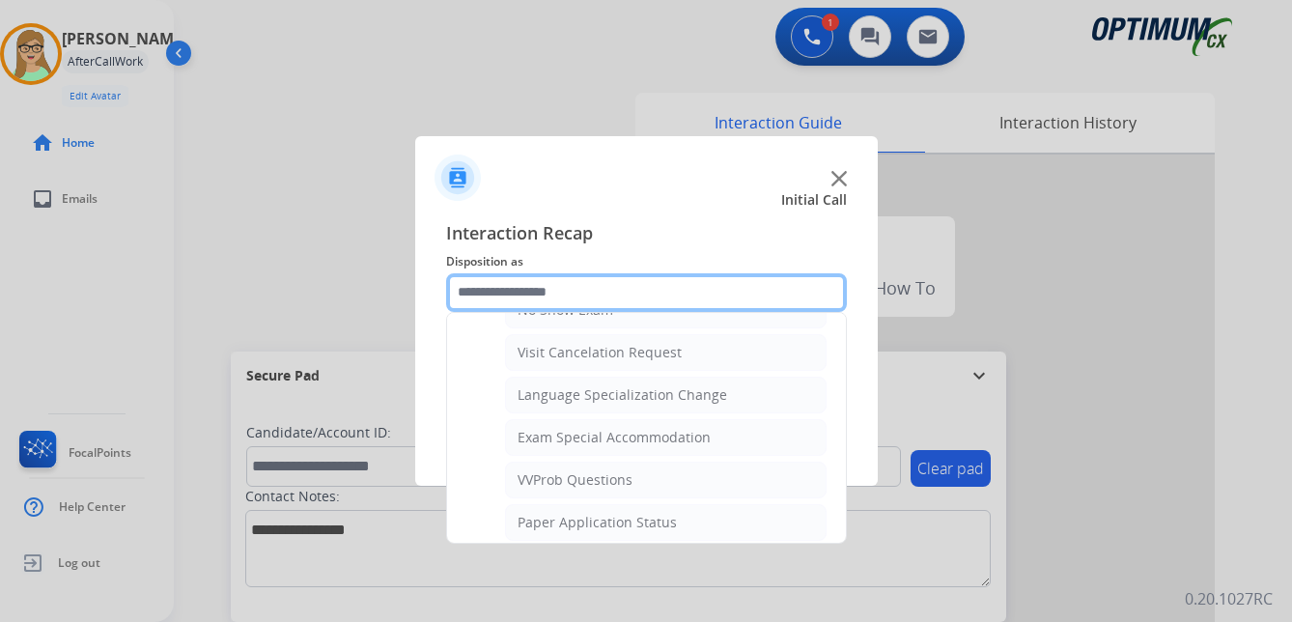
scroll to position [1001, 0]
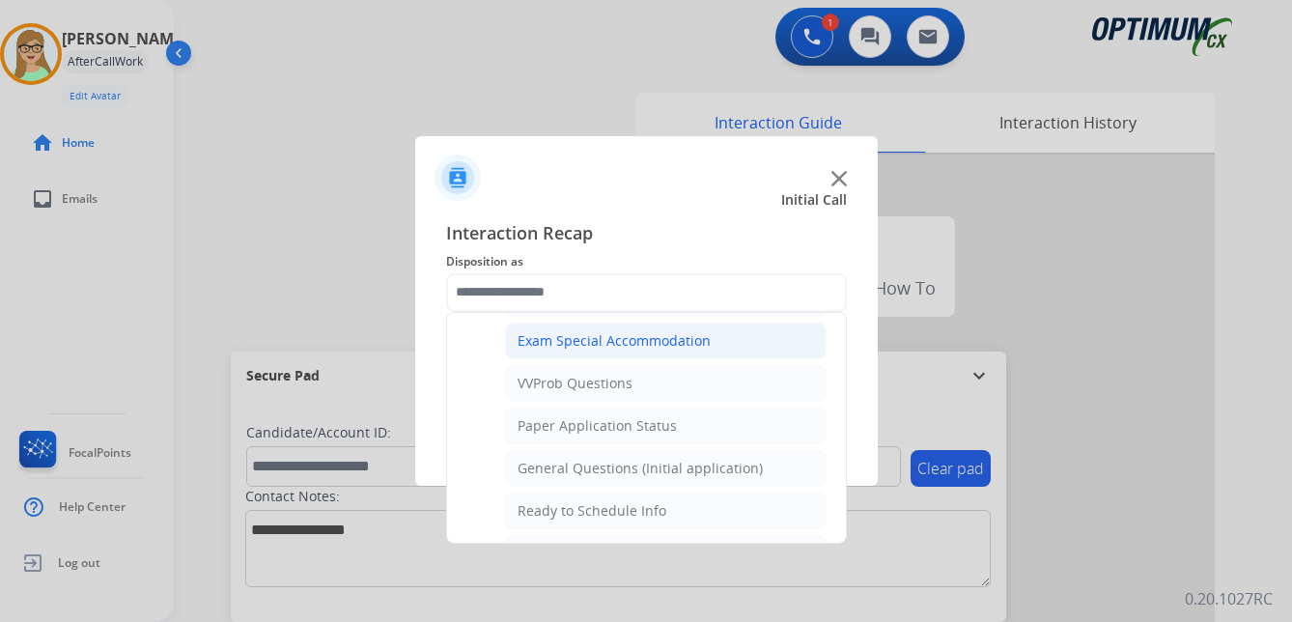
click at [602, 340] on div "Exam Special Accommodation" at bounding box center [614, 340] width 193 height 19
type input "**********"
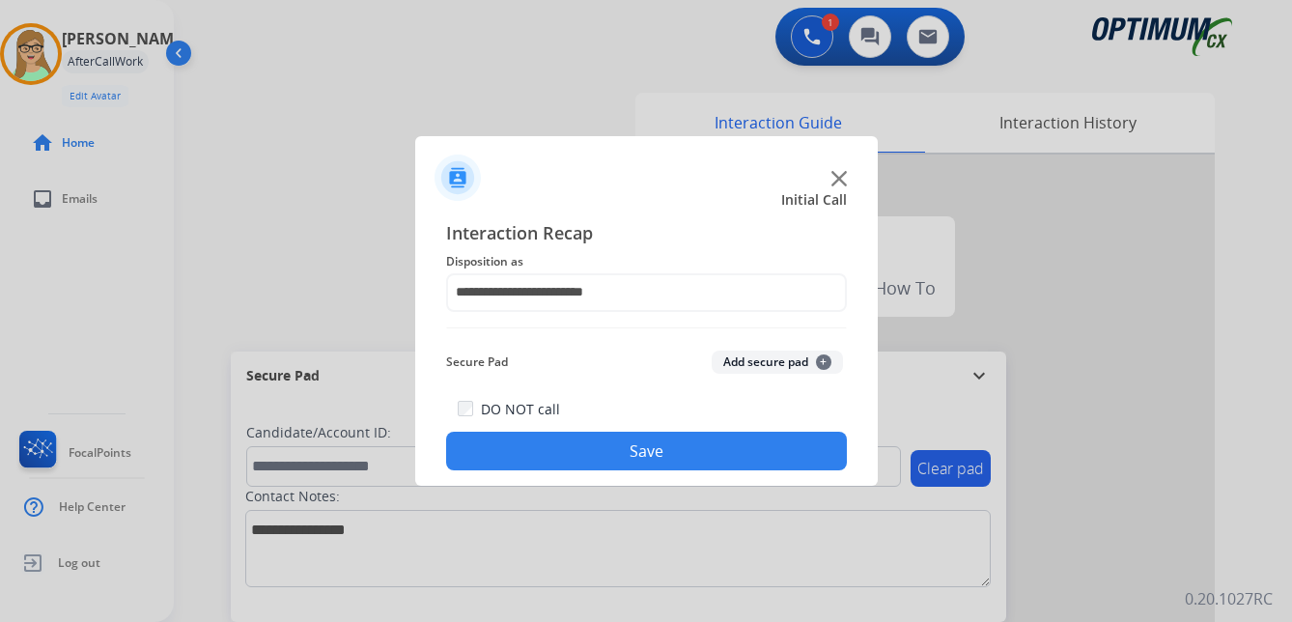
click at [551, 457] on button "Save" at bounding box center [646, 451] width 401 height 39
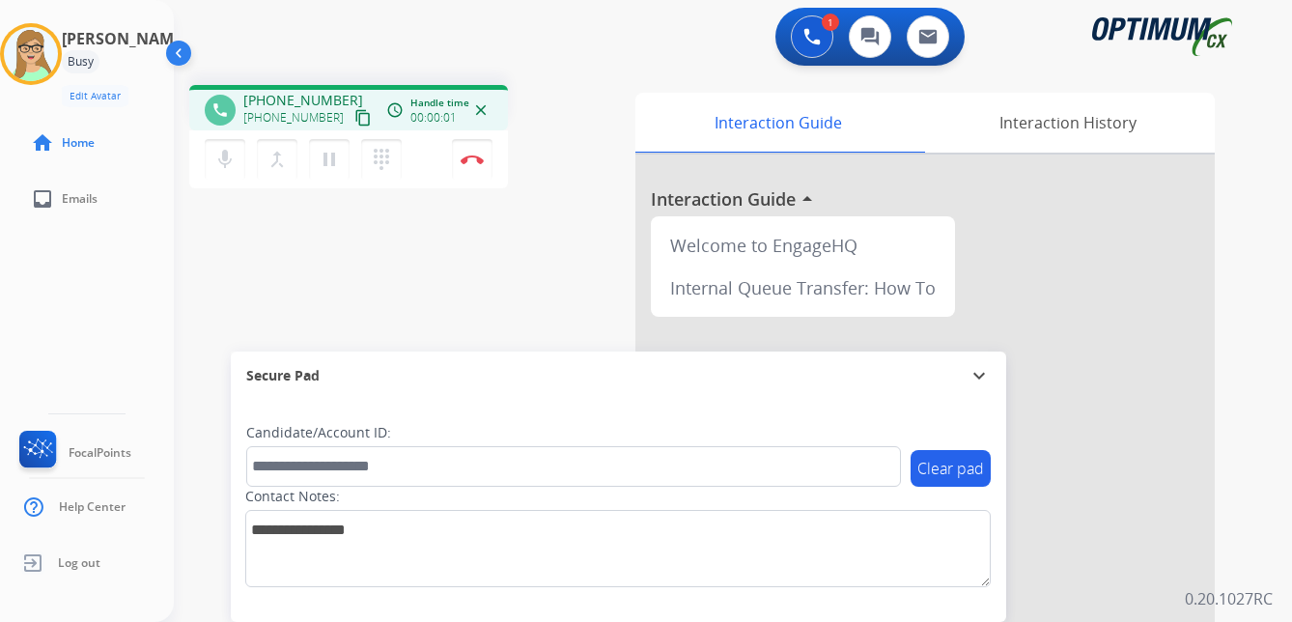
drag, startPoint x: 345, startPoint y: 116, endPoint x: 204, endPoint y: 143, distance: 143.6
click at [354, 119] on mat-icon "content_copy" at bounding box center [362, 117] width 17 height 17
click at [470, 155] on img at bounding box center [472, 160] width 23 height 10
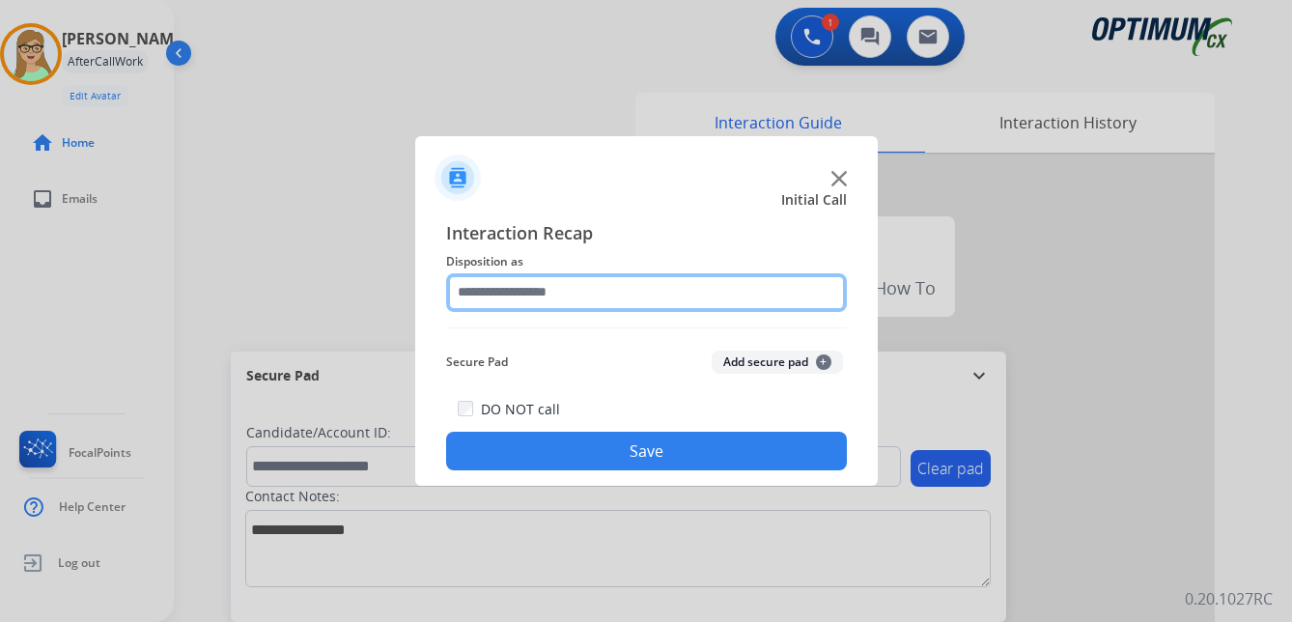
click at [522, 293] on input "text" at bounding box center [646, 292] width 401 height 39
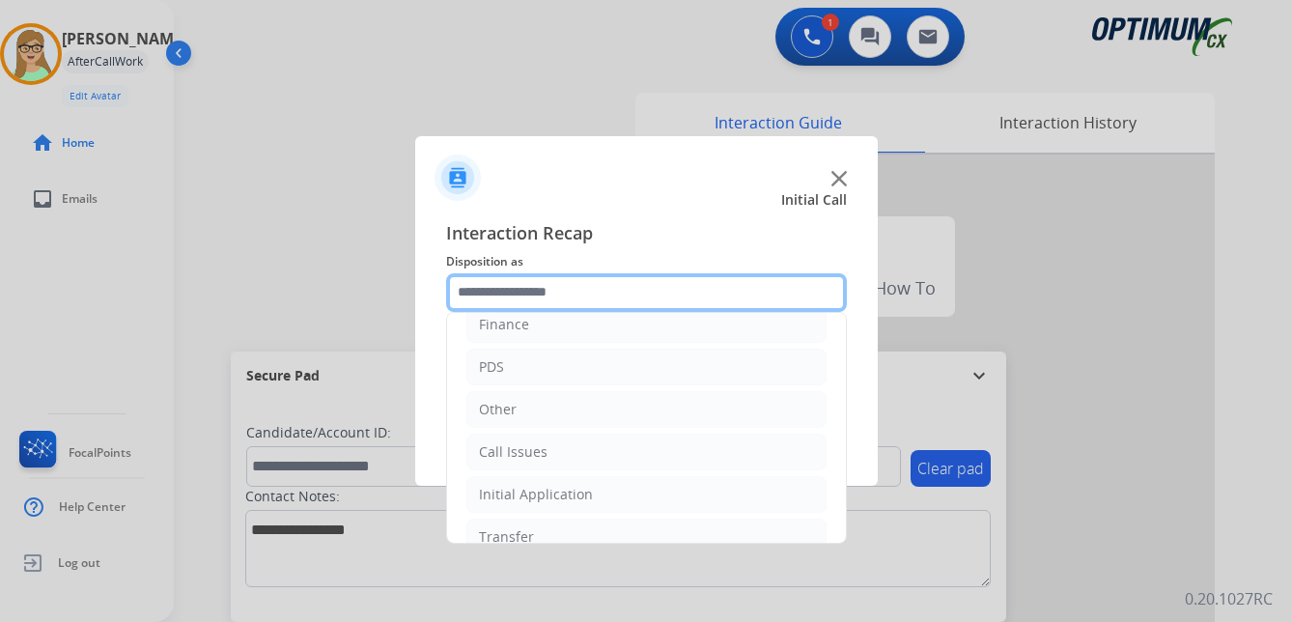
scroll to position [131, 0]
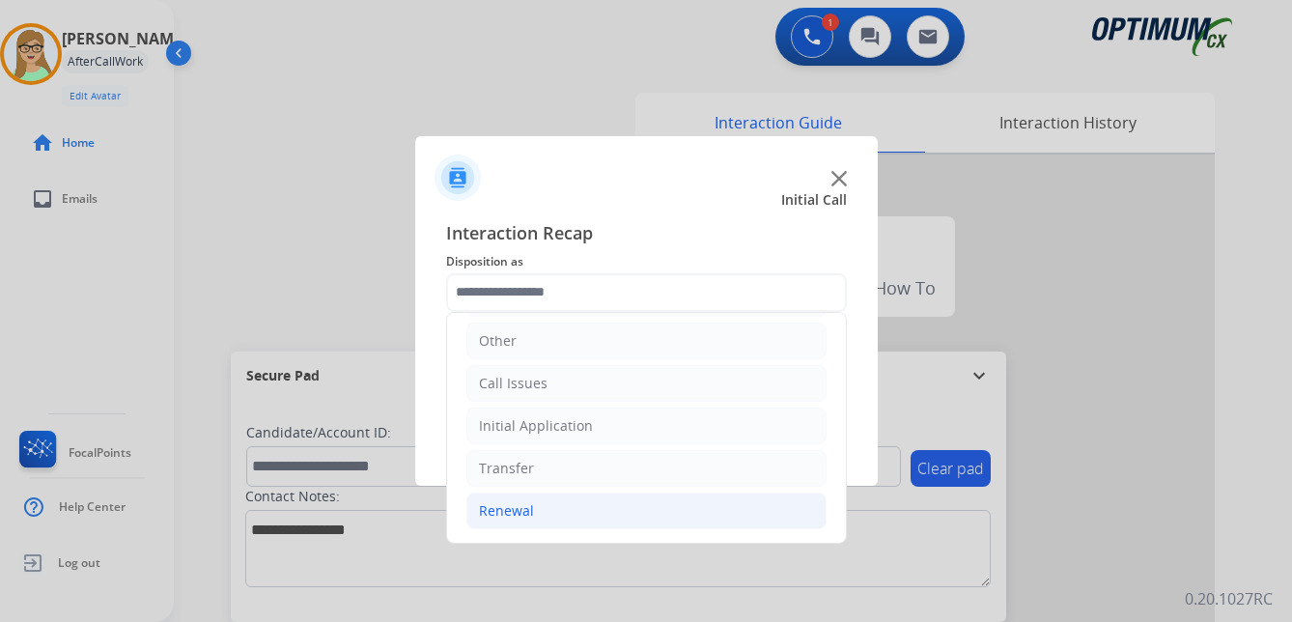
click at [521, 507] on div "Renewal" at bounding box center [506, 510] width 55 height 19
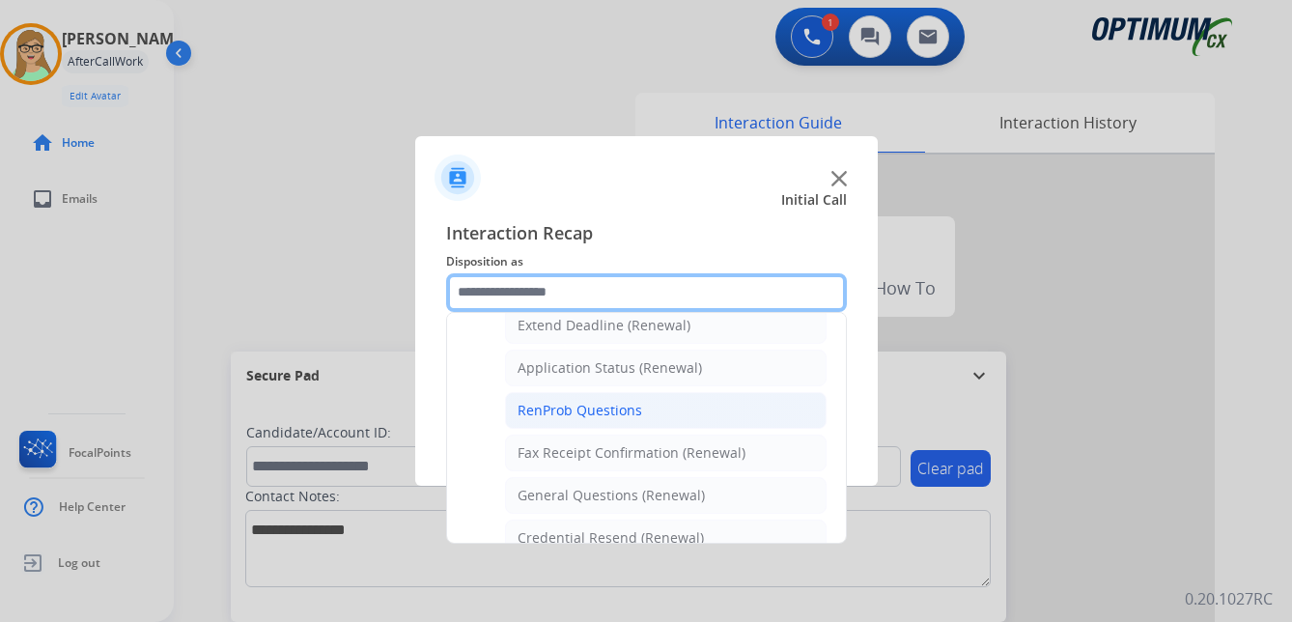
scroll to position [518, 0]
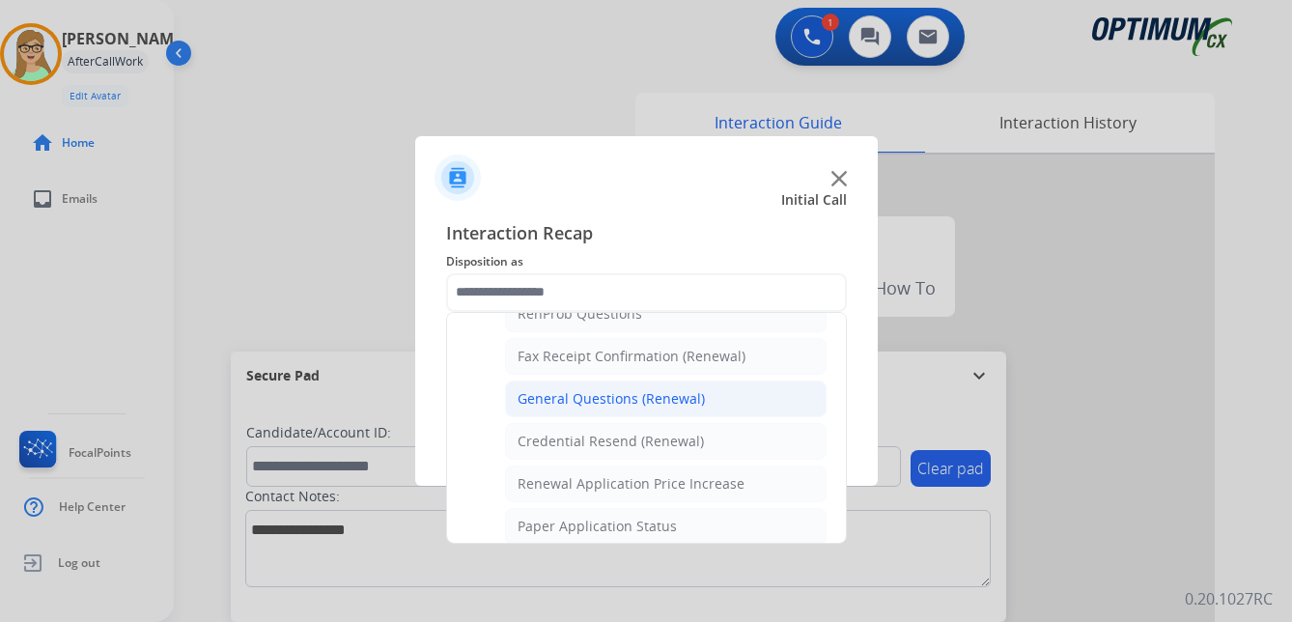
click at [588, 402] on div "General Questions (Renewal)" at bounding box center [611, 398] width 187 height 19
type input "**********"
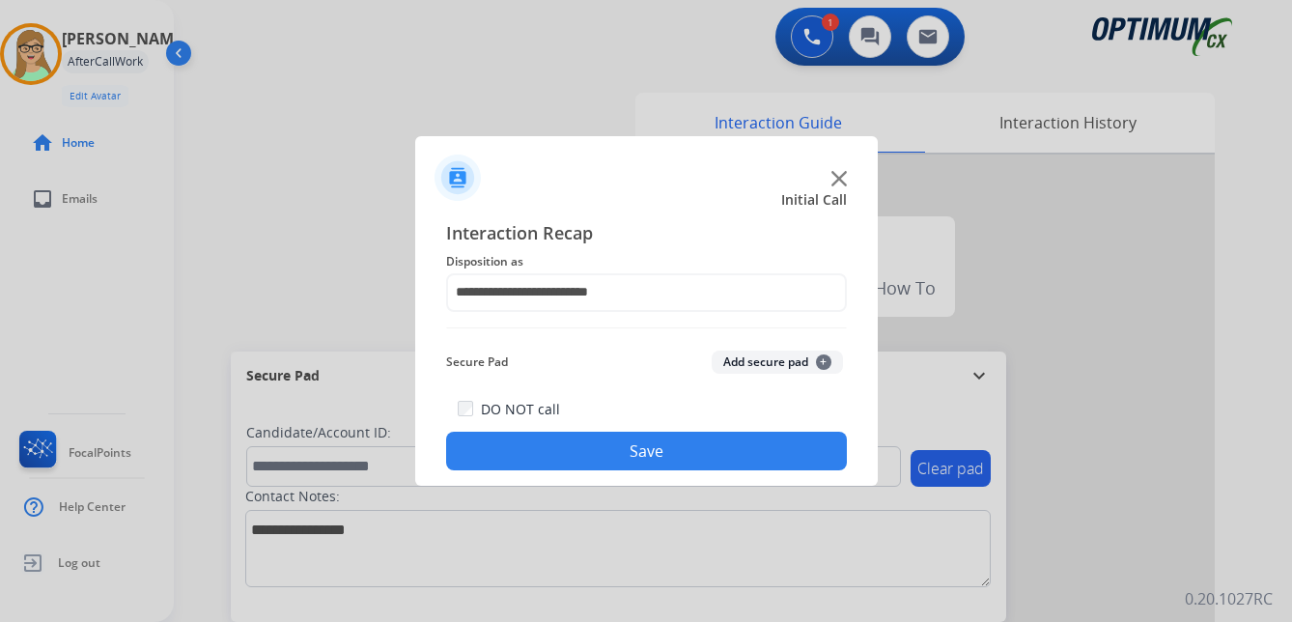
drag, startPoint x: 589, startPoint y: 456, endPoint x: 477, endPoint y: 458, distance: 112.0
click at [584, 456] on button "Save" at bounding box center [646, 451] width 401 height 39
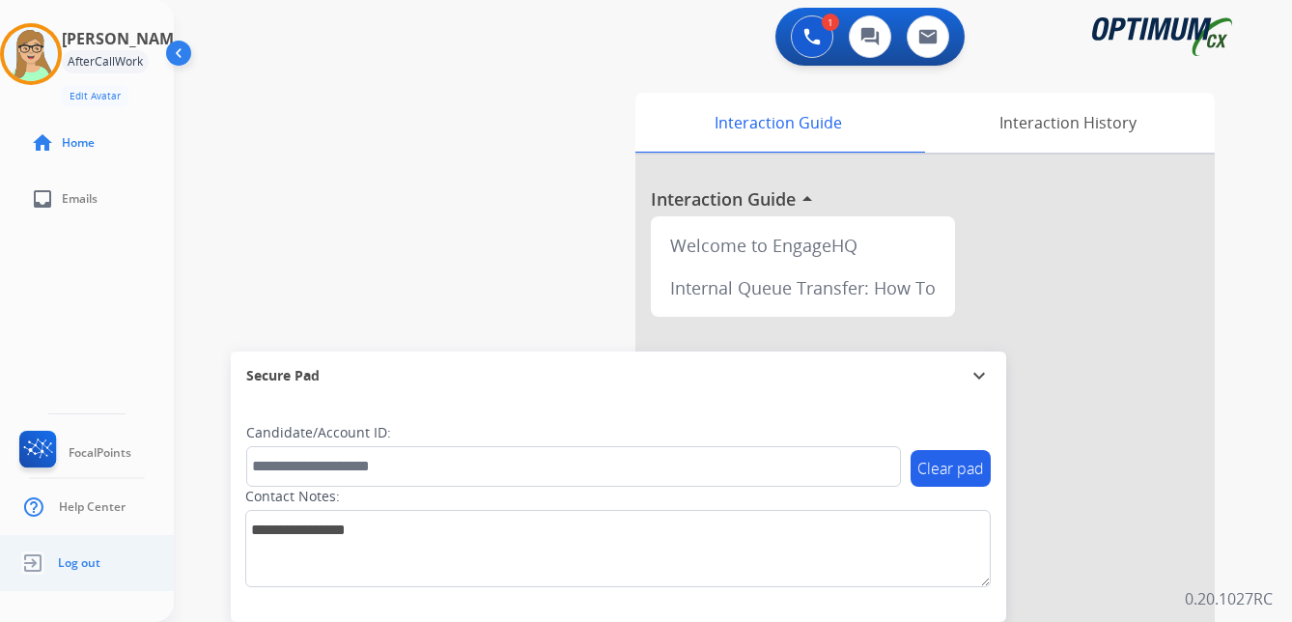
drag, startPoint x: 58, startPoint y: 559, endPoint x: 1, endPoint y: 562, distance: 57.1
click at [58, 559] on span "Log out" at bounding box center [79, 562] width 42 height 15
